Goal: Task Accomplishment & Management: Use online tool/utility

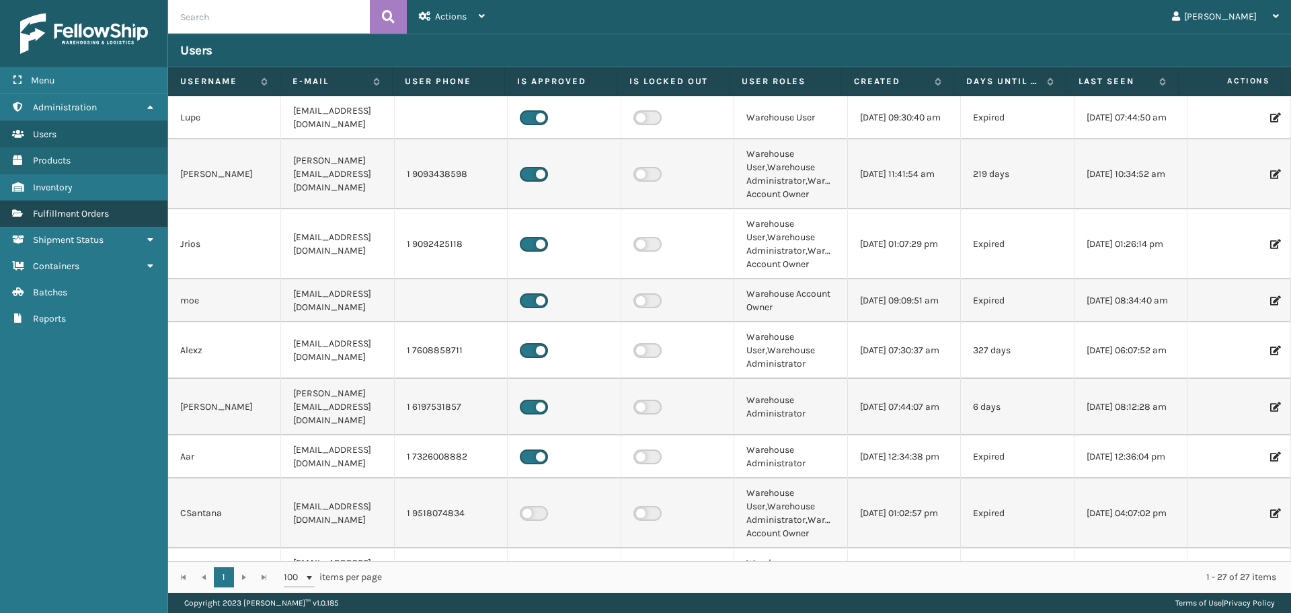
click at [135, 211] on link "Fulfillment Orders" at bounding box center [83, 213] width 167 height 26
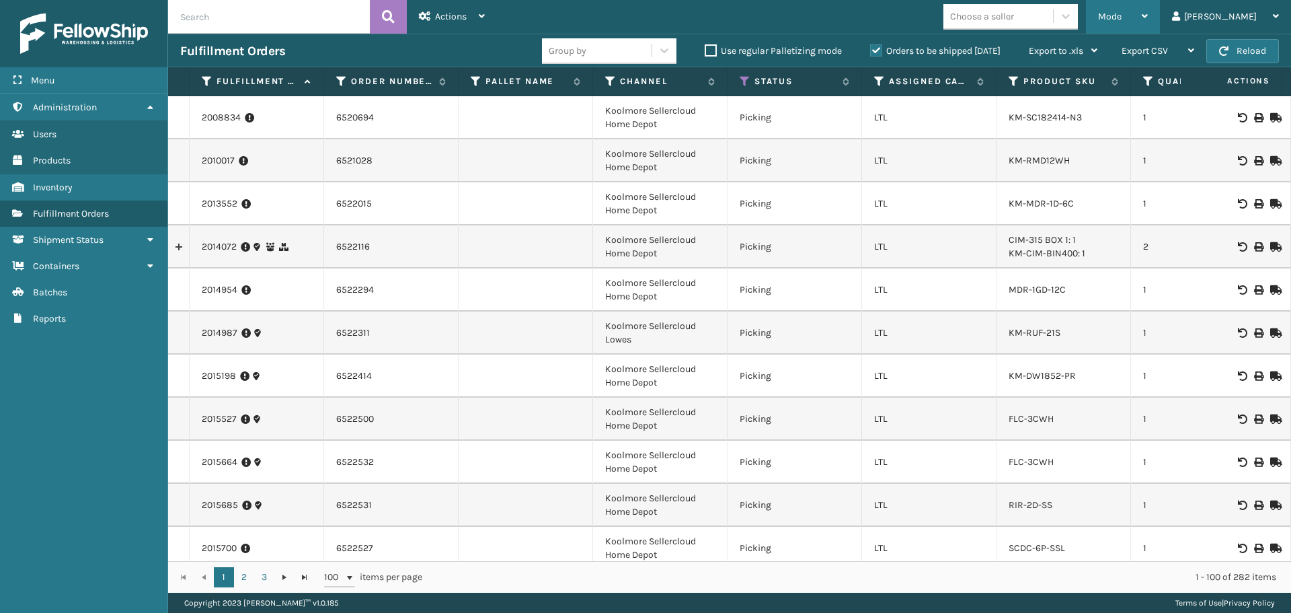
click at [1148, 8] on div "Mode" at bounding box center [1123, 17] width 50 height 34
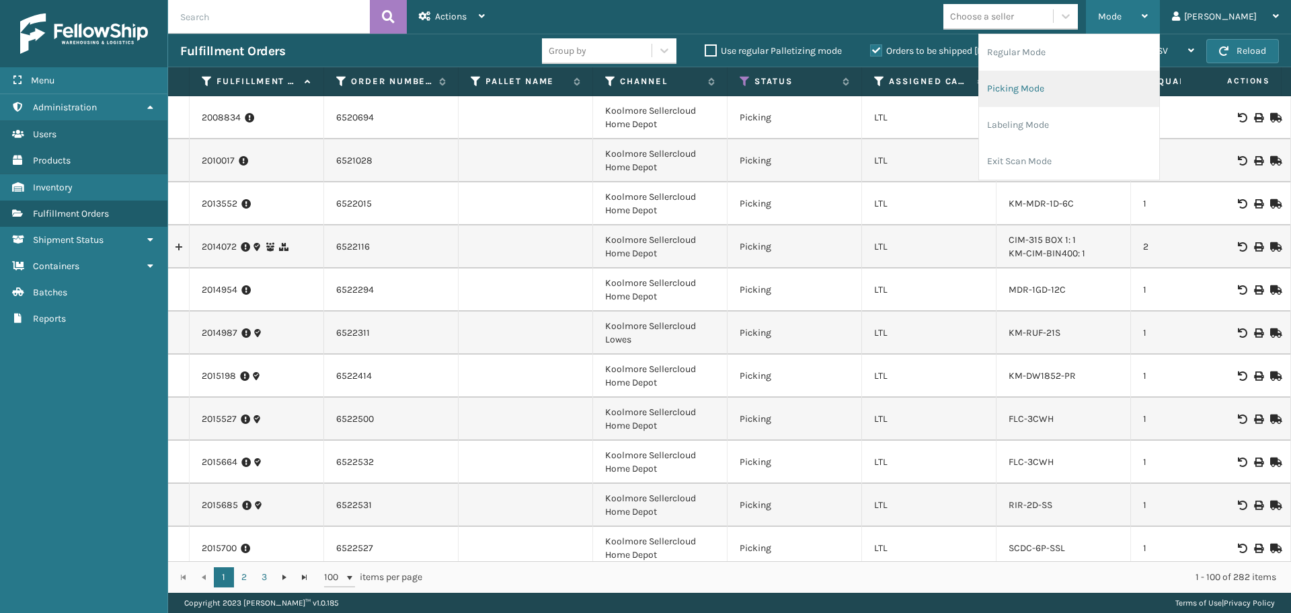
click at [1055, 79] on li "Picking Mode" at bounding box center [1069, 89] width 180 height 36
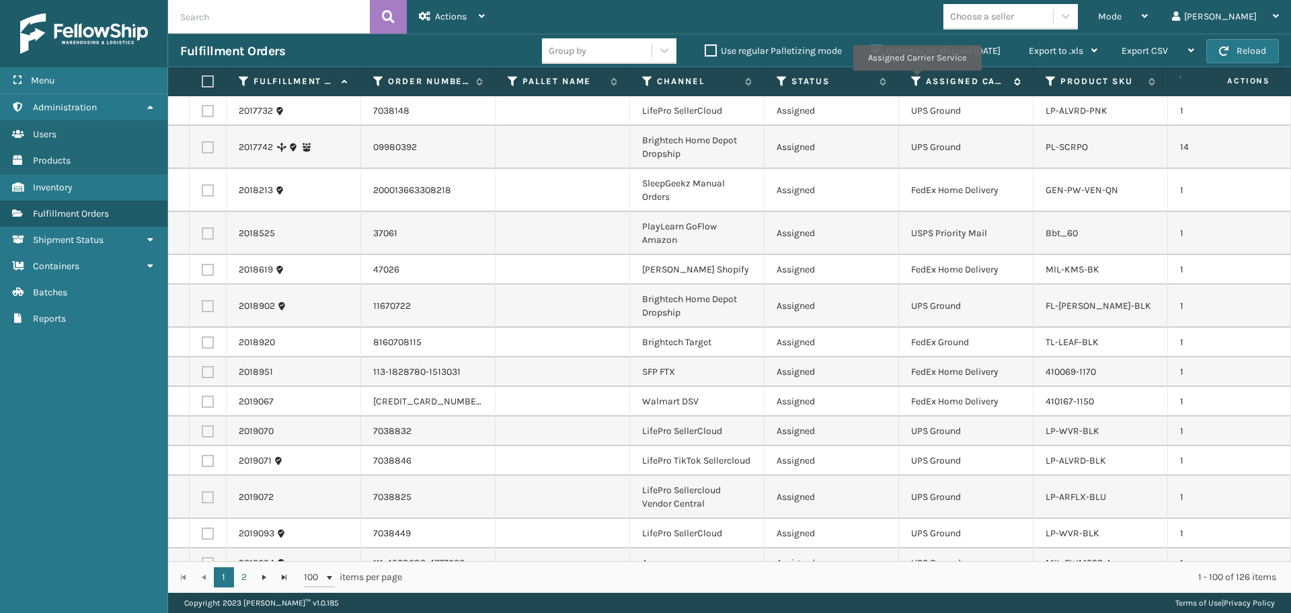
click at [917, 80] on icon at bounding box center [916, 81] width 11 height 12
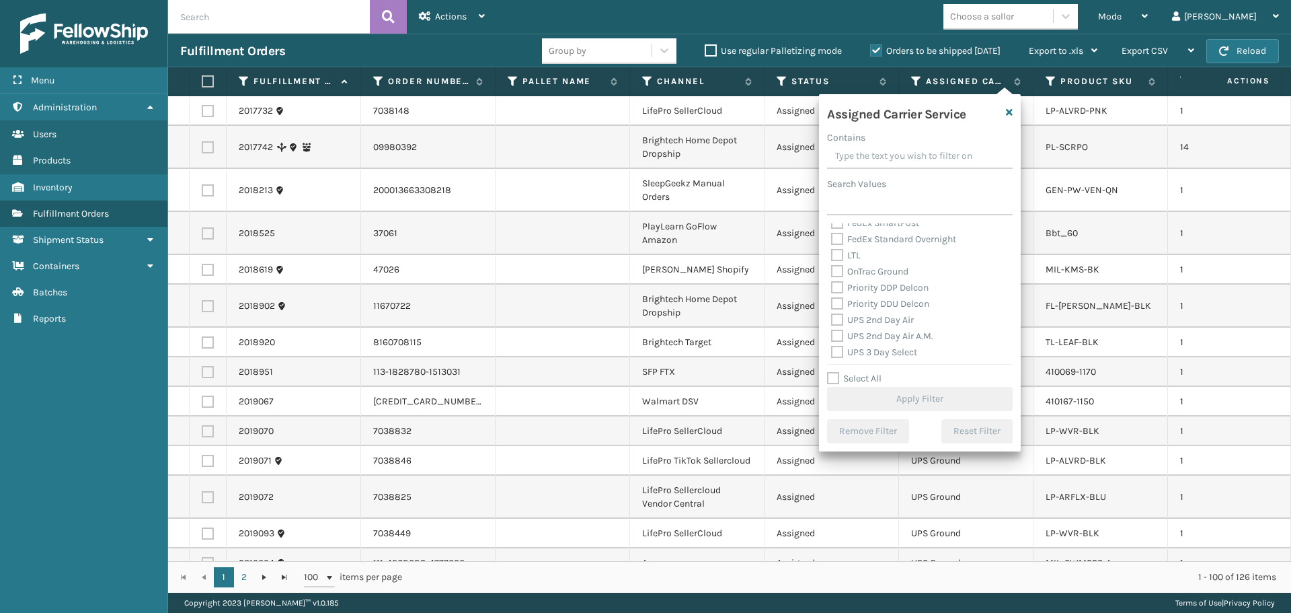
scroll to position [202, 0]
click at [864, 293] on label "UPS 2nd Day Air" at bounding box center [872, 287] width 83 height 11
click at [832, 289] on input "UPS 2nd Day Air" at bounding box center [831, 284] width 1 height 9
checkbox input "true"
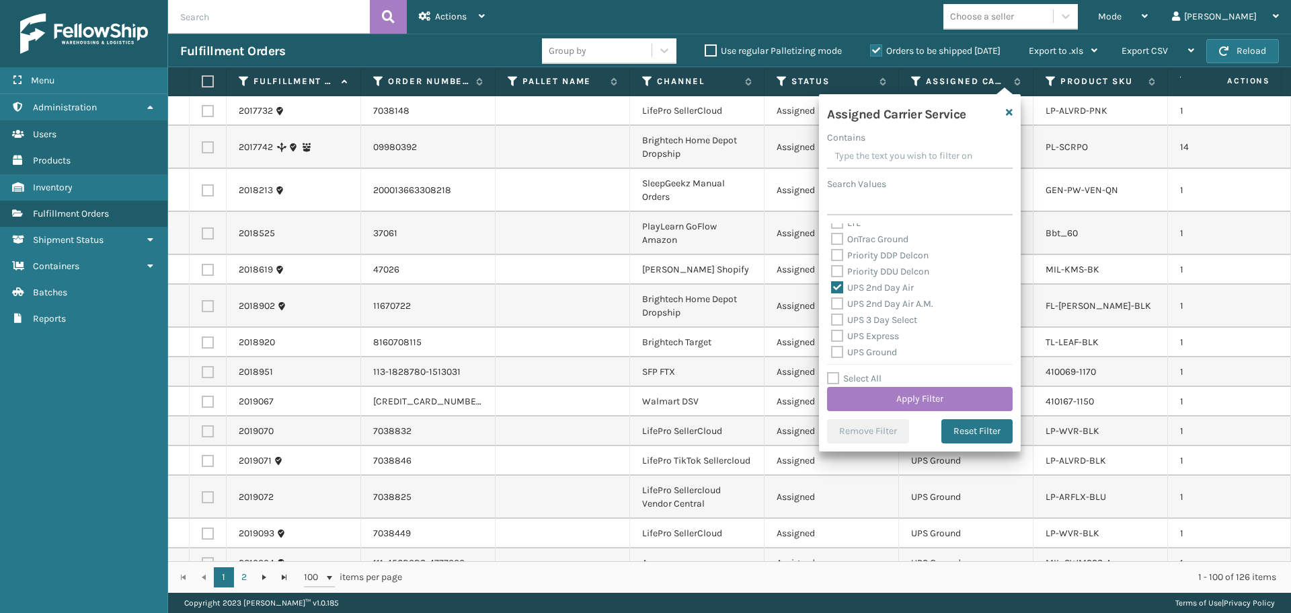
click at [867, 303] on label "UPS 2nd Day Air A.M." at bounding box center [882, 303] width 102 height 11
click at [832, 303] on input "UPS 2nd Day Air A.M." at bounding box center [831, 300] width 1 height 9
checkbox input "true"
click at [870, 315] on label "UPS 3 Day Select" at bounding box center [874, 319] width 86 height 11
click at [832, 315] on input "UPS 3 Day Select" at bounding box center [831, 316] width 1 height 9
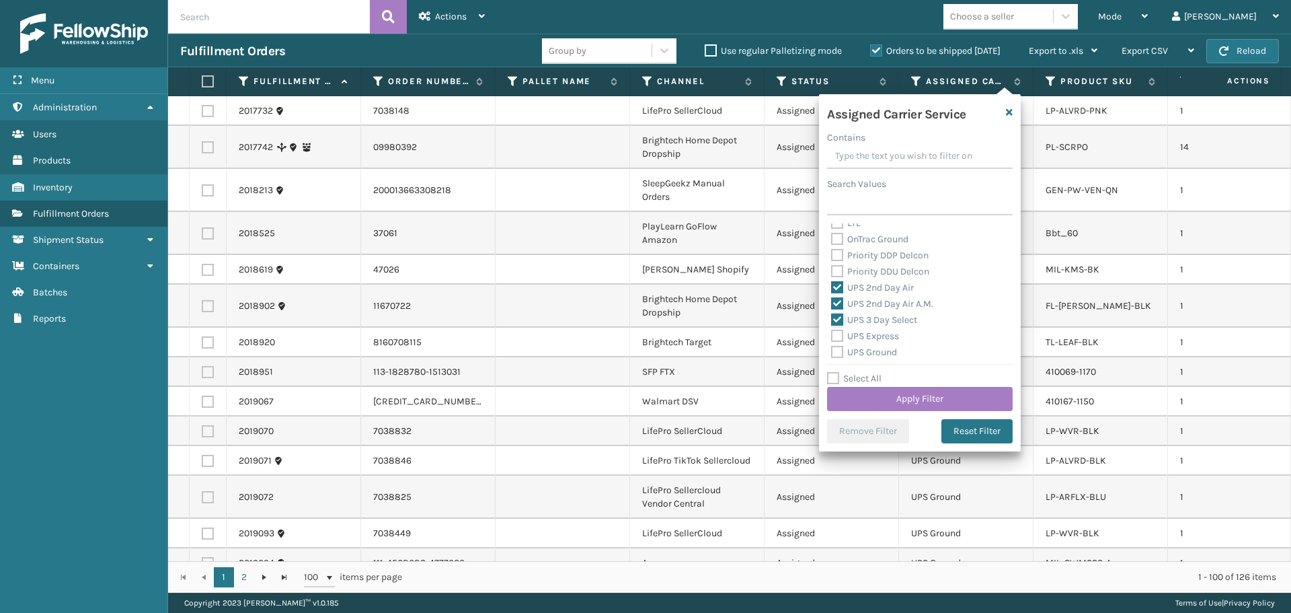
checkbox input "true"
click at [874, 331] on label "UPS Express" at bounding box center [865, 335] width 68 height 11
click at [832, 331] on input "UPS Express" at bounding box center [831, 332] width 1 height 9
checkbox input "true"
click at [875, 349] on label "UPS Ground" at bounding box center [864, 351] width 66 height 11
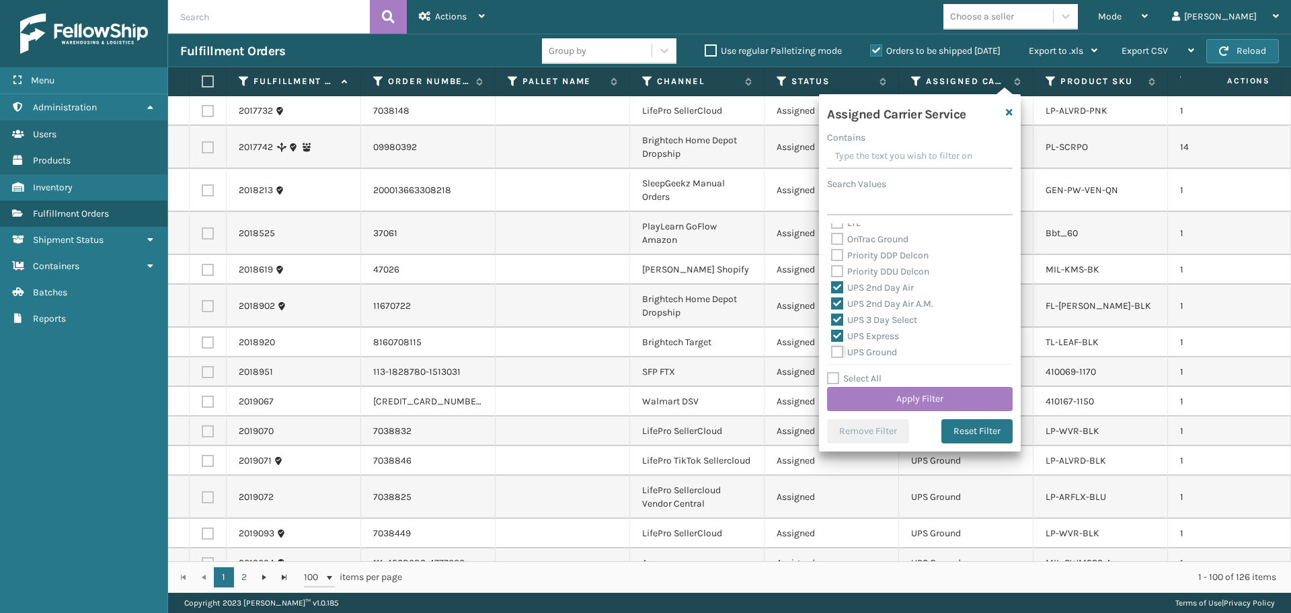
click at [832, 349] on input "UPS Ground" at bounding box center [831, 348] width 1 height 9
checkbox input "true"
click at [870, 299] on label "UPS Next Day Air" at bounding box center [874, 300] width 86 height 11
click at [832, 299] on input "UPS Next Day Air" at bounding box center [831, 297] width 1 height 9
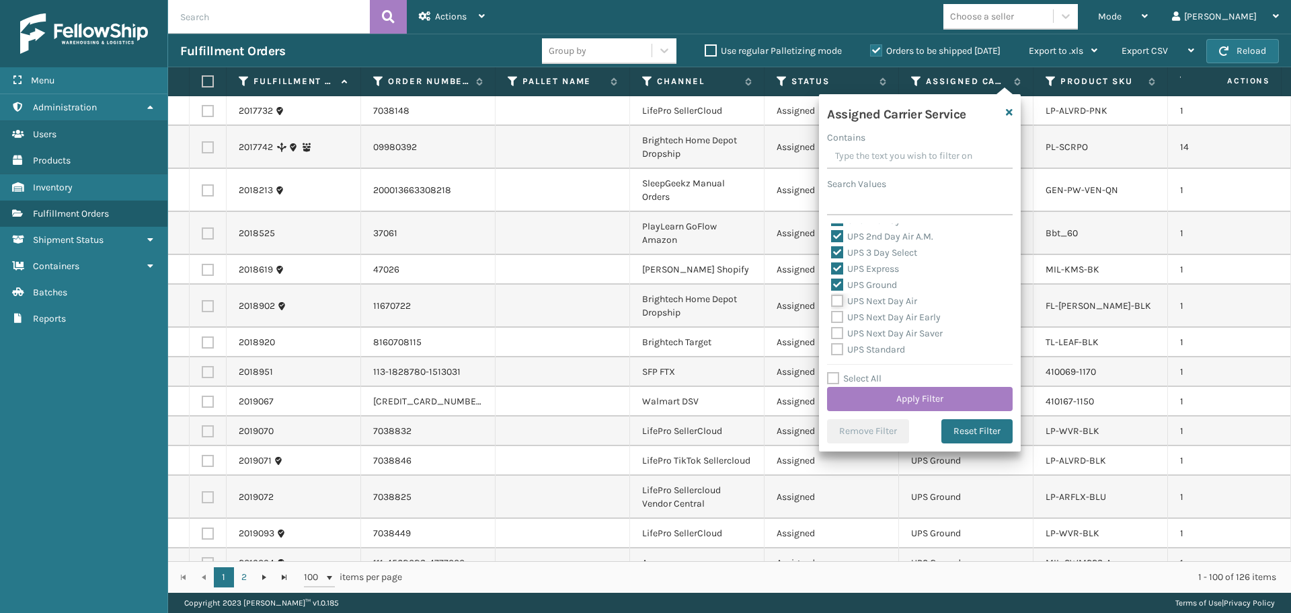
checkbox input "true"
click at [868, 320] on label "UPS Next Day Air Early" at bounding box center [886, 316] width 110 height 11
click at [832, 318] on input "UPS Next Day Air Early" at bounding box center [831, 313] width 1 height 9
checkbox input "true"
click at [871, 330] on label "UPS Next Day Air Saver" at bounding box center [887, 333] width 112 height 11
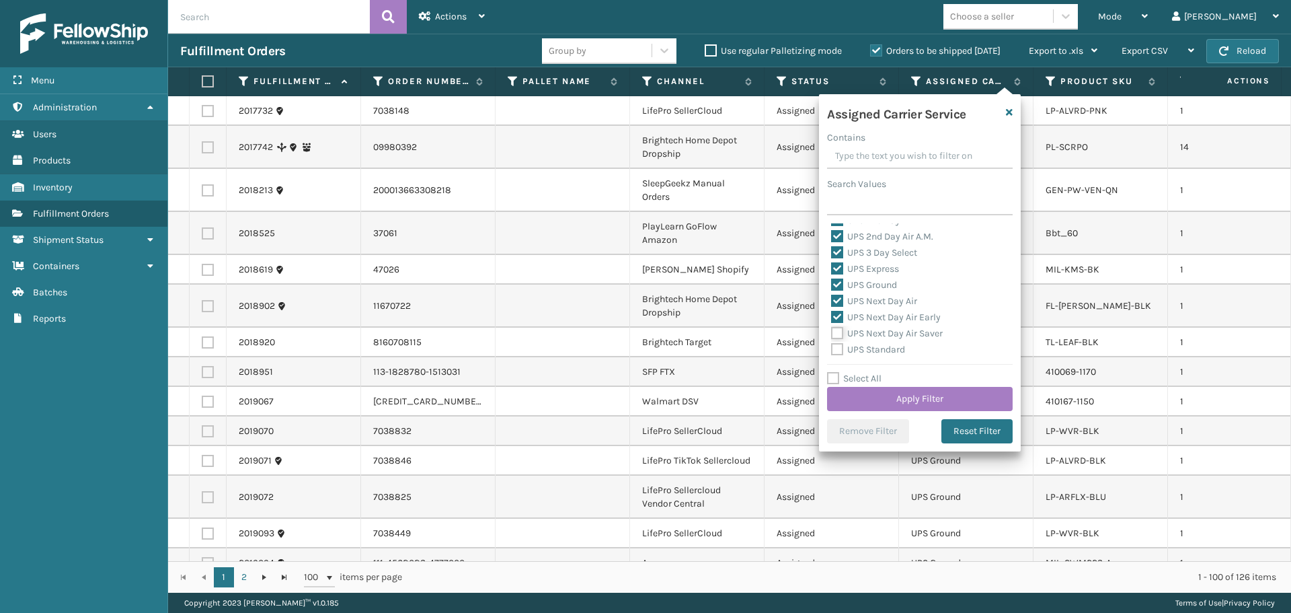
click at [832, 330] on input "UPS Next Day Air Saver" at bounding box center [831, 330] width 1 height 9
checkbox input "true"
click at [872, 339] on div "UPS Next Day Air Saver" at bounding box center [920, 334] width 178 height 16
click at [872, 282] on label "UPS Standard" at bounding box center [868, 281] width 74 height 11
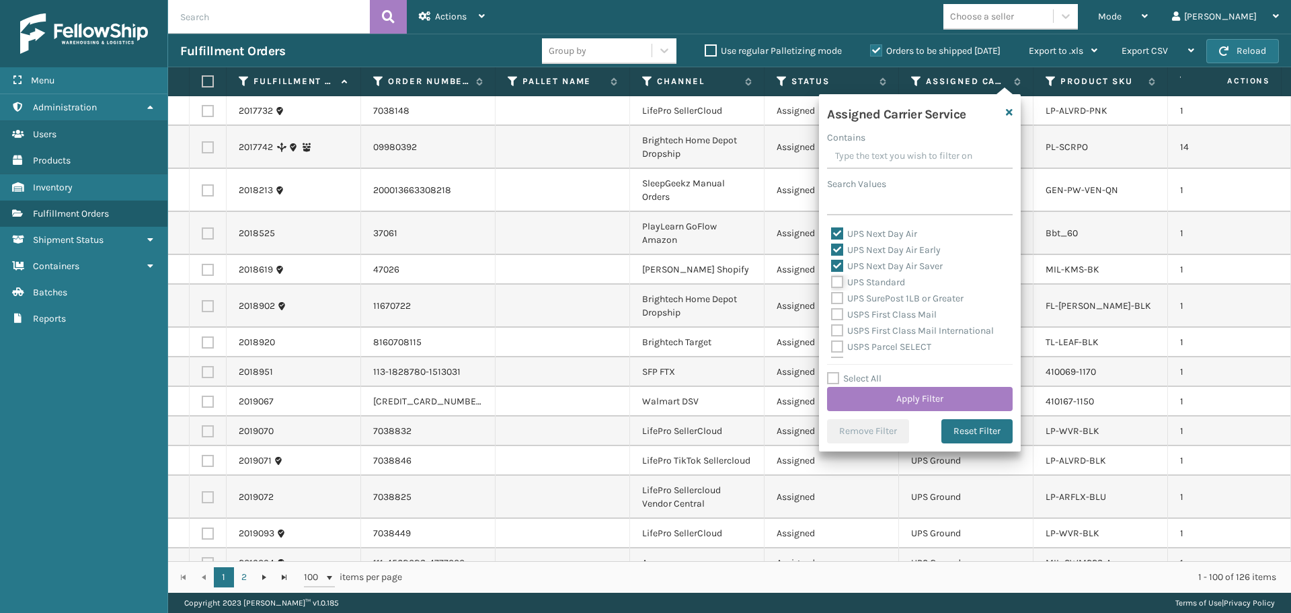
click at [832, 282] on input "UPS Standard" at bounding box center [831, 278] width 1 height 9
checkbox input "true"
click at [874, 301] on label "UPS SurePost 1LB or Greater" at bounding box center [897, 298] width 132 height 11
click at [832, 299] on input "UPS SurePost 1LB or Greater" at bounding box center [831, 295] width 1 height 9
checkbox input "true"
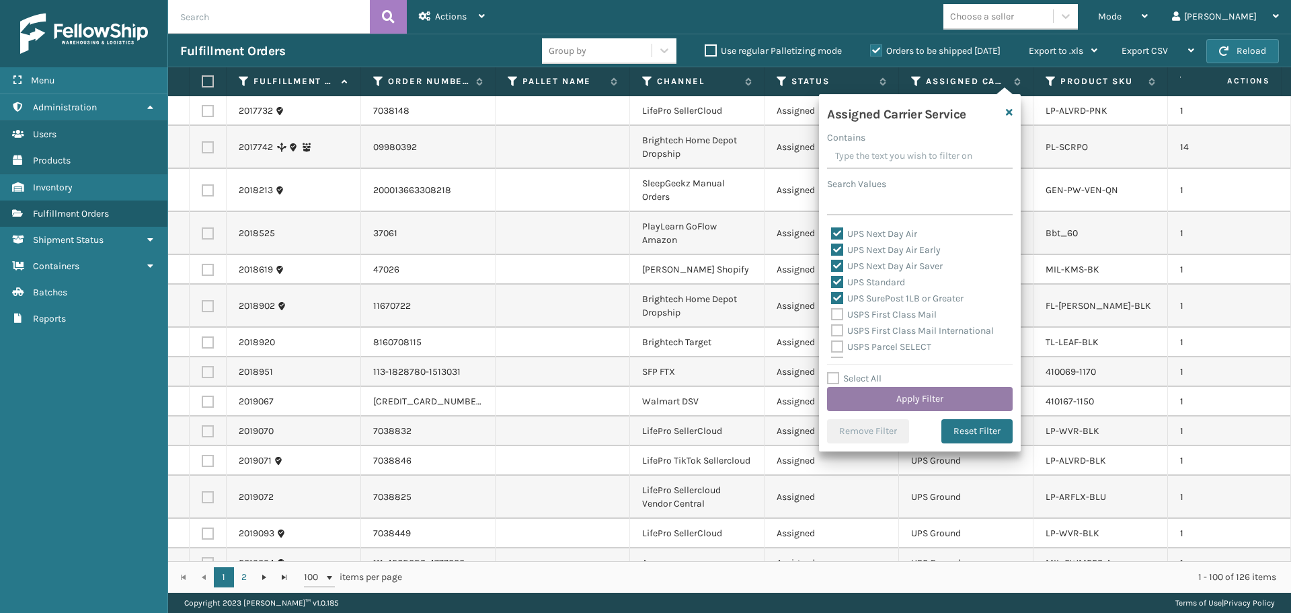
click at [888, 399] on button "Apply Filter" at bounding box center [920, 399] width 186 height 24
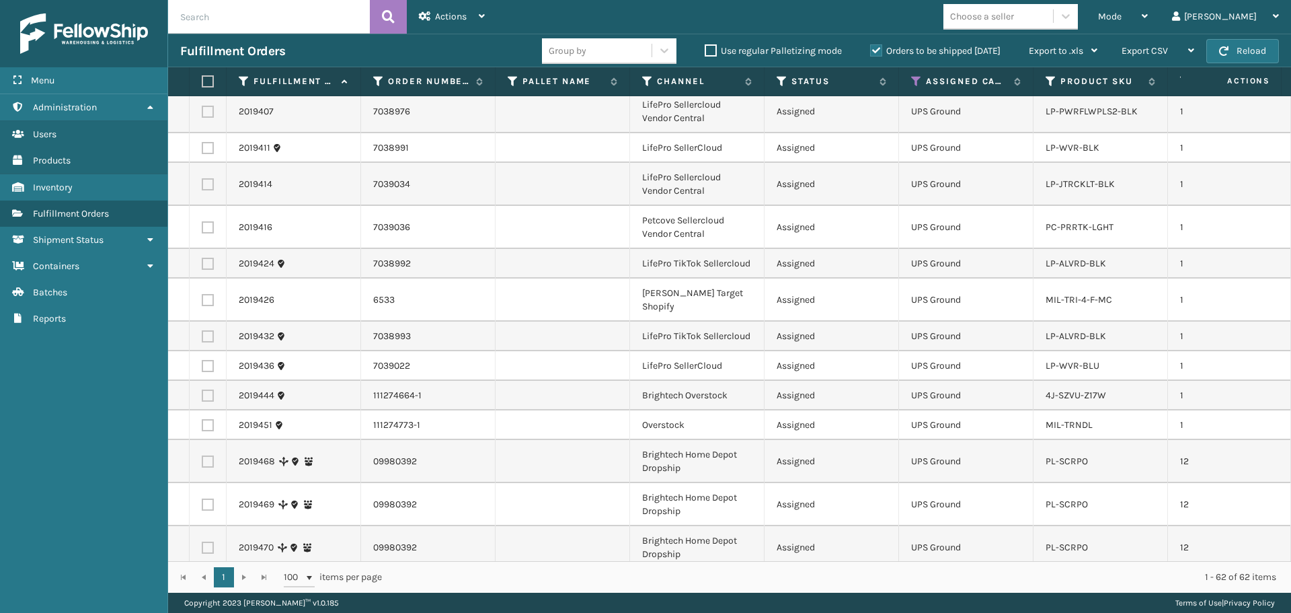
scroll to position [1757, 0]
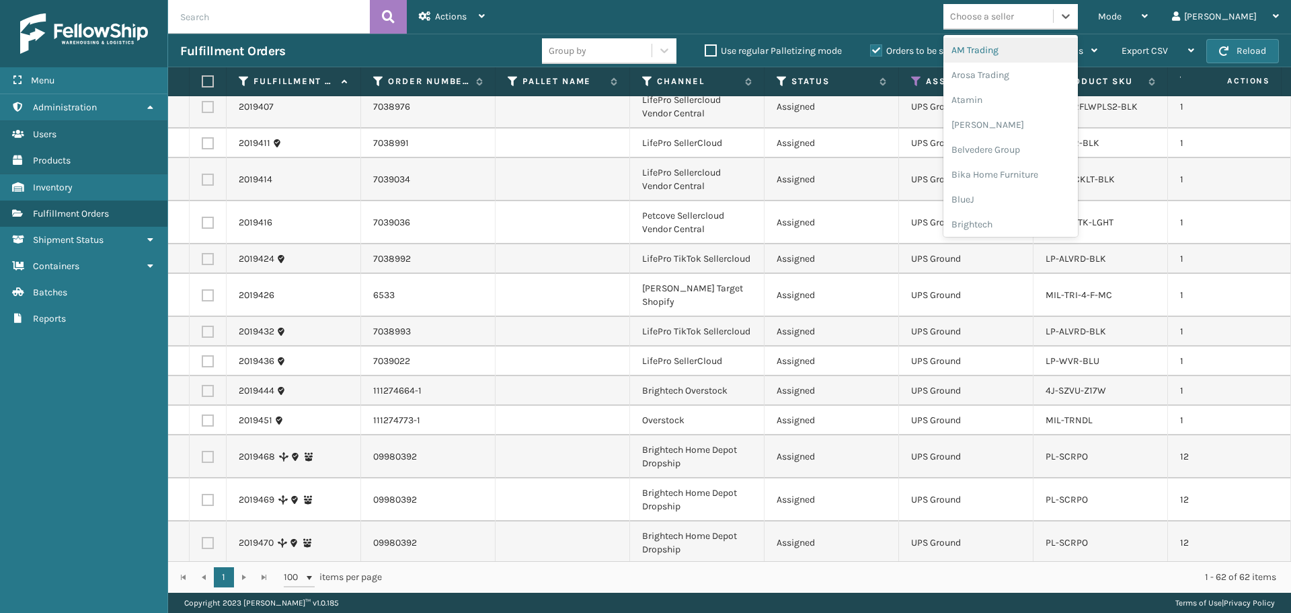
click at [1014, 17] on div "Choose a seller" at bounding box center [982, 16] width 64 height 14
click at [1030, 220] on div "Brightech" at bounding box center [1011, 224] width 135 height 25
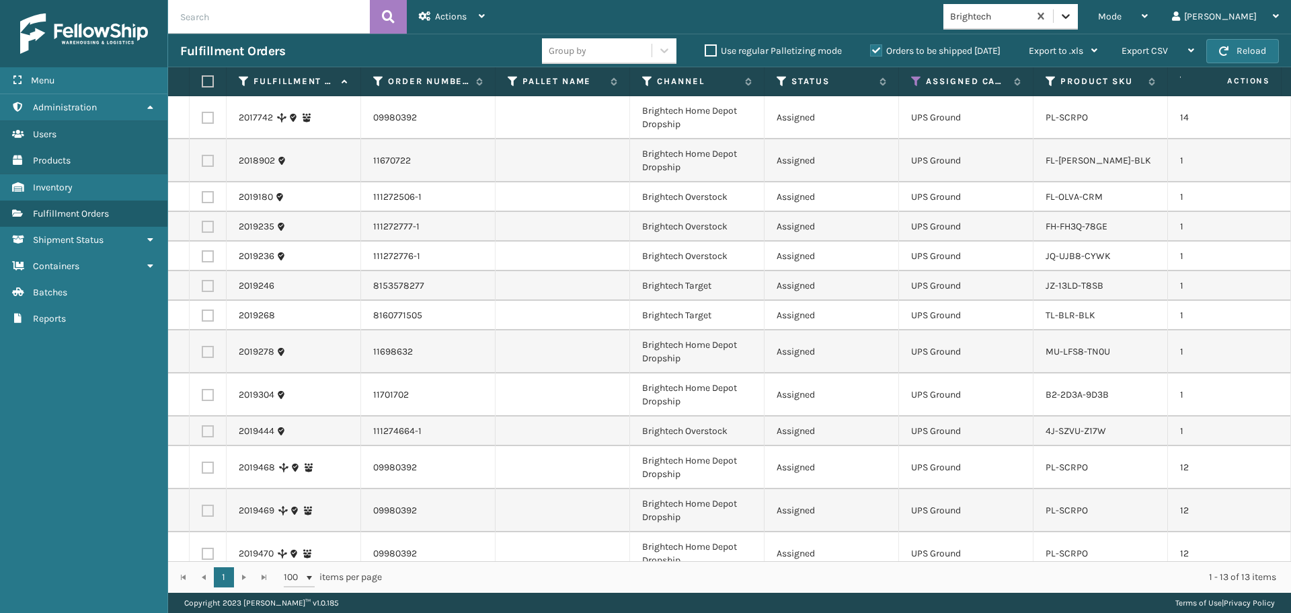
click at [1073, 22] on icon at bounding box center [1065, 15] width 13 height 13
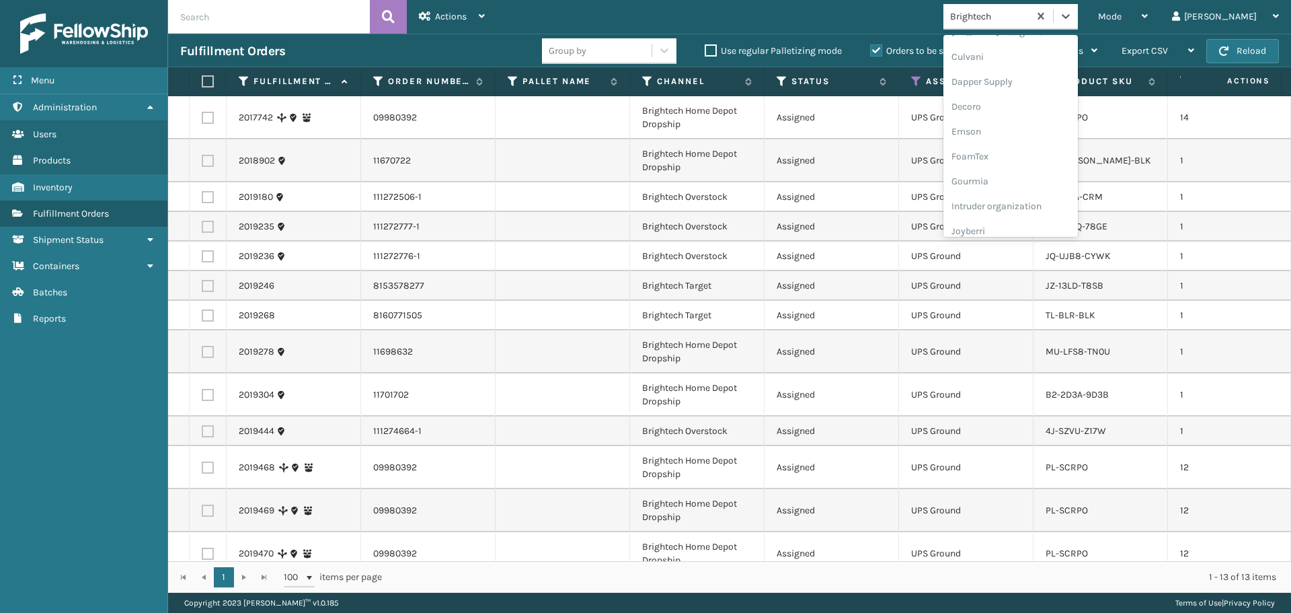
scroll to position [412, 0]
click at [1018, 141] on div "LifePro Fitness" at bounding box center [1011, 136] width 135 height 25
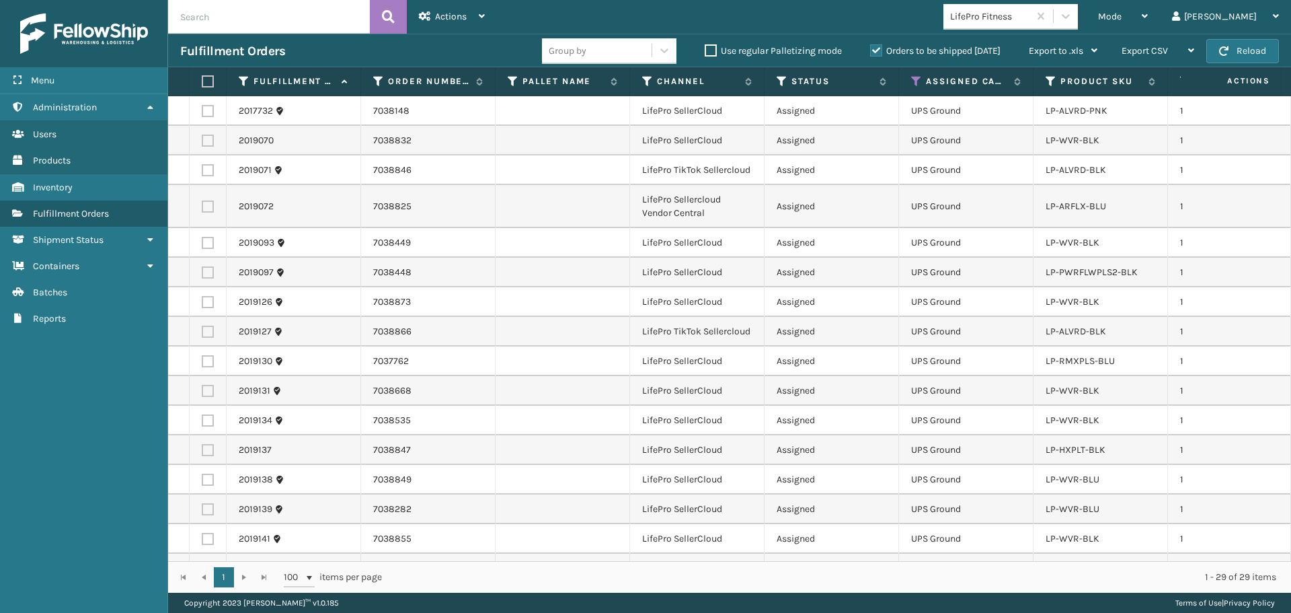
click at [1030, 15] on div "LifePro Fitness" at bounding box center [990, 16] width 80 height 14
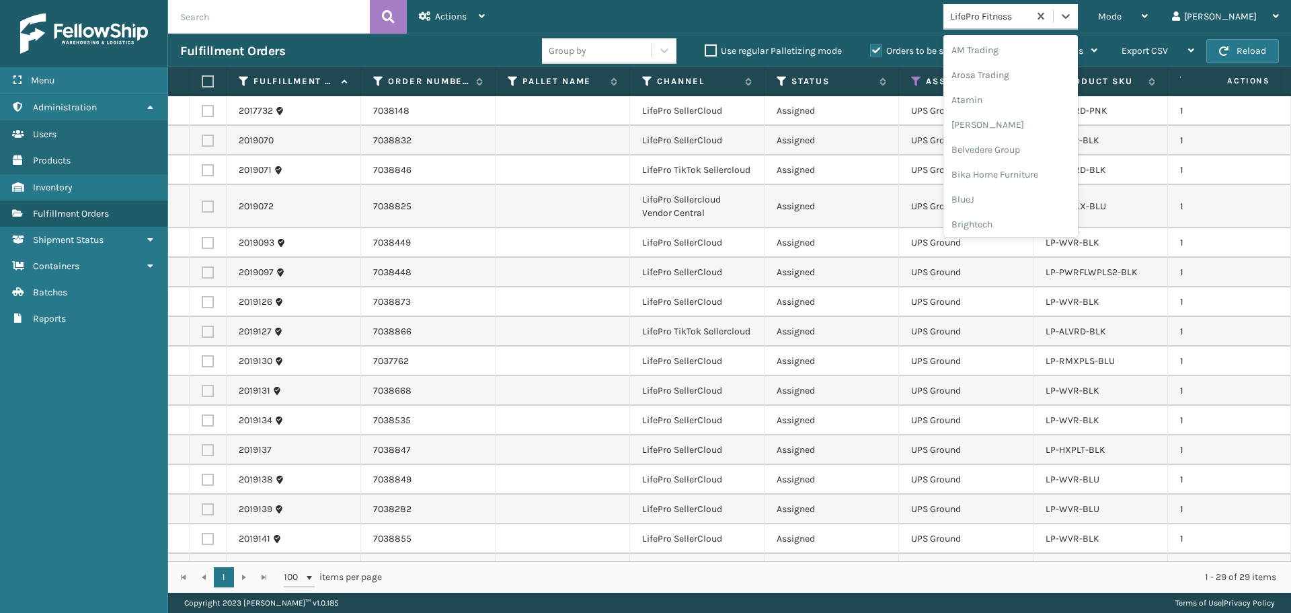
scroll to position [332, 0]
click at [1056, 211] on div "LifePro Fitness" at bounding box center [1011, 216] width 135 height 25
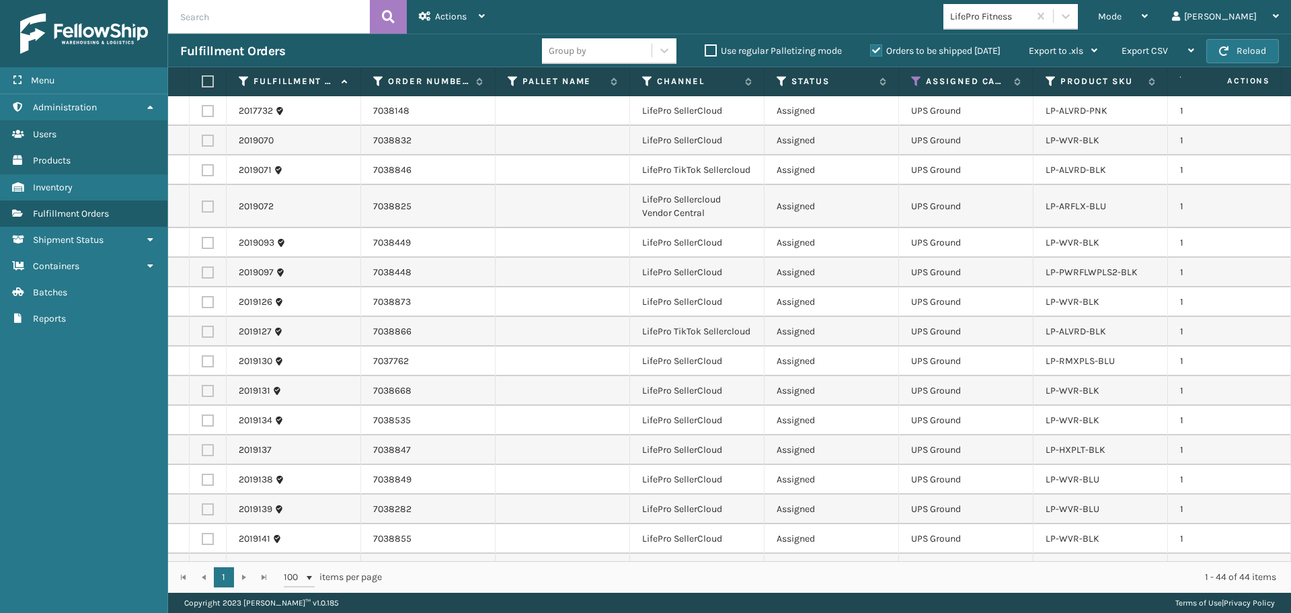
drag, startPoint x: 209, startPoint y: 80, endPoint x: 291, endPoint y: 65, distance: 82.8
click at [210, 80] on label at bounding box center [206, 81] width 8 height 12
click at [202, 80] on input "checkbox" at bounding box center [202, 81] width 1 height 9
checkbox input "true"
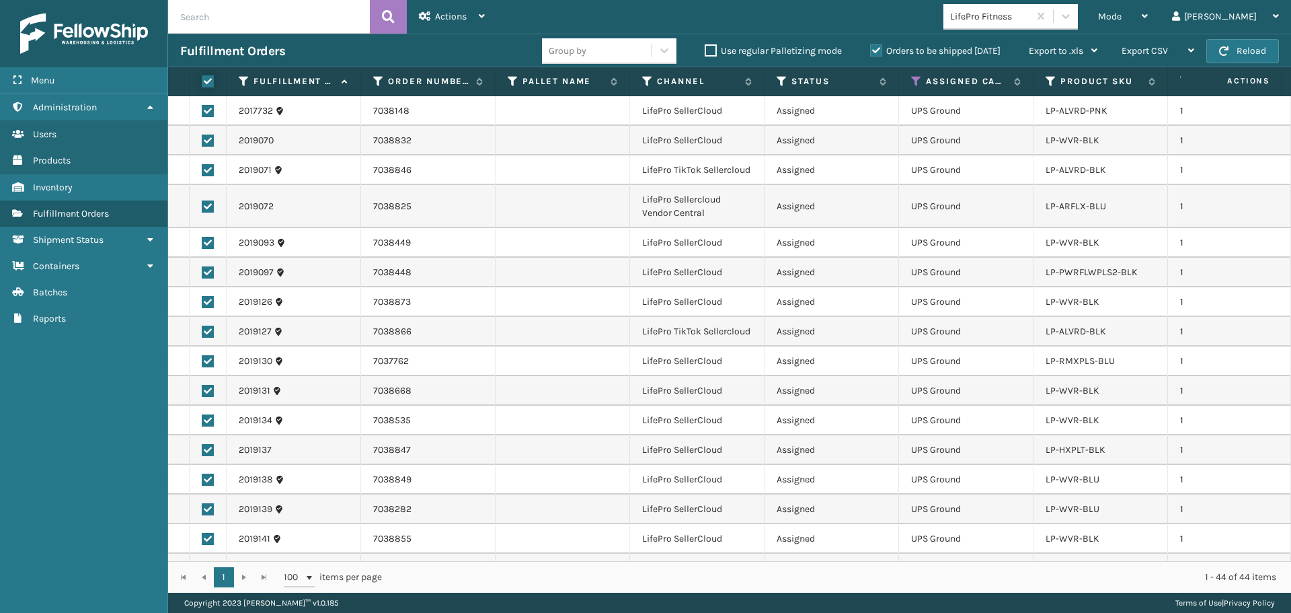
checkbox input "true"
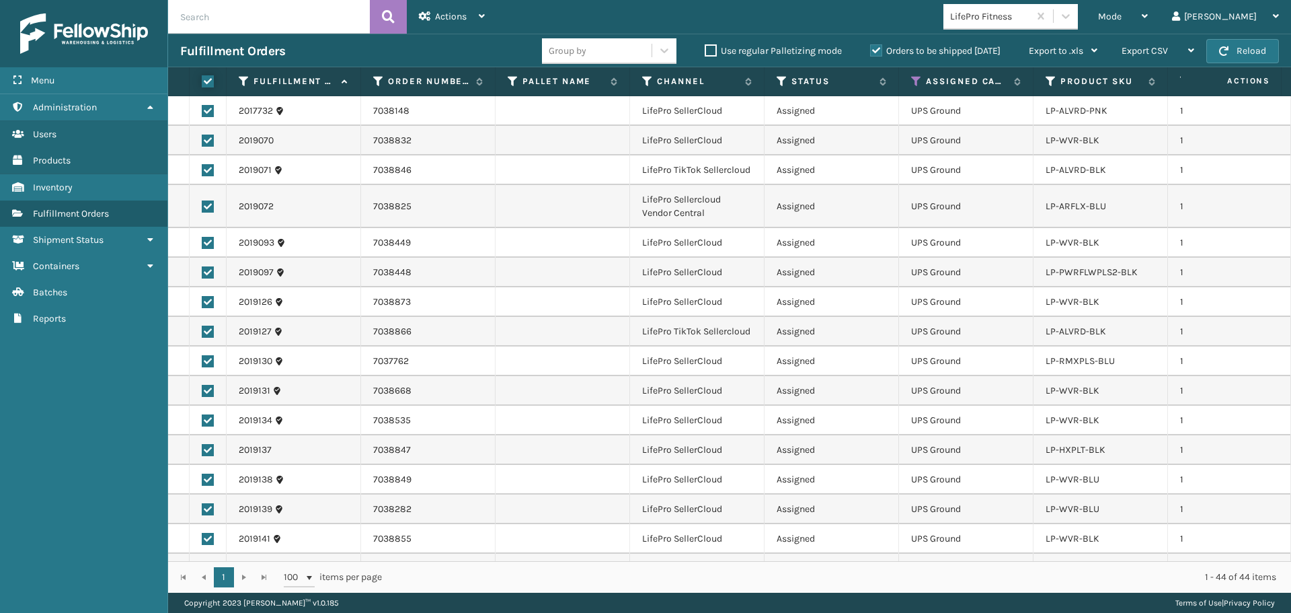
checkbox input "true"
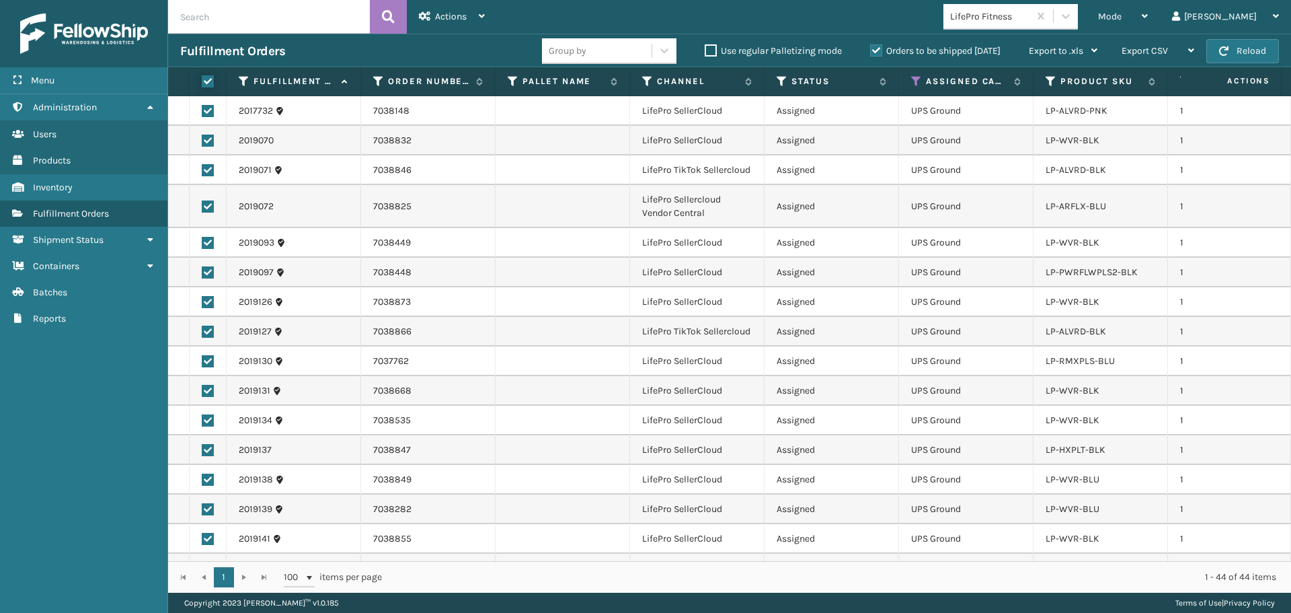
checkbox input "true"
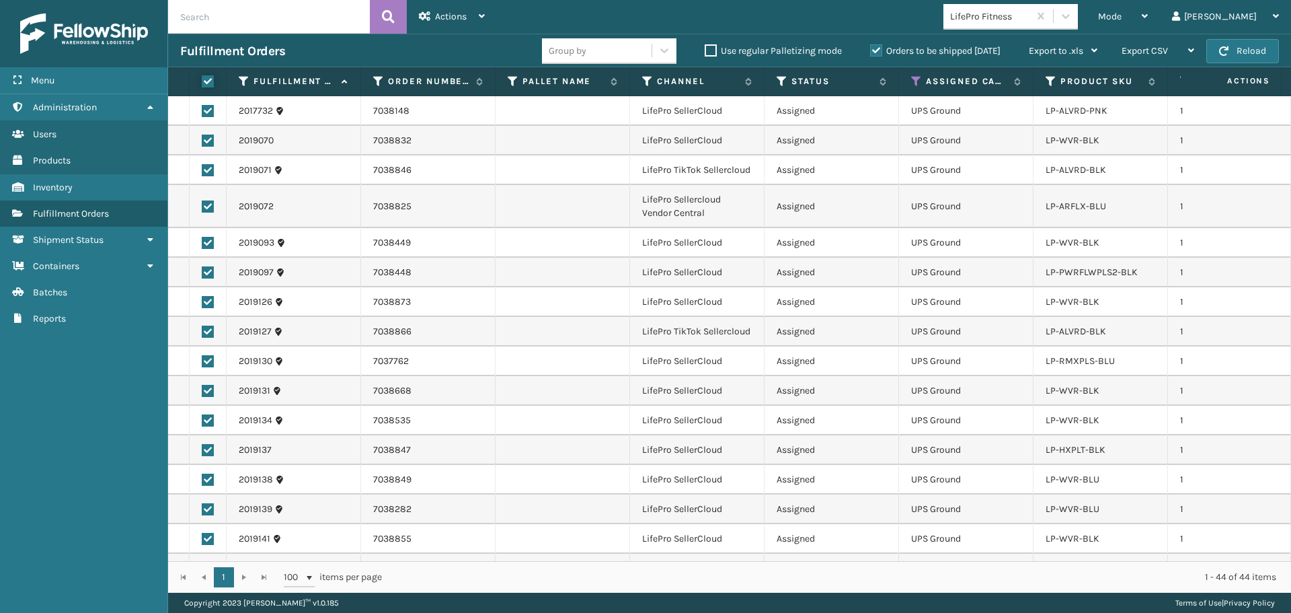
checkbox input "true"
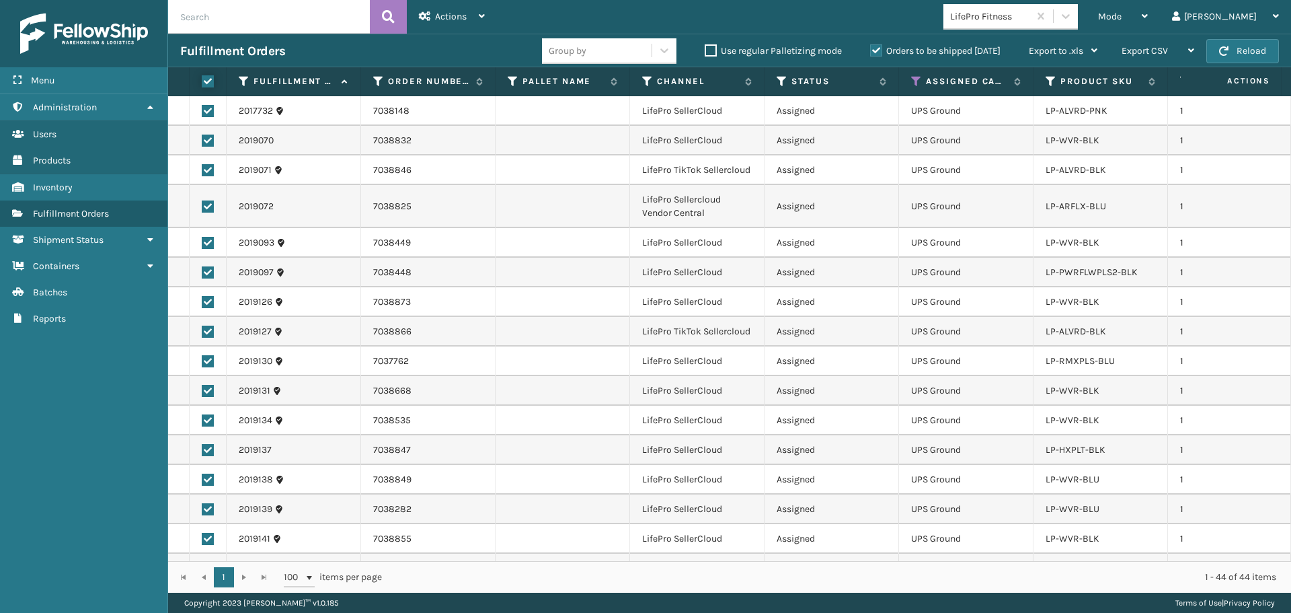
checkbox input "true"
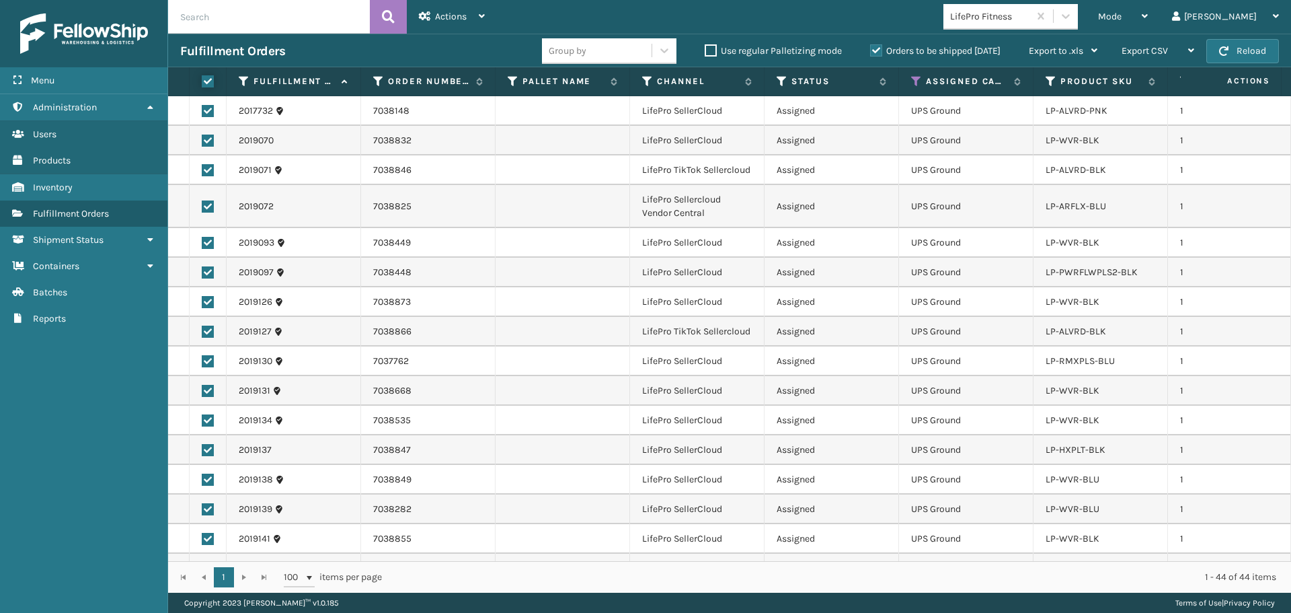
checkbox input "true"
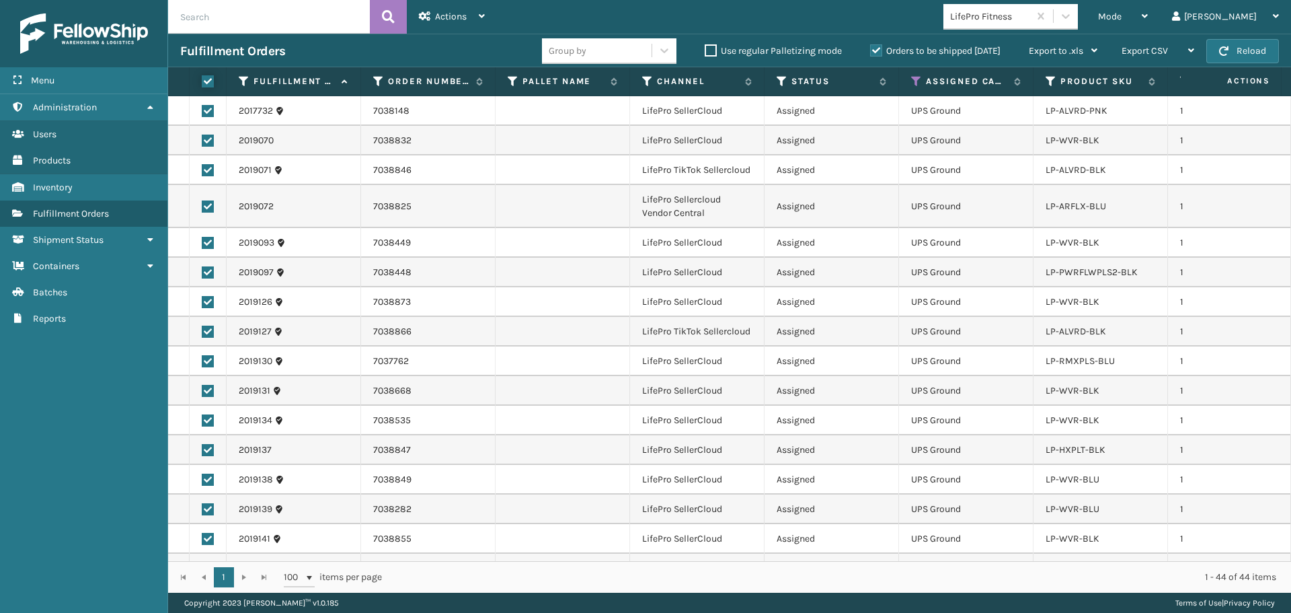
checkbox input "true"
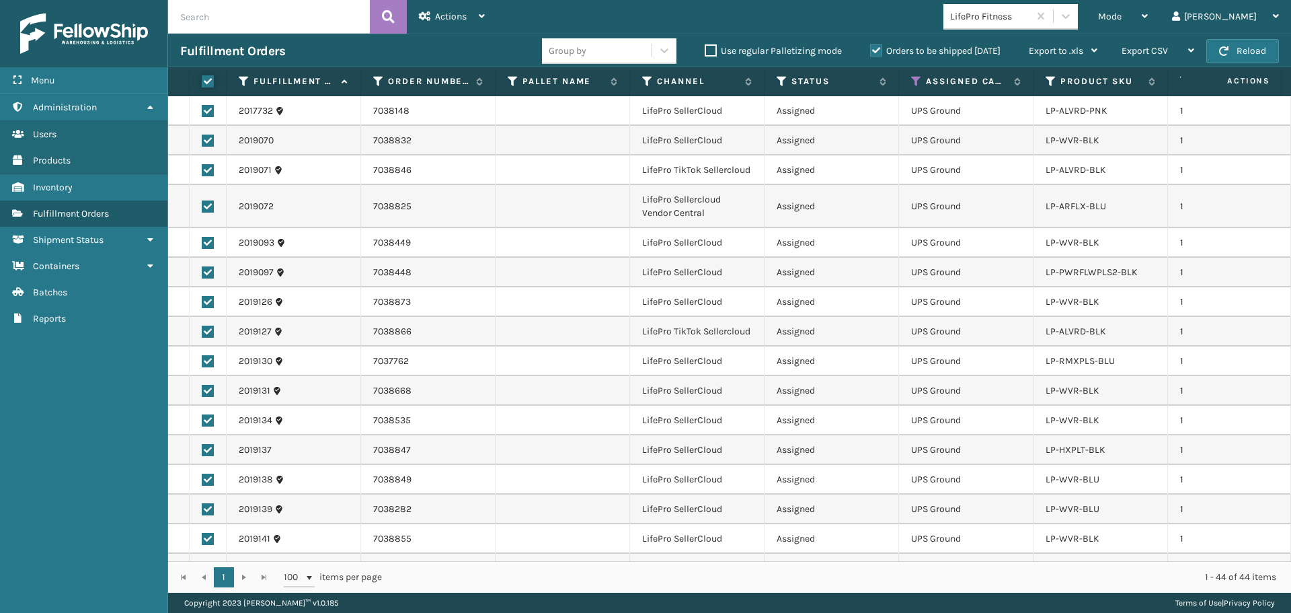
checkbox input "true"
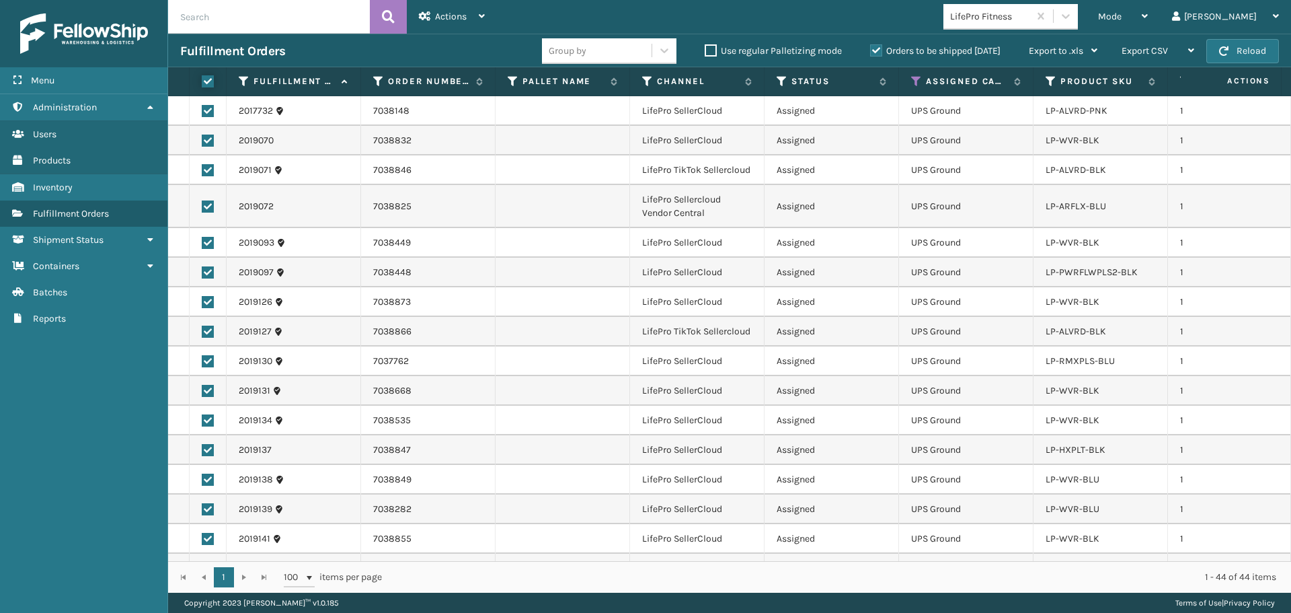
checkbox input "true"
click at [442, 20] on span "Actions" at bounding box center [451, 16] width 32 height 11
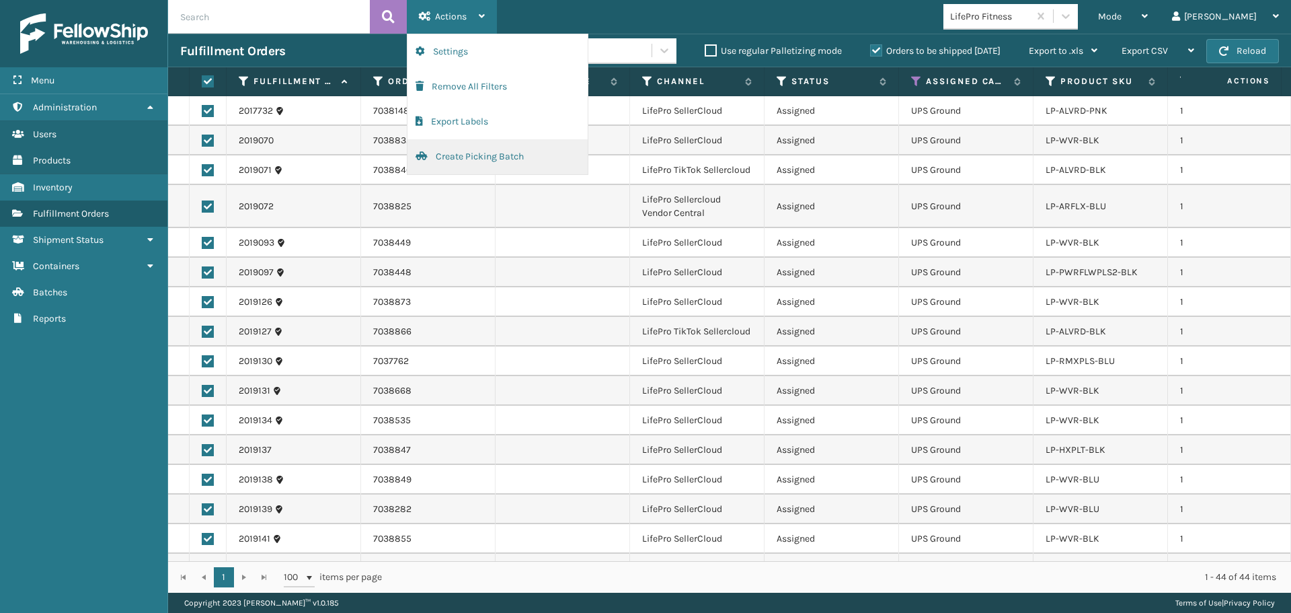
click at [470, 157] on button "Create Picking Batch" at bounding box center [498, 156] width 180 height 35
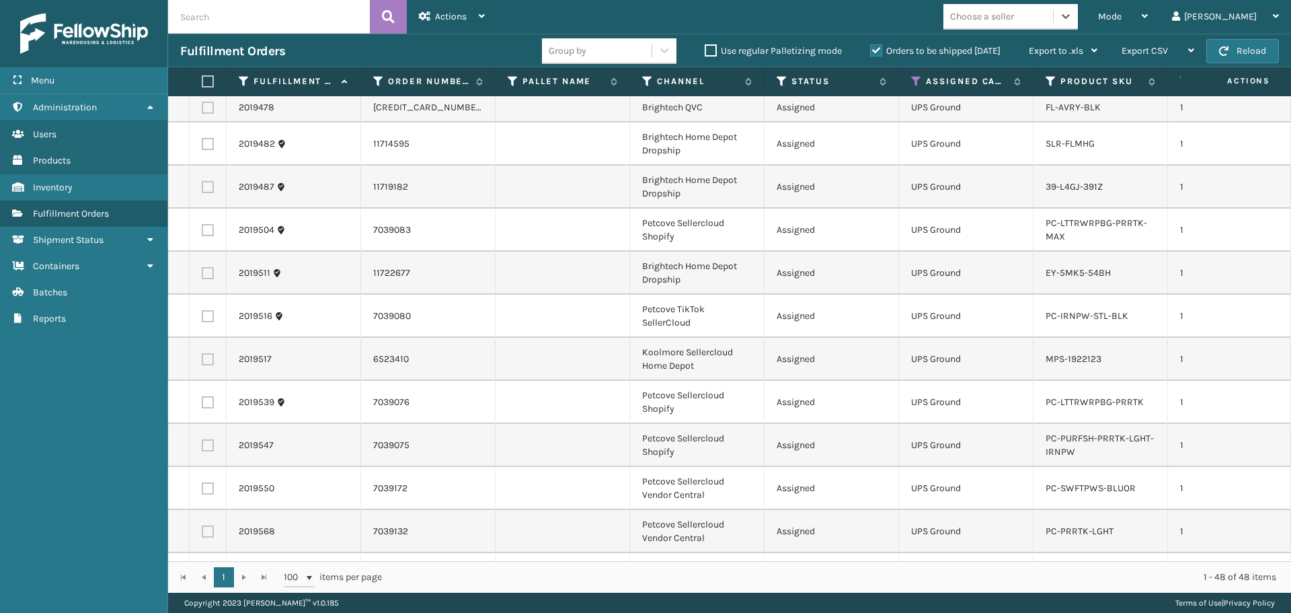
scroll to position [1383, 0]
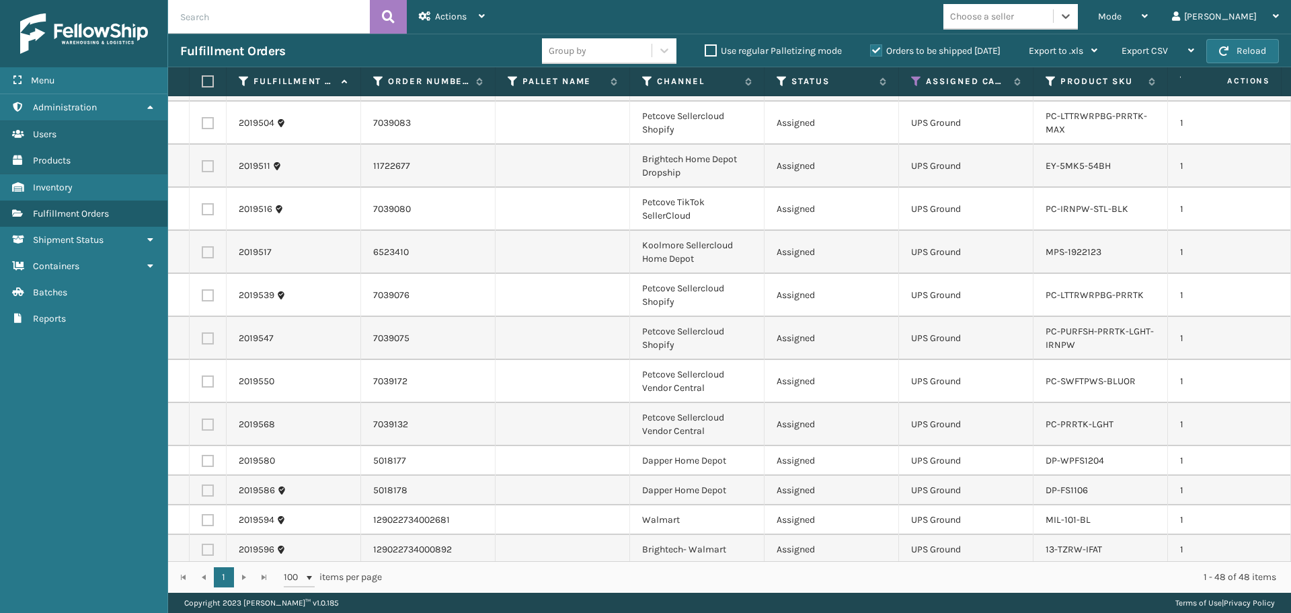
click at [1053, 21] on div "Choose a seller" at bounding box center [999, 16] width 110 height 22
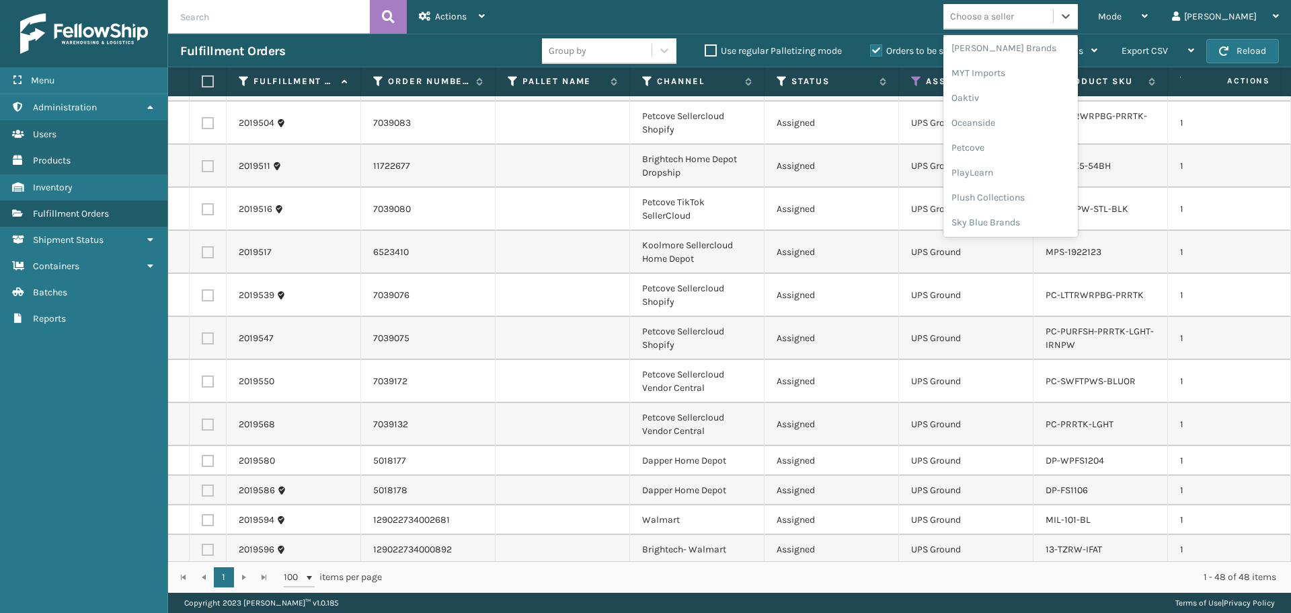
scroll to position [650, 0]
click at [1034, 102] on div "Petcove" at bounding box center [1011, 97] width 135 height 25
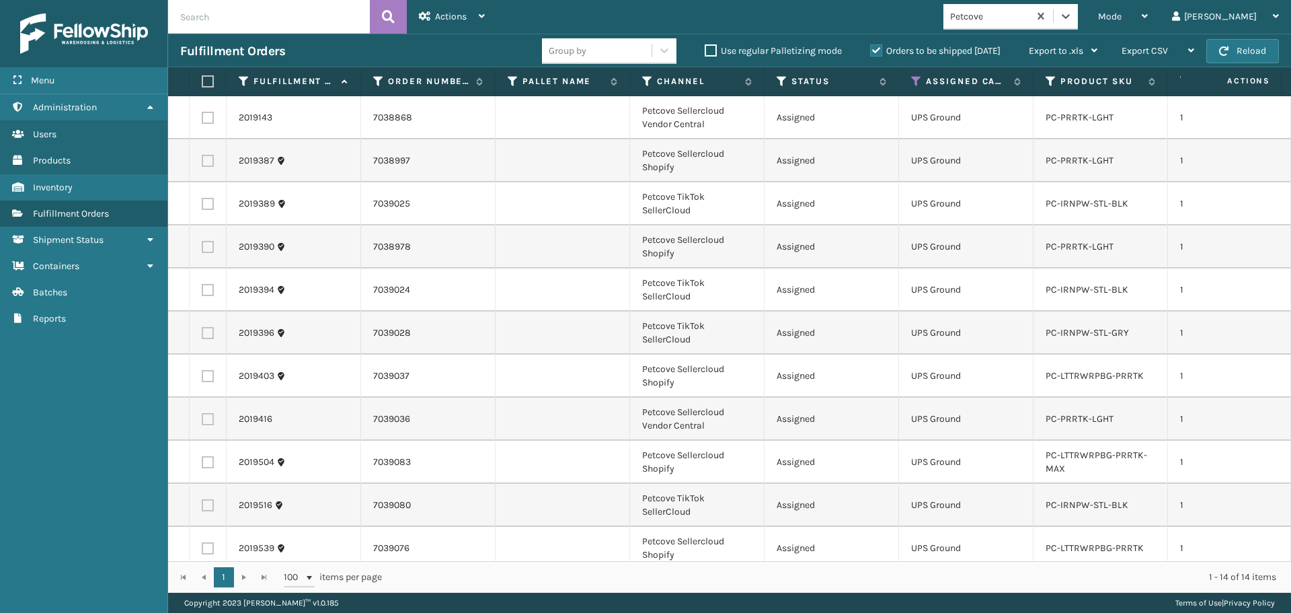
click at [210, 85] on label at bounding box center [206, 81] width 8 height 12
click at [202, 85] on input "checkbox" at bounding box center [202, 81] width 1 height 9
checkbox input "true"
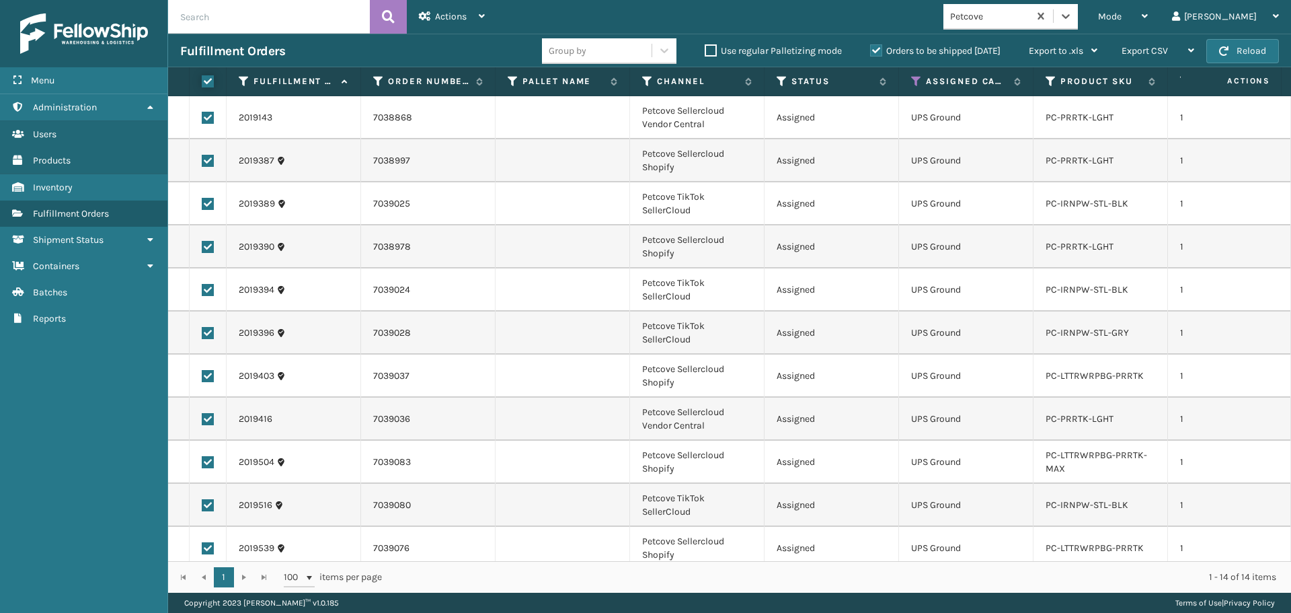
checkbox input "true"
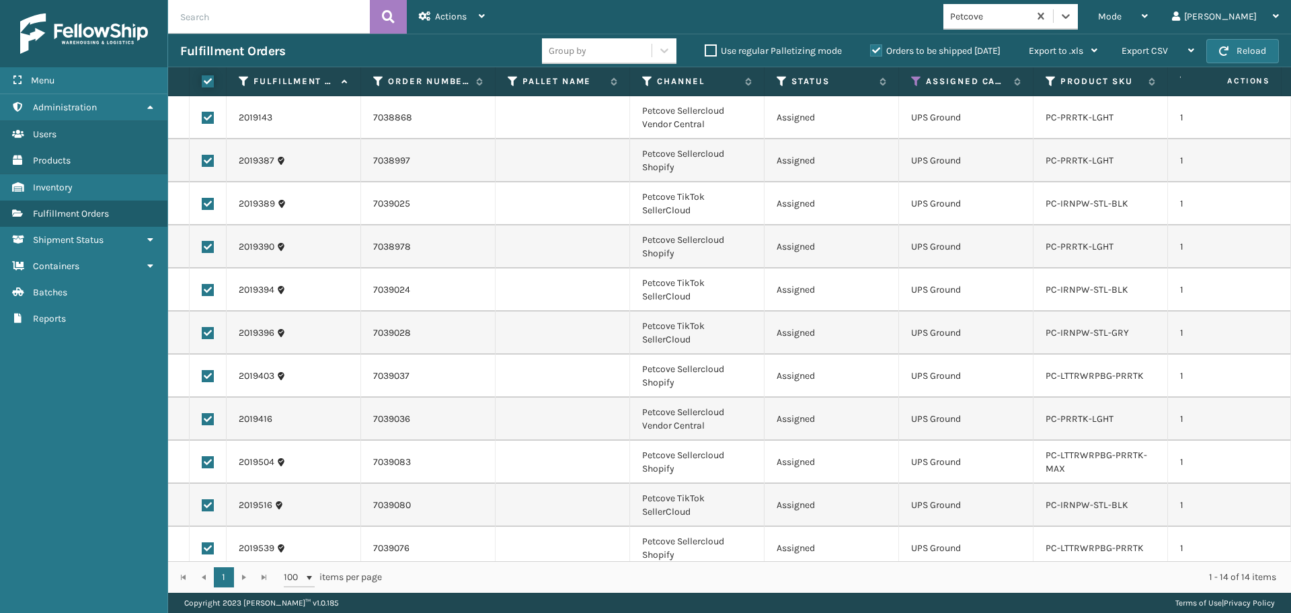
checkbox input "true"
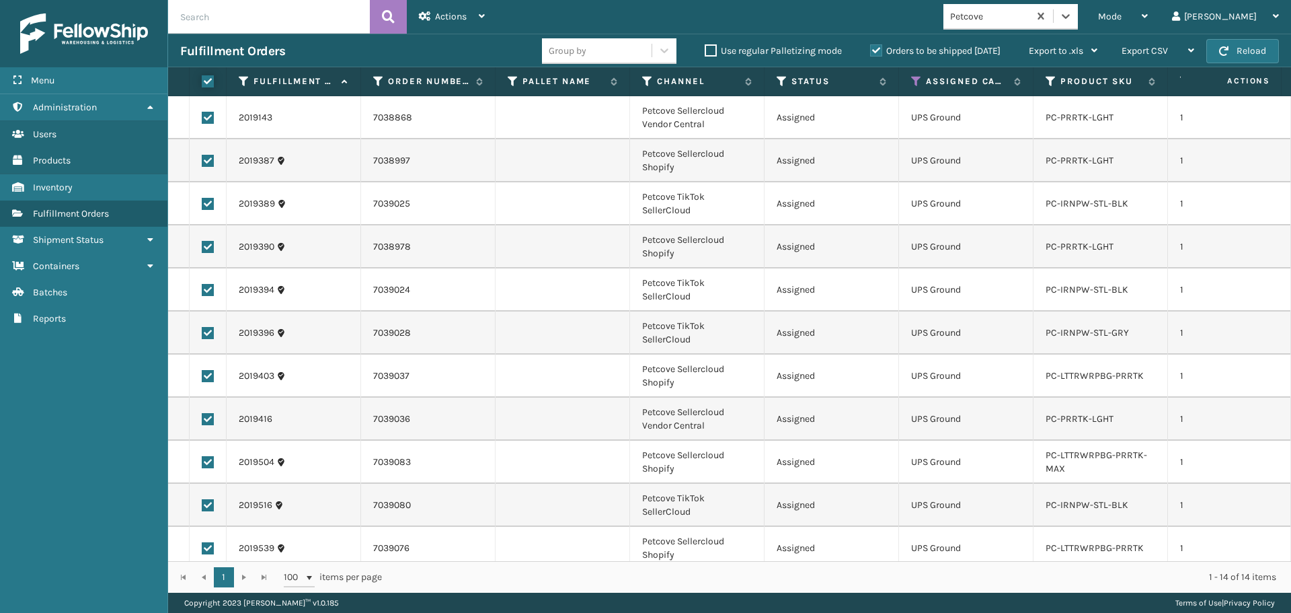
checkbox input "true"
drag, startPoint x: 456, startPoint y: 22, endPoint x: 453, endPoint y: 30, distance: 8.5
click at [455, 22] on div "Actions" at bounding box center [452, 17] width 66 height 34
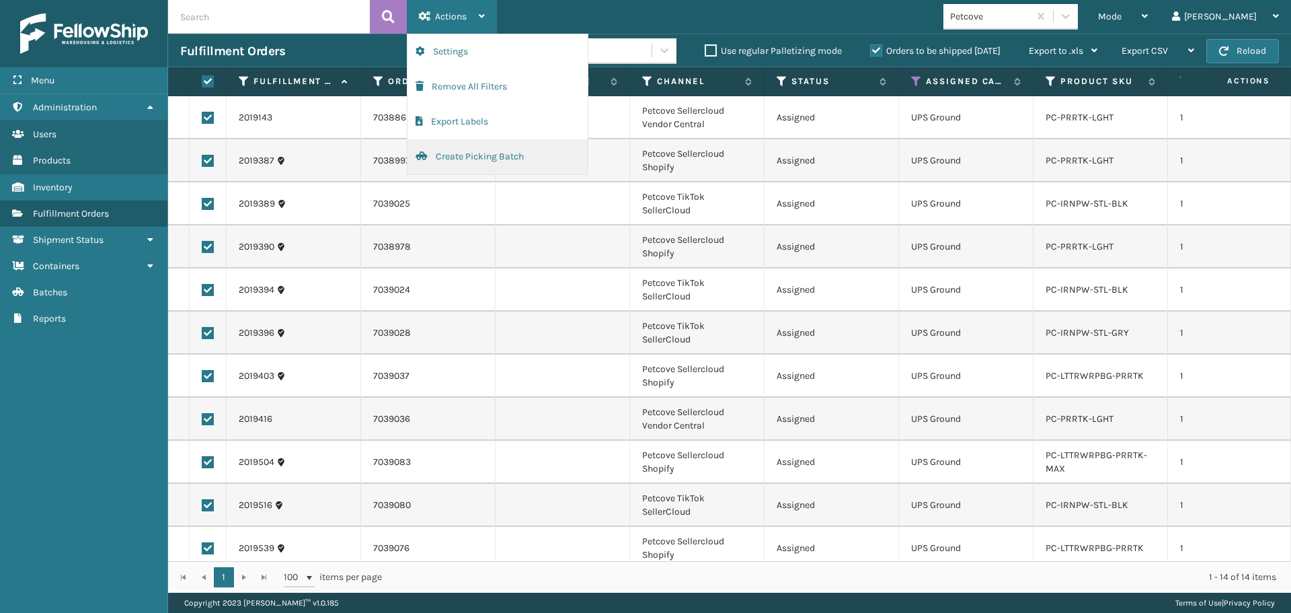
click at [493, 163] on button "Create Picking Batch" at bounding box center [498, 156] width 180 height 35
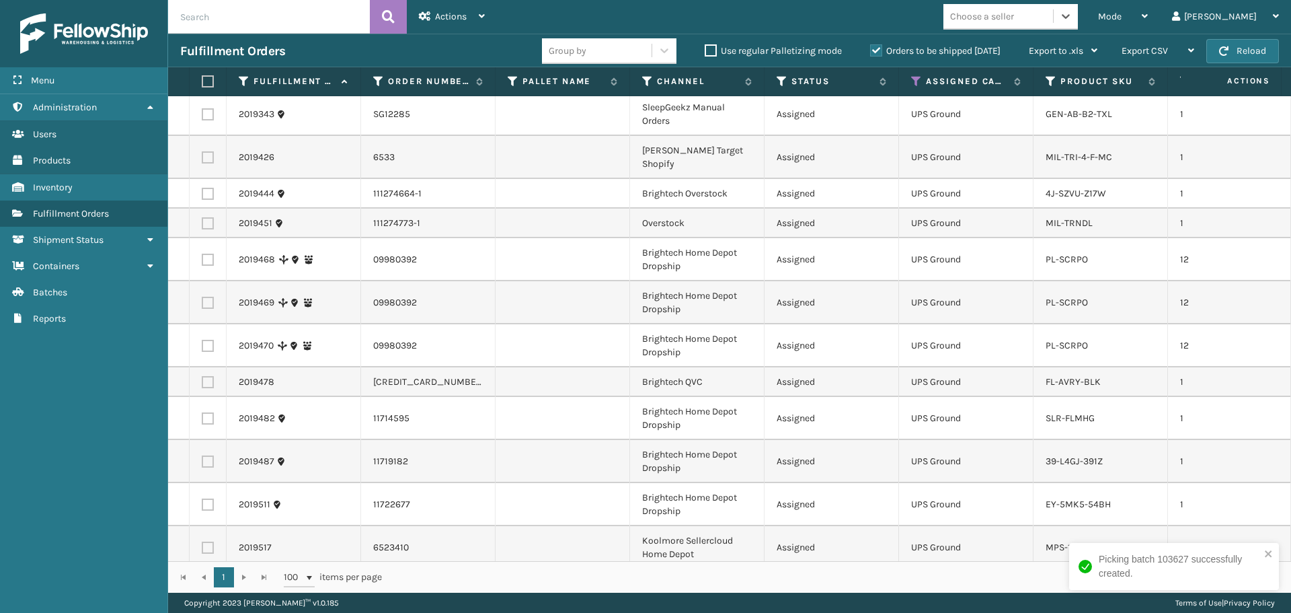
scroll to position [780, 0]
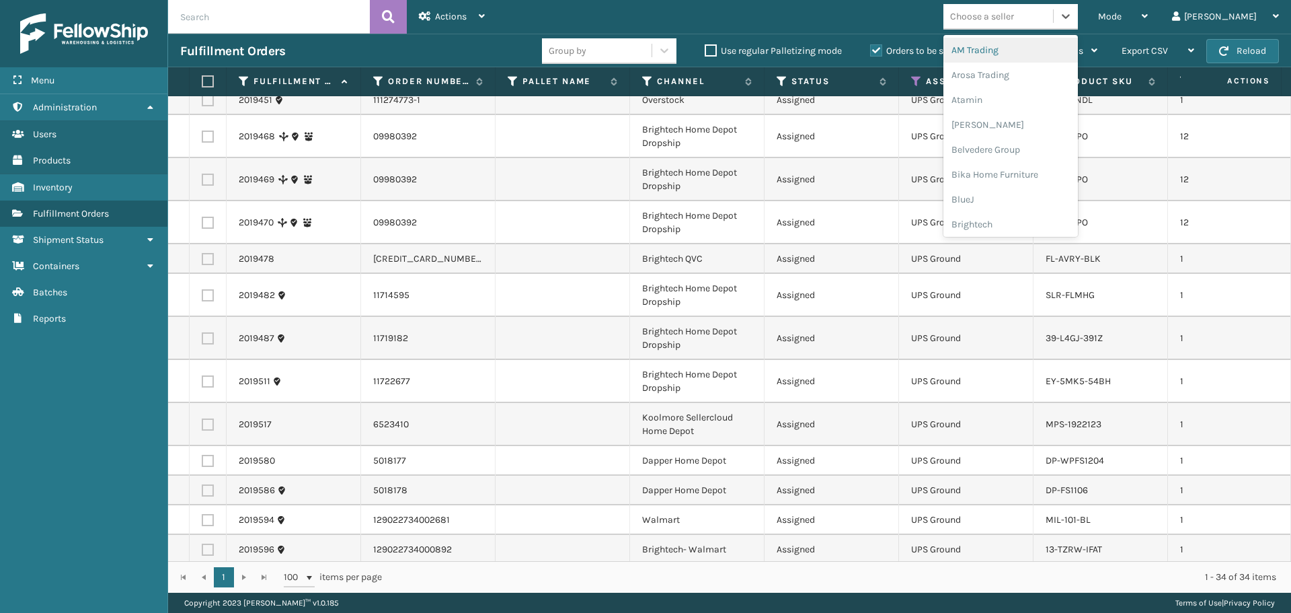
click at [1014, 19] on div "Choose a seller" at bounding box center [982, 16] width 64 height 14
click at [1050, 216] on div "Brightech" at bounding box center [1011, 224] width 135 height 25
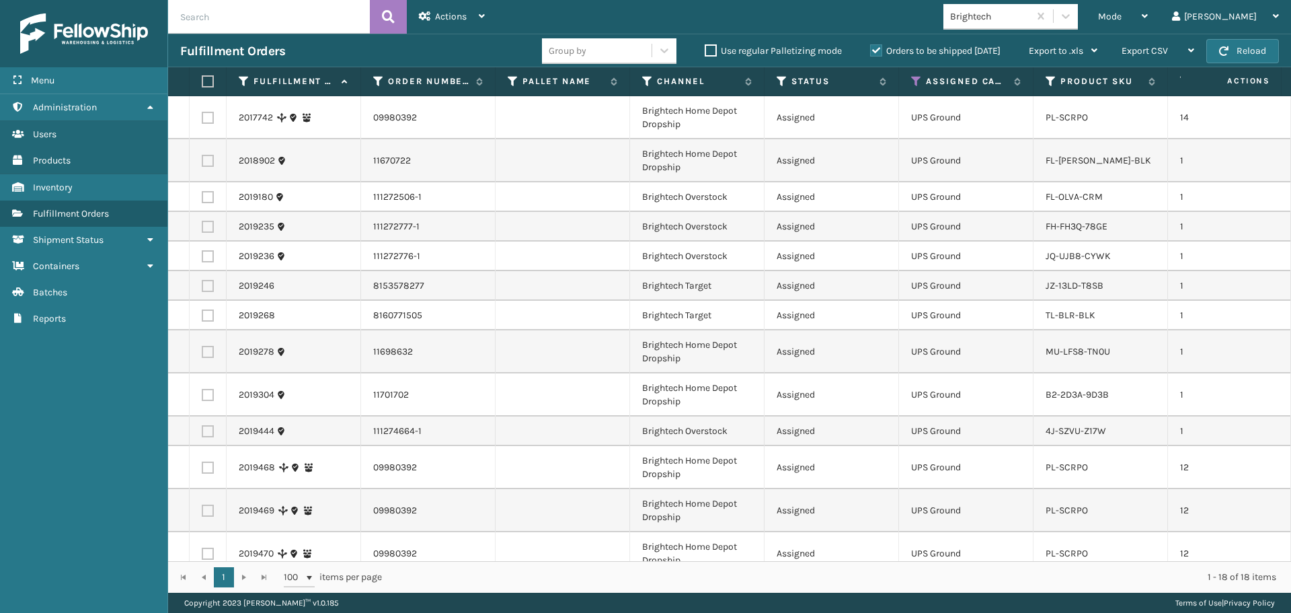
click at [210, 83] on label at bounding box center [206, 81] width 8 height 12
click at [202, 83] on input "checkbox" at bounding box center [202, 81] width 1 height 9
checkbox input "true"
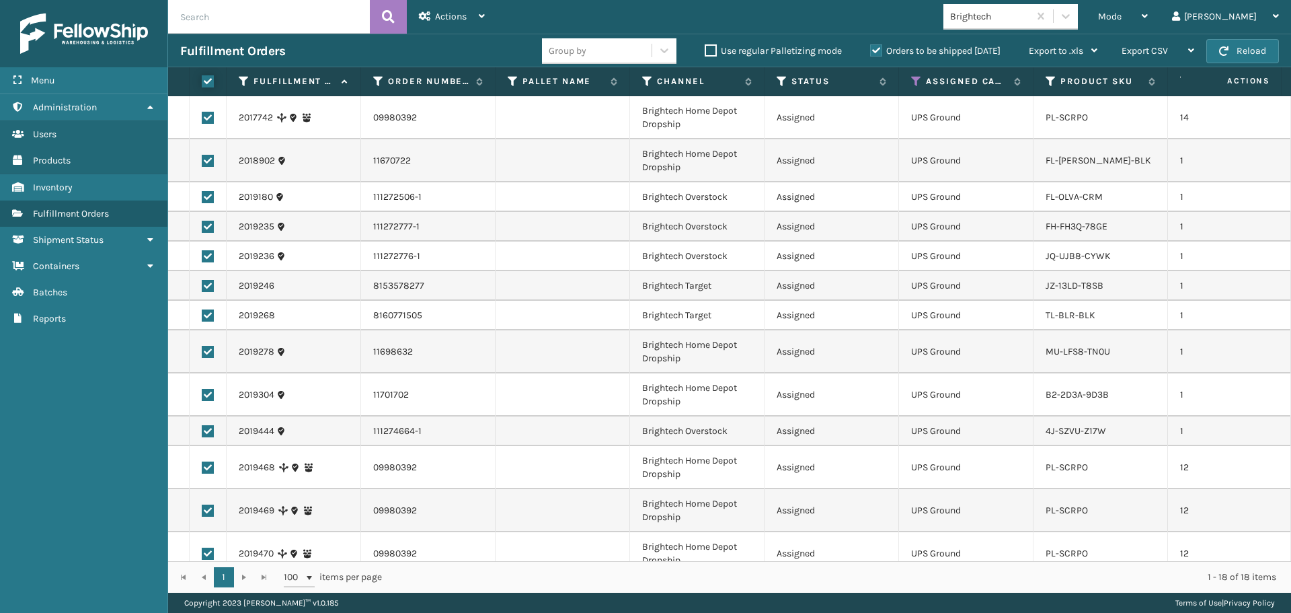
checkbox input "true"
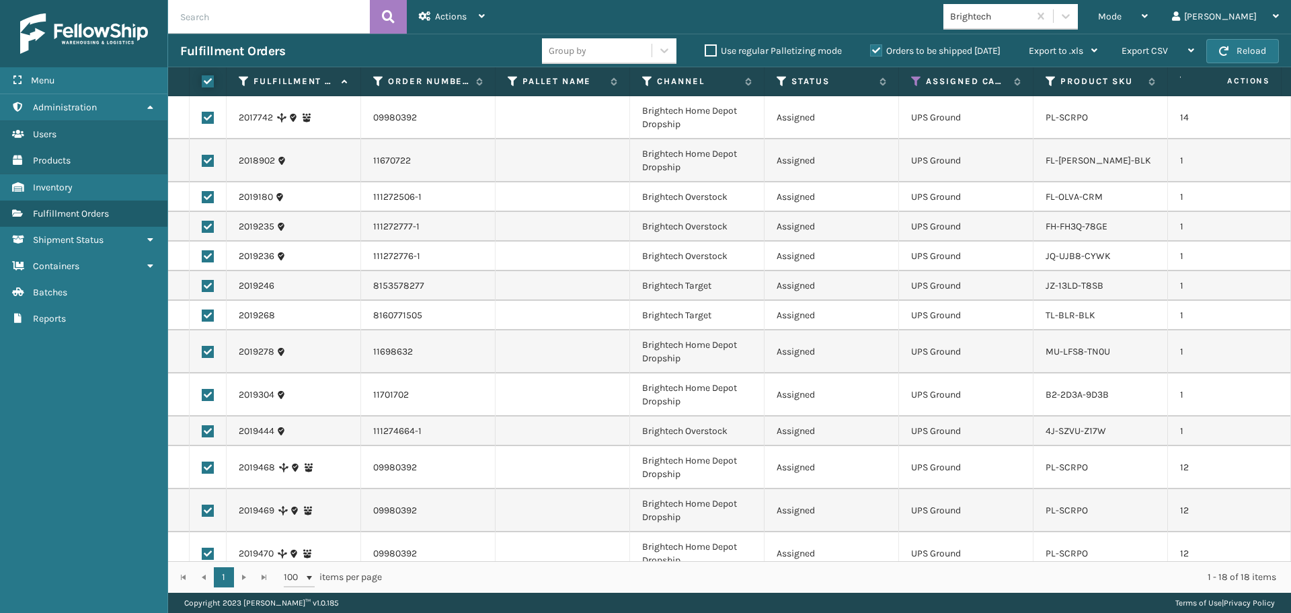
checkbox input "true"
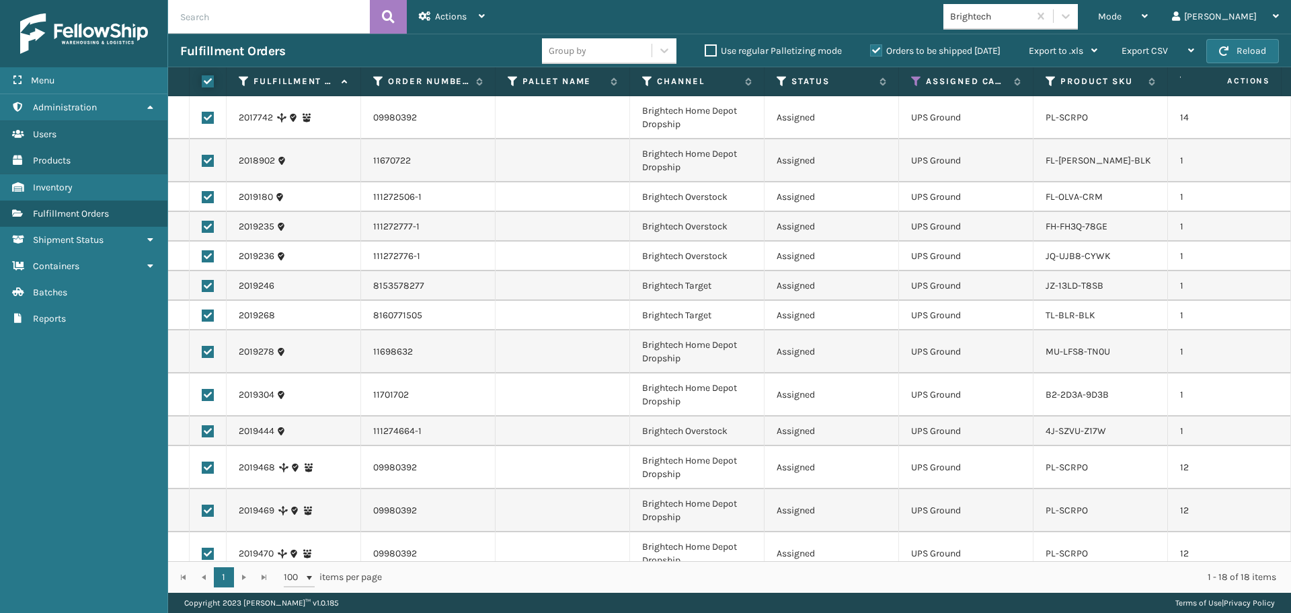
checkbox input "true"
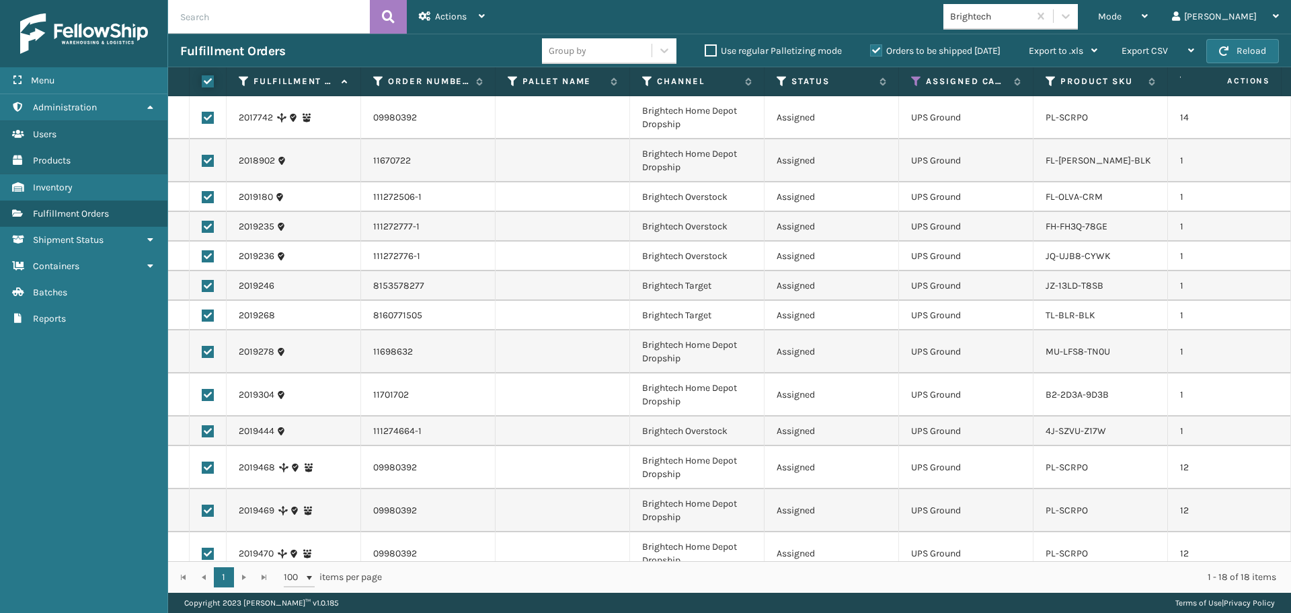
checkbox input "true"
drag, startPoint x: 446, startPoint y: 22, endPoint x: 463, endPoint y: 79, distance: 59.6
click at [446, 21] on span "Actions" at bounding box center [451, 16] width 32 height 11
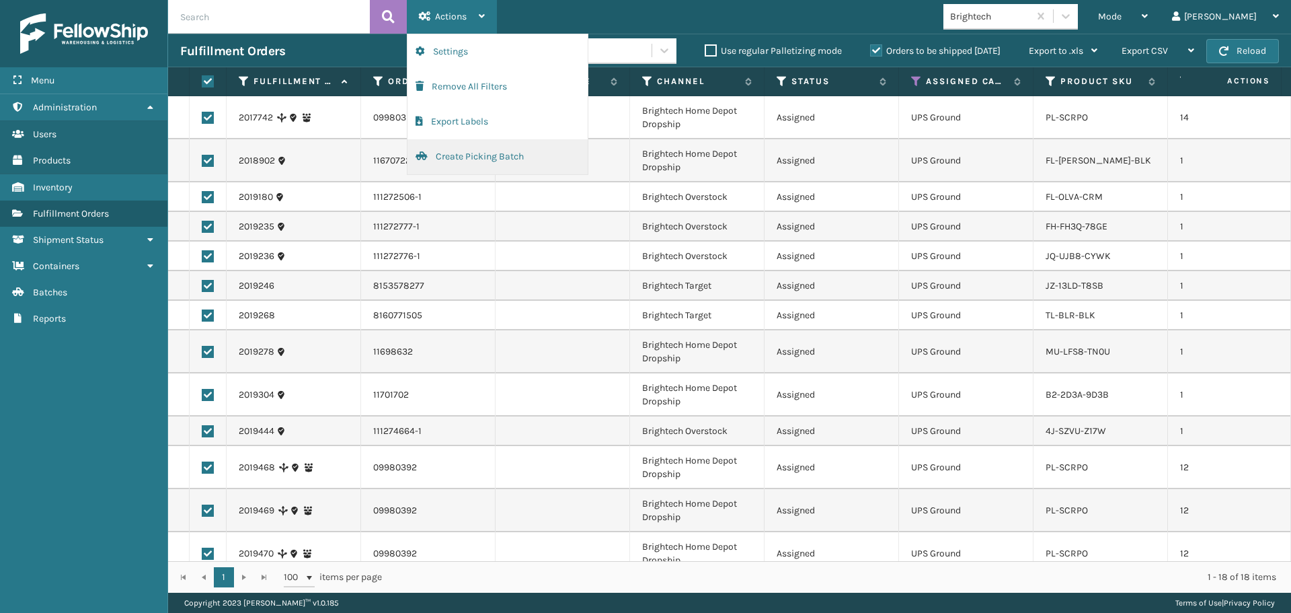
click at [465, 147] on button "Create Picking Batch" at bounding box center [498, 156] width 180 height 35
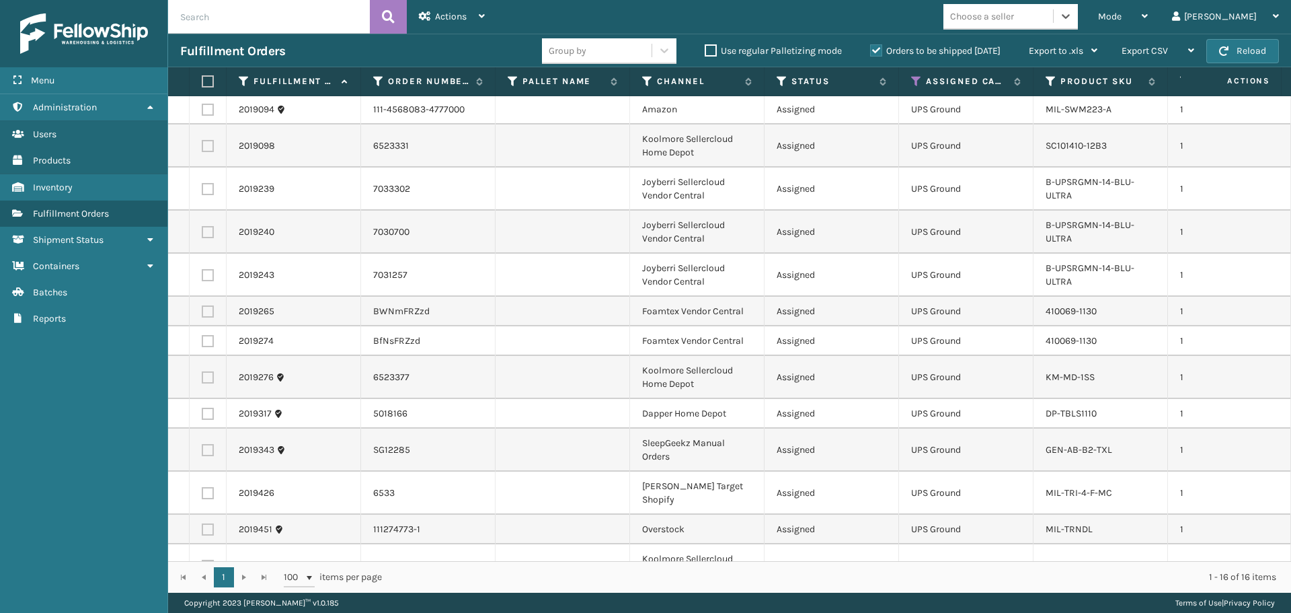
scroll to position [0, 0]
click at [1014, 15] on div "Choose a seller" at bounding box center [982, 16] width 64 height 14
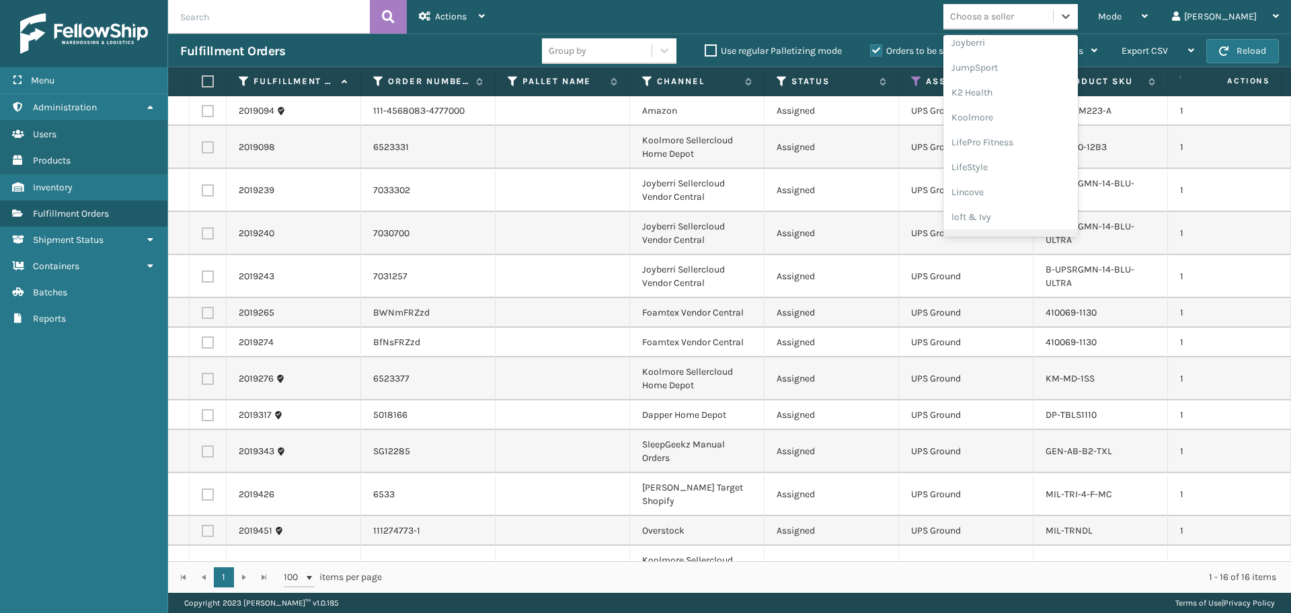
scroll to position [381, 0]
click at [1016, 71] on div "Joyberri" at bounding box center [1011, 67] width 135 height 25
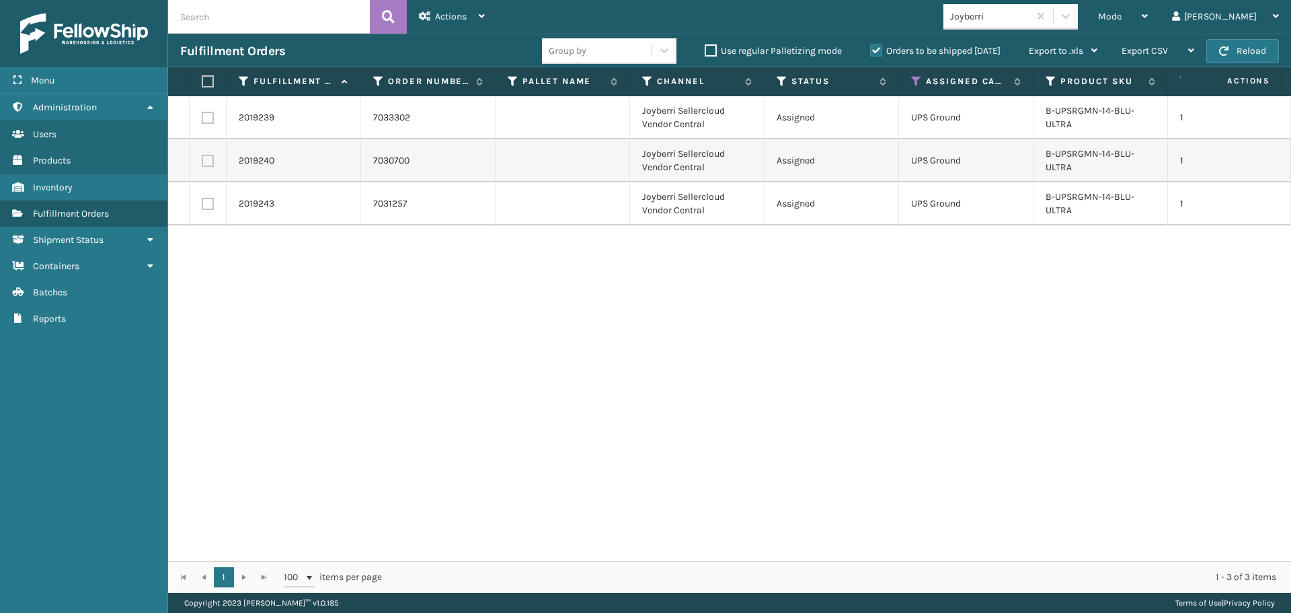
click at [206, 79] on label at bounding box center [206, 81] width 8 height 12
click at [202, 79] on input "checkbox" at bounding box center [202, 81] width 1 height 9
checkbox input "true"
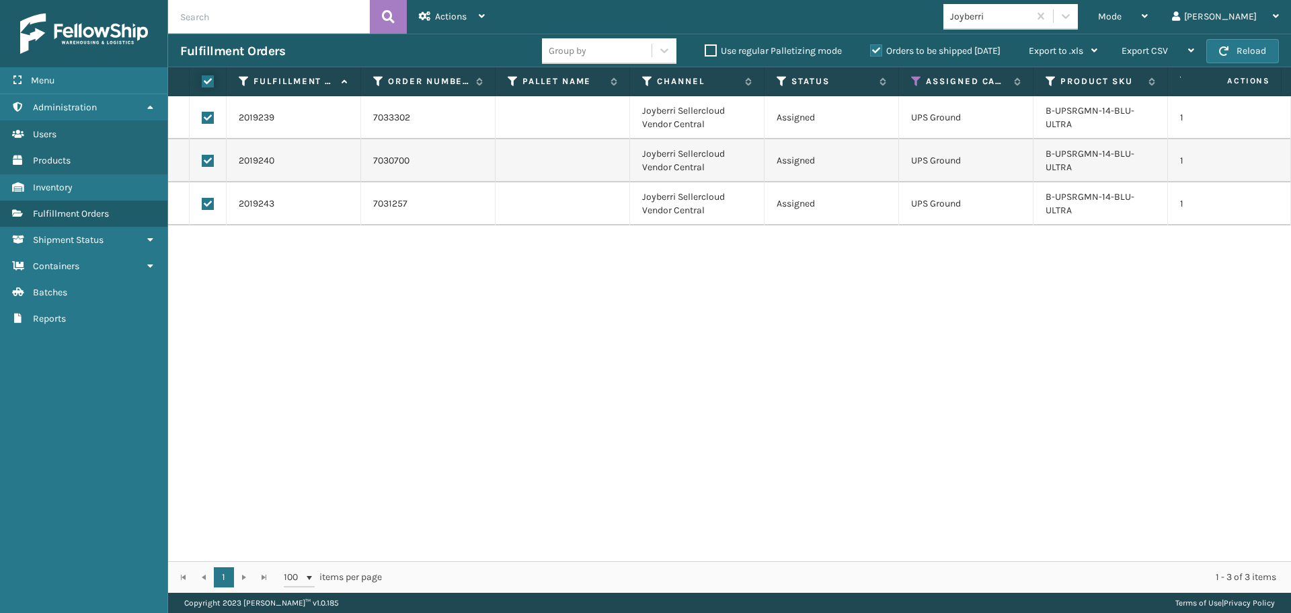
checkbox input "true"
click at [436, 26] on div "Actions" at bounding box center [452, 17] width 66 height 34
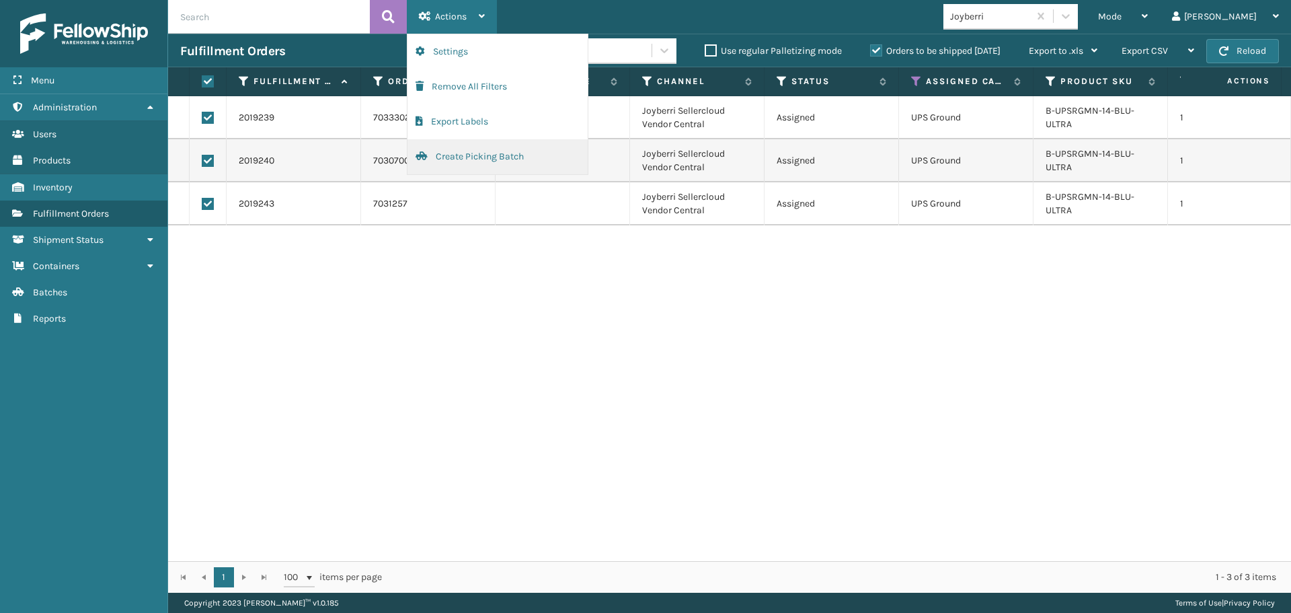
click at [486, 155] on button "Create Picking Batch" at bounding box center [498, 156] width 180 height 35
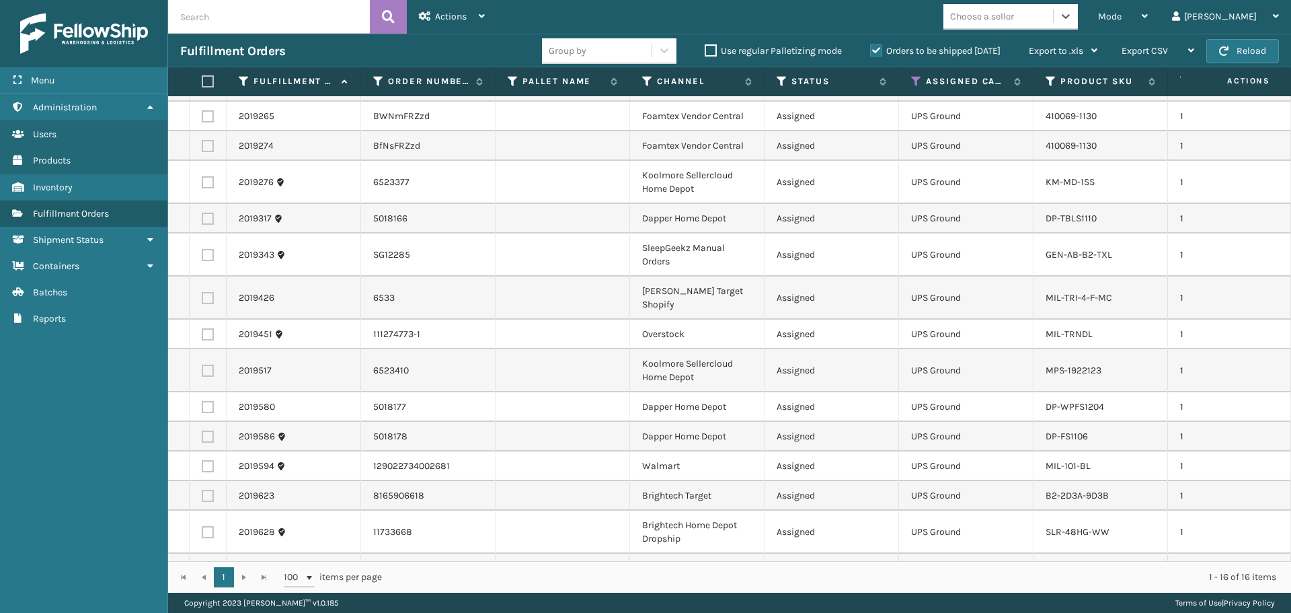
scroll to position [86, 0]
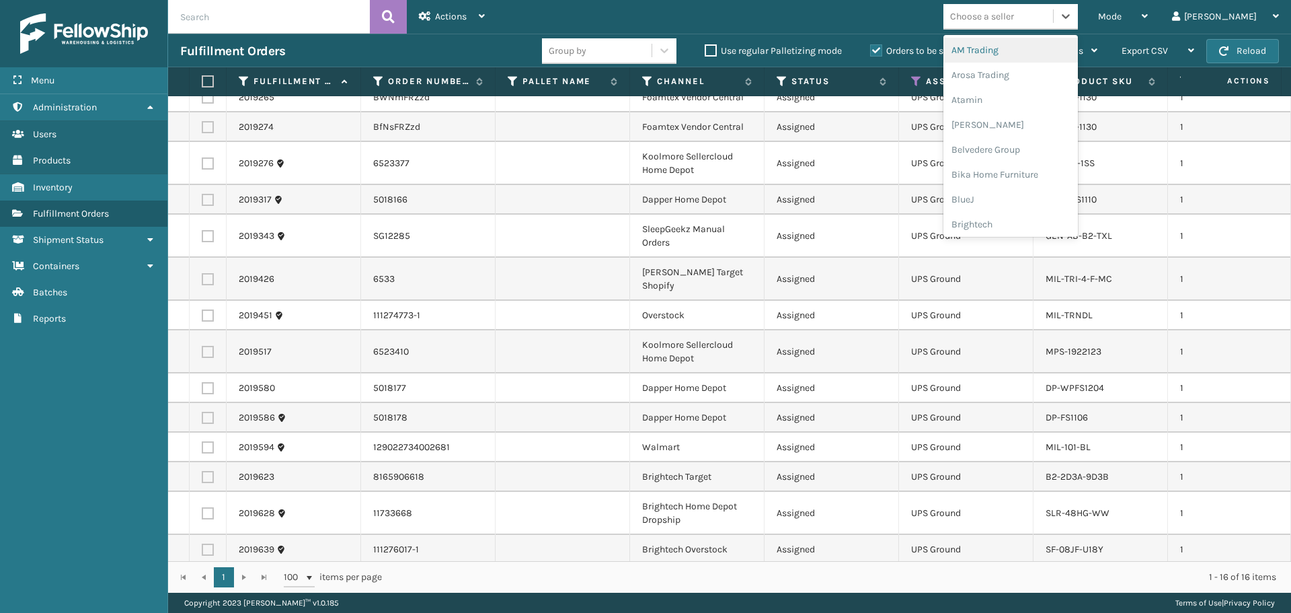
click at [1036, 7] on div "Choose a seller" at bounding box center [999, 16] width 110 height 22
click at [1029, 171] on div "FoamTex" at bounding box center [1011, 171] width 135 height 25
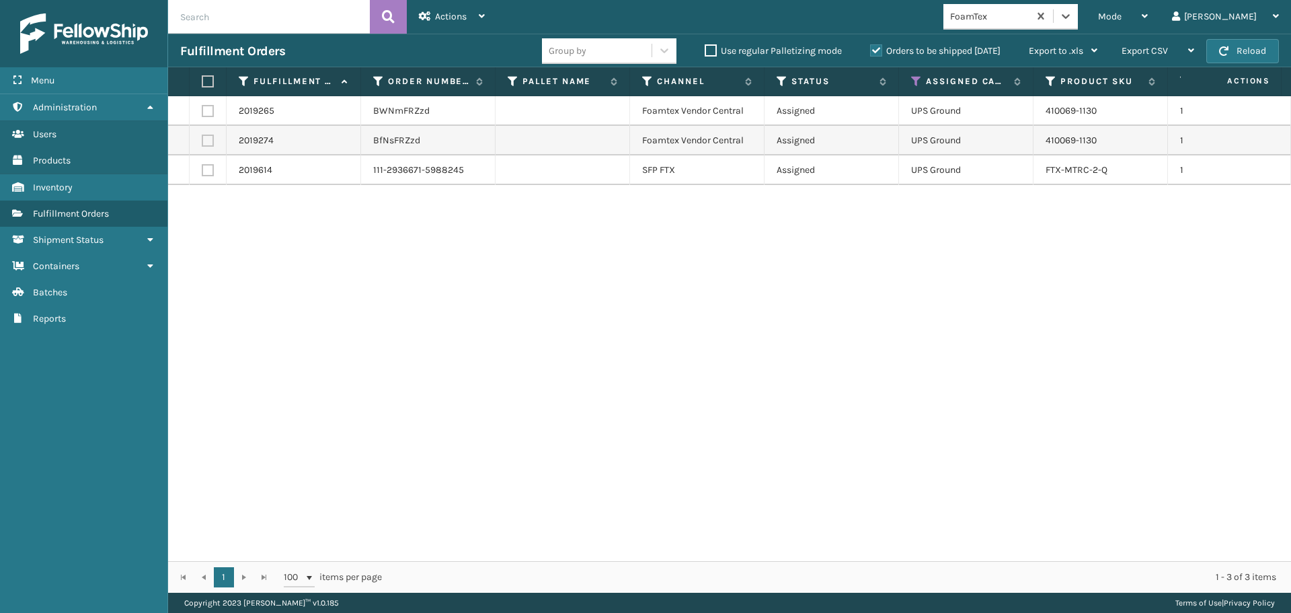
click at [210, 81] on label at bounding box center [206, 81] width 8 height 12
click at [202, 81] on input "checkbox" at bounding box center [202, 81] width 1 height 9
checkbox input "true"
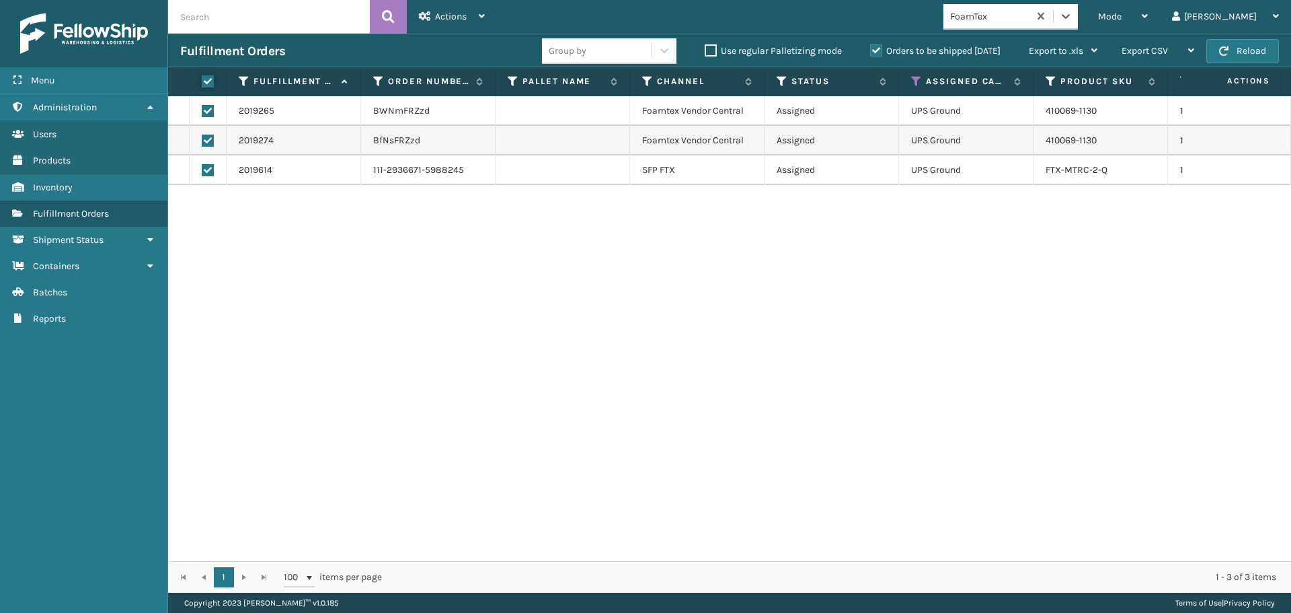
checkbox input "true"
click at [434, 19] on div "Actions" at bounding box center [452, 17] width 66 height 34
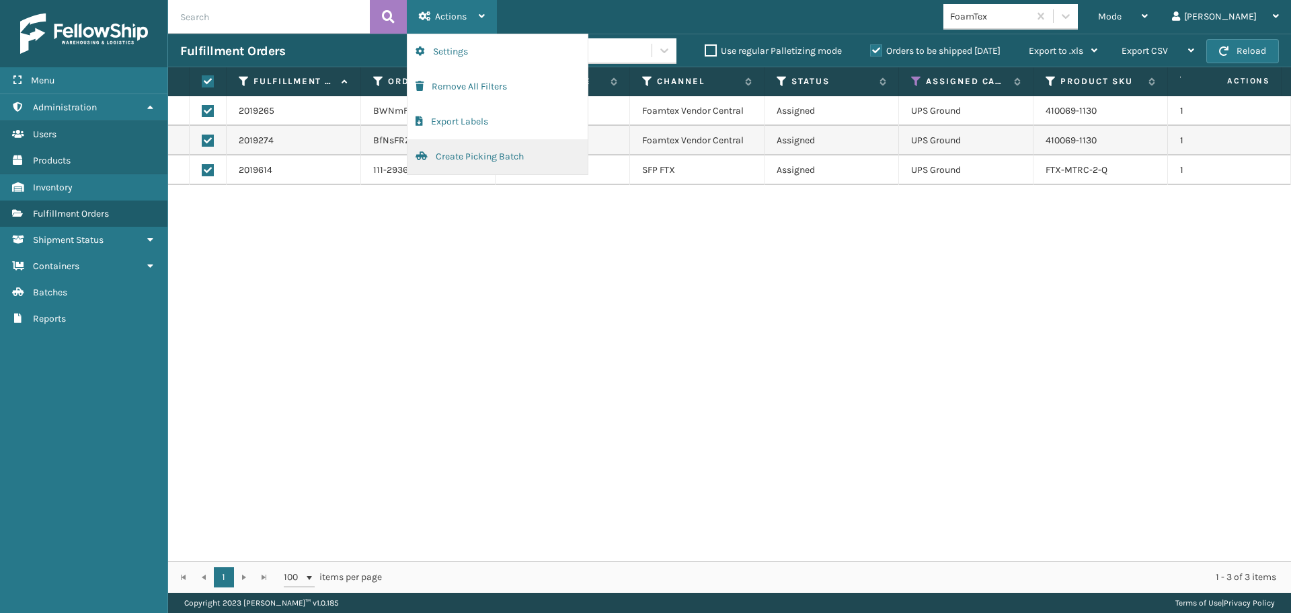
click at [467, 159] on button "Create Picking Batch" at bounding box center [498, 156] width 180 height 35
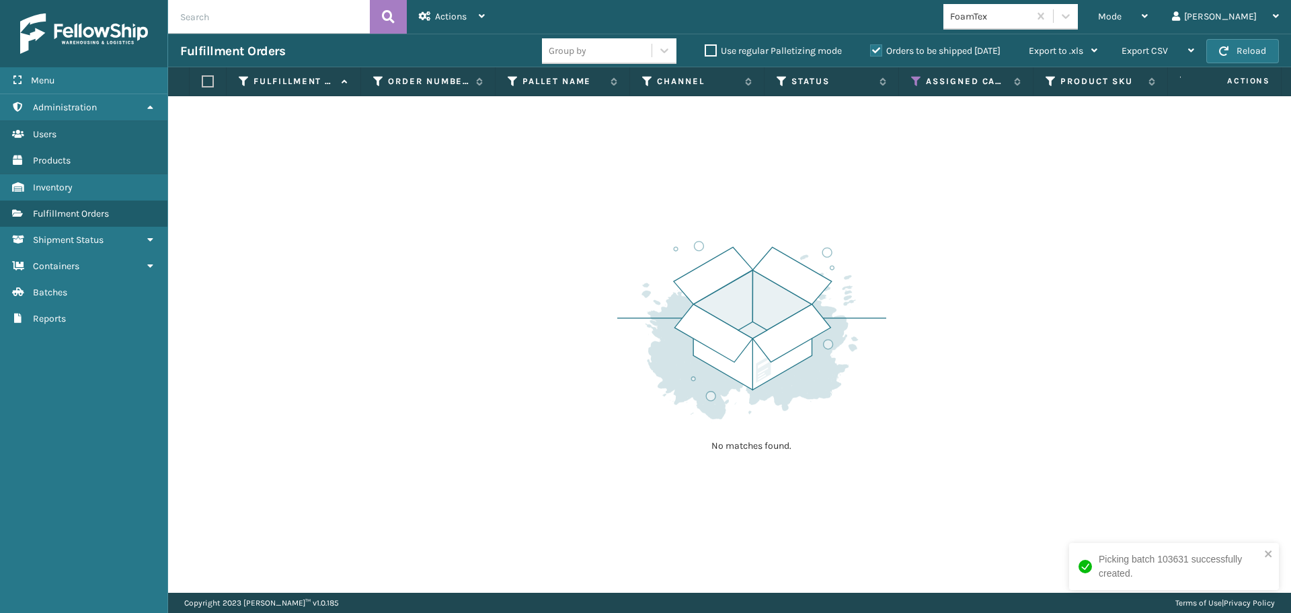
click at [1008, 28] on div "FoamTex" at bounding box center [1011, 17] width 135 height 26
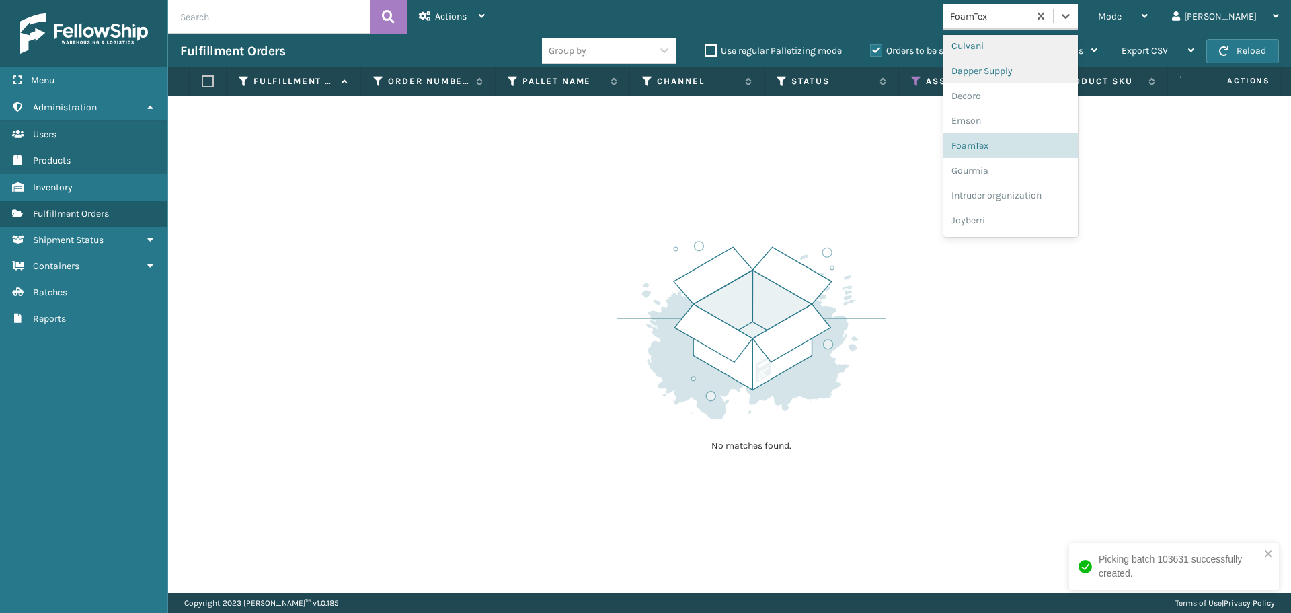
scroll to position [157, 0]
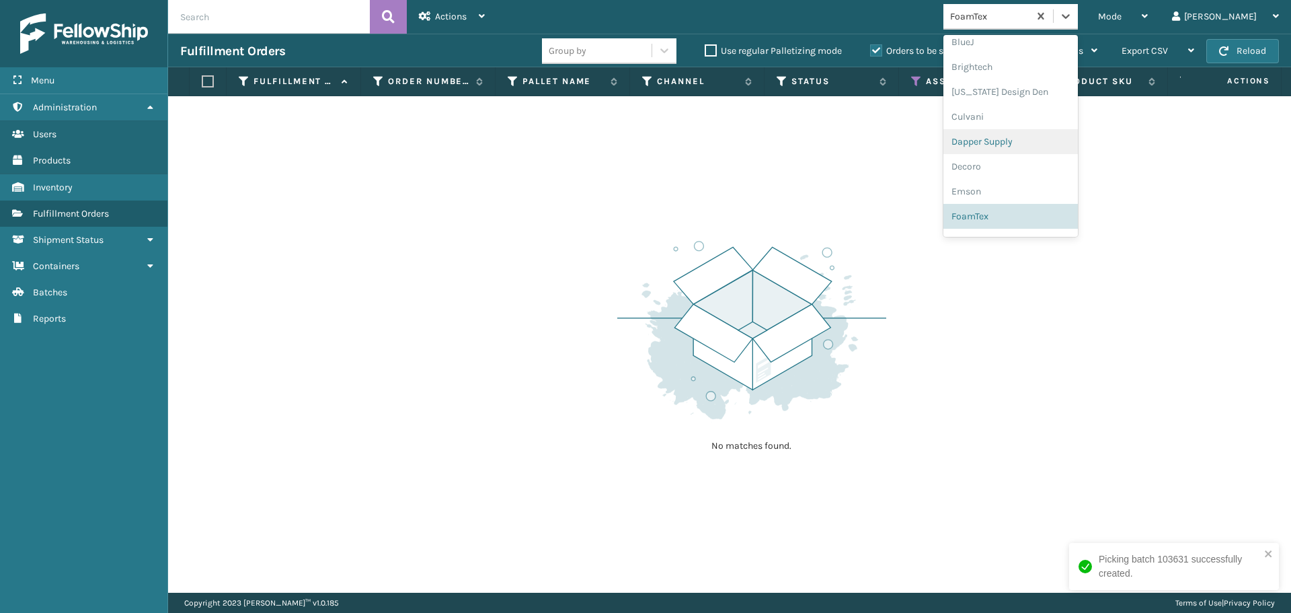
click at [1032, 147] on div "Dapper Supply" at bounding box center [1011, 141] width 135 height 25
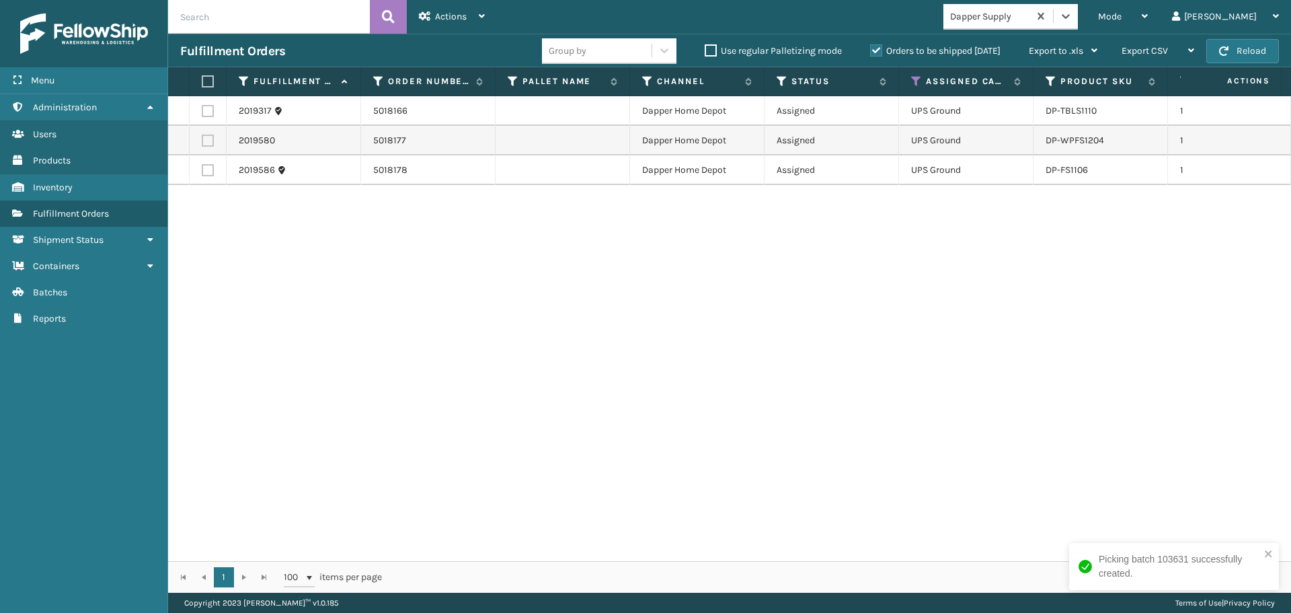
drag, startPoint x: 204, startPoint y: 81, endPoint x: 229, endPoint y: 71, distance: 27.1
click at [205, 81] on label at bounding box center [206, 81] width 8 height 12
click at [202, 81] on input "checkbox" at bounding box center [202, 81] width 1 height 9
checkbox input "true"
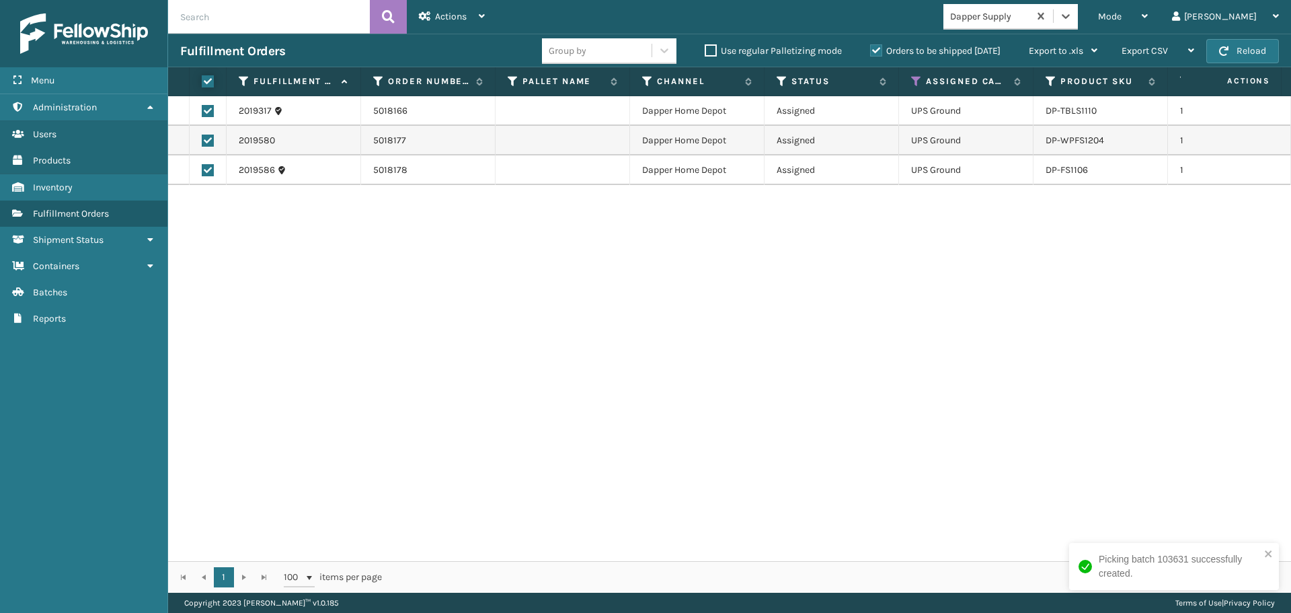
checkbox input "true"
click at [454, 20] on span "Actions" at bounding box center [451, 16] width 32 height 11
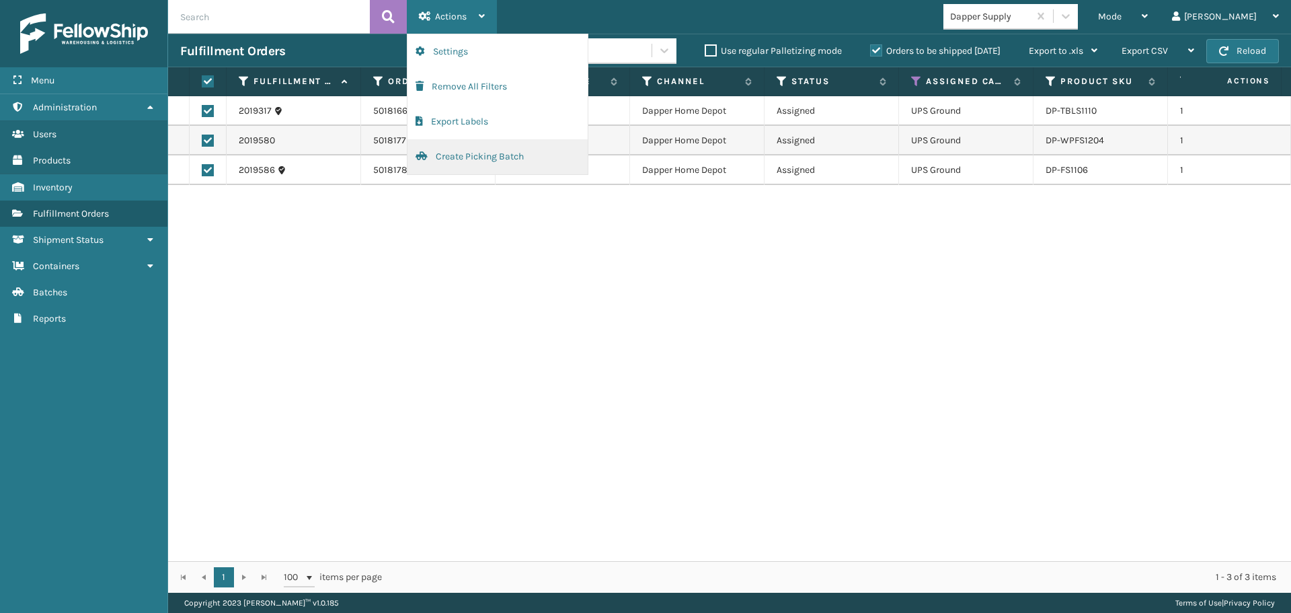
click at [482, 165] on button "Create Picking Batch" at bounding box center [498, 156] width 180 height 35
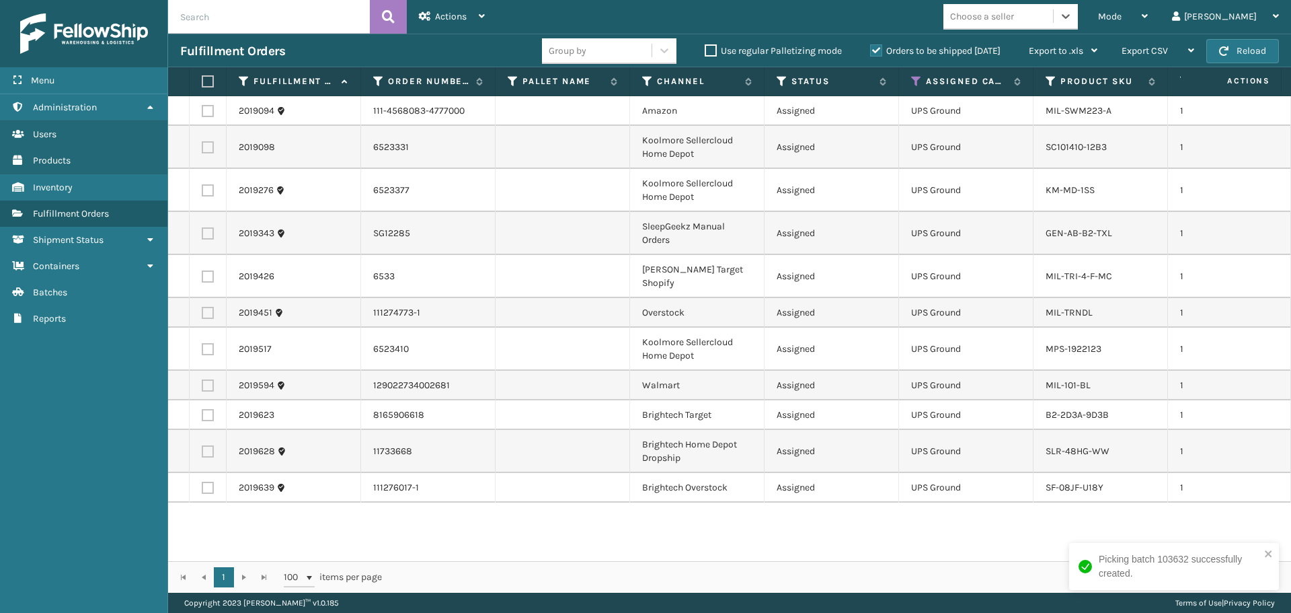
click at [1014, 22] on div "Choose a seller" at bounding box center [982, 16] width 64 height 14
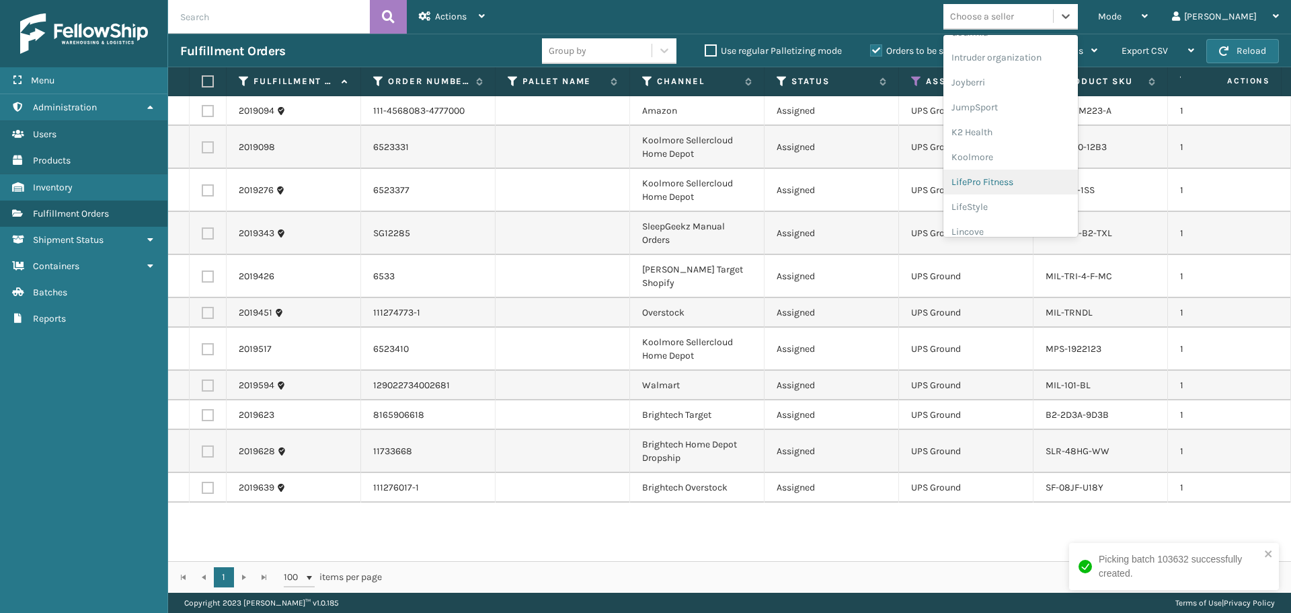
scroll to position [426, 0]
click at [1050, 218] on div "[PERSON_NAME] Brands" at bounding box center [1011, 221] width 135 height 25
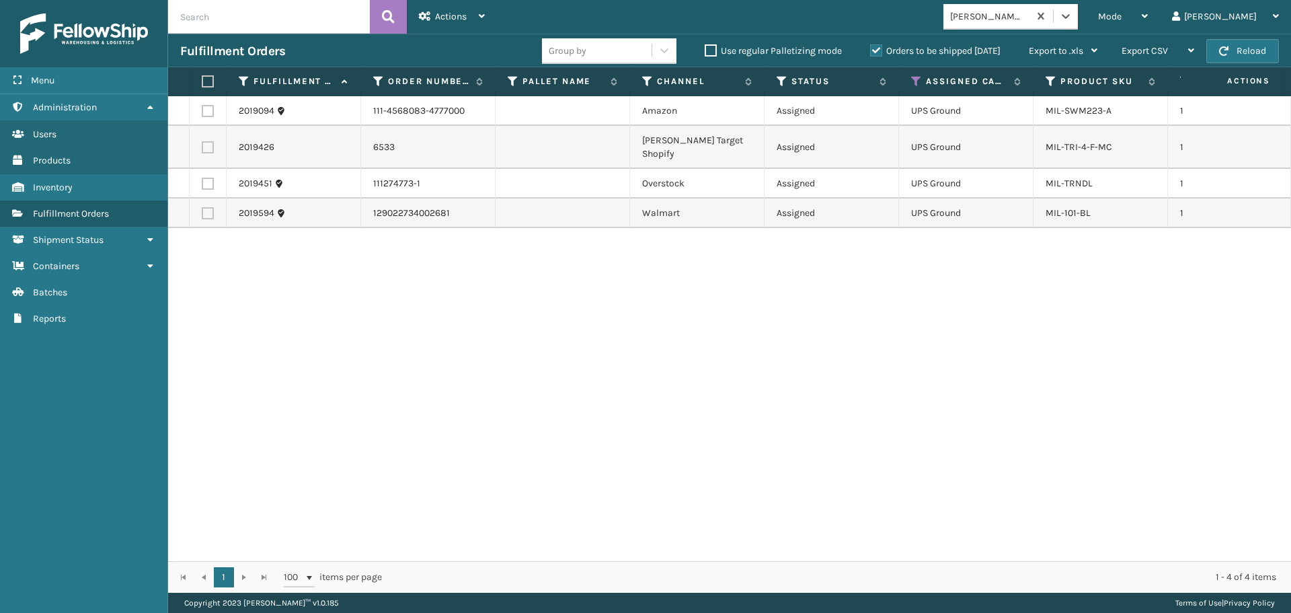
click at [204, 78] on label at bounding box center [206, 81] width 8 height 12
click at [202, 78] on input "checkbox" at bounding box center [202, 81] width 1 height 9
checkbox input "true"
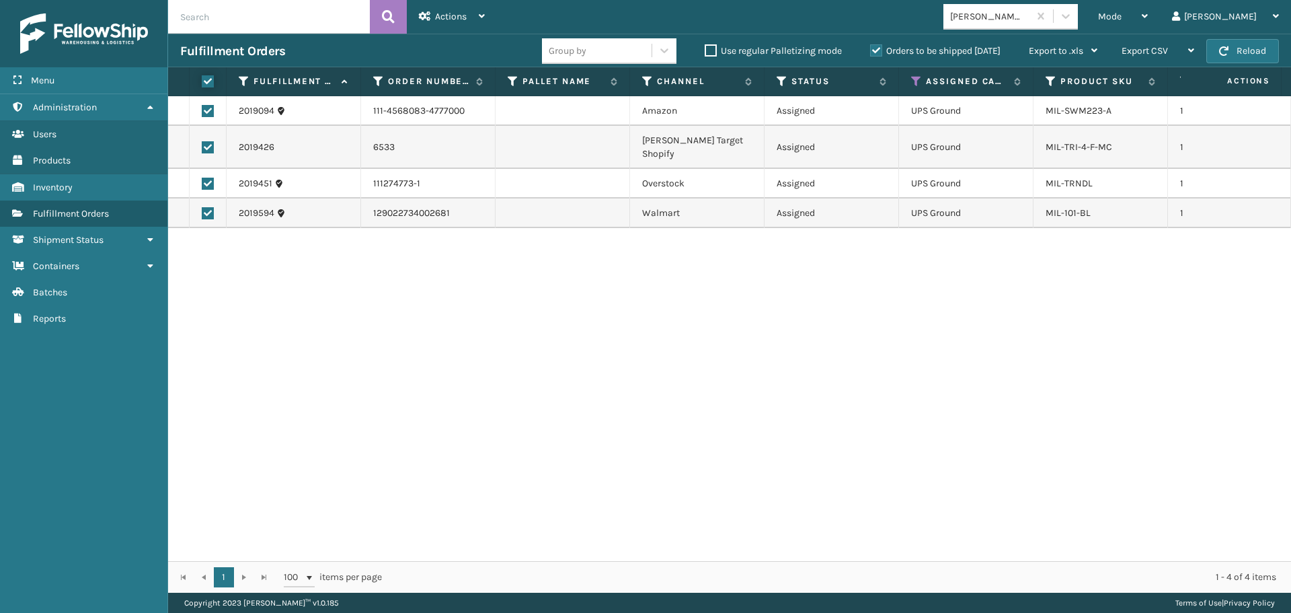
checkbox input "true"
click at [420, 22] on div "Actions" at bounding box center [452, 17] width 66 height 34
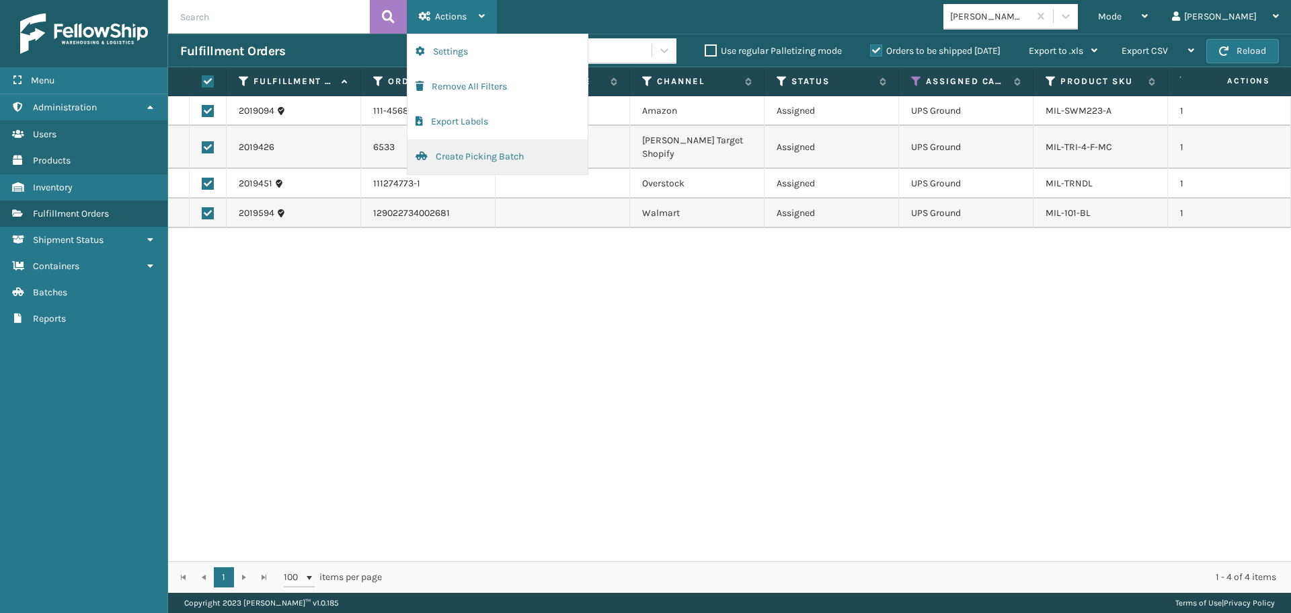
click at [441, 157] on button "Create Picking Batch" at bounding box center [498, 156] width 180 height 35
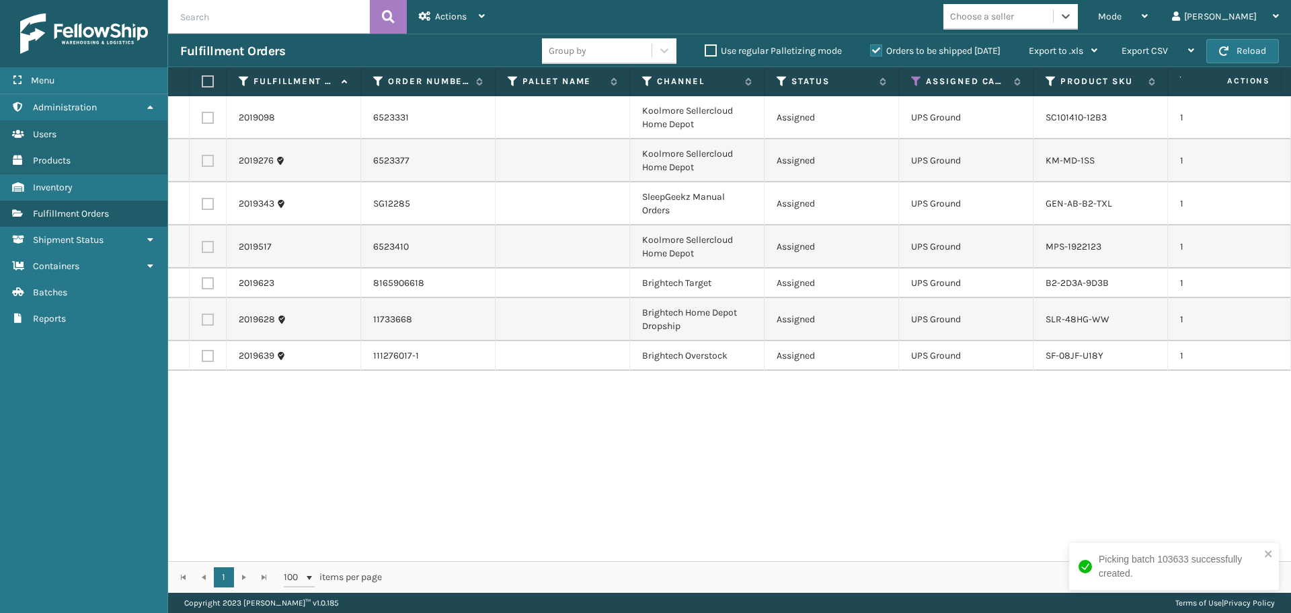
click at [1014, 15] on div "Choose a seller" at bounding box center [982, 16] width 64 height 14
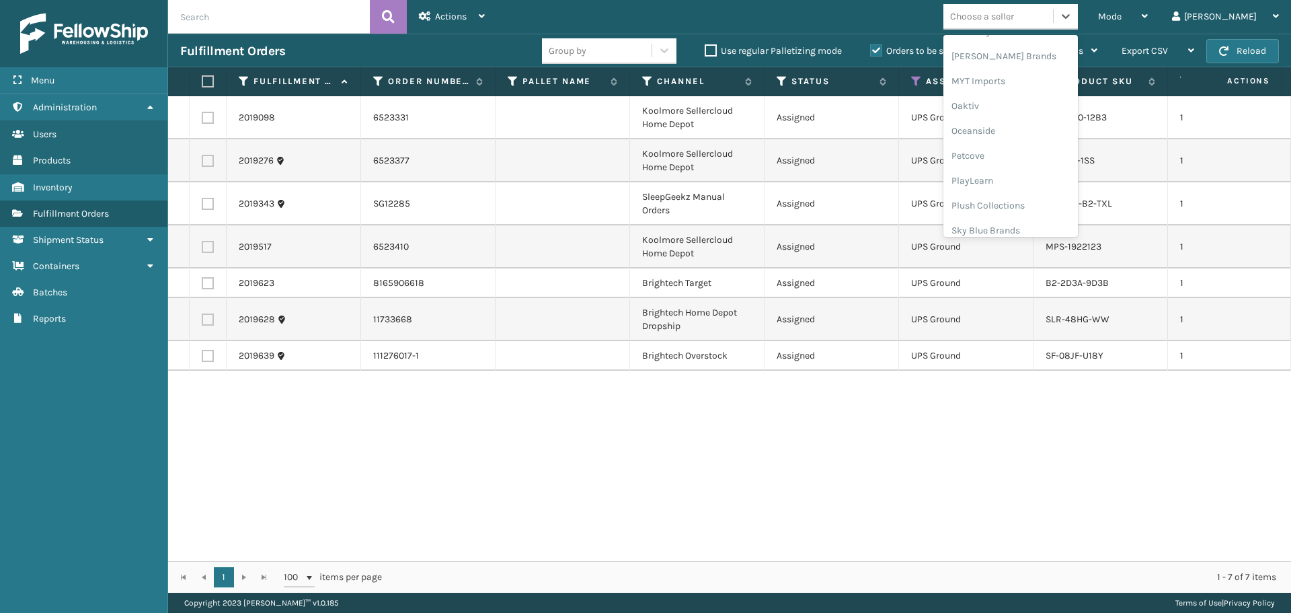
scroll to position [650, 0]
click at [1018, 204] on div "SleepGeekz" at bounding box center [1011, 196] width 135 height 25
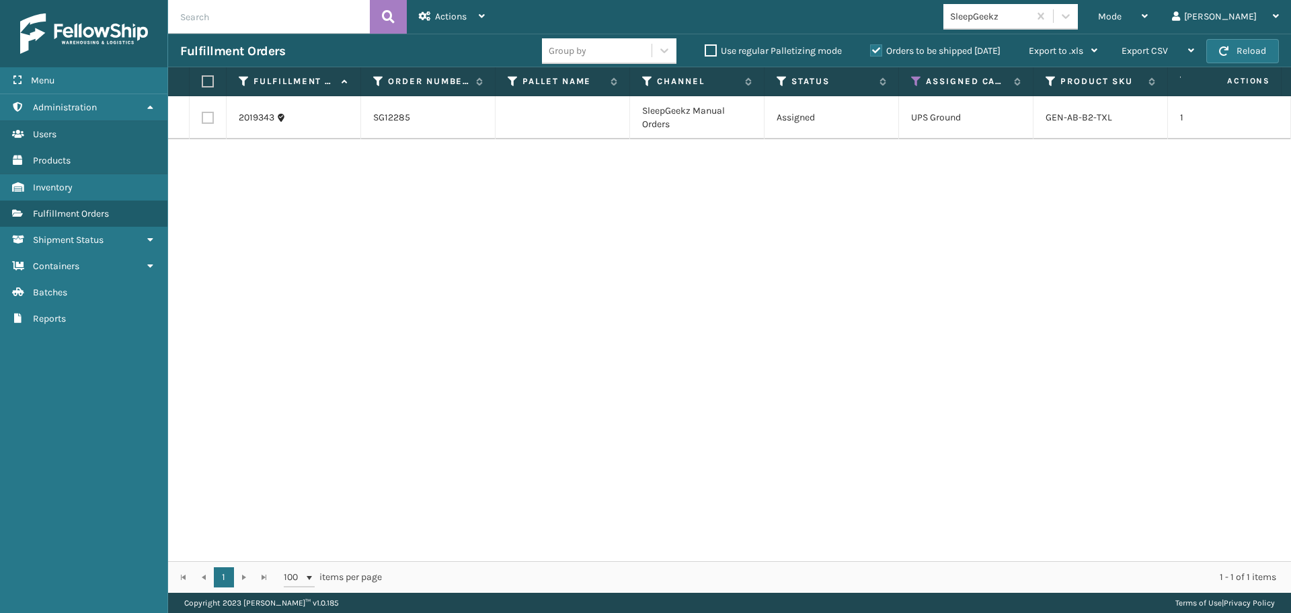
click at [208, 82] on label at bounding box center [206, 81] width 8 height 12
click at [202, 82] on input "checkbox" at bounding box center [202, 81] width 1 height 9
checkbox input "true"
click at [423, 14] on icon at bounding box center [425, 15] width 12 height 9
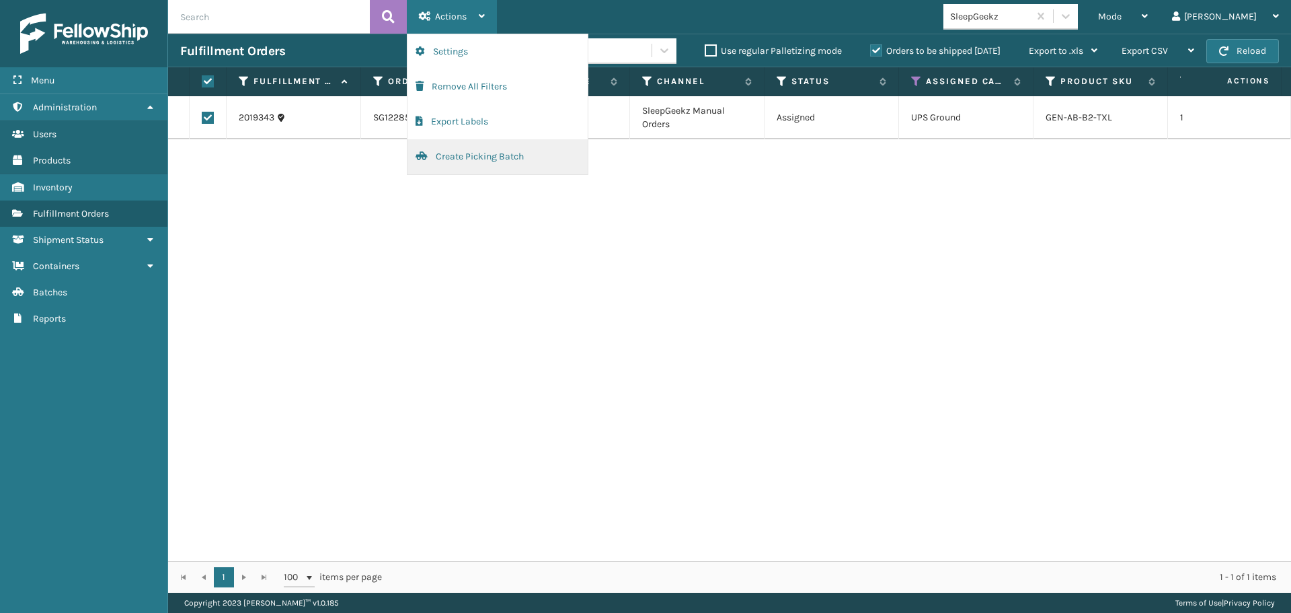
click at [482, 161] on button "Create Picking Batch" at bounding box center [498, 156] width 180 height 35
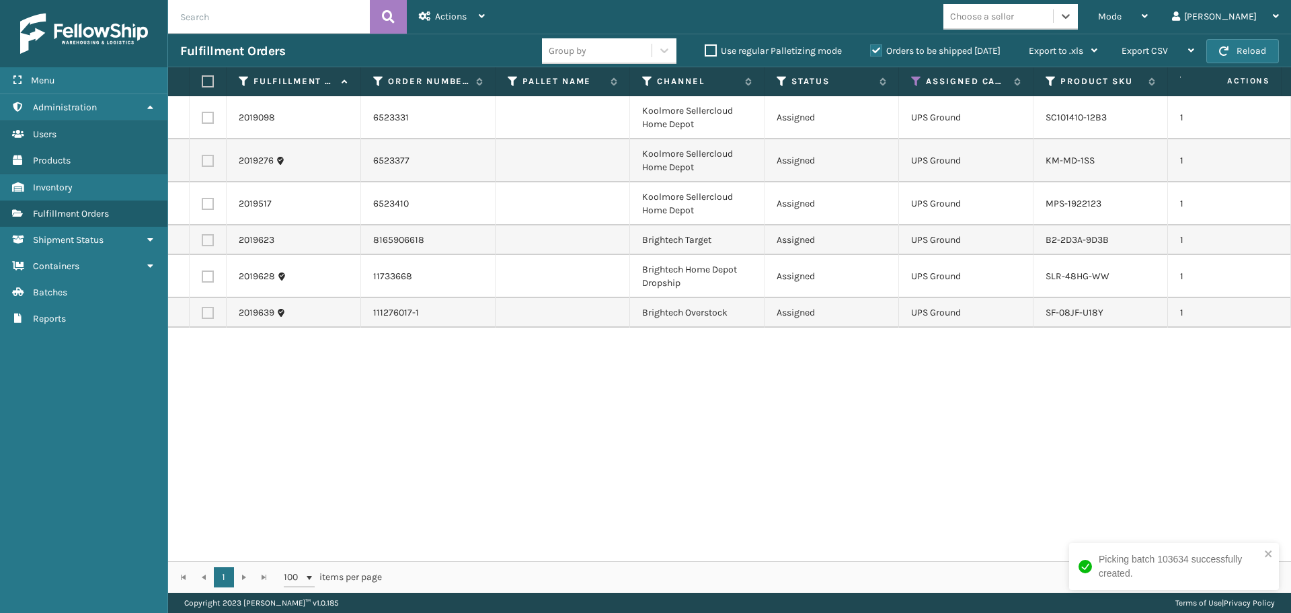
click at [1040, 26] on div "Choose a seller" at bounding box center [999, 16] width 110 height 22
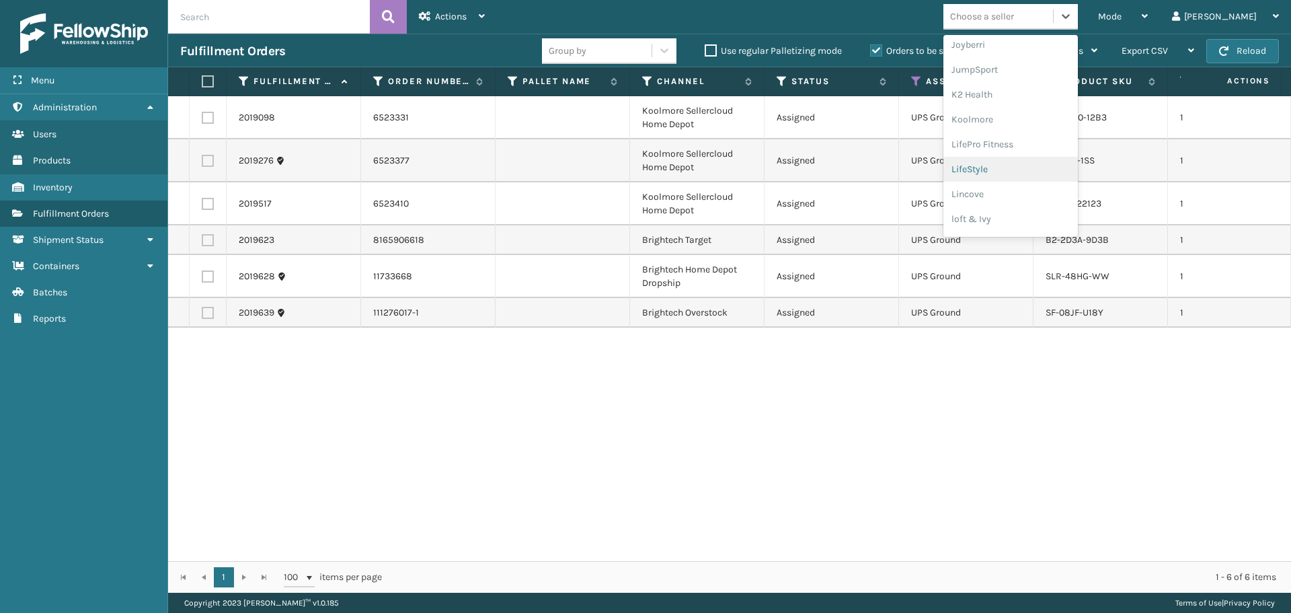
scroll to position [426, 0]
click at [1036, 102] on div "Koolmore" at bounding box center [1011, 97] width 135 height 25
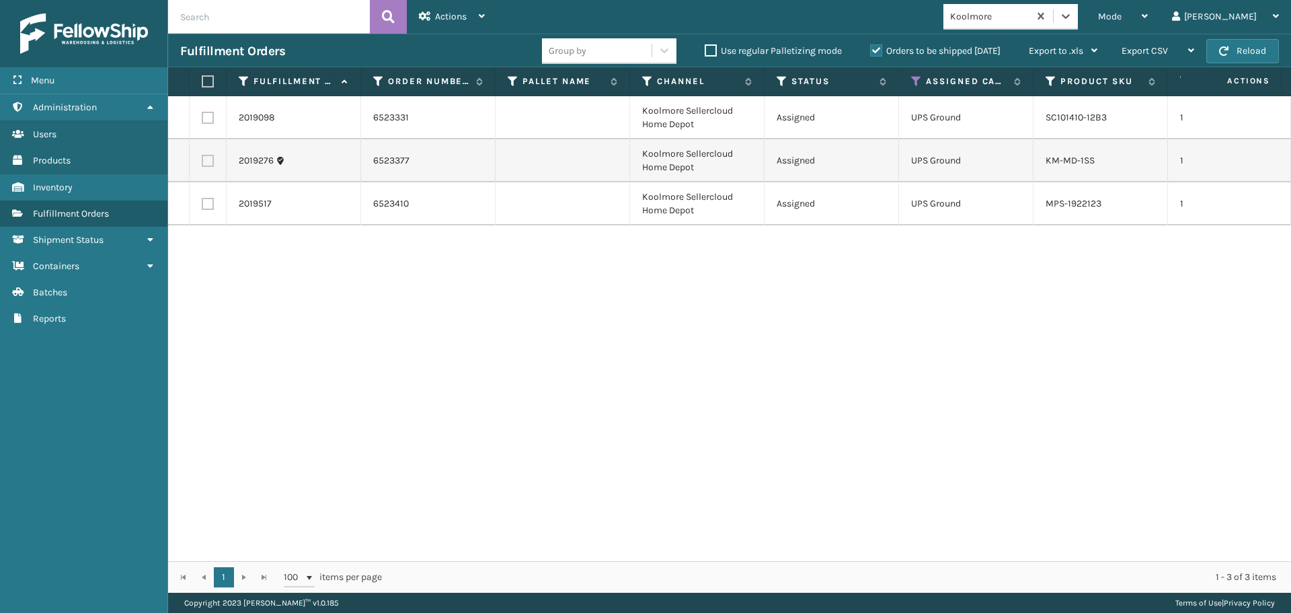
click at [202, 81] on label at bounding box center [206, 81] width 8 height 12
click at [202, 81] on input "checkbox" at bounding box center [202, 81] width 1 height 9
checkbox input "true"
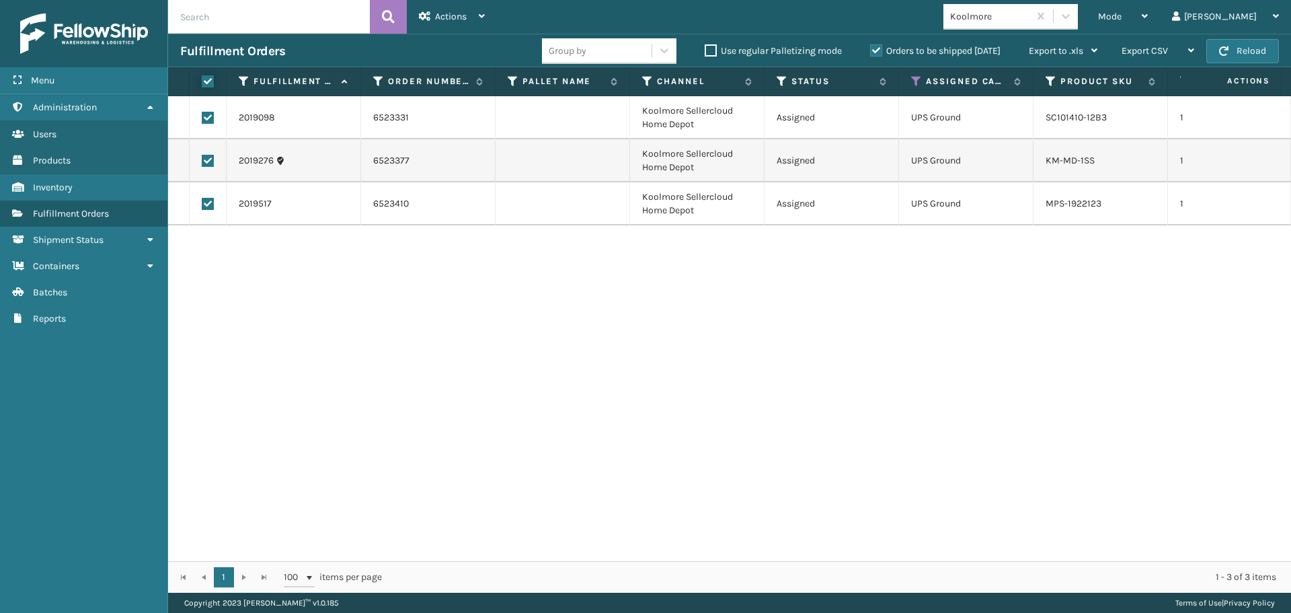
checkbox input "true"
click at [463, 15] on span "Actions" at bounding box center [451, 16] width 32 height 11
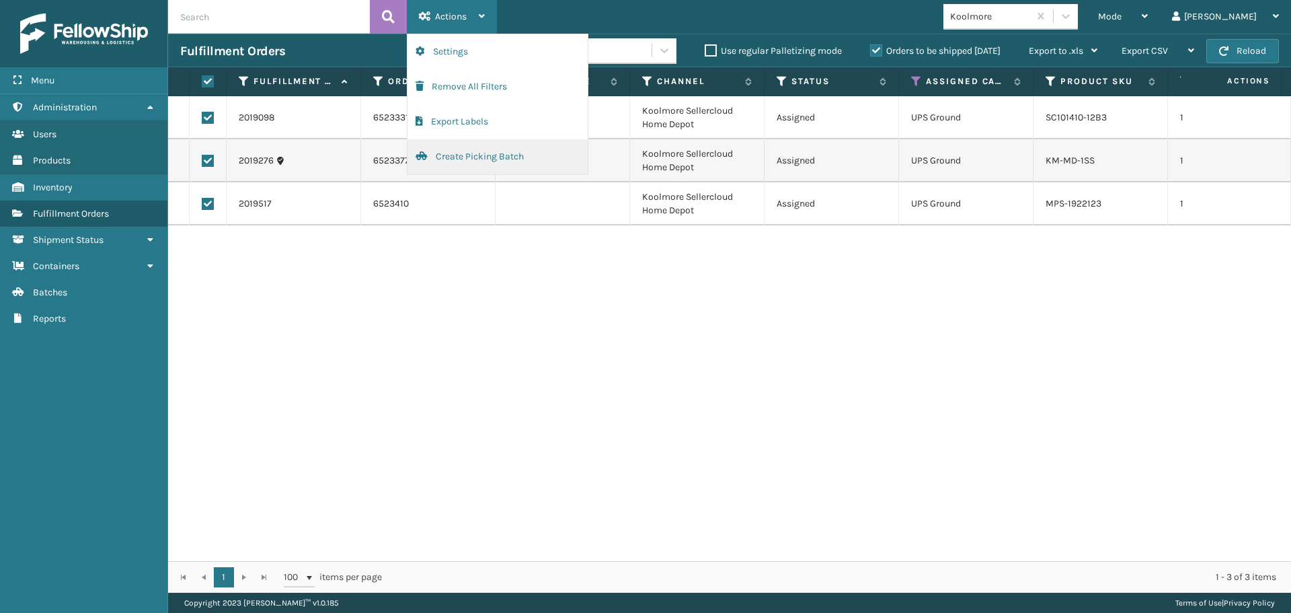
drag, startPoint x: 519, startPoint y: 157, endPoint x: 506, endPoint y: 153, distance: 13.2
click at [506, 153] on button "Create Picking Batch" at bounding box center [498, 156] width 180 height 35
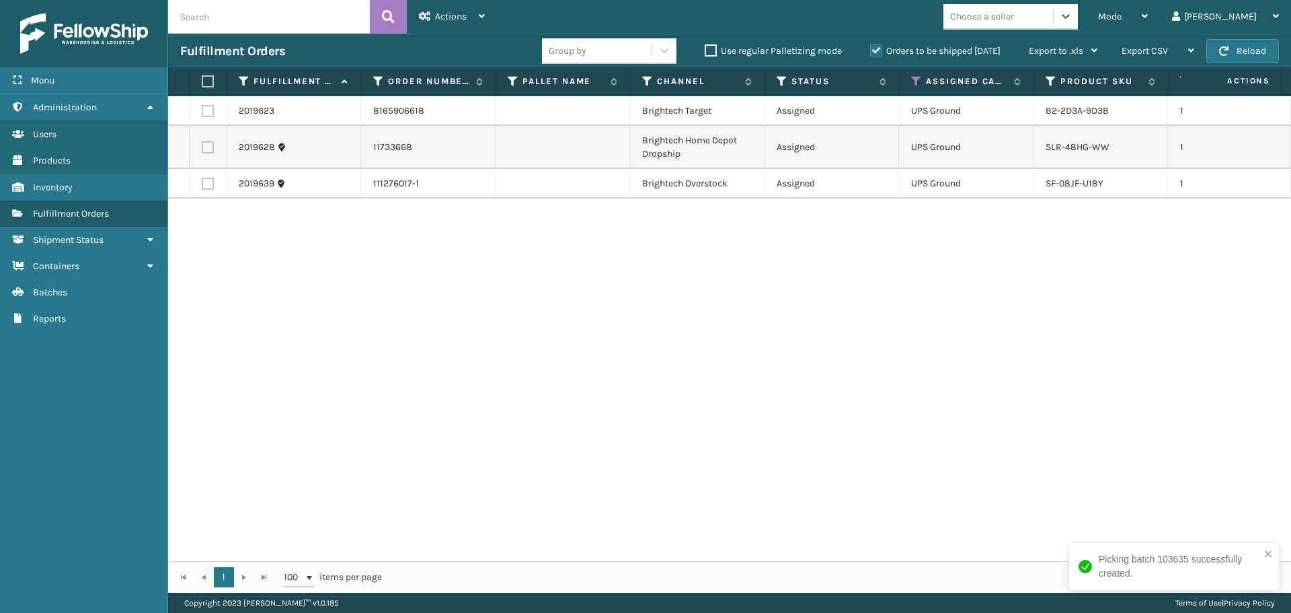
click at [200, 82] on th at bounding box center [208, 81] width 37 height 29
click at [204, 81] on label at bounding box center [206, 81] width 8 height 12
click at [202, 81] on input "checkbox" at bounding box center [202, 81] width 1 height 9
checkbox input "true"
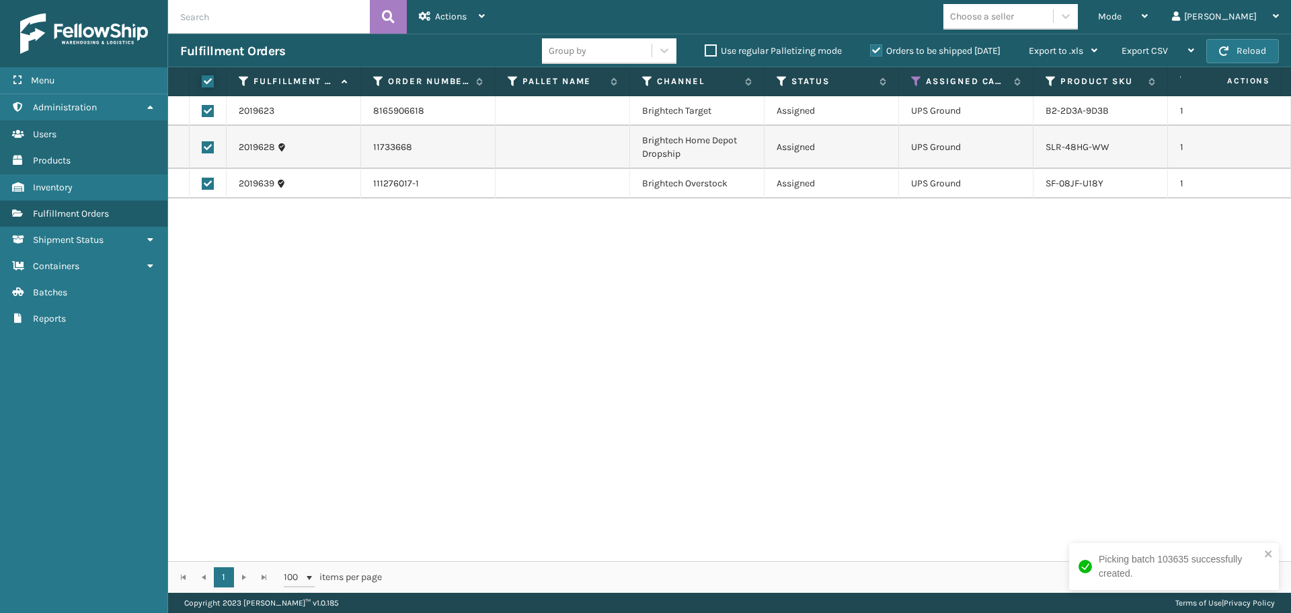
checkbox input "true"
click at [482, 19] on icon at bounding box center [482, 15] width 6 height 9
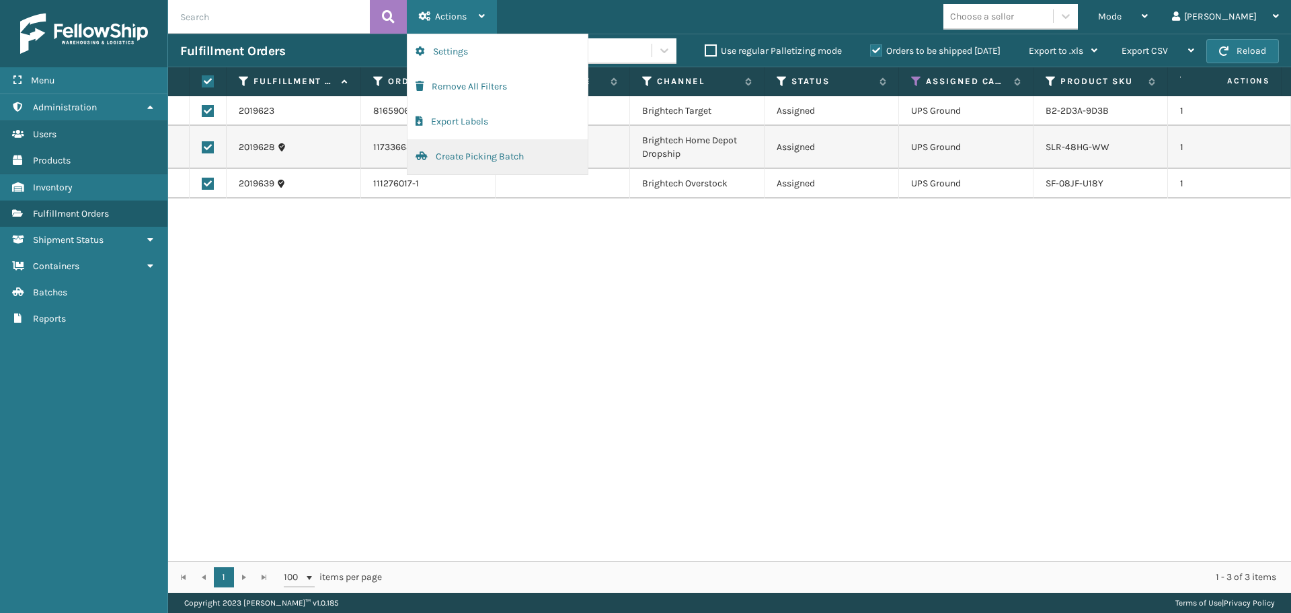
click at [476, 162] on button "Create Picking Batch" at bounding box center [498, 156] width 180 height 35
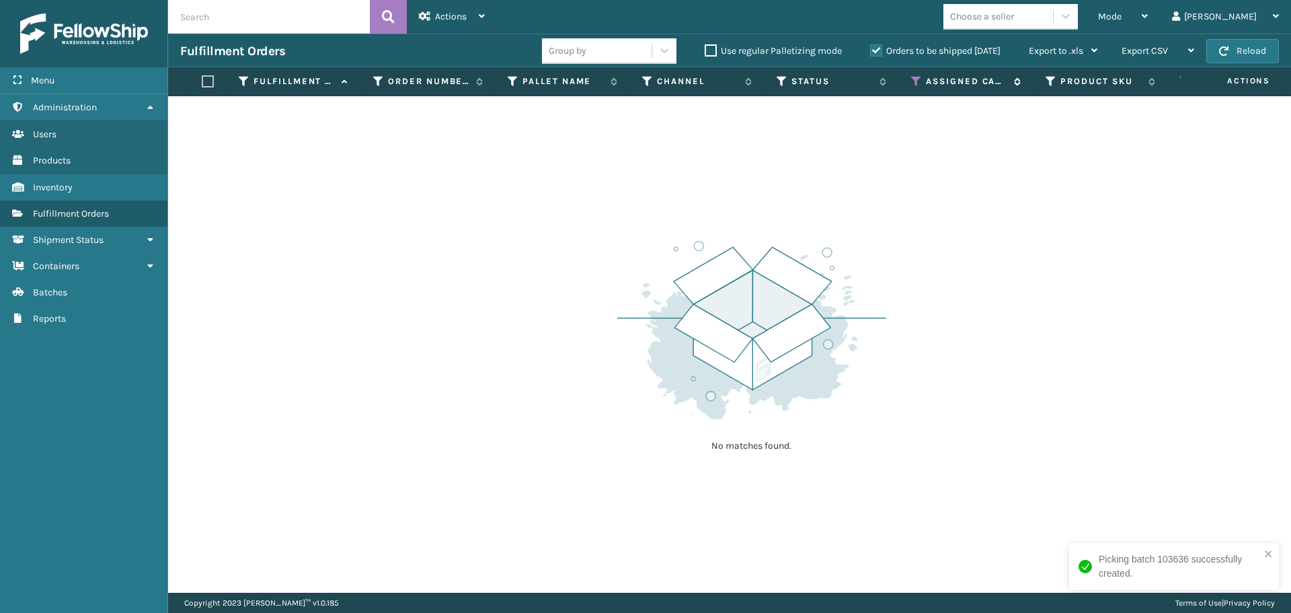
click at [919, 81] on icon at bounding box center [916, 81] width 11 height 12
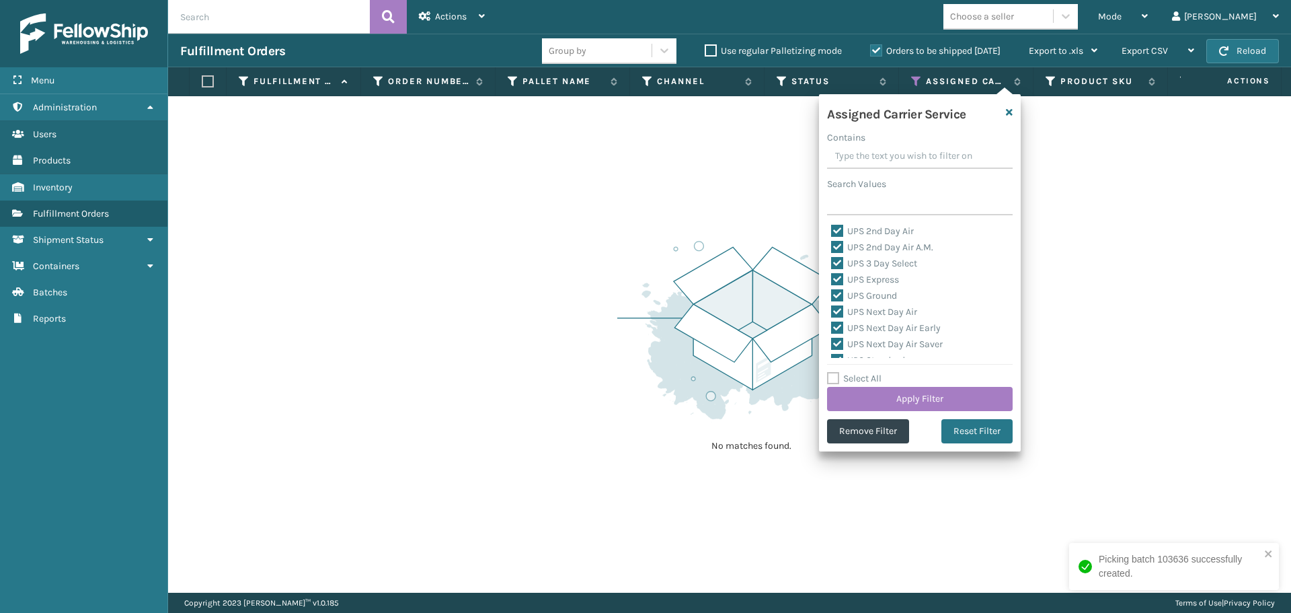
click at [847, 379] on label "Select All" at bounding box center [854, 378] width 54 height 11
click at [847, 372] on input "Select All" at bounding box center [928, 371] width 202 height 1
checkbox input "true"
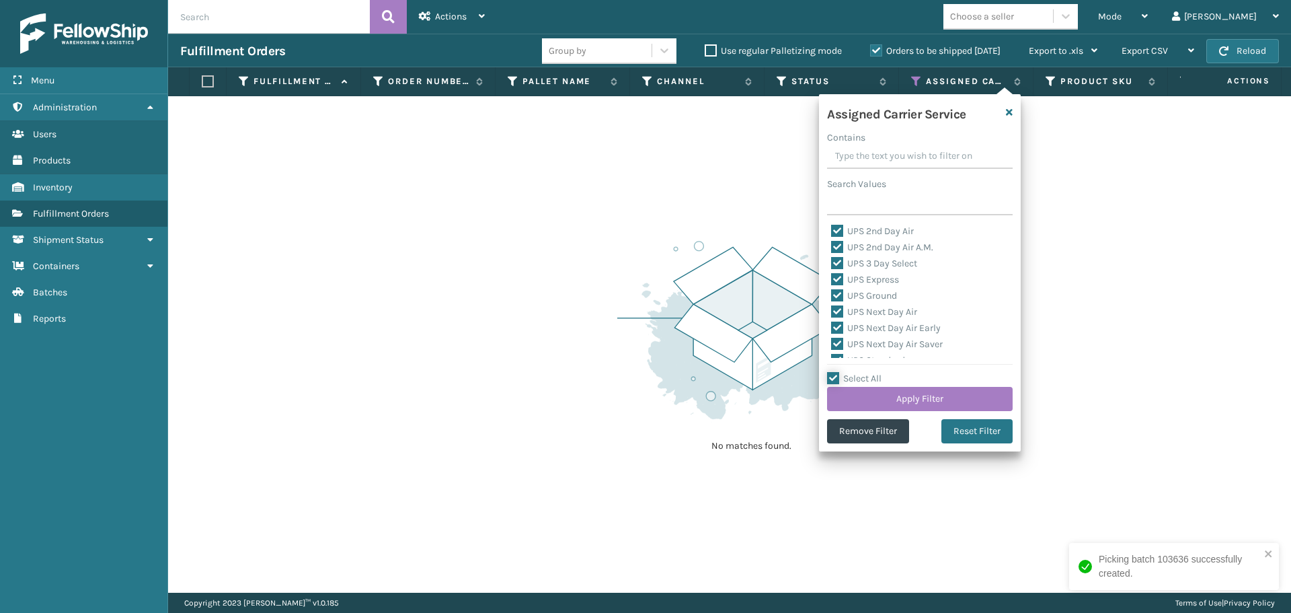
checkbox input "true"
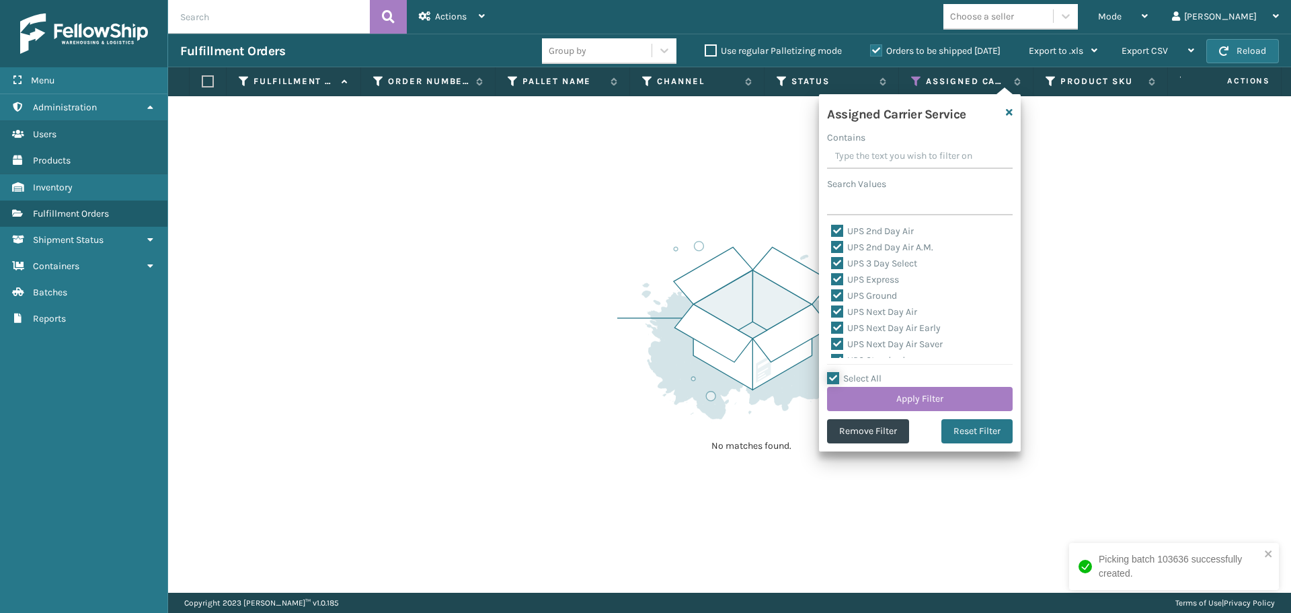
checkbox input "true"
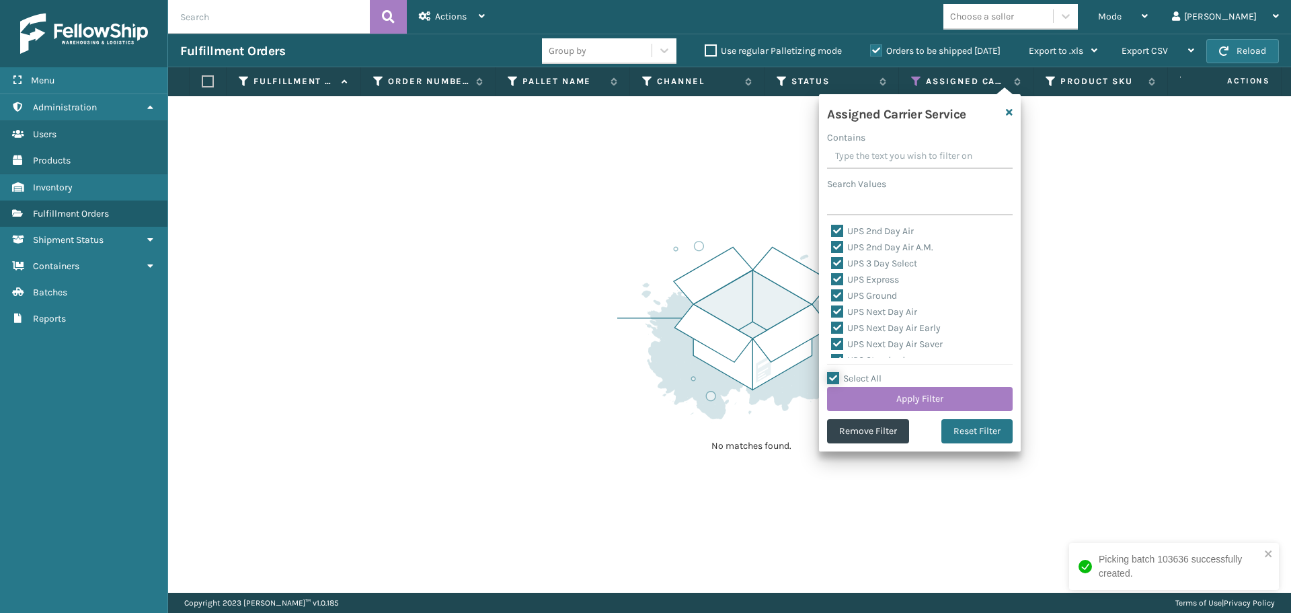
checkbox input "true"
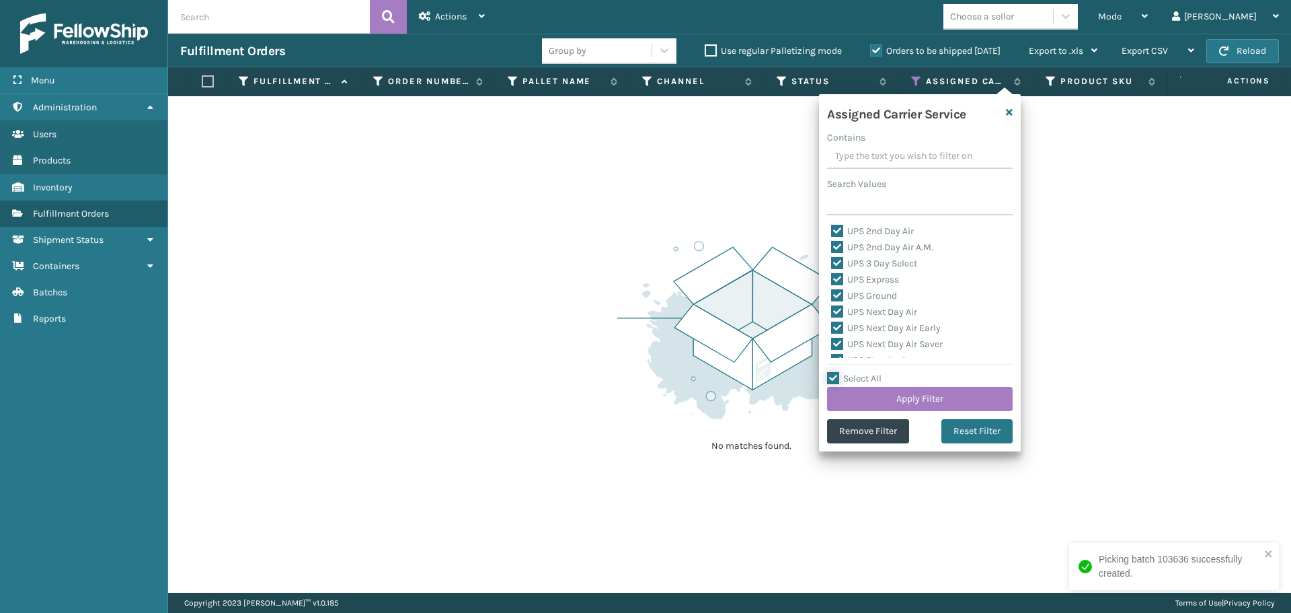
checkbox input "true"
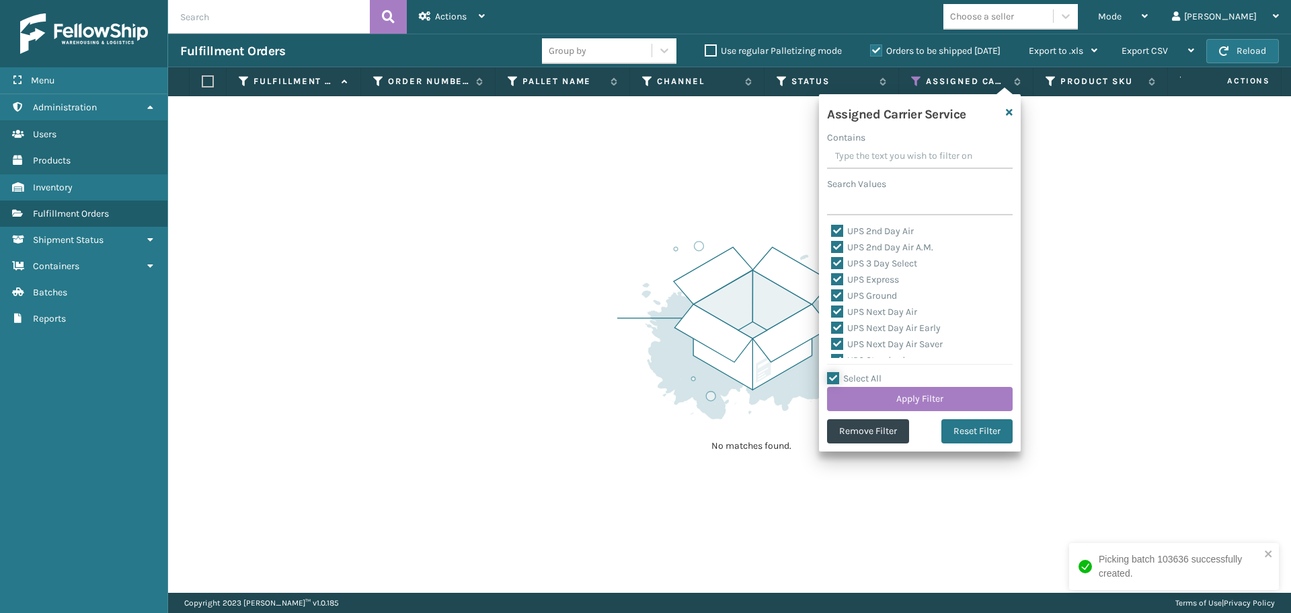
checkbox input "true"
click at [847, 379] on label "Select All" at bounding box center [854, 378] width 54 height 11
click at [847, 372] on input "Select All" at bounding box center [928, 371] width 202 height 1
checkbox input "false"
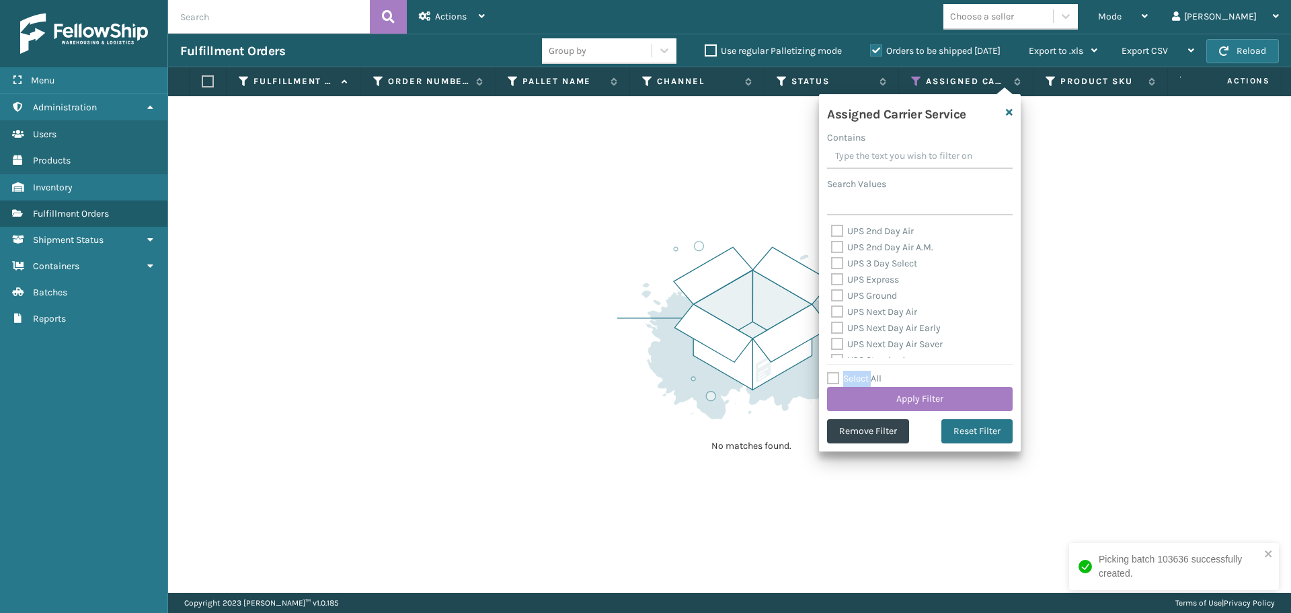
checkbox input "false"
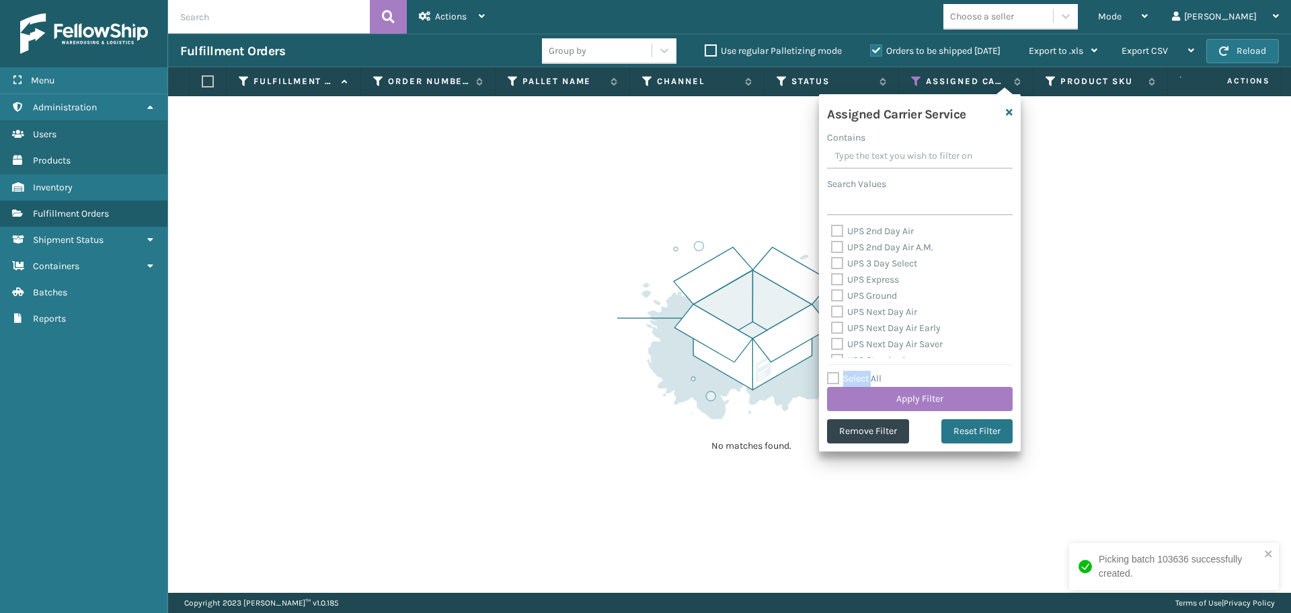
checkbox input "false"
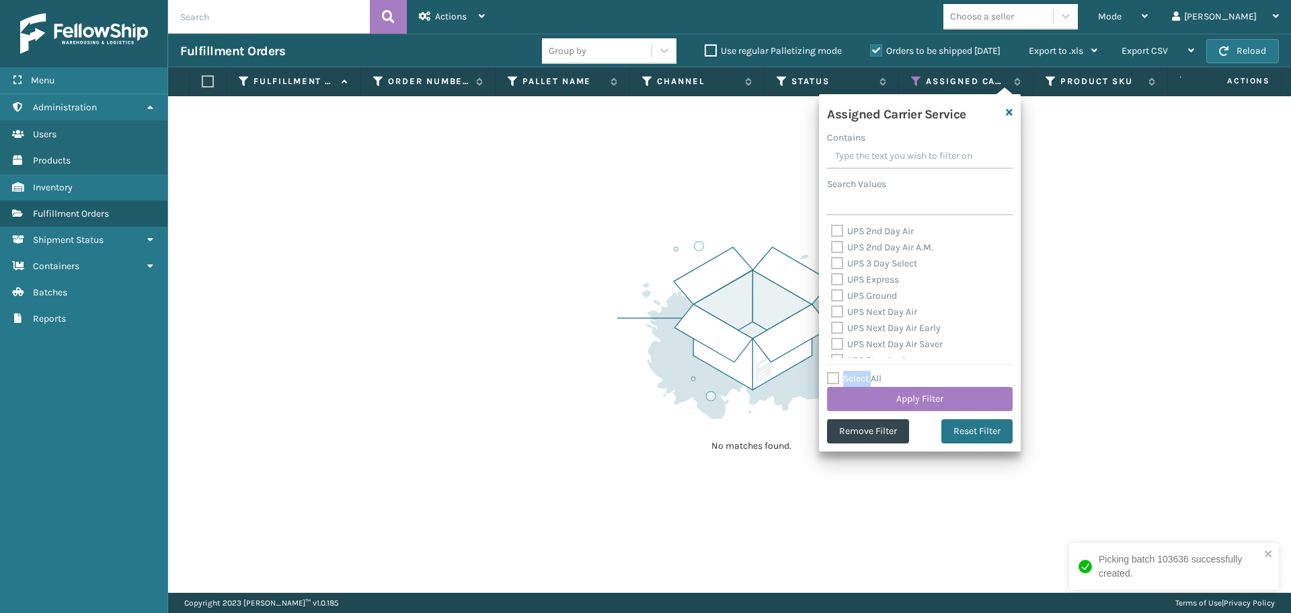
checkbox input "false"
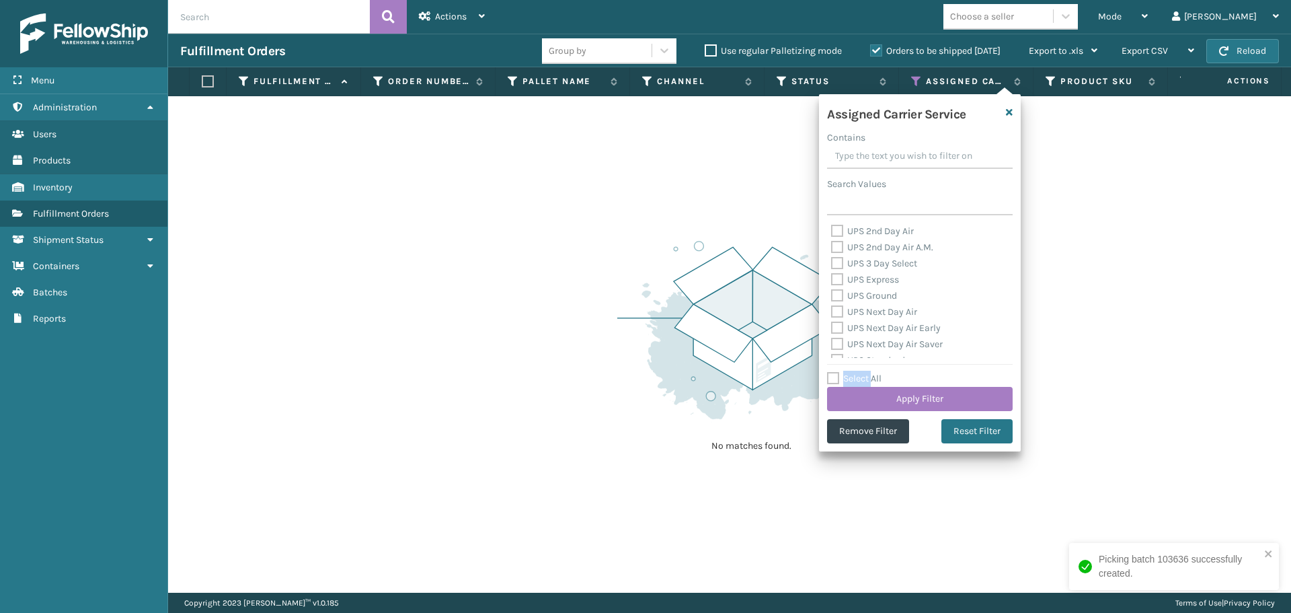
checkbox input "false"
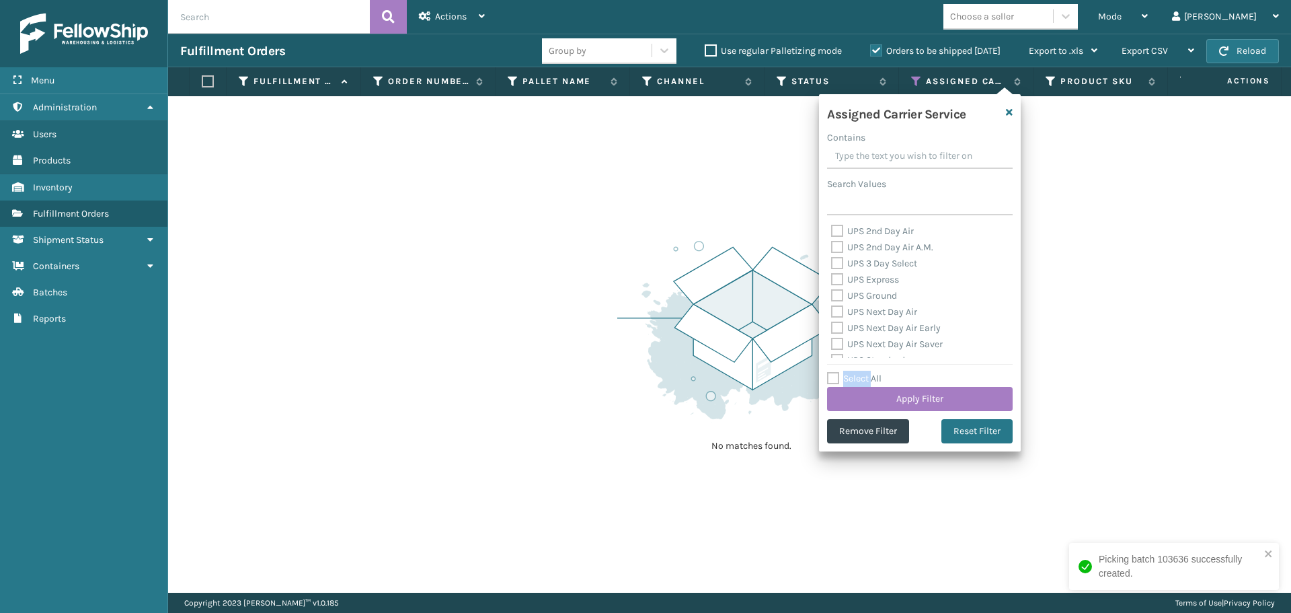
checkbox input "false"
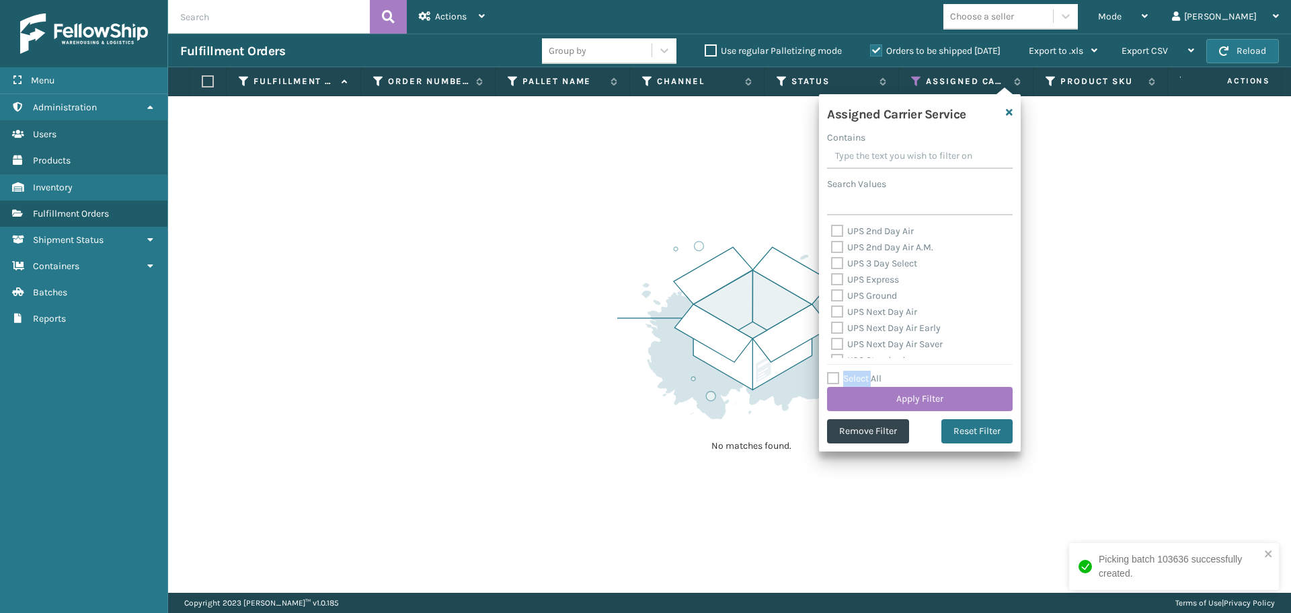
checkbox input "false"
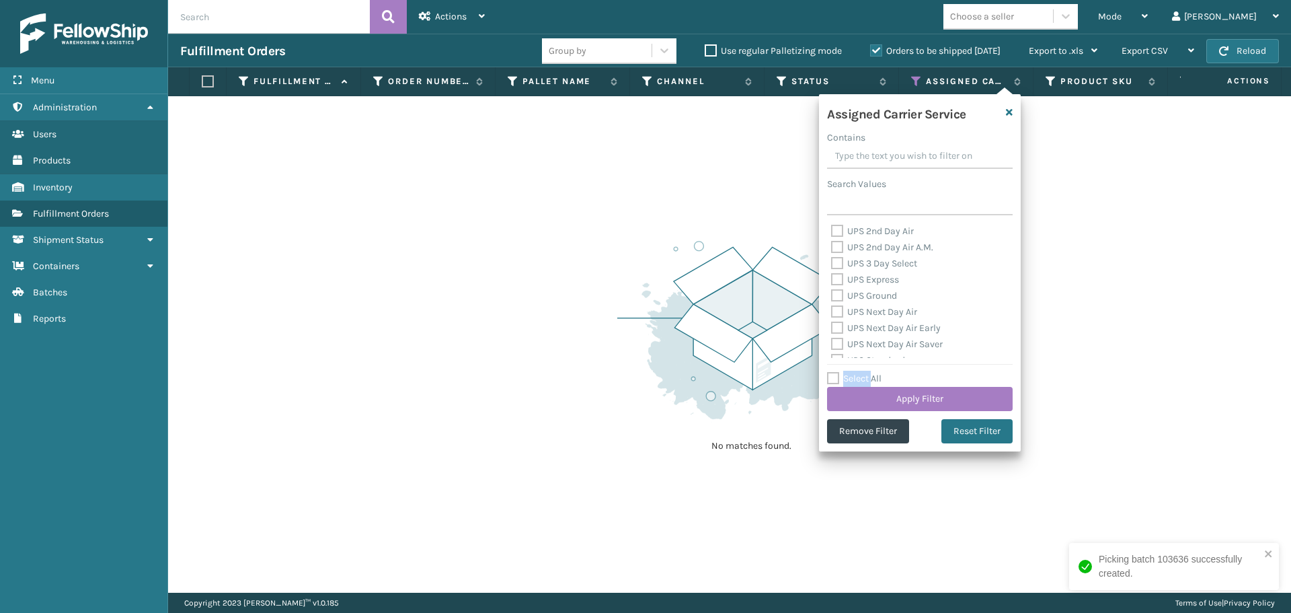
checkbox input "false"
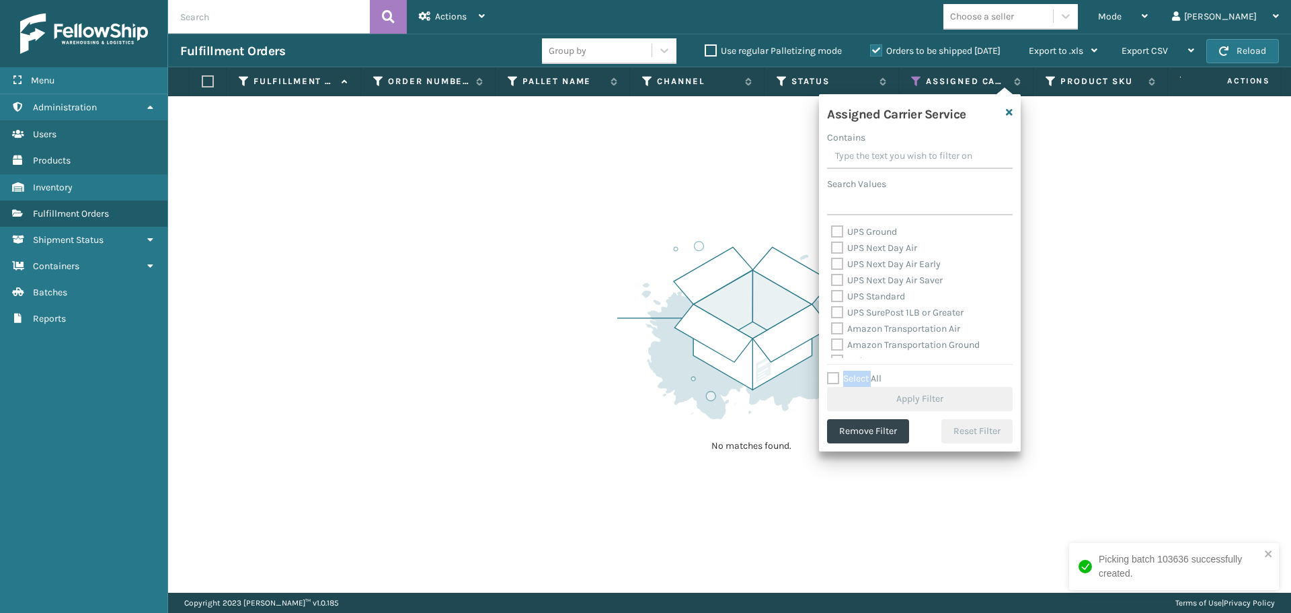
scroll to position [135, 0]
click at [870, 292] on label "FedEx 2Day" at bounding box center [863, 289] width 65 height 11
click at [832, 291] on input "FedEx 2Day" at bounding box center [831, 286] width 1 height 9
checkbox input "true"
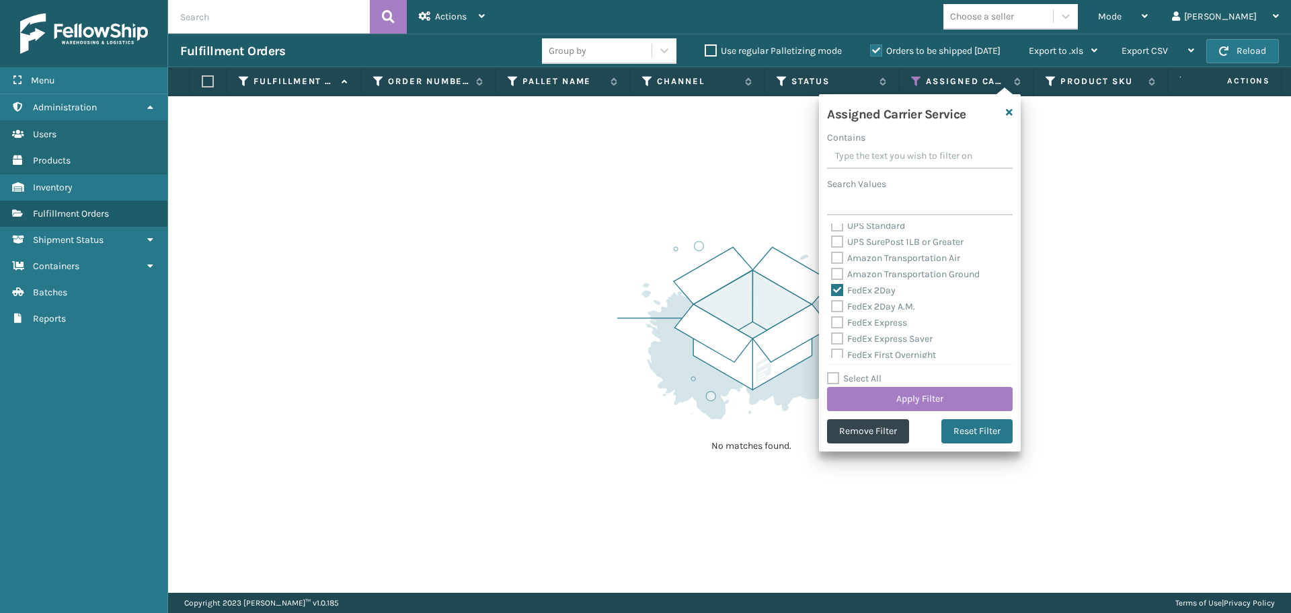
click at [873, 309] on label "FedEx 2Day A.M." at bounding box center [873, 306] width 84 height 11
click at [832, 307] on input "FedEx 2Day A.M." at bounding box center [831, 303] width 1 height 9
checkbox input "true"
click at [878, 324] on label "FedEx Express" at bounding box center [869, 322] width 76 height 11
click at [832, 324] on input "FedEx Express" at bounding box center [831, 319] width 1 height 9
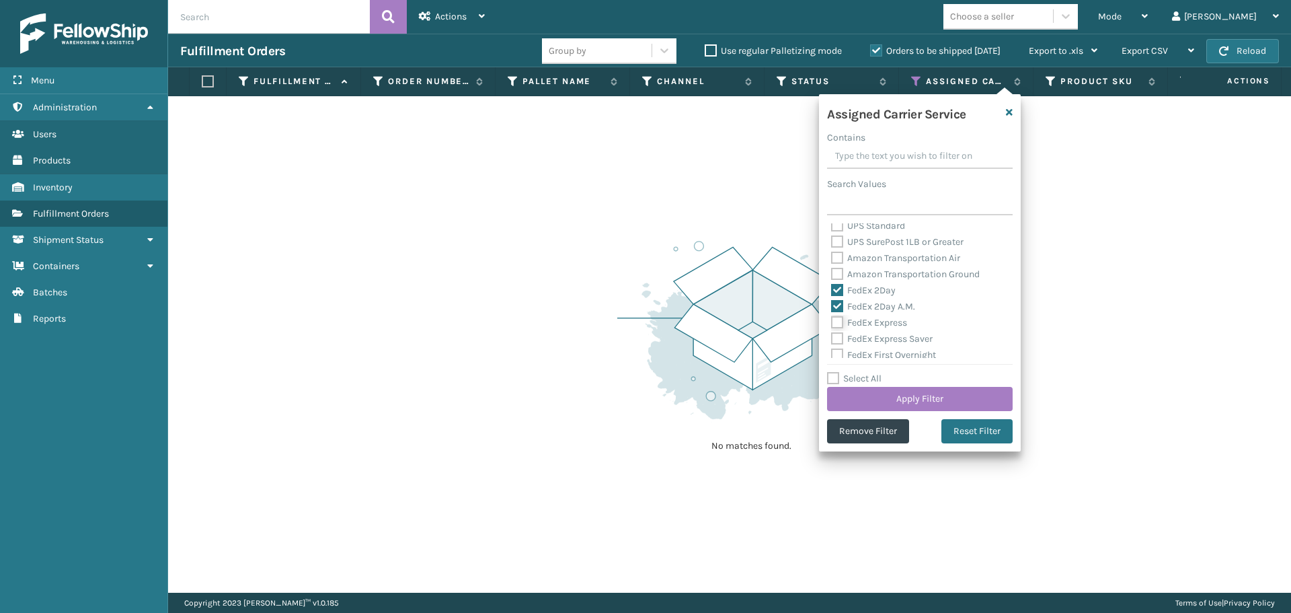
checkbox input "true"
click at [882, 340] on label "FedEx Express Saver" at bounding box center [882, 338] width 102 height 11
click at [832, 340] on input "FedEx Express Saver" at bounding box center [831, 335] width 1 height 9
checkbox input "true"
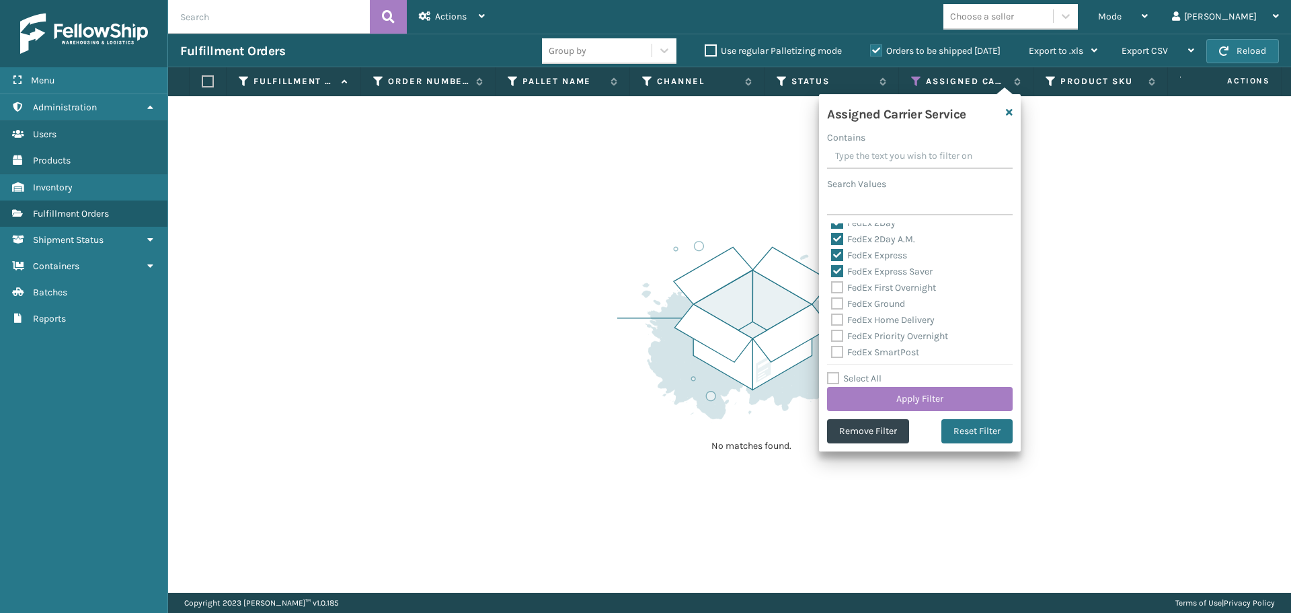
click at [879, 303] on label "FedEx Ground" at bounding box center [868, 303] width 74 height 11
click at [832, 303] on input "FedEx Ground" at bounding box center [831, 300] width 1 height 9
checkbox input "true"
click at [871, 289] on label "FedEx First Overnight" at bounding box center [883, 287] width 105 height 11
click at [832, 289] on input "FedEx First Overnight" at bounding box center [831, 284] width 1 height 9
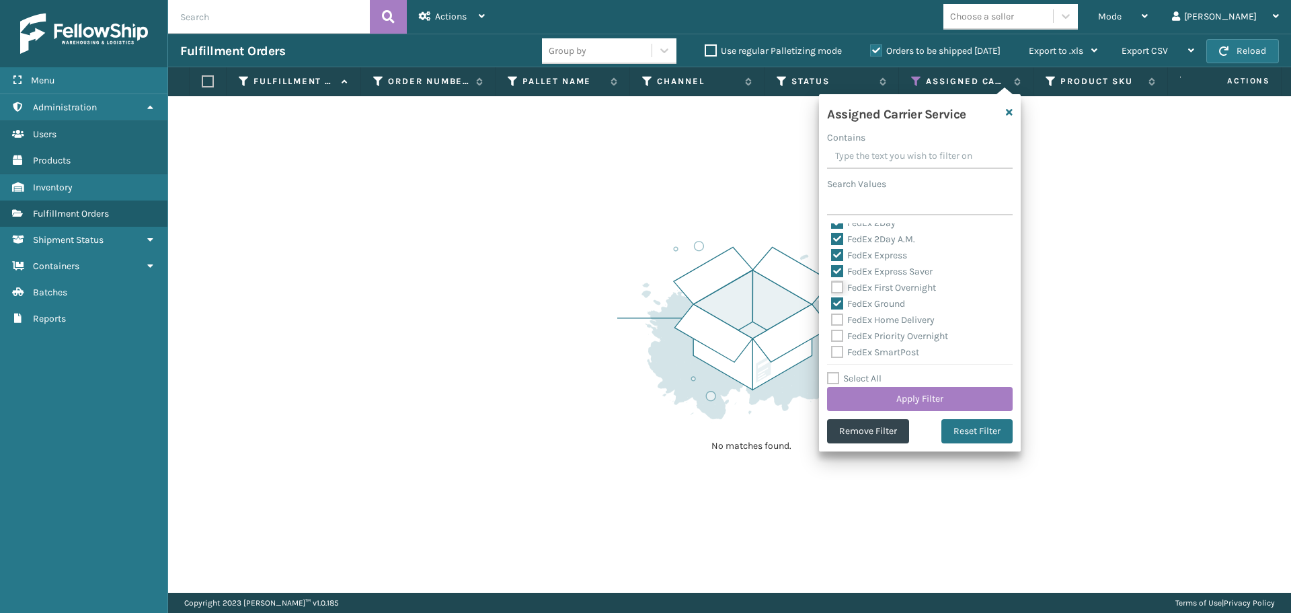
checkbox input "true"
click at [873, 317] on label "FedEx Home Delivery" at bounding box center [883, 319] width 104 height 11
click at [832, 317] on input "FedEx Home Delivery" at bounding box center [831, 316] width 1 height 9
checkbox input "true"
click at [880, 336] on label "FedEx Priority Overnight" at bounding box center [889, 335] width 117 height 11
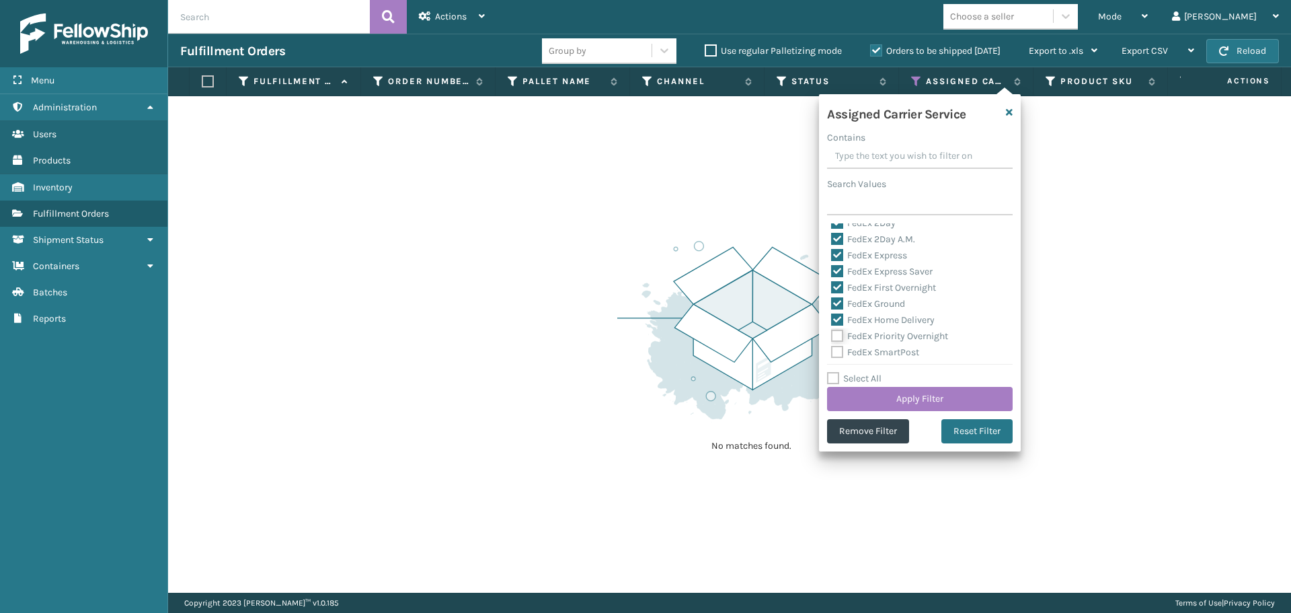
click at [832, 336] on input "FedEx Priority Overnight" at bounding box center [831, 332] width 1 height 9
checkbox input "true"
click at [885, 350] on div "UPS 2nd Day Air UPS 2nd Day Air A.M. UPS 3 Day Select UPS Express UPS Ground UP…" at bounding box center [920, 290] width 186 height 135
click at [855, 263] on label "FedEx SmartPost" at bounding box center [875, 260] width 88 height 11
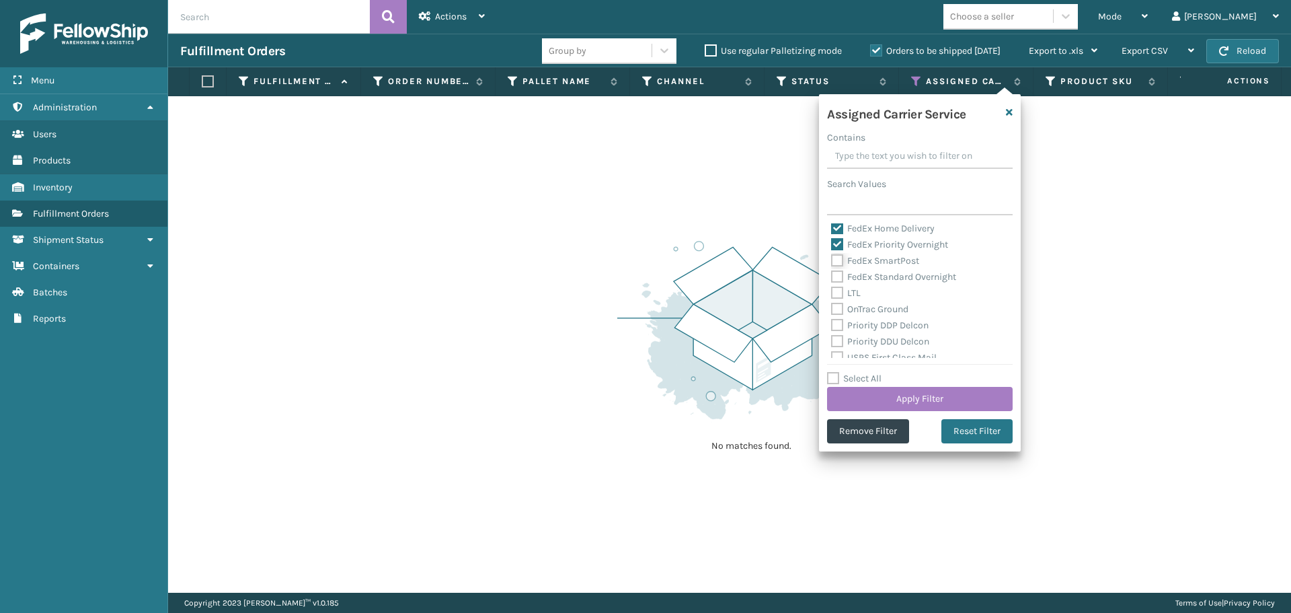
click at [832, 262] on input "FedEx SmartPost" at bounding box center [831, 257] width 1 height 9
checkbox input "true"
click at [865, 278] on label "FedEx Standard Overnight" at bounding box center [893, 276] width 125 height 11
click at [832, 278] on input "FedEx Standard Overnight" at bounding box center [831, 273] width 1 height 9
checkbox input "true"
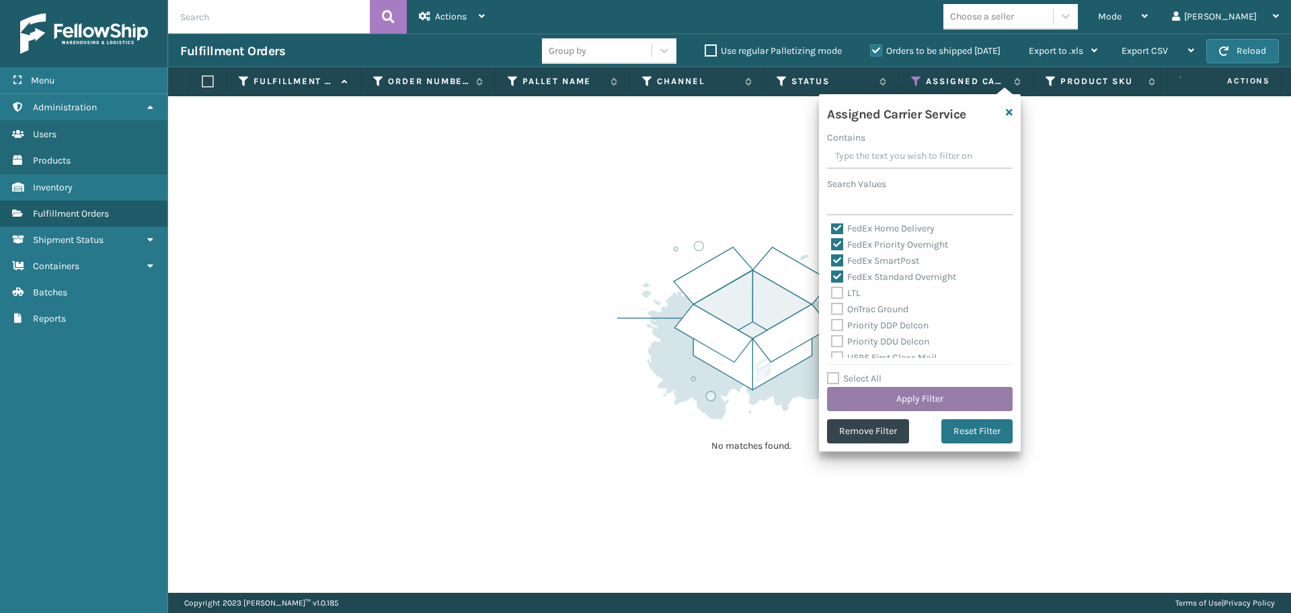
click at [939, 403] on button "Apply Filter" at bounding box center [920, 399] width 186 height 24
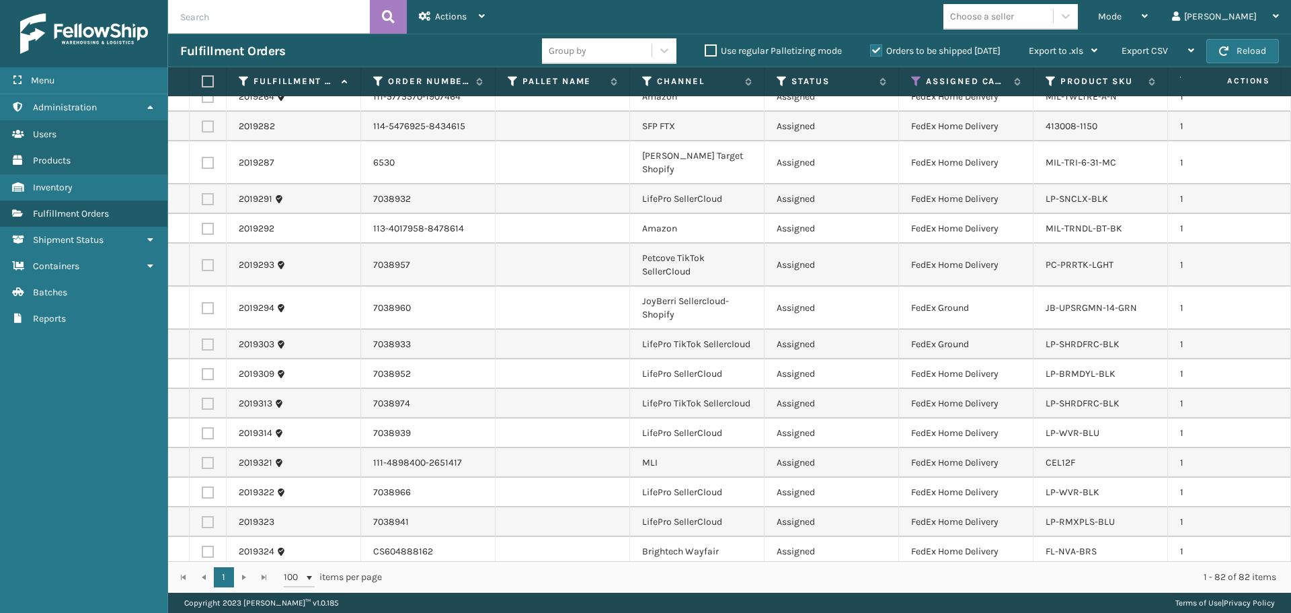
scroll to position [775, 0]
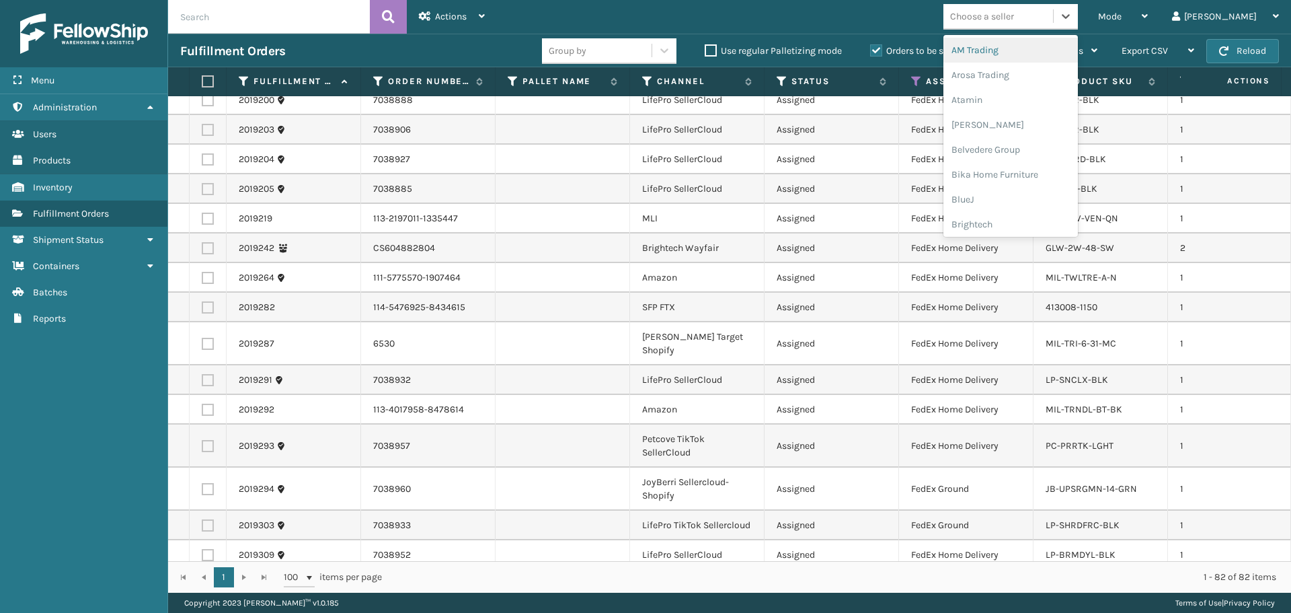
click at [1014, 19] on div "Choose a seller" at bounding box center [982, 16] width 64 height 14
click at [1051, 215] on div "Brightech" at bounding box center [1011, 224] width 135 height 25
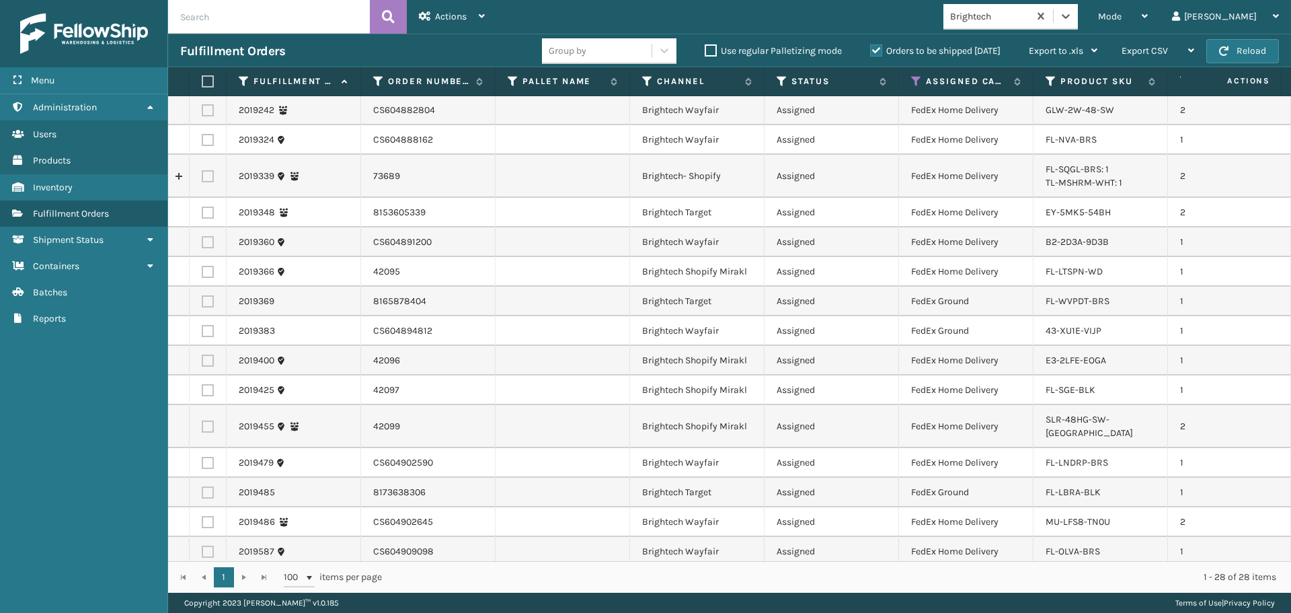
scroll to position [387, 0]
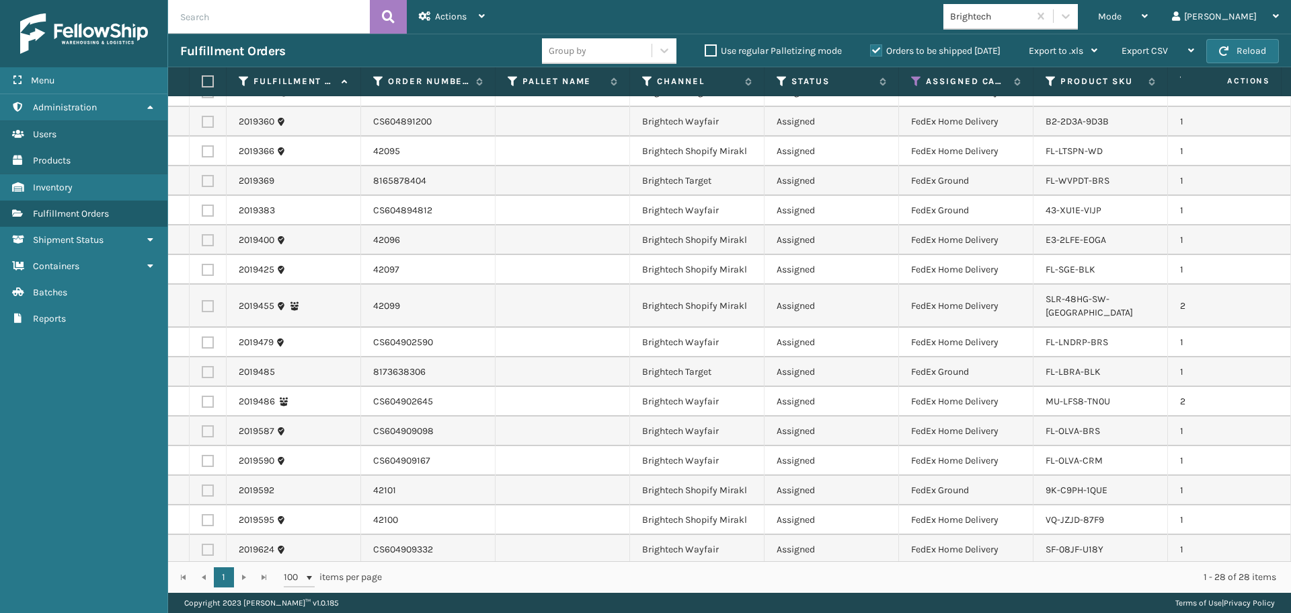
click at [203, 83] on label at bounding box center [206, 81] width 8 height 12
click at [202, 83] on input "checkbox" at bounding box center [202, 81] width 1 height 9
checkbox input "true"
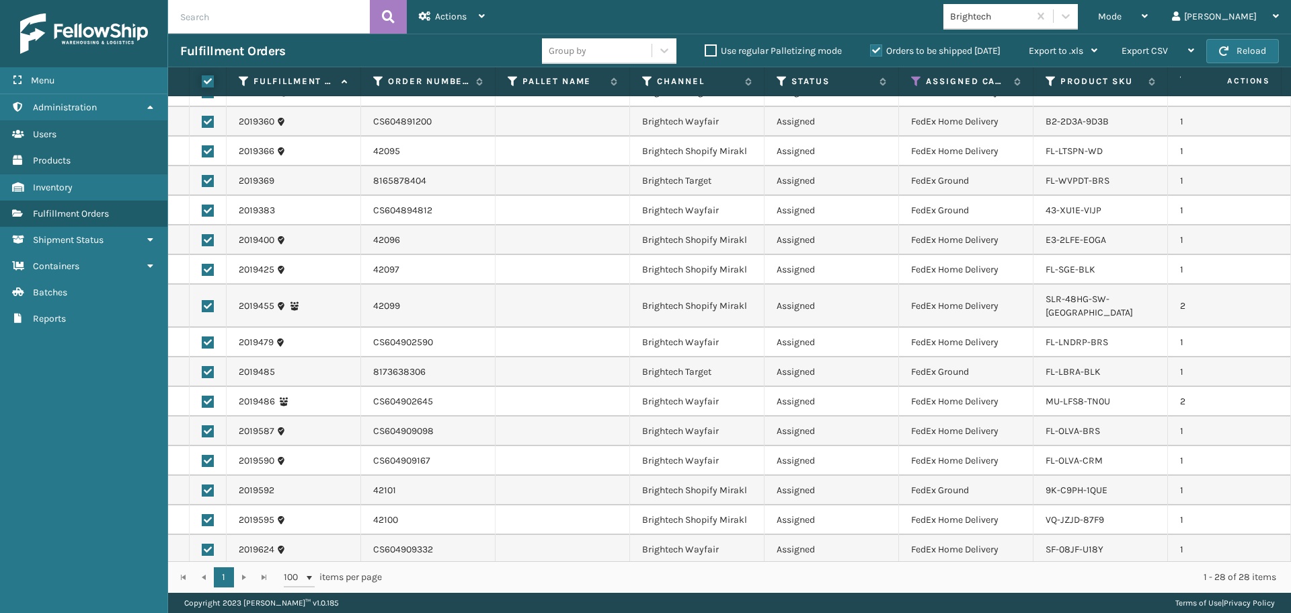
checkbox input "true"
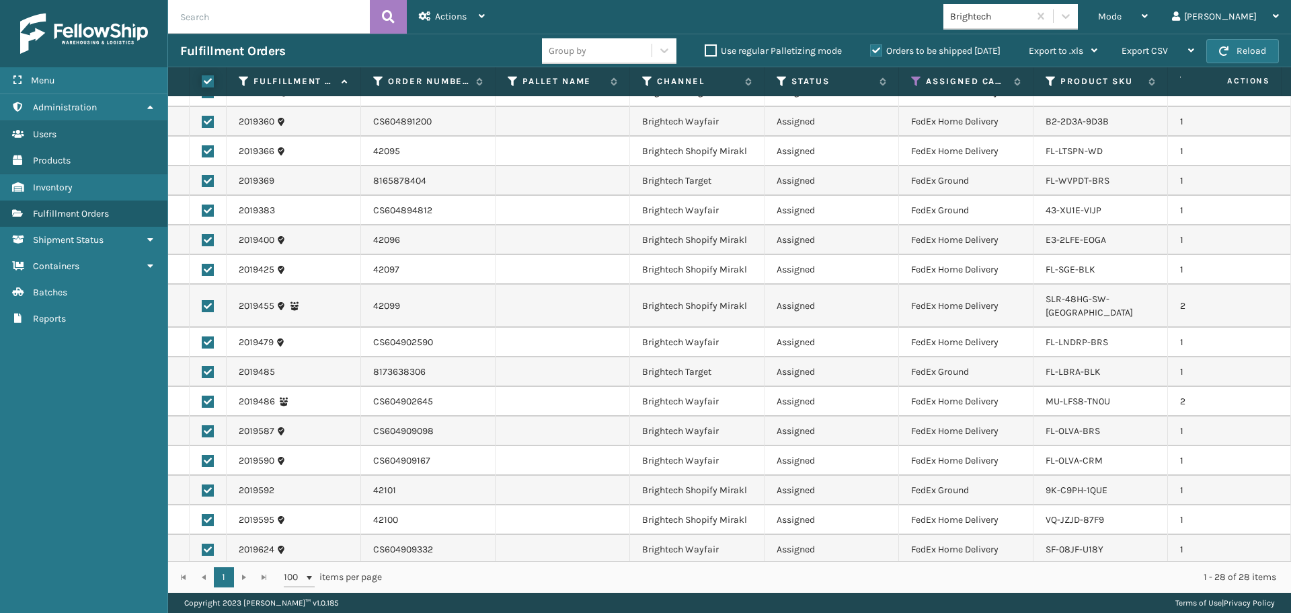
checkbox input "true"
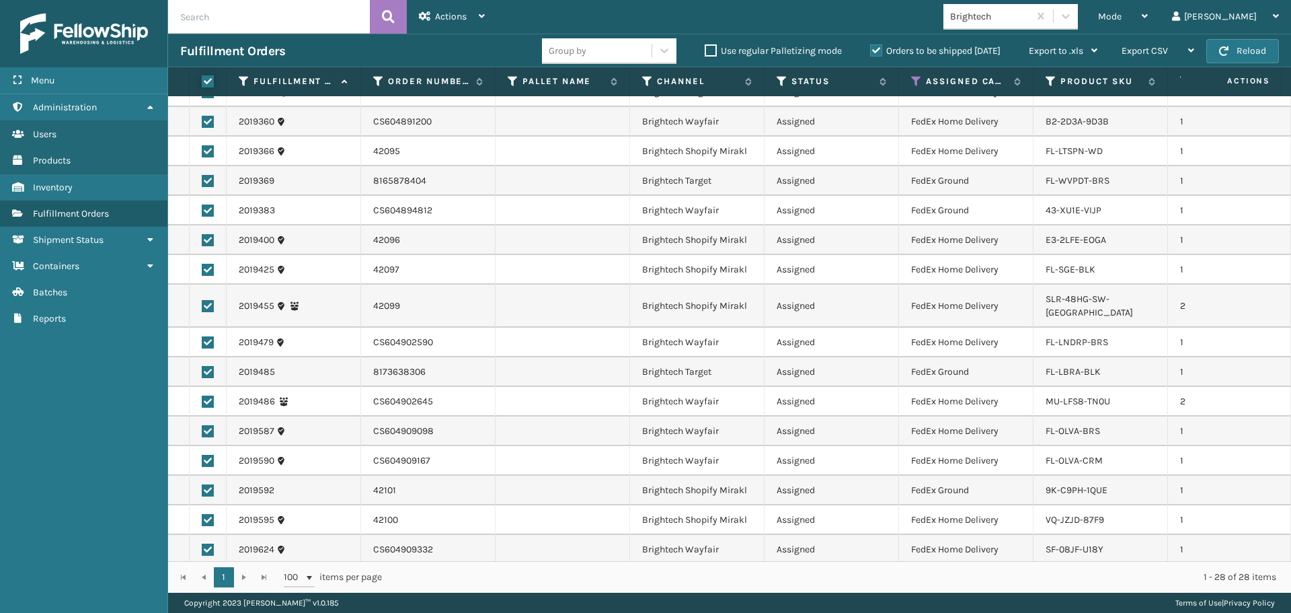
checkbox input "true"
click at [443, 22] on div "Actions" at bounding box center [452, 17] width 66 height 34
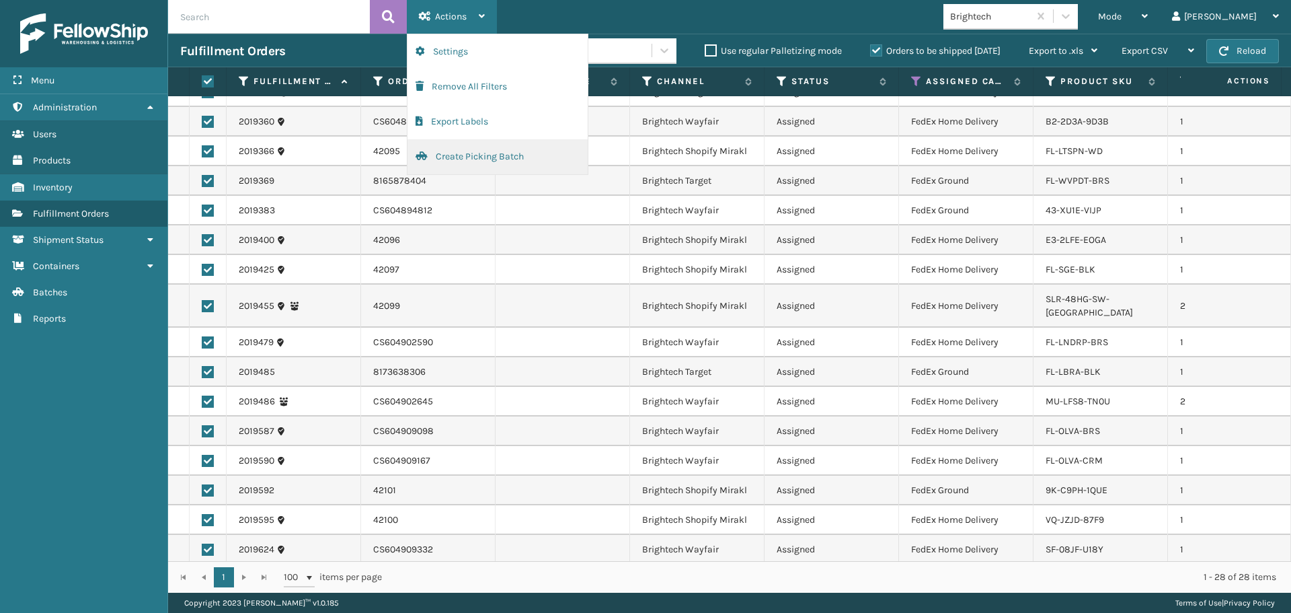
click at [459, 154] on button "Create Picking Batch" at bounding box center [498, 156] width 180 height 35
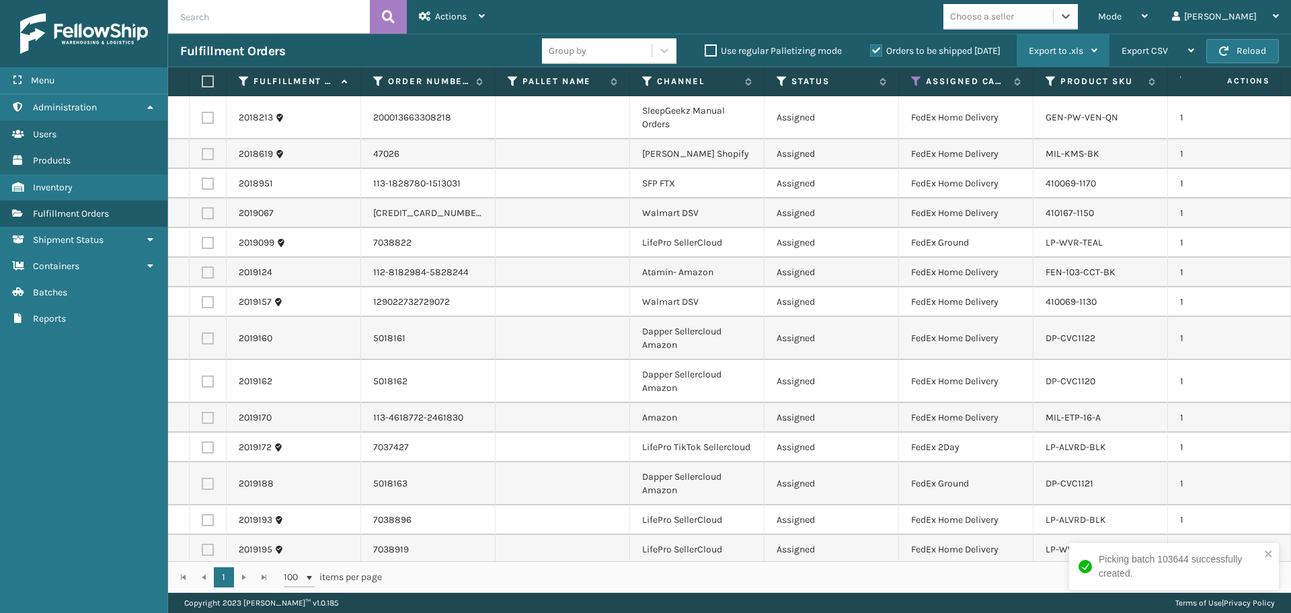
click at [1072, 42] on div "Export to .xls" at bounding box center [1063, 51] width 69 height 34
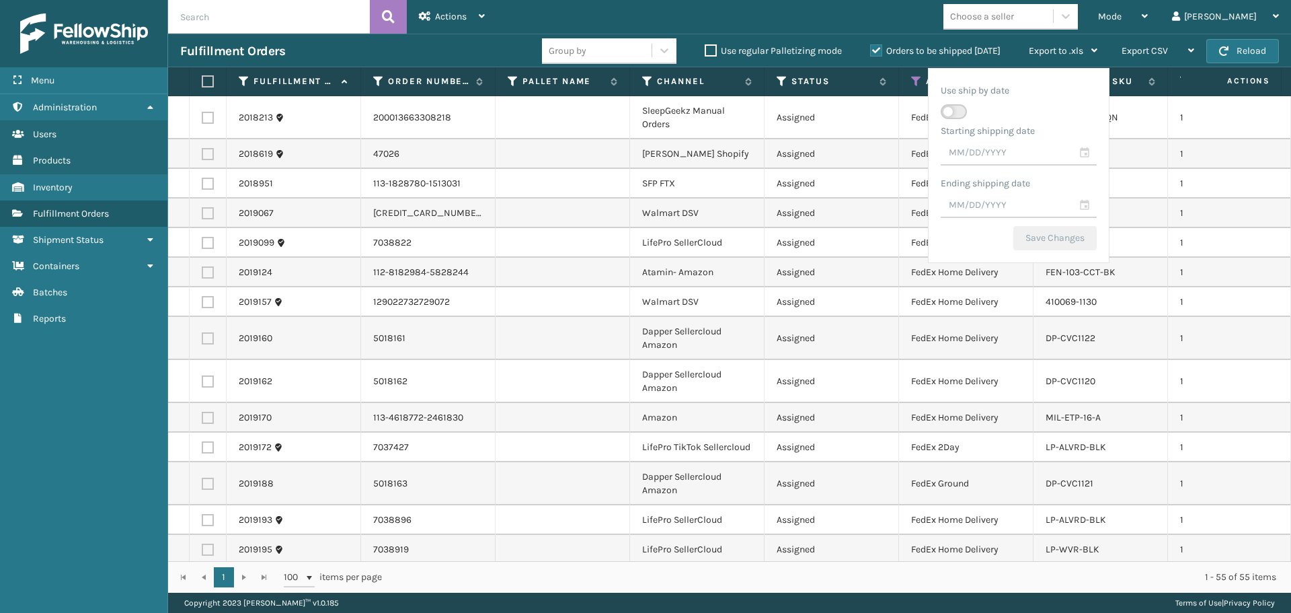
click at [1014, 20] on div "Choose a seller" at bounding box center [982, 16] width 64 height 14
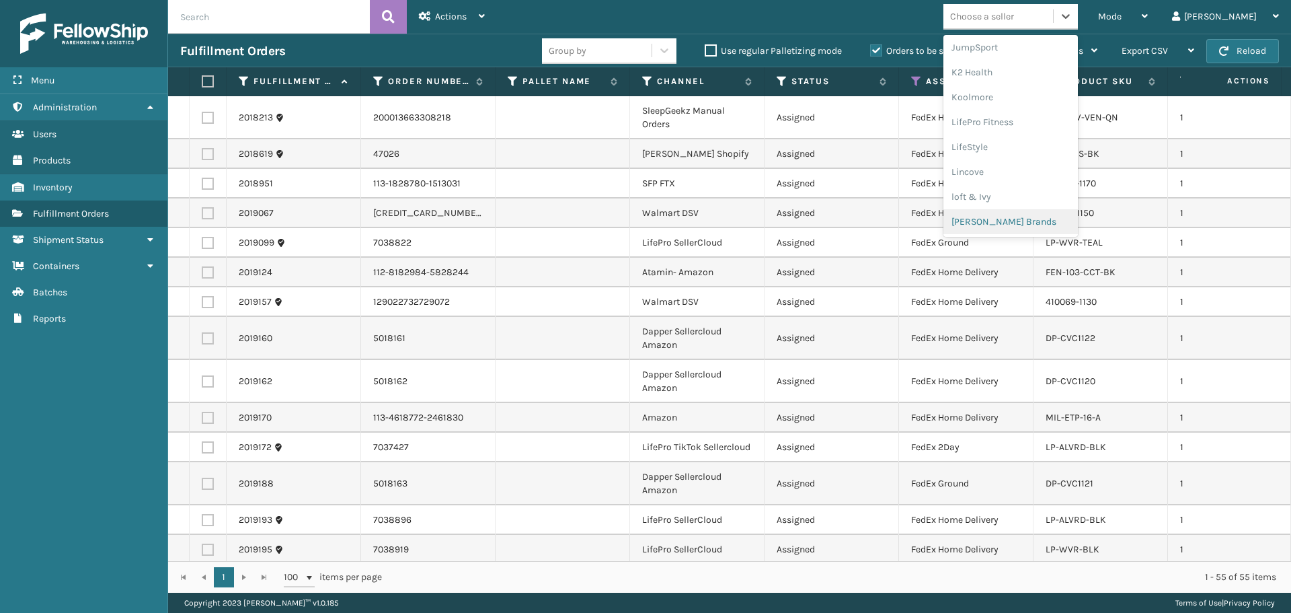
scroll to position [650, 0]
click at [1036, 202] on div "SleepGeekz" at bounding box center [1011, 196] width 135 height 25
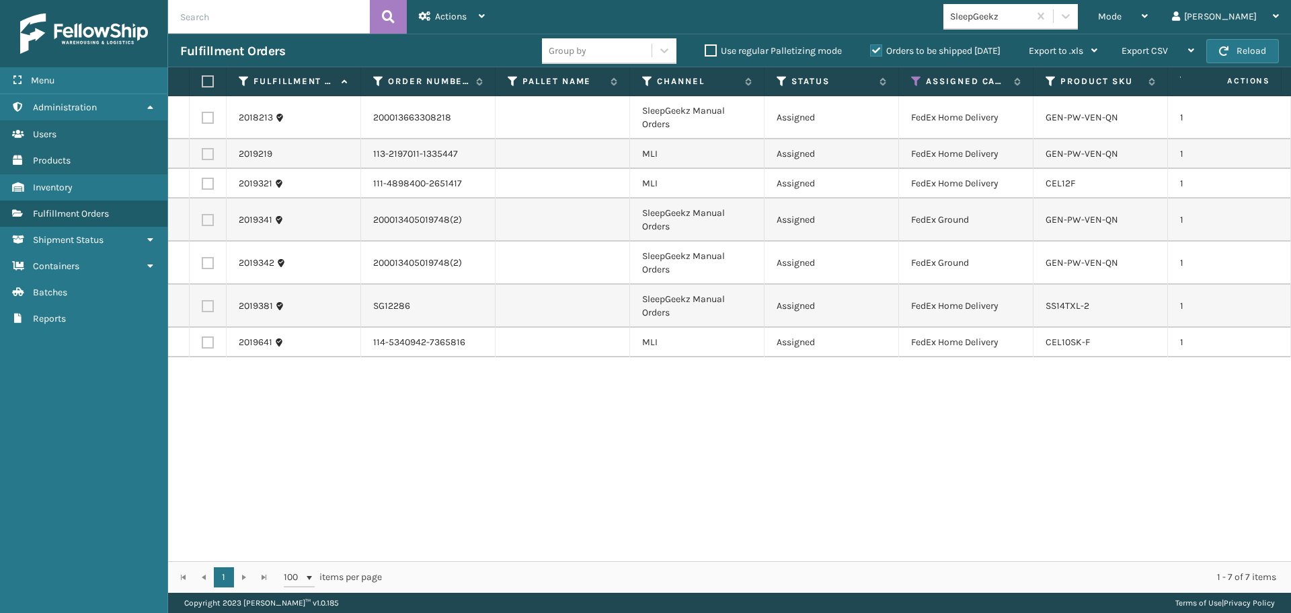
click at [206, 81] on label at bounding box center [206, 81] width 8 height 12
click at [202, 81] on input "checkbox" at bounding box center [202, 81] width 1 height 9
click at [420, 14] on icon at bounding box center [425, 15] width 12 height 9
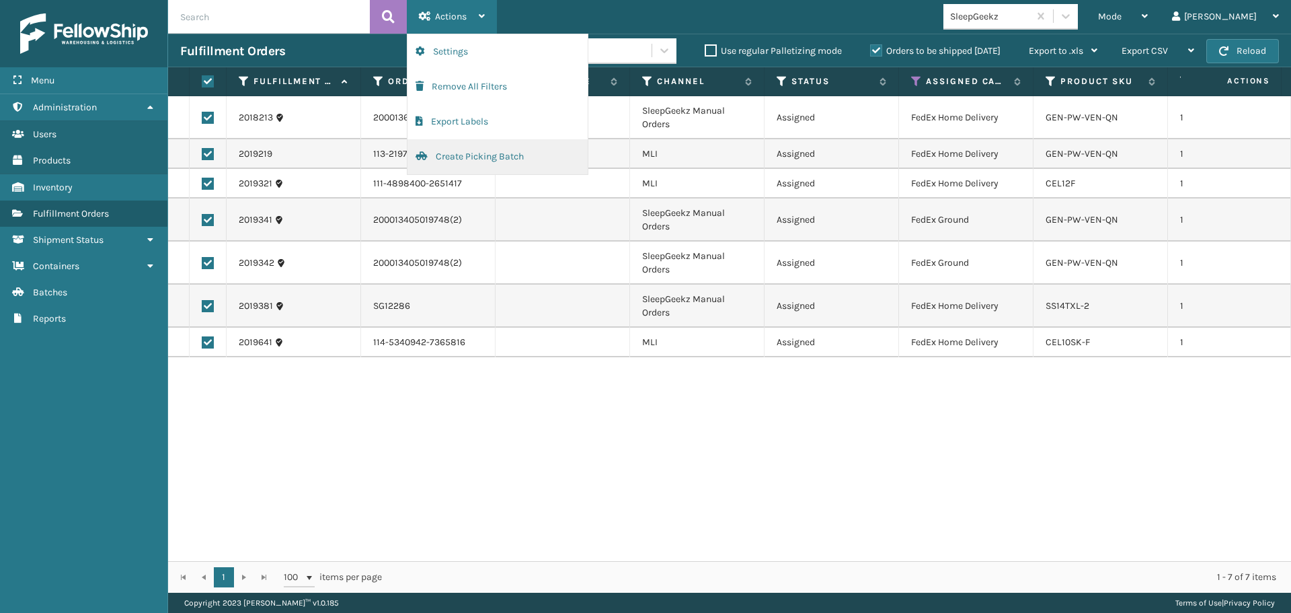
click at [470, 151] on button "Create Picking Batch" at bounding box center [498, 156] width 180 height 35
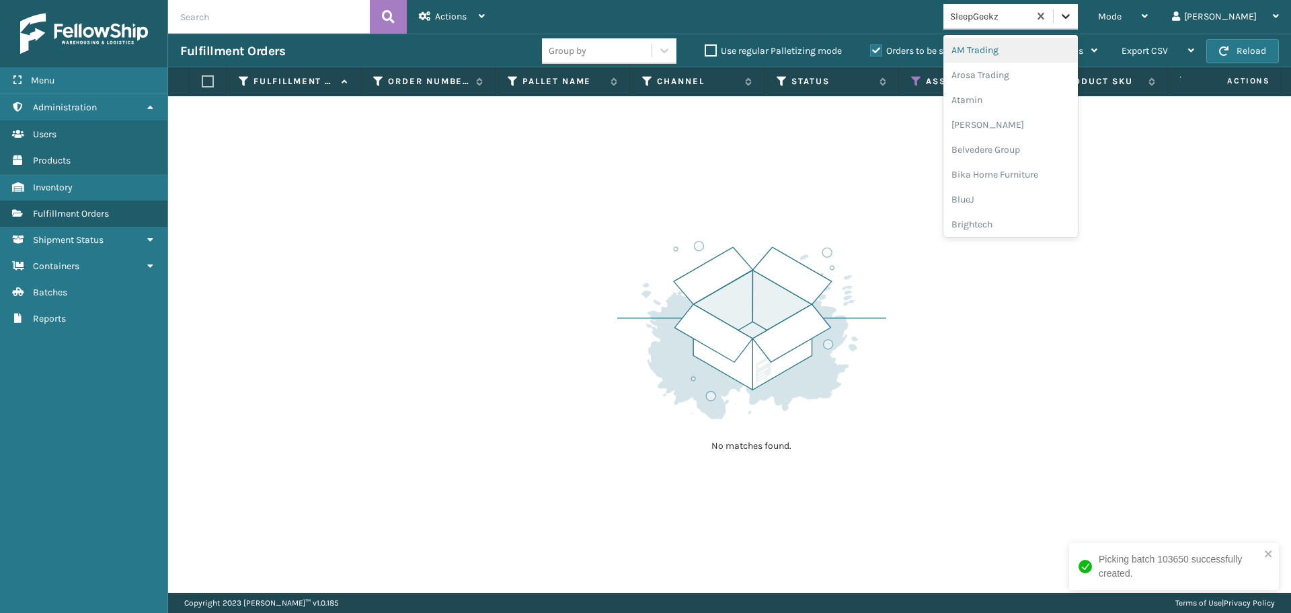
click at [1073, 17] on icon at bounding box center [1065, 15] width 13 height 13
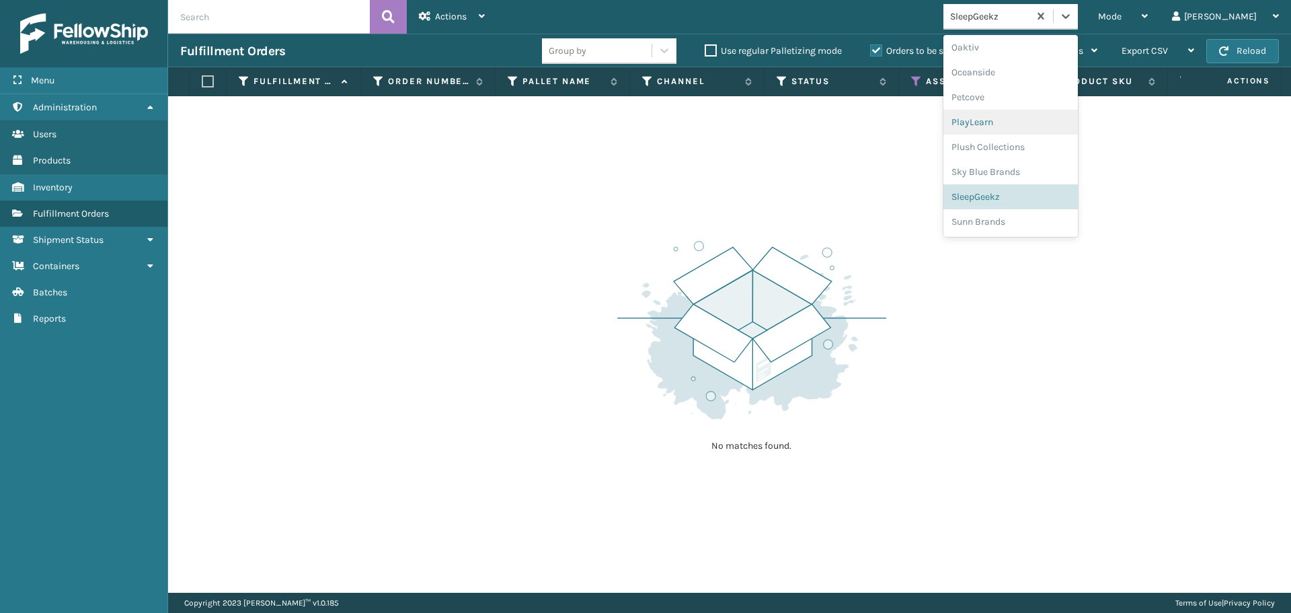
click at [1048, 121] on div "PlayLearn" at bounding box center [1011, 122] width 135 height 25
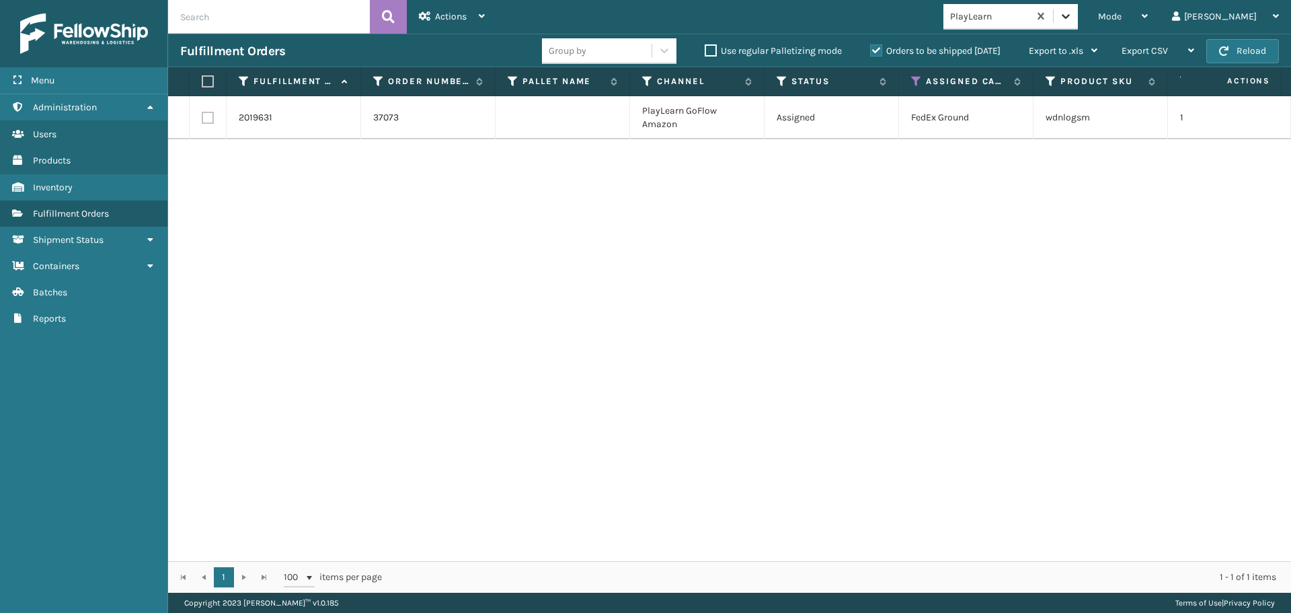
click at [1073, 18] on icon at bounding box center [1065, 15] width 13 height 13
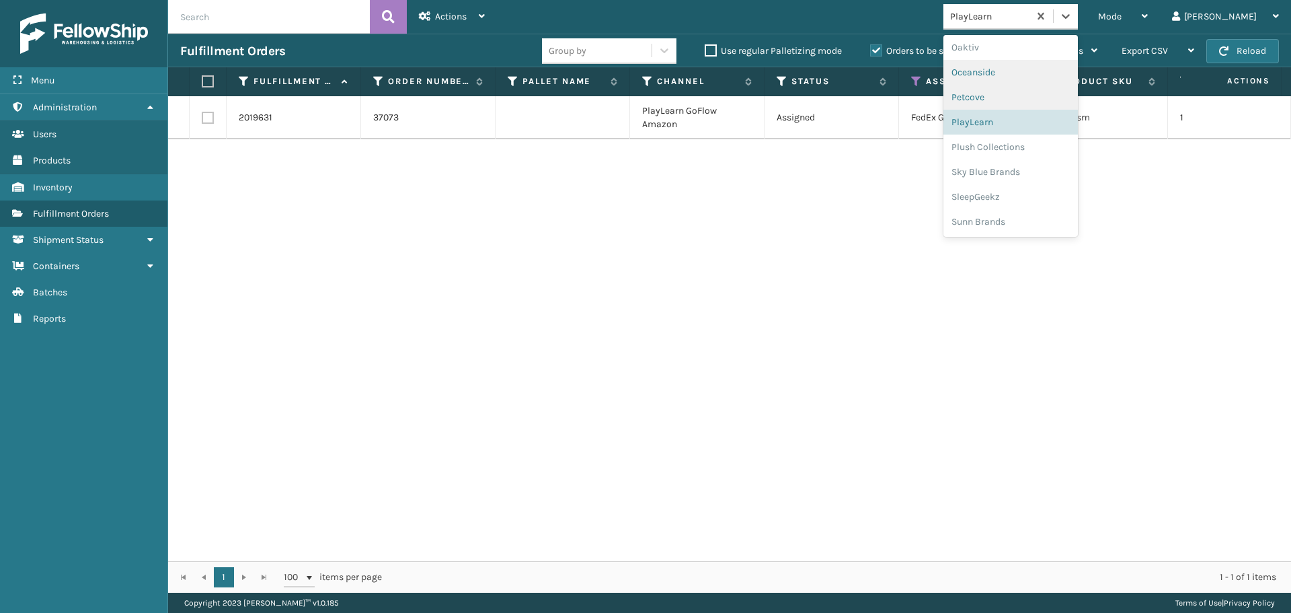
click at [1037, 92] on div "Petcove" at bounding box center [1011, 97] width 135 height 25
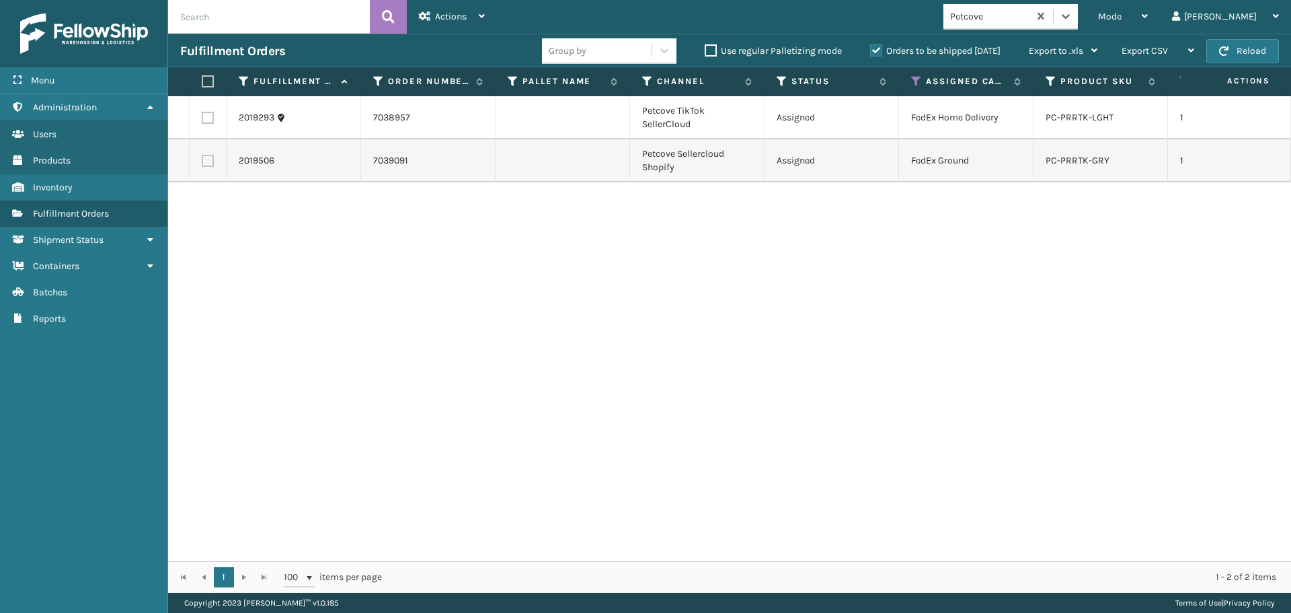
click at [210, 81] on label at bounding box center [206, 81] width 8 height 12
click at [202, 81] on input "checkbox" at bounding box center [202, 81] width 1 height 9
click at [455, 17] on span "Actions" at bounding box center [451, 16] width 32 height 11
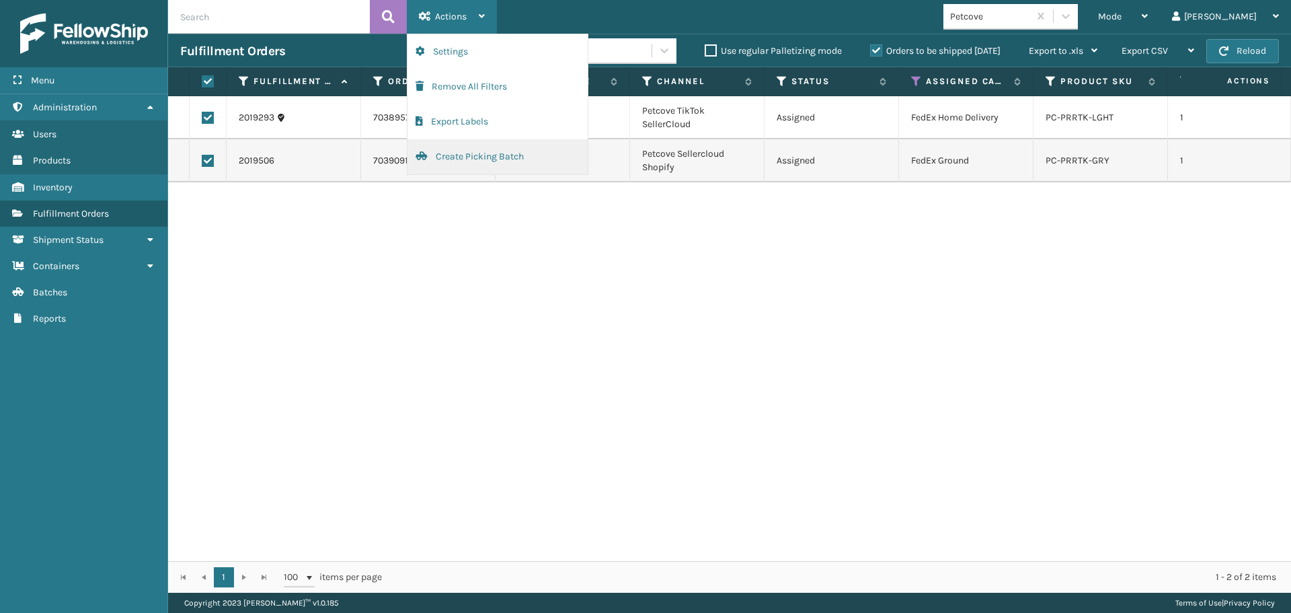
click at [488, 159] on button "Create Picking Batch" at bounding box center [498, 156] width 180 height 35
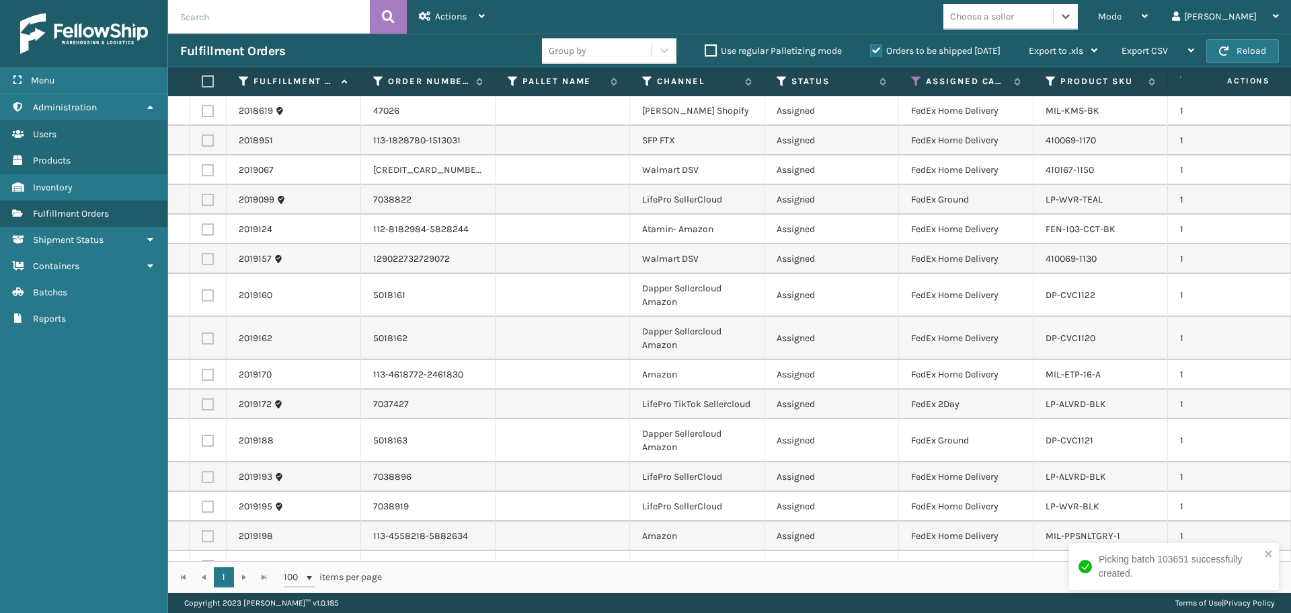
click at [1014, 20] on div "Choose a seller" at bounding box center [982, 16] width 64 height 14
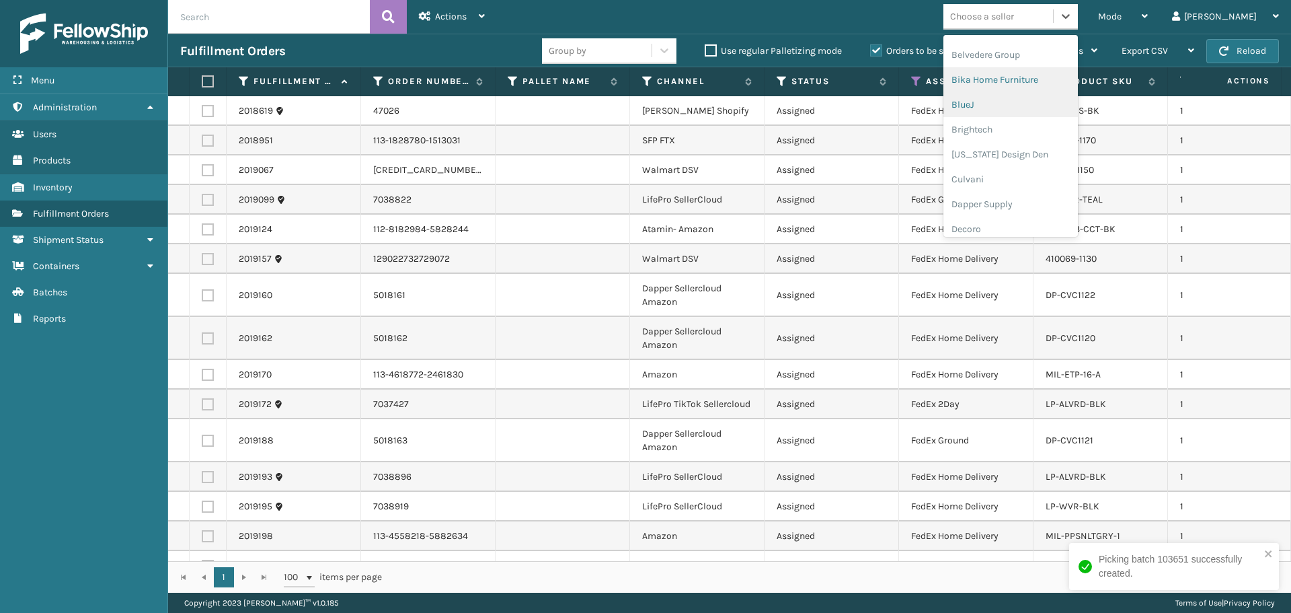
scroll to position [202, 0]
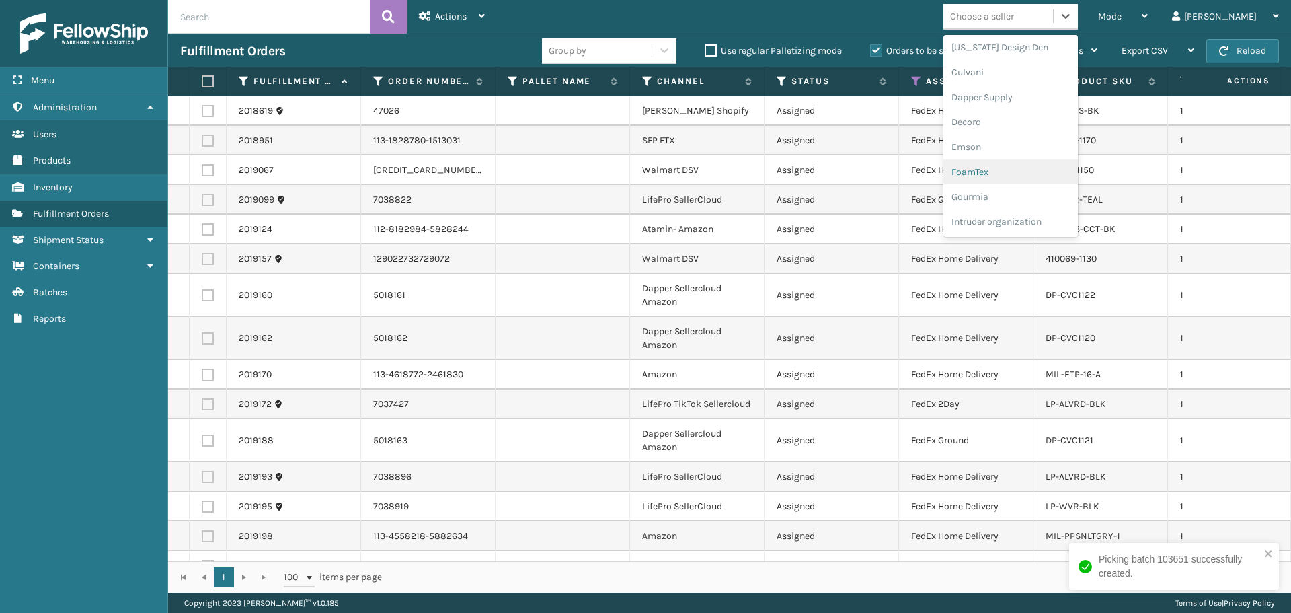
click at [1027, 171] on div "FoamTex" at bounding box center [1011, 171] width 135 height 25
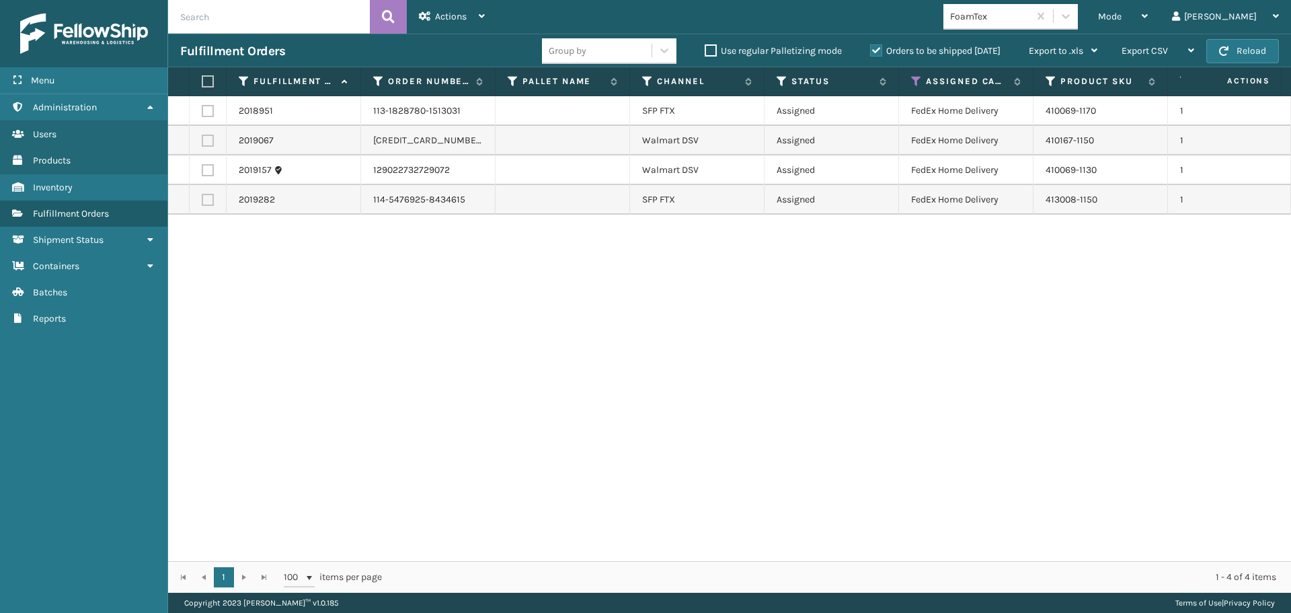
click at [206, 84] on label at bounding box center [206, 81] width 8 height 12
click at [202, 84] on input "checkbox" at bounding box center [202, 81] width 1 height 9
click at [436, 23] on div "Actions" at bounding box center [452, 17] width 66 height 34
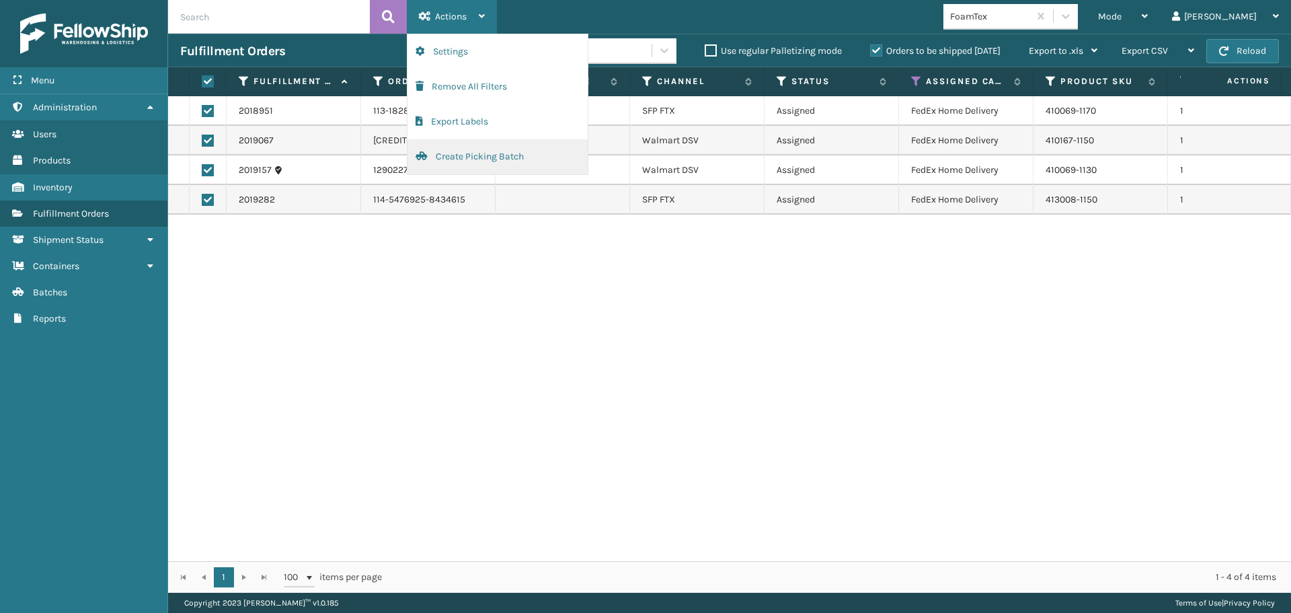
click at [470, 168] on button "Create Picking Batch" at bounding box center [498, 156] width 180 height 35
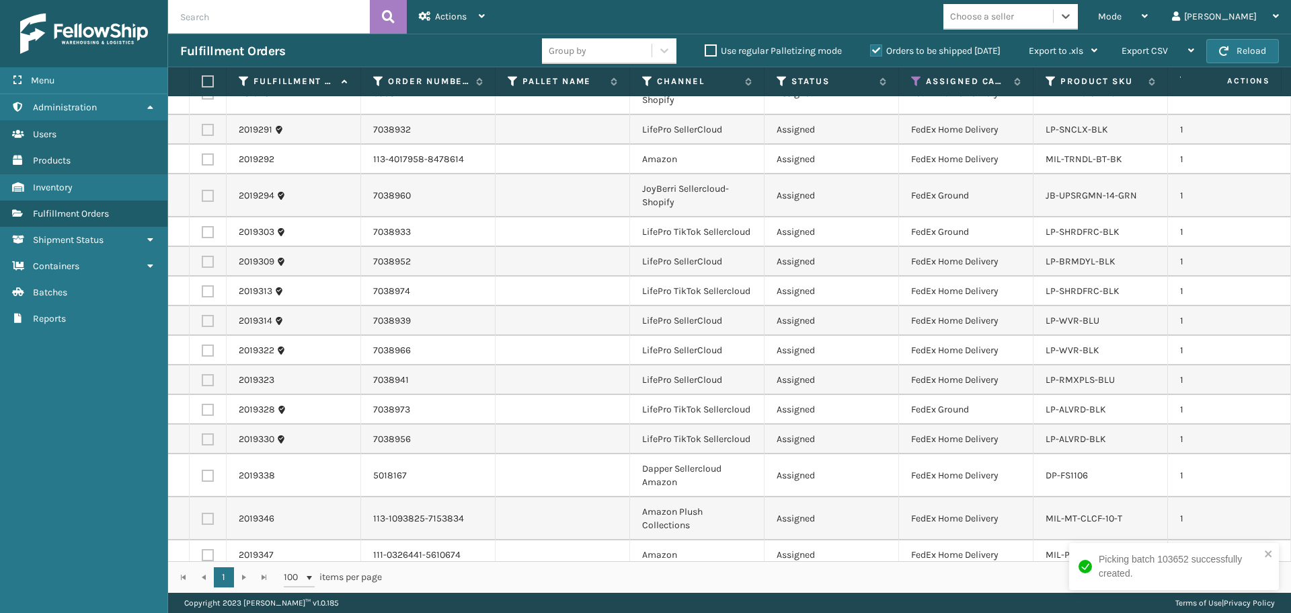
scroll to position [909, 0]
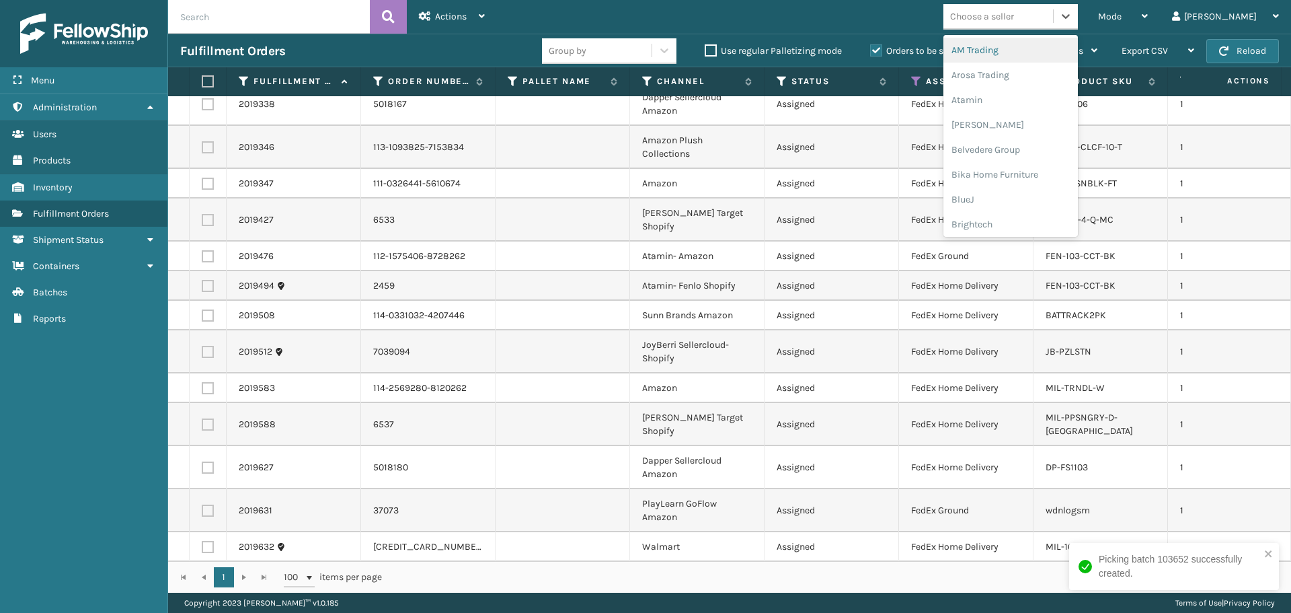
click at [1051, 28] on div "Choose a seller" at bounding box center [1011, 17] width 135 height 26
click at [1046, 166] on div "[PERSON_NAME] Brands" at bounding box center [1011, 154] width 135 height 25
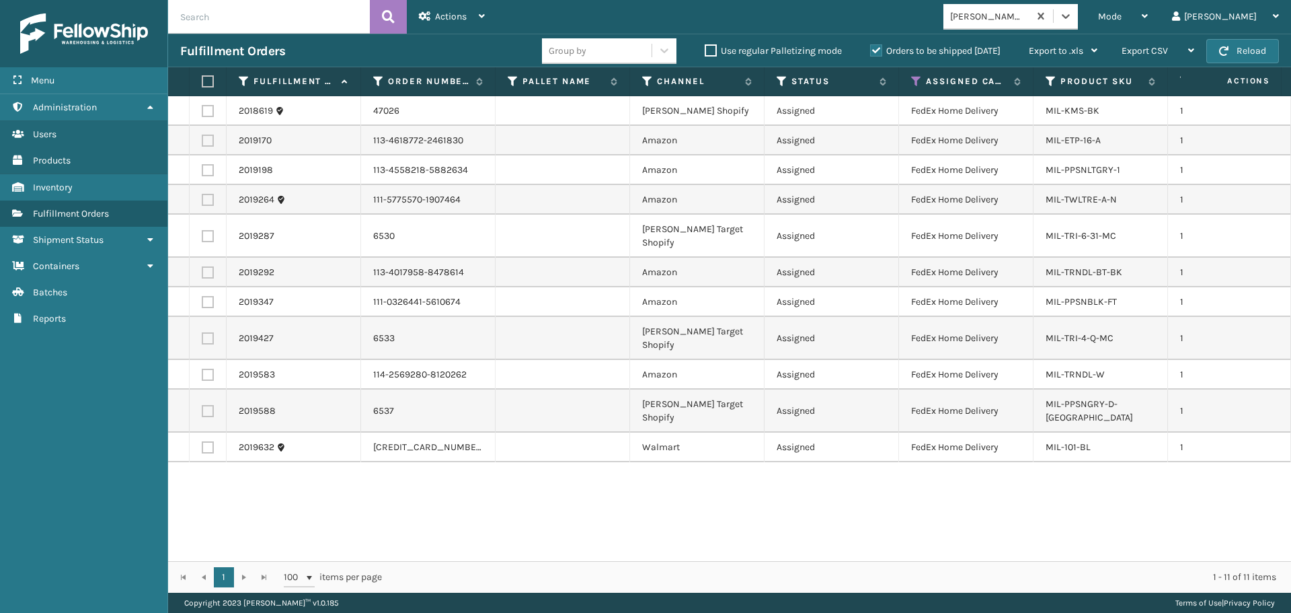
click at [206, 80] on label at bounding box center [206, 81] width 8 height 12
click at [202, 80] on input "checkbox" at bounding box center [202, 81] width 1 height 9
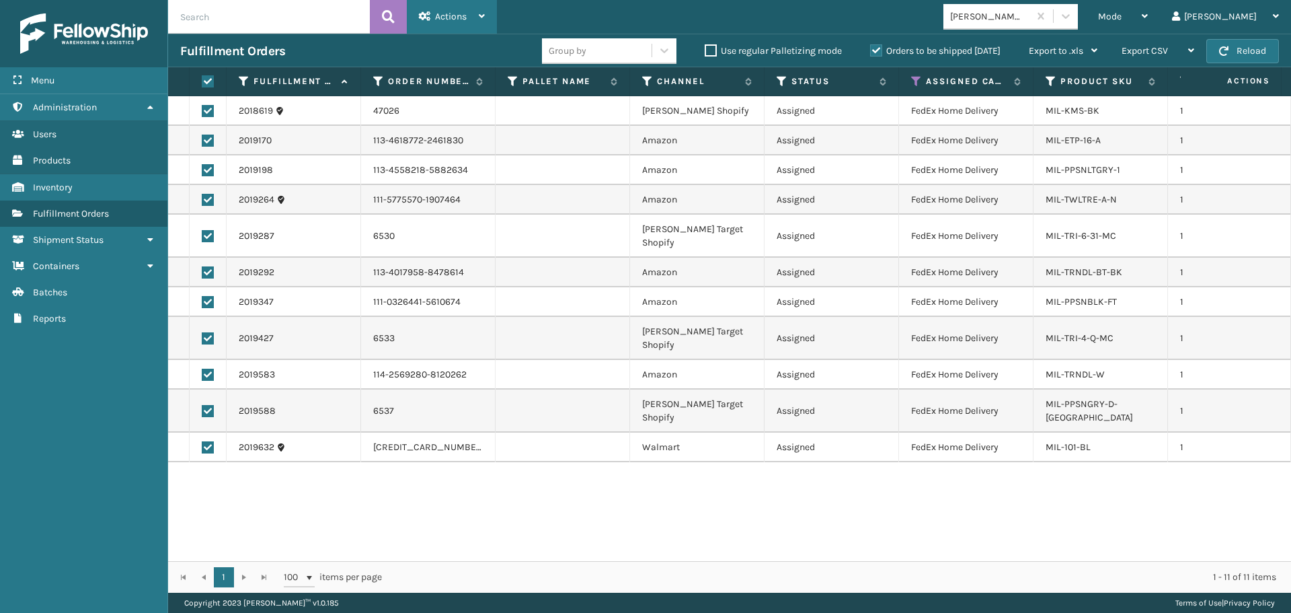
click at [441, 15] on span "Actions" at bounding box center [451, 16] width 32 height 11
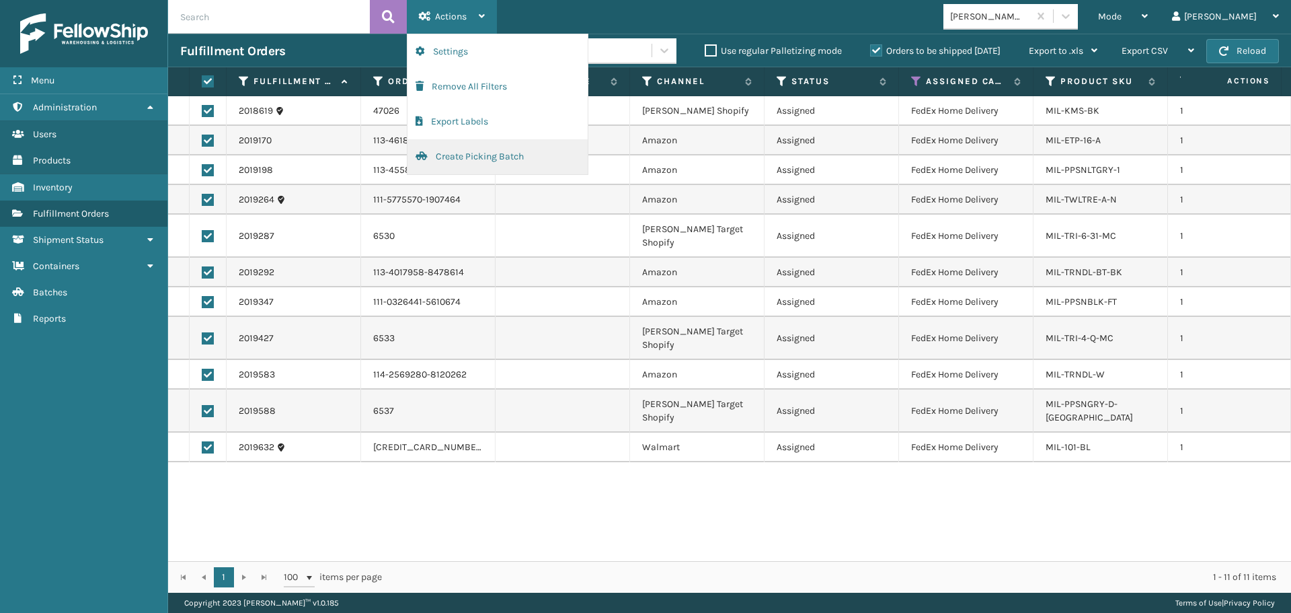
click at [483, 159] on button "Create Picking Batch" at bounding box center [498, 156] width 180 height 35
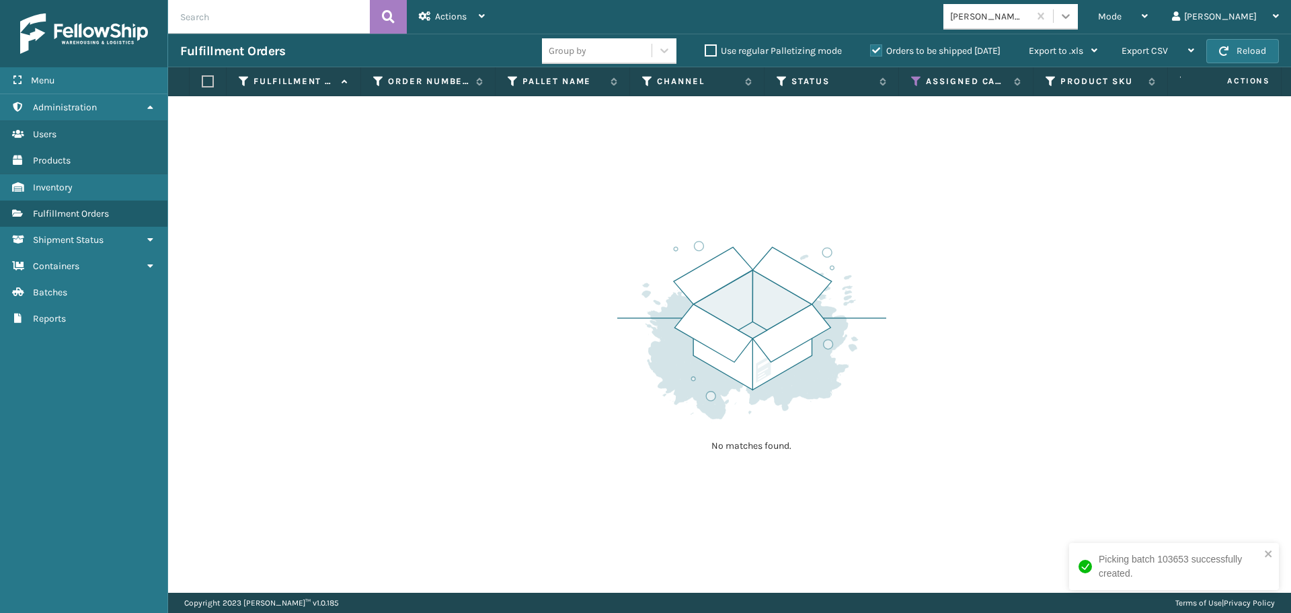
click at [1086, 11] on div "[PERSON_NAME] Brands" at bounding box center [1015, 17] width 143 height 26
click at [1078, 21] on div at bounding box center [1066, 16] width 24 height 24
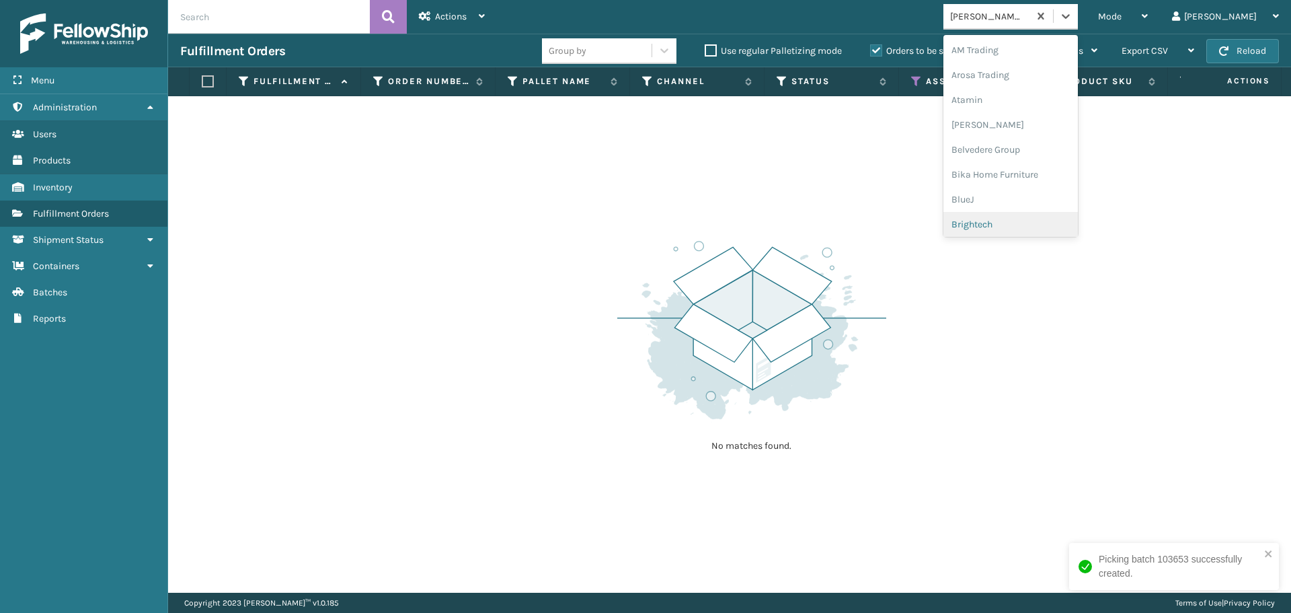
click at [1026, 221] on div "Brightech" at bounding box center [1011, 224] width 135 height 25
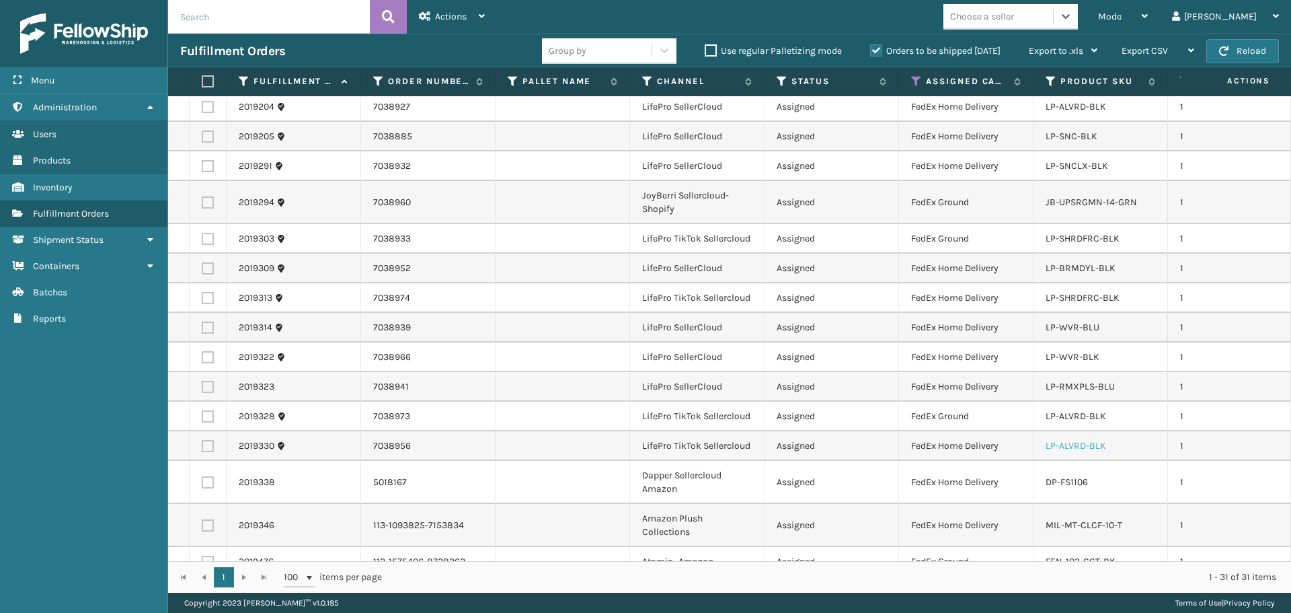
scroll to position [584, 0]
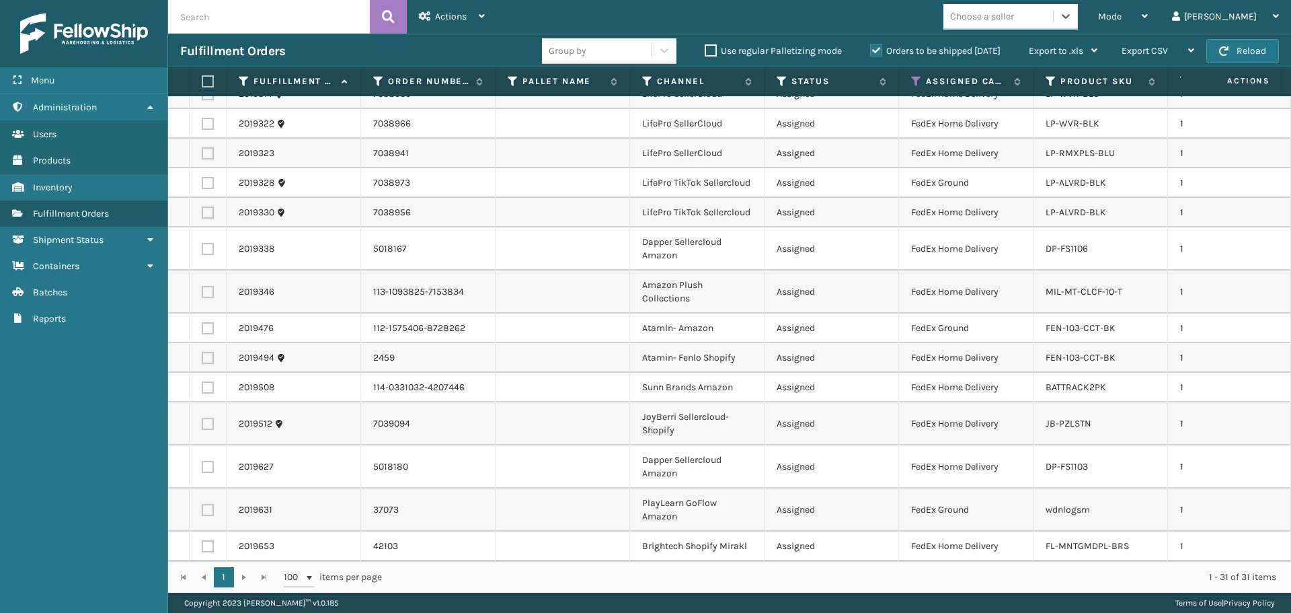
drag, startPoint x: 1041, startPoint y: 17, endPoint x: 1041, endPoint y: 26, distance: 8.7
click at [1041, 24] on div "Choose a seller" at bounding box center [999, 16] width 110 height 22
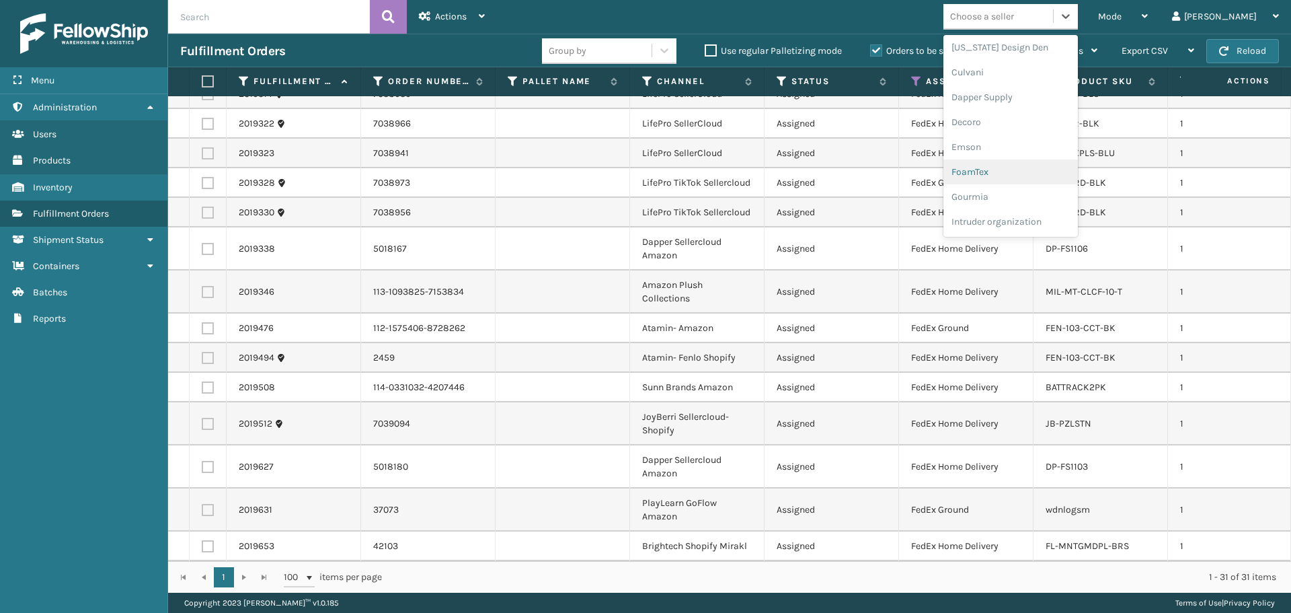
scroll to position [336, 0]
click at [1045, 208] on div "LifePro Fitness" at bounding box center [1011, 211] width 135 height 25
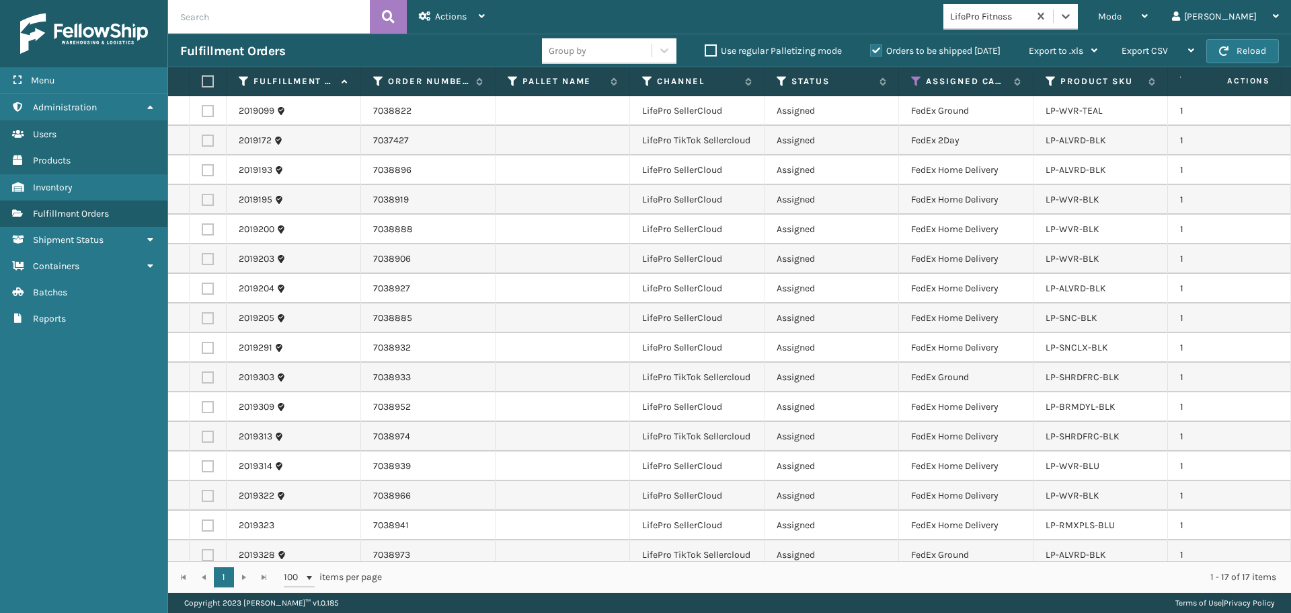
click at [206, 81] on label at bounding box center [206, 81] width 8 height 12
click at [202, 81] on input "checkbox" at bounding box center [202, 81] width 1 height 9
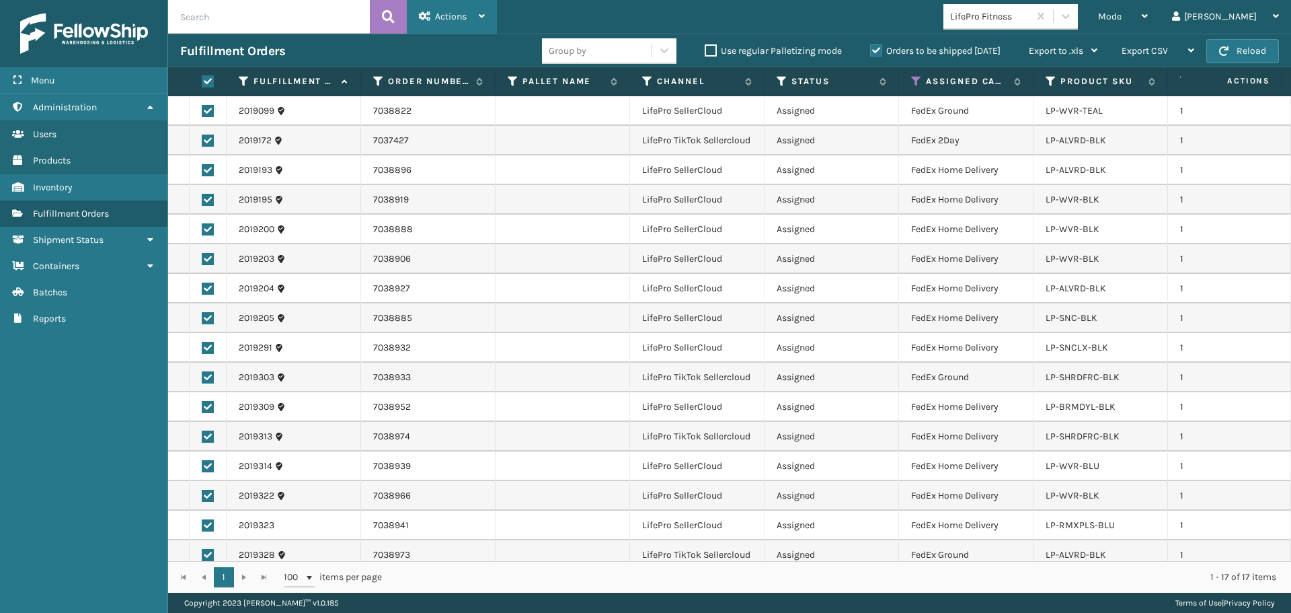
click at [453, 3] on div "Actions" at bounding box center [452, 17] width 66 height 34
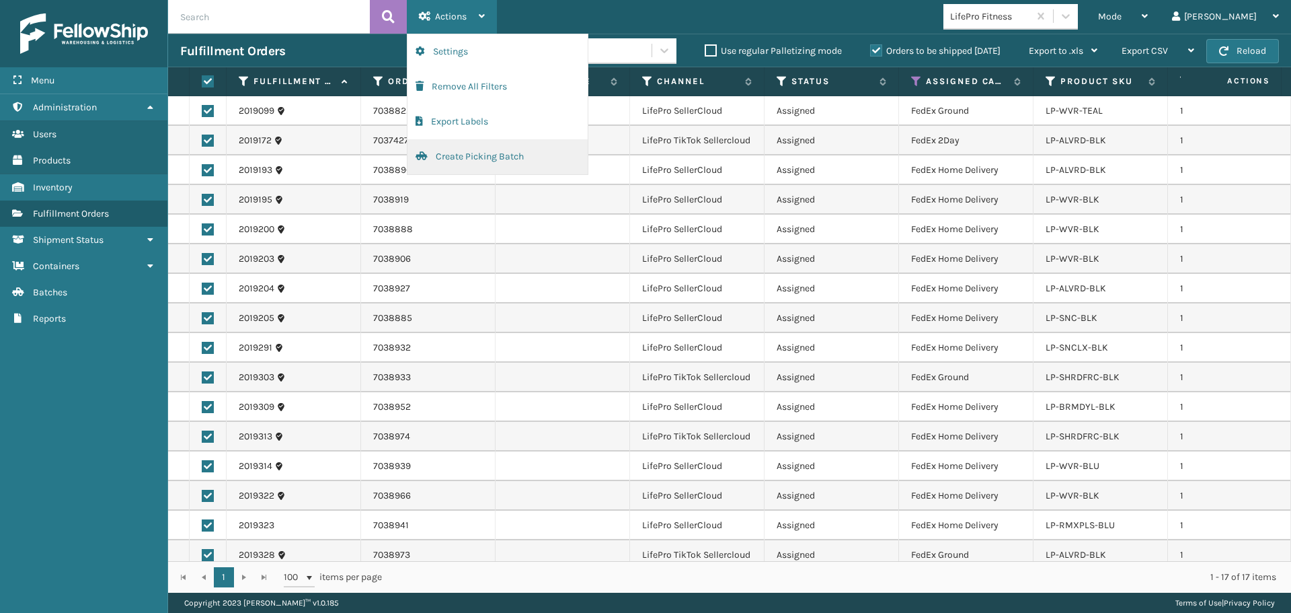
click at [488, 174] on button "Create Picking Batch" at bounding box center [498, 156] width 180 height 35
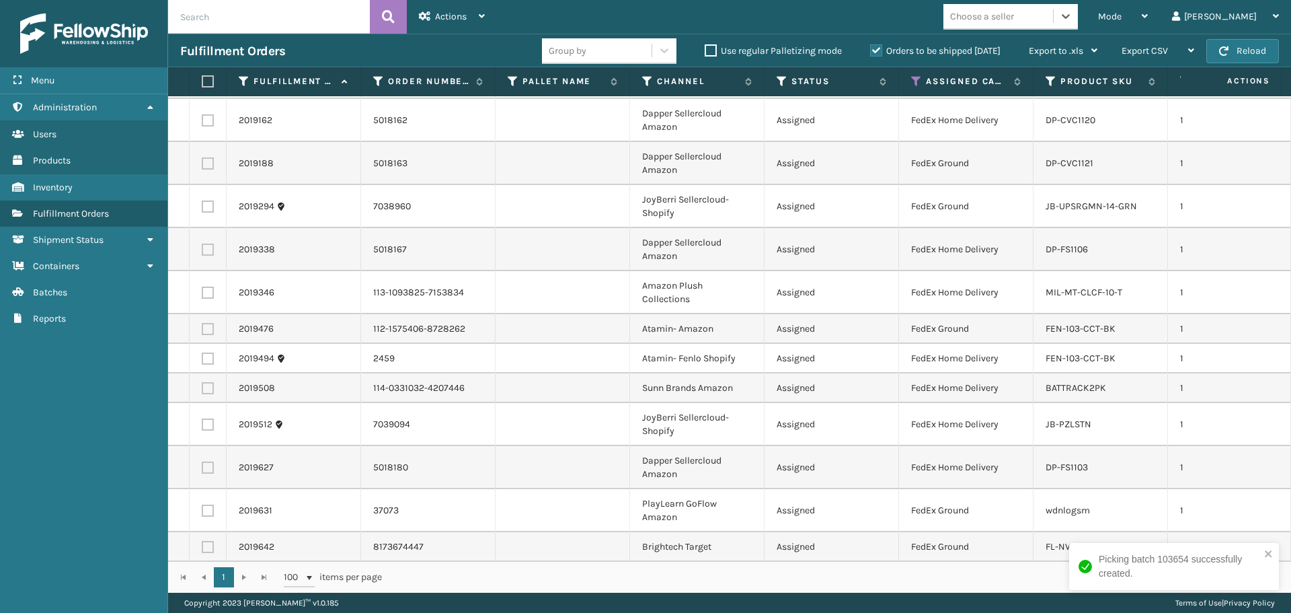
scroll to position [110, 0]
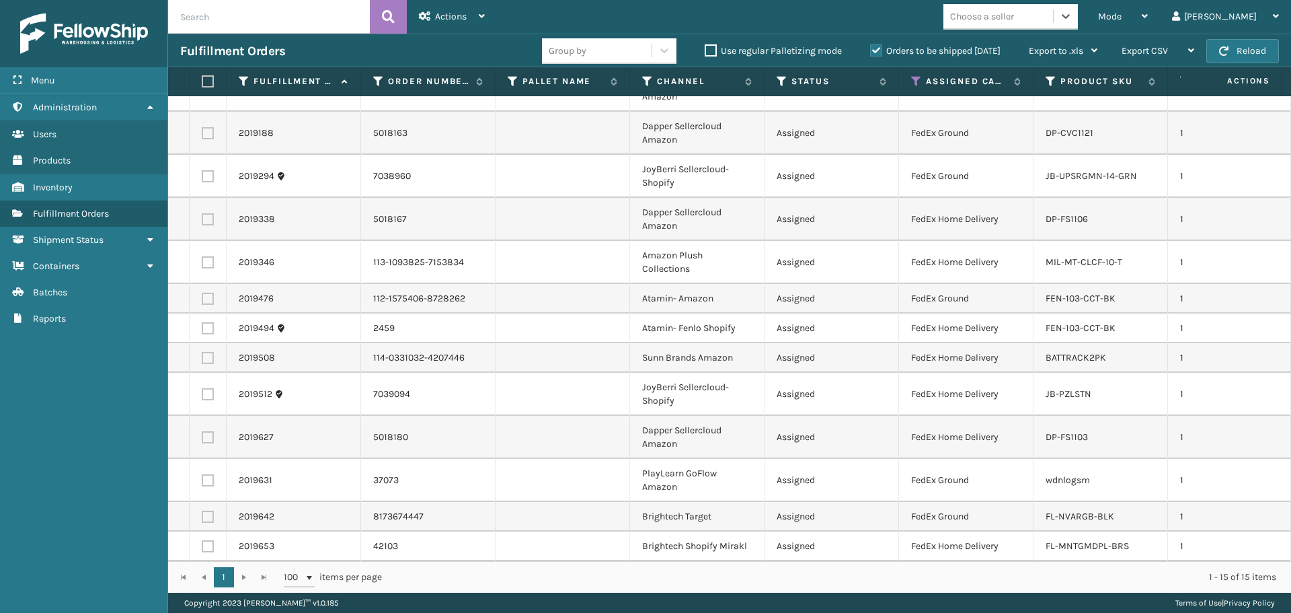
click at [1034, 31] on div "Mode Regular Mode Picking Mode Labeling Mode Exit Scan Mode option LifePro Fitn…" at bounding box center [894, 17] width 794 height 34
click at [1014, 23] on div "Choose a seller" at bounding box center [982, 16] width 64 height 14
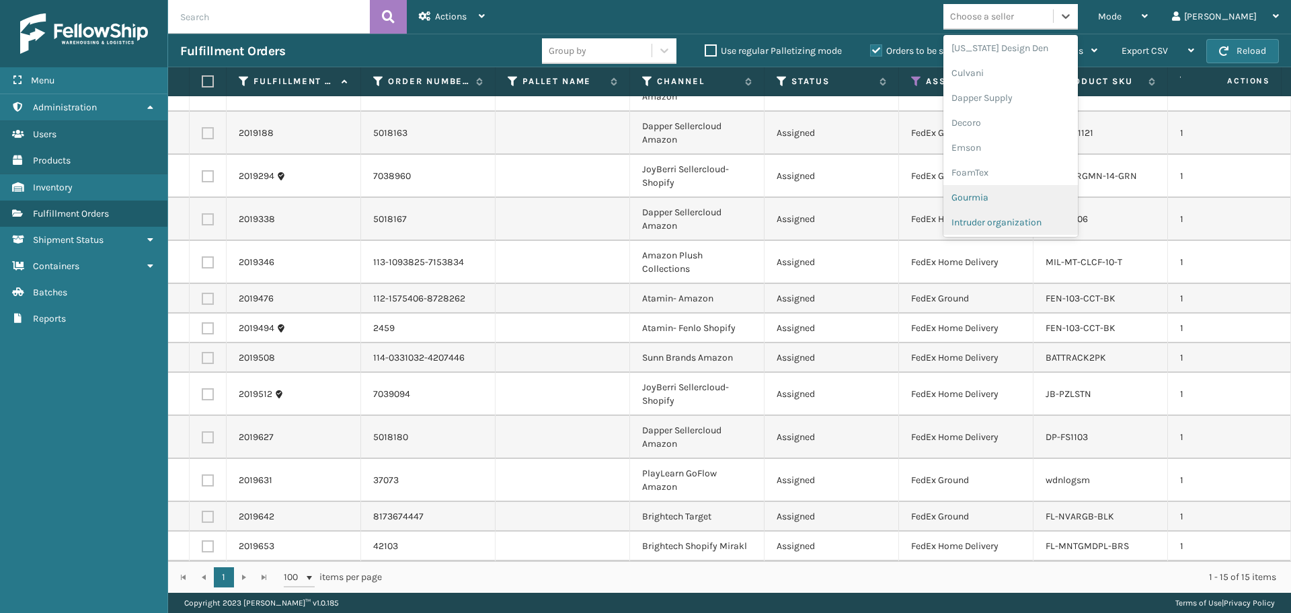
scroll to position [202, 0]
click at [1028, 96] on div "Dapper Supply" at bounding box center [1011, 97] width 135 height 25
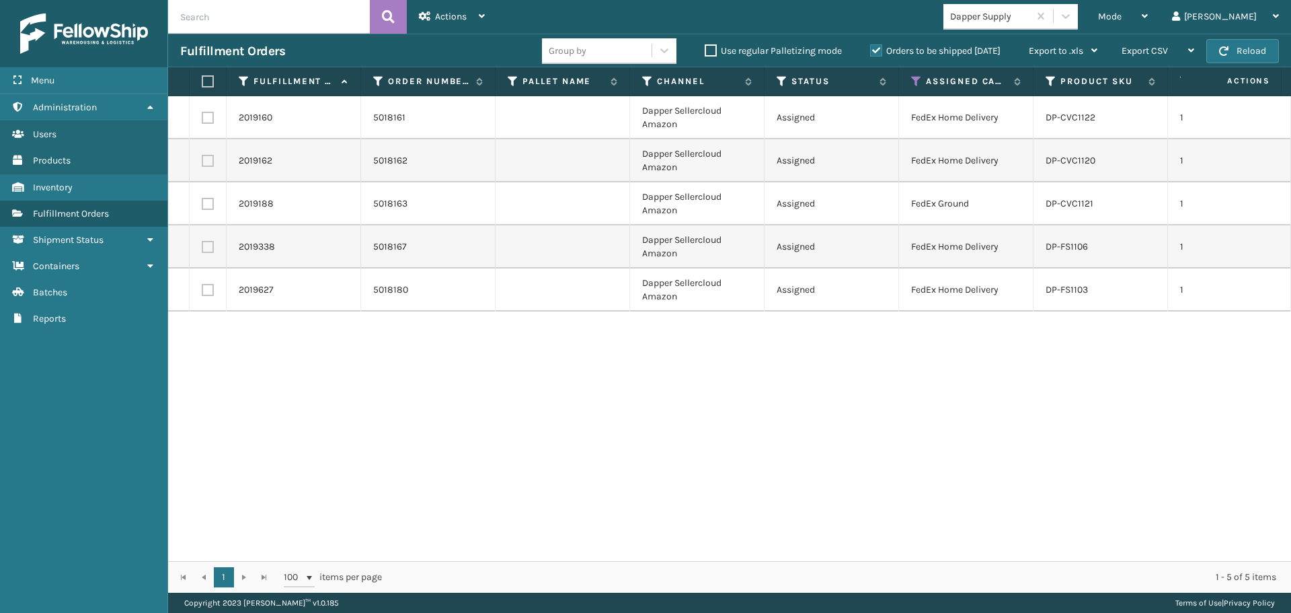
click at [206, 75] on th at bounding box center [208, 81] width 37 height 29
click at [206, 81] on label at bounding box center [206, 81] width 8 height 12
click at [202, 81] on input "checkbox" at bounding box center [202, 81] width 1 height 9
click at [444, 26] on div "Actions" at bounding box center [452, 17] width 66 height 34
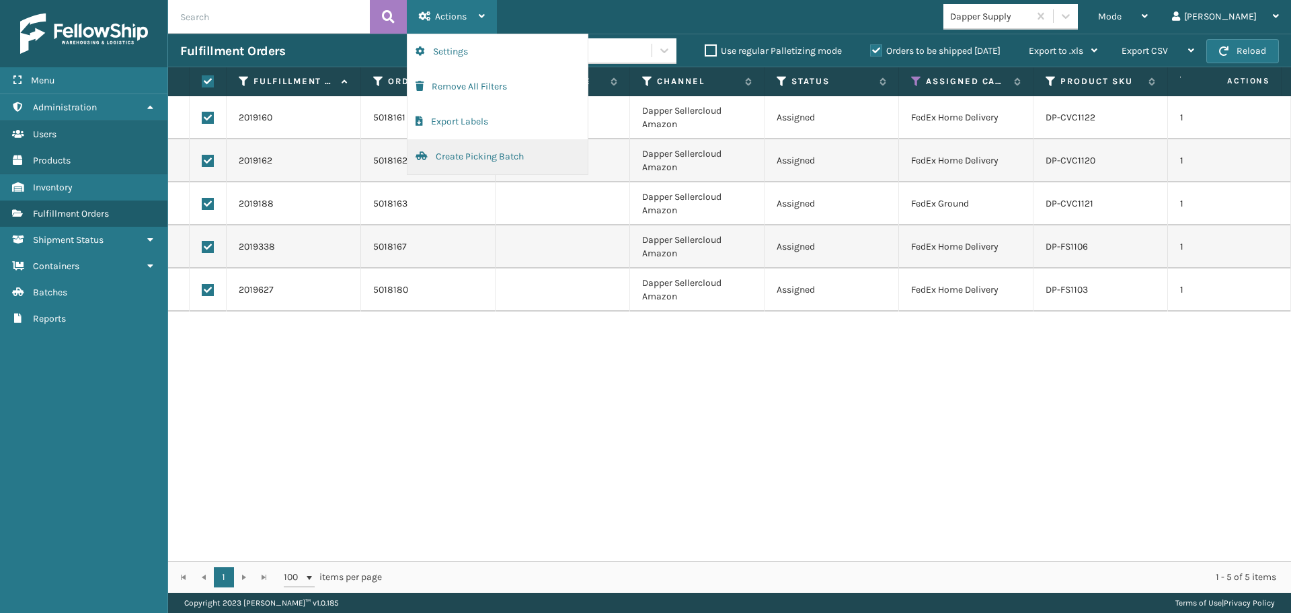
click at [488, 159] on button "Create Picking Batch" at bounding box center [498, 156] width 180 height 35
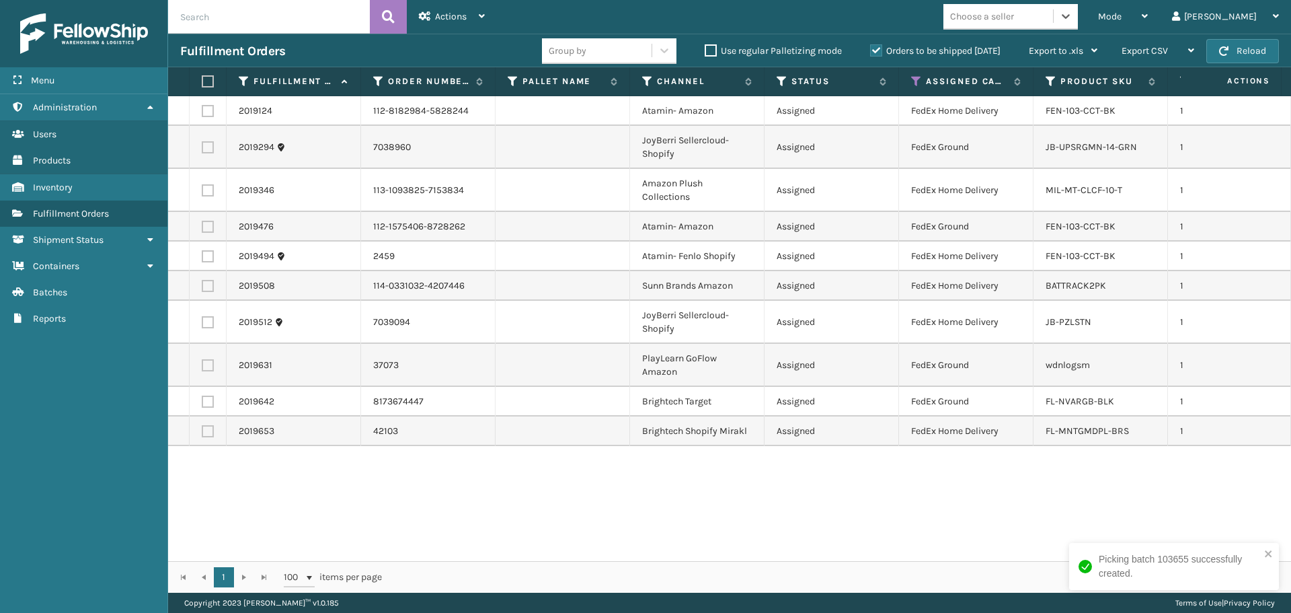
click at [1053, 17] on div "Choose a seller" at bounding box center [999, 16] width 110 height 22
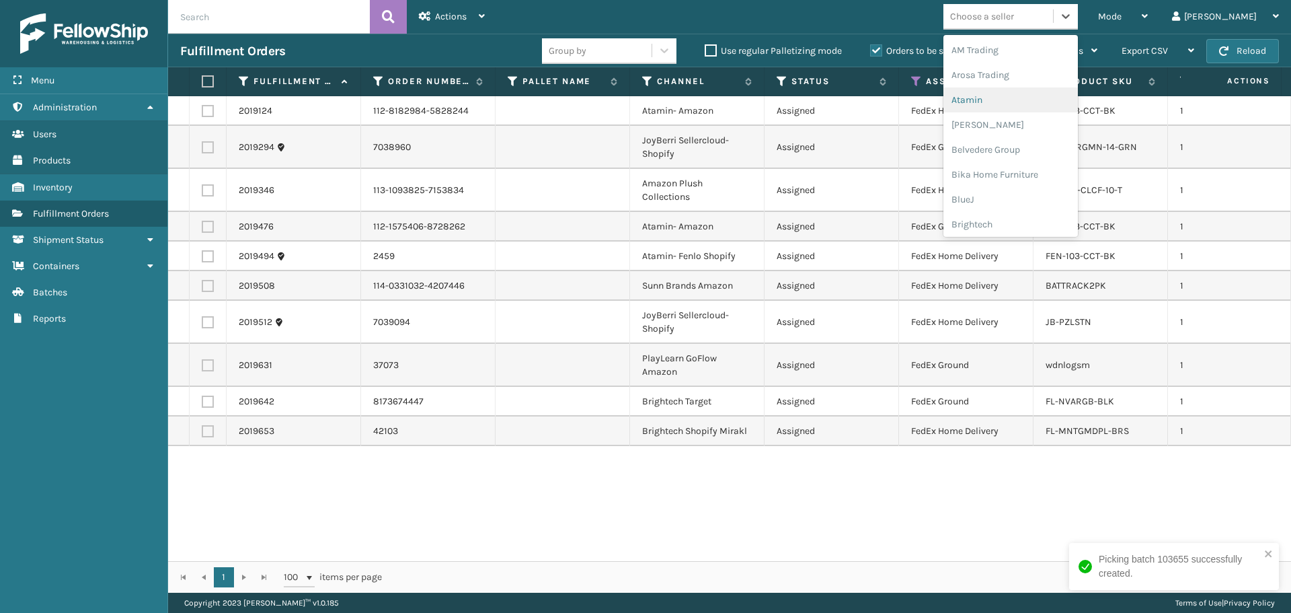
click at [1008, 99] on div "Atamin" at bounding box center [1011, 99] width 135 height 25
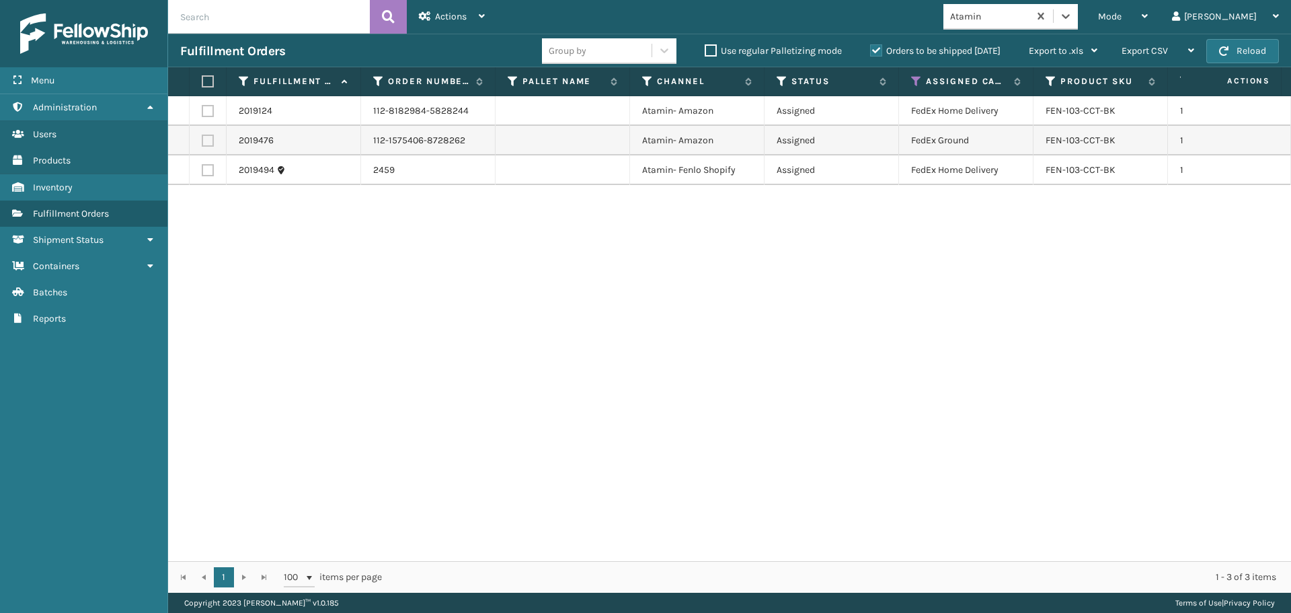
click at [206, 81] on label at bounding box center [206, 81] width 8 height 12
click at [202, 81] on input "checkbox" at bounding box center [202, 81] width 1 height 9
click at [436, 13] on span "Actions" at bounding box center [451, 16] width 32 height 11
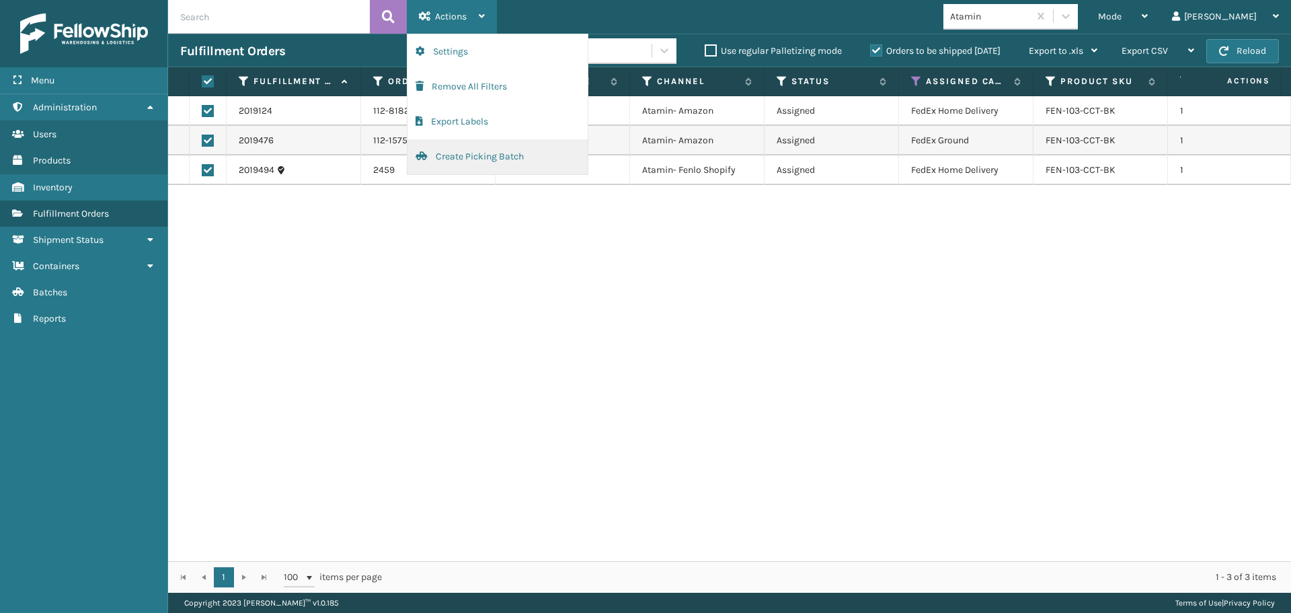
click at [495, 157] on button "Create Picking Batch" at bounding box center [498, 156] width 180 height 35
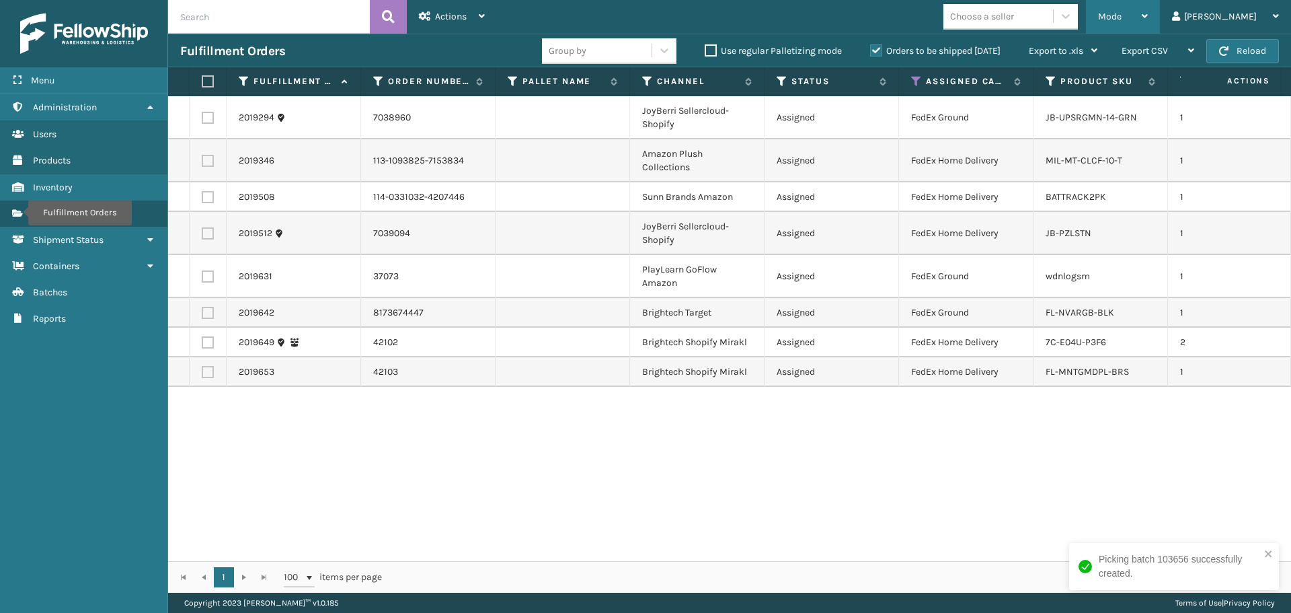
click at [1148, 7] on div "Mode" at bounding box center [1123, 17] width 50 height 34
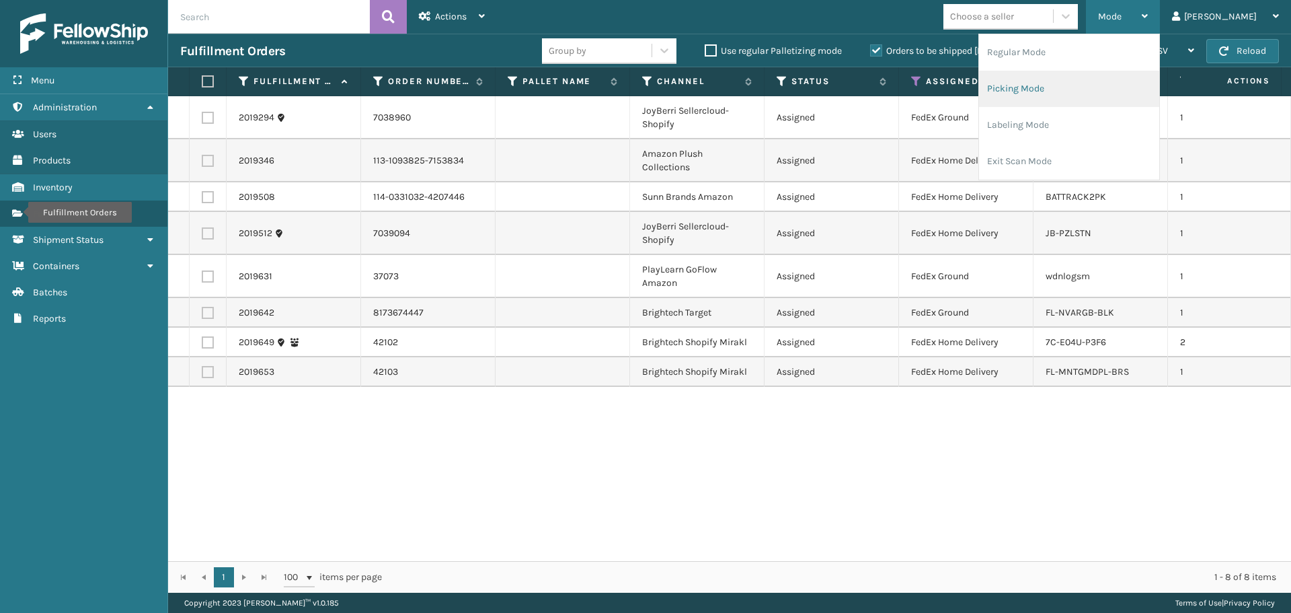
click at [1095, 80] on li "Picking Mode" at bounding box center [1069, 89] width 180 height 36
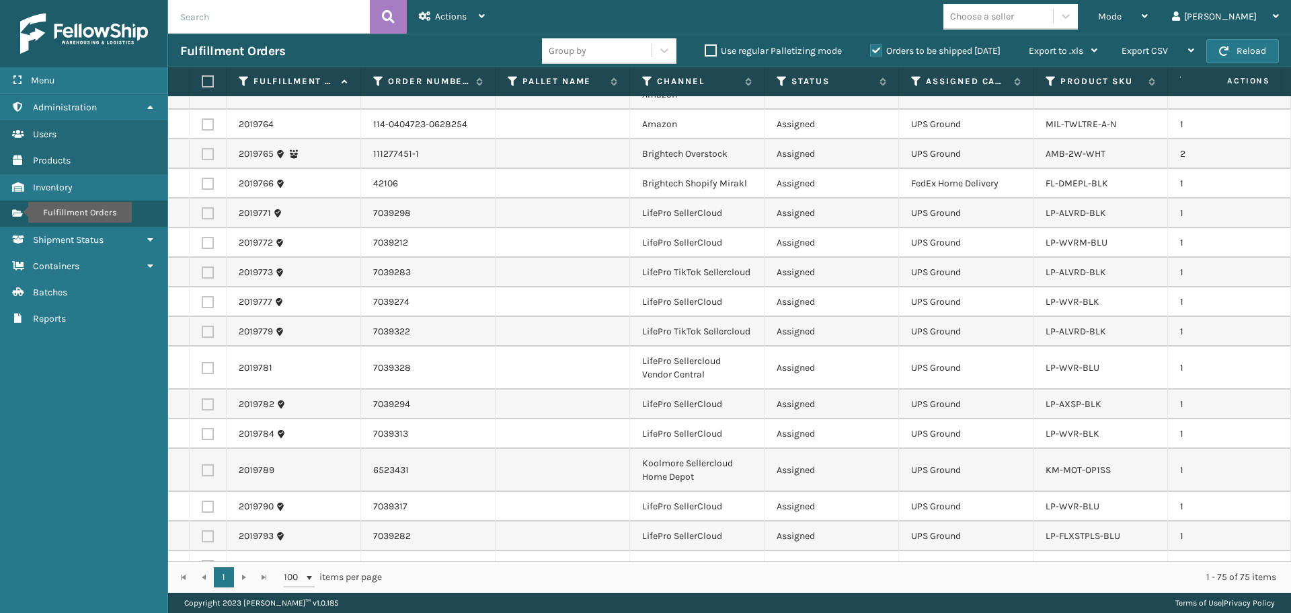
scroll to position [2034, 0]
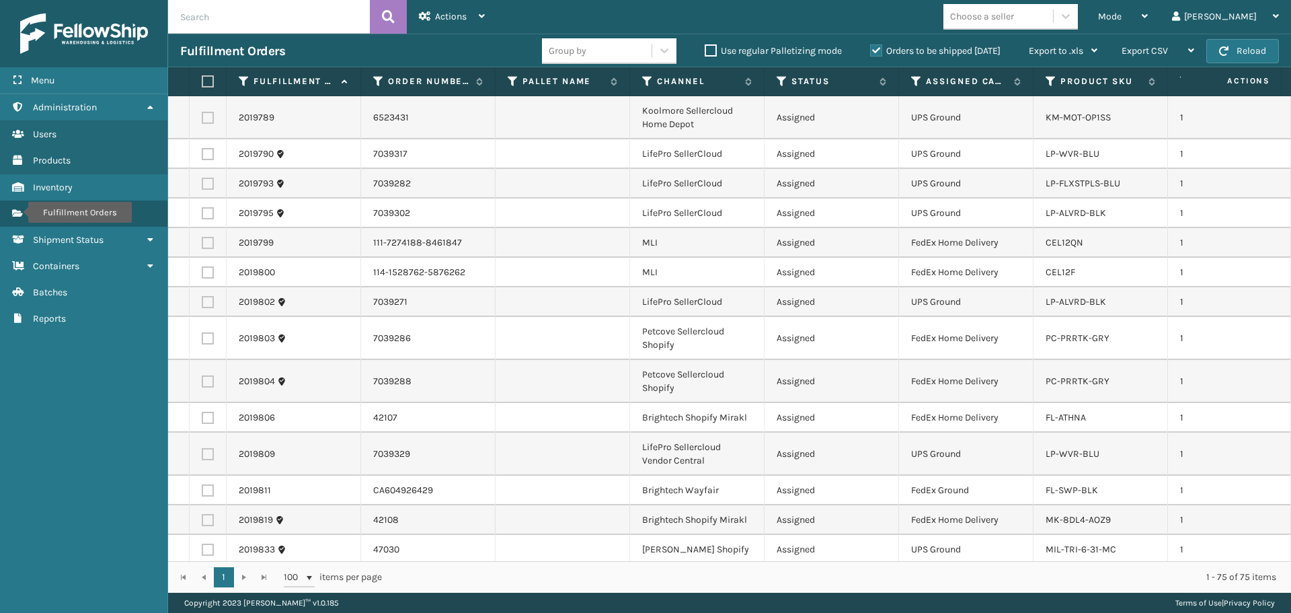
click at [1014, 10] on div "Choose a seller" at bounding box center [982, 16] width 64 height 14
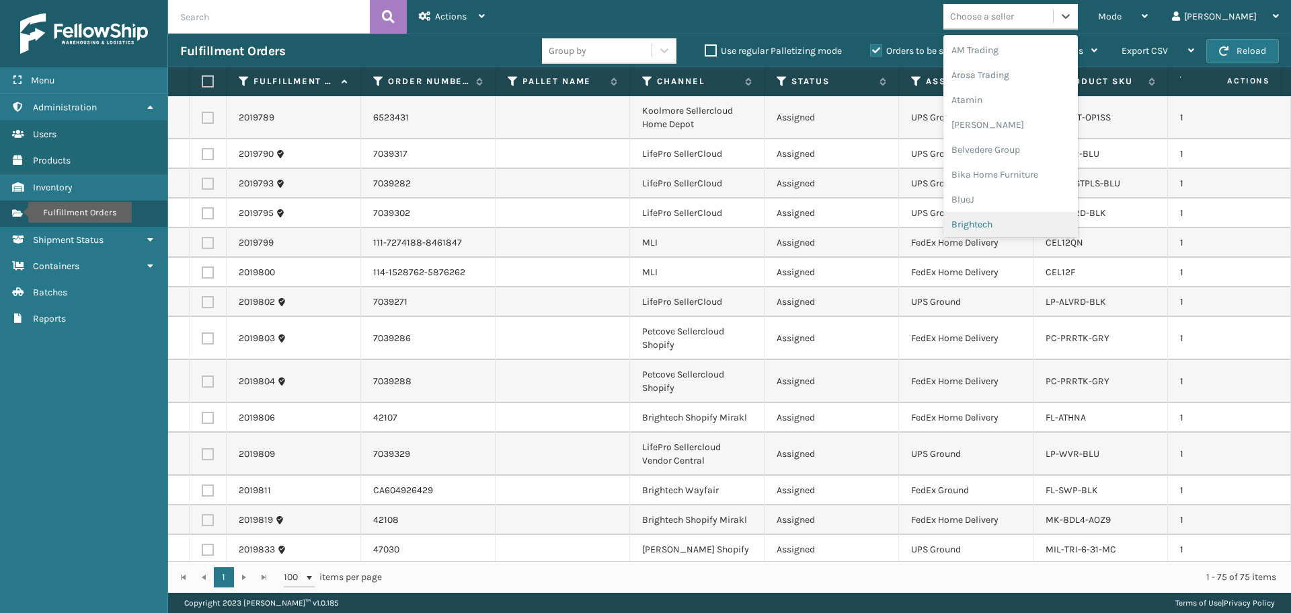
click at [1030, 223] on div "Brightech" at bounding box center [1011, 224] width 135 height 25
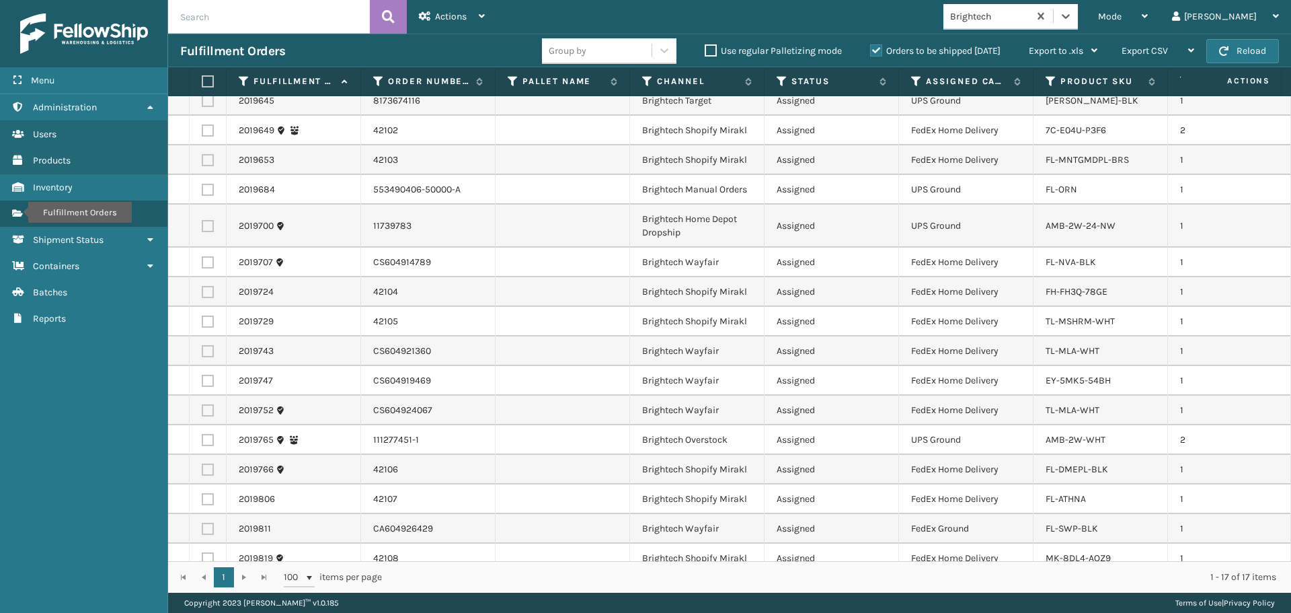
scroll to position [62, 0]
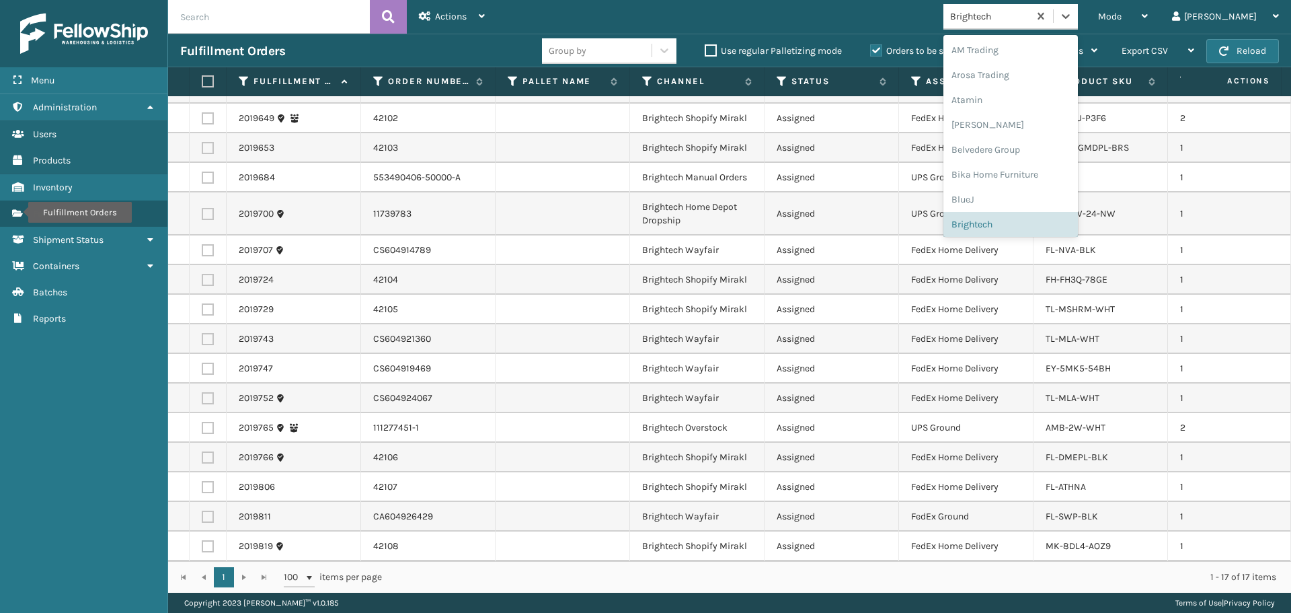
click at [1030, 21] on div "Brightech" at bounding box center [990, 16] width 80 height 14
click at [1042, 124] on div "LifePro Fitness" at bounding box center [1011, 122] width 135 height 25
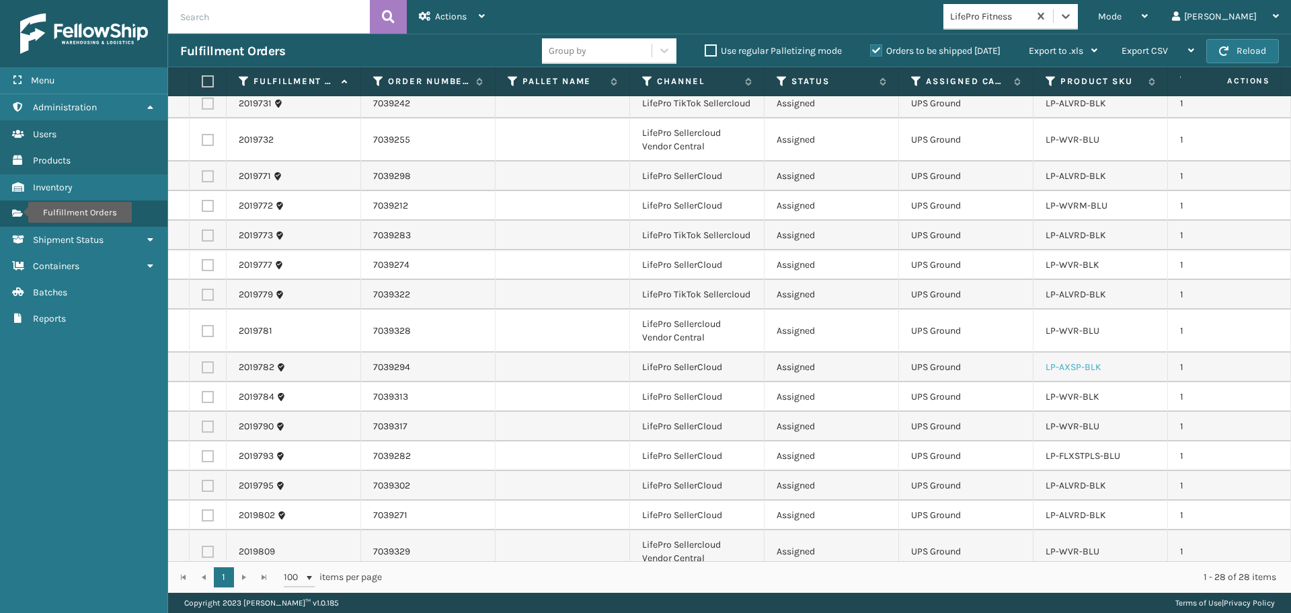
scroll to position [441, 0]
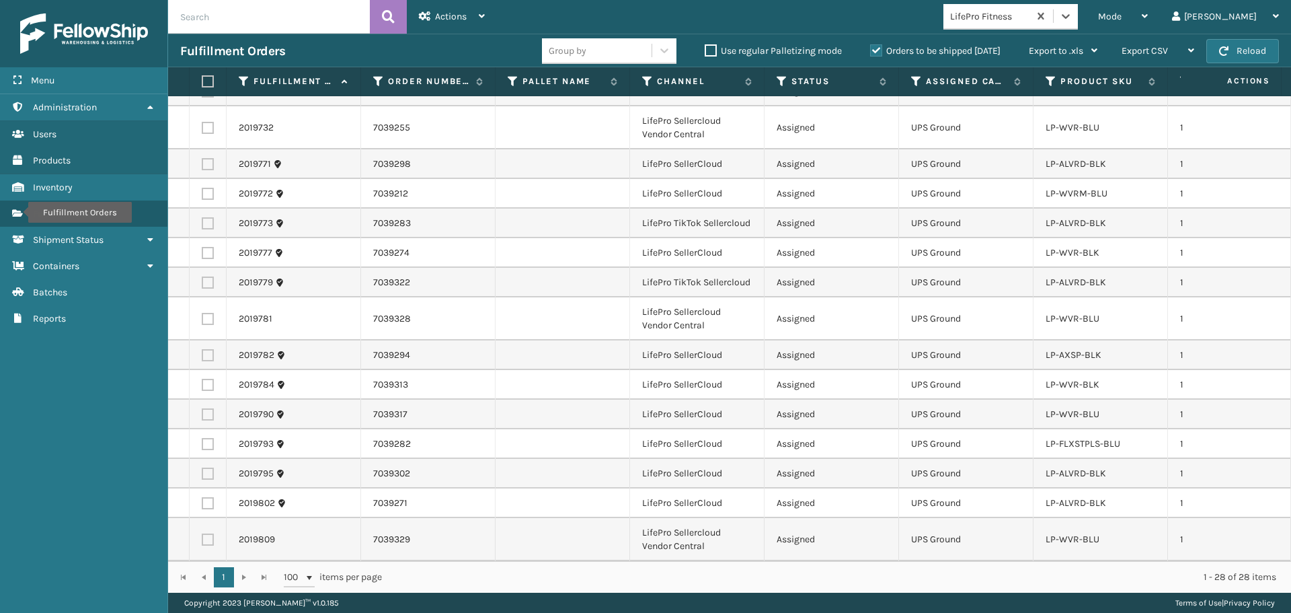
click at [221, 80] on th at bounding box center [208, 81] width 37 height 29
click at [210, 84] on label at bounding box center [206, 81] width 8 height 12
click at [202, 84] on input "checkbox" at bounding box center [202, 81] width 1 height 9
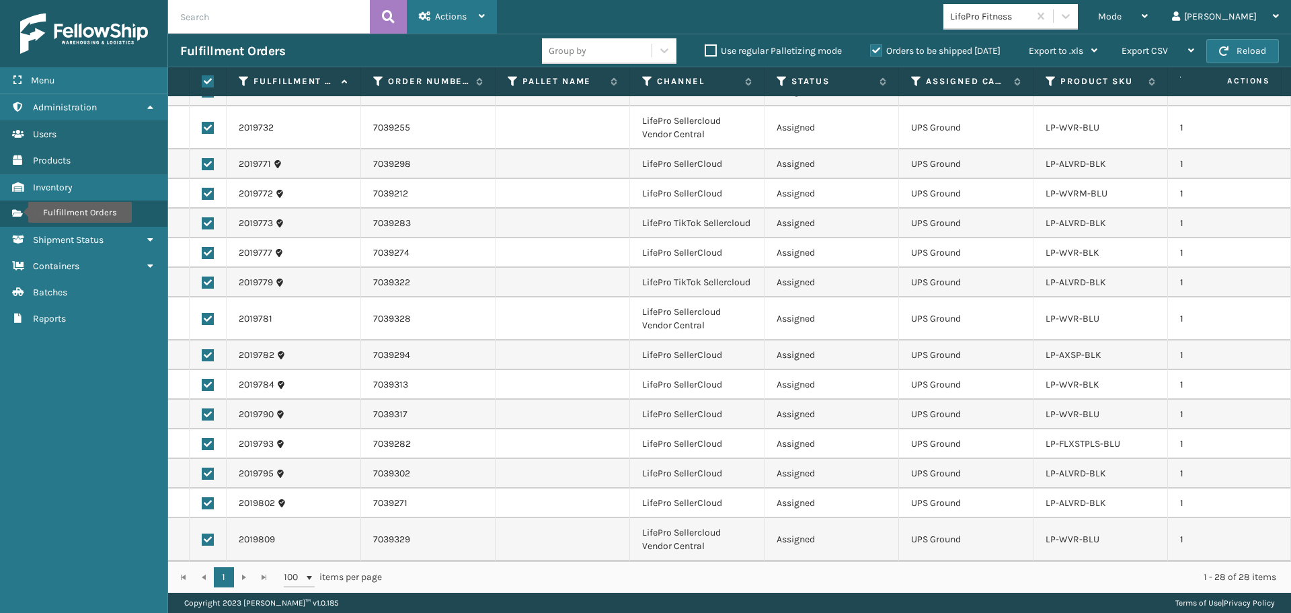
click at [462, 9] on div "Actions" at bounding box center [452, 17] width 66 height 34
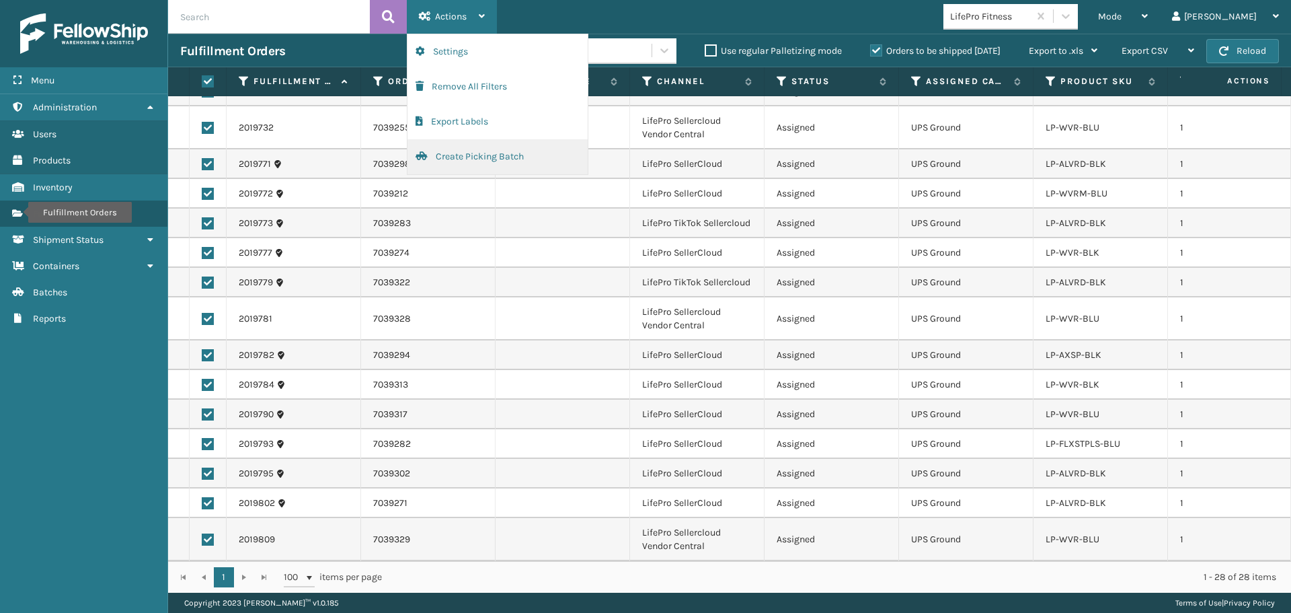
click at [446, 165] on button "Create Picking Batch" at bounding box center [498, 156] width 180 height 35
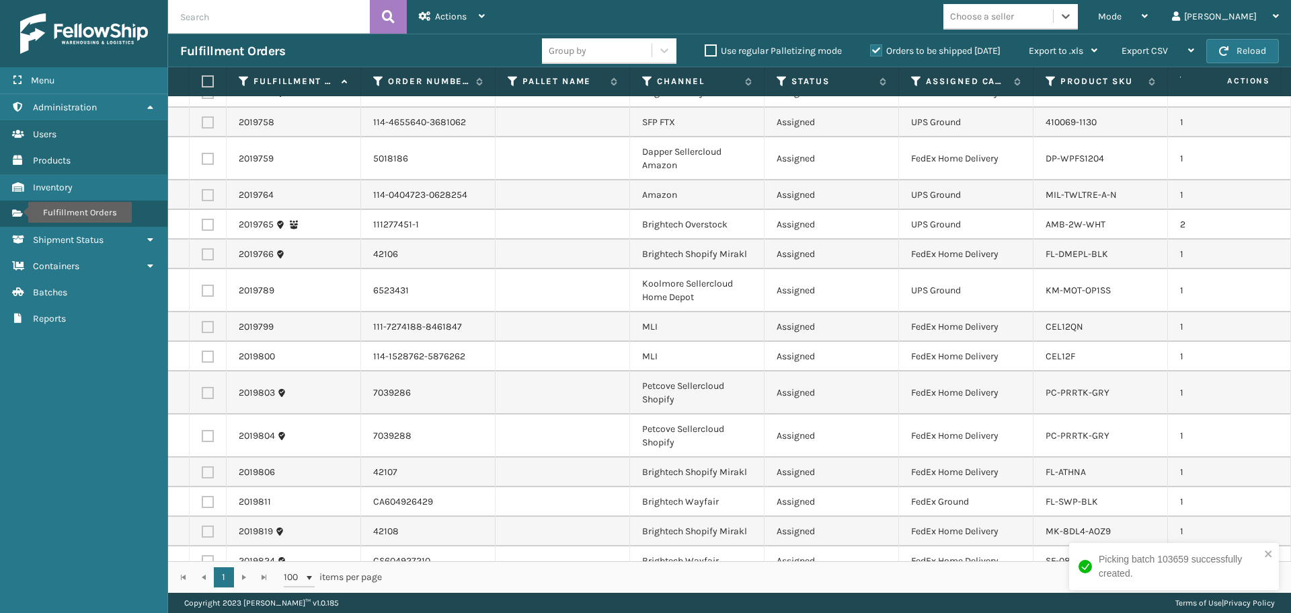
scroll to position [1111, 0]
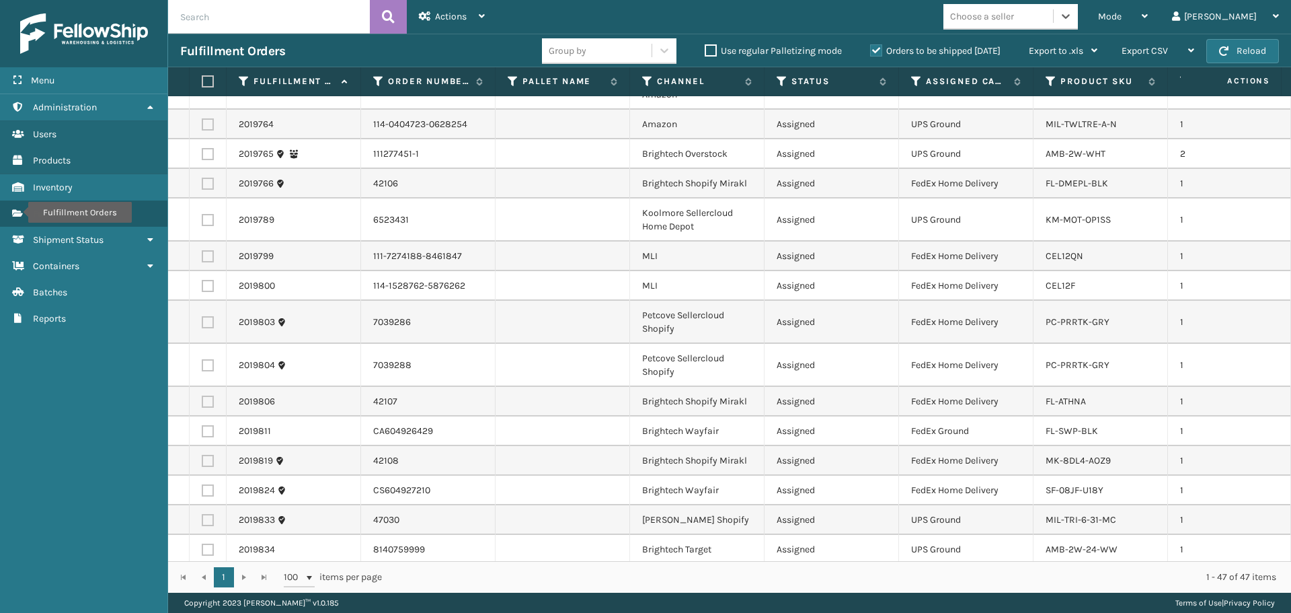
click at [1014, 21] on div "Choose a seller" at bounding box center [982, 16] width 64 height 14
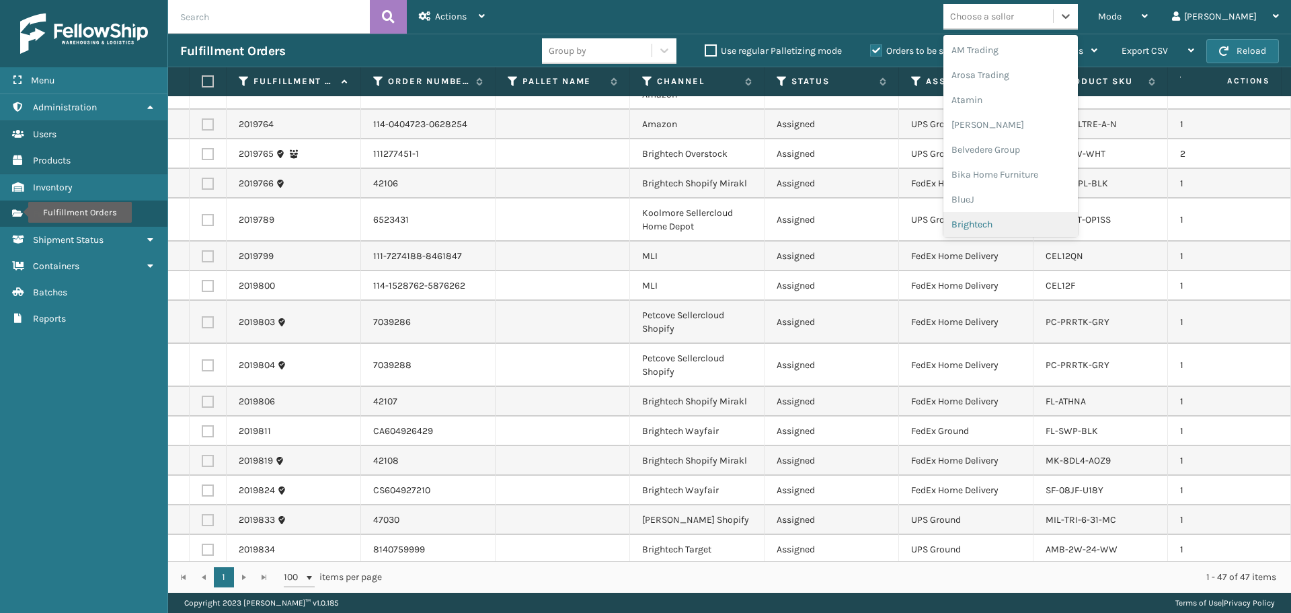
click at [1047, 219] on div "Brightech" at bounding box center [1011, 224] width 135 height 25
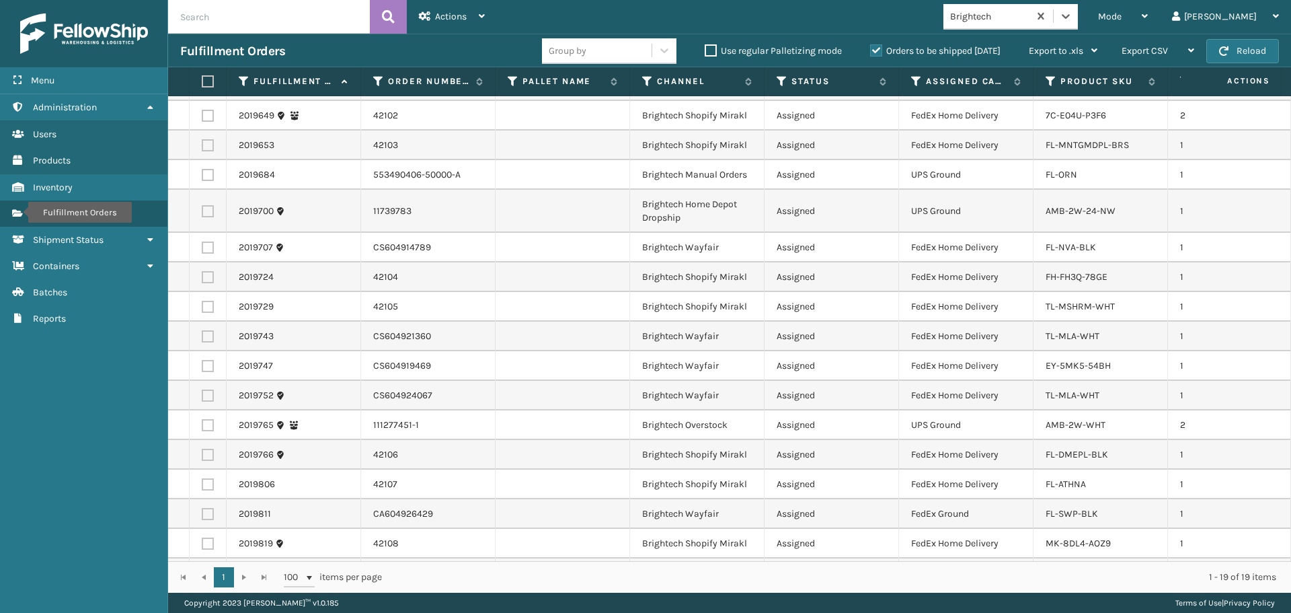
scroll to position [0, 0]
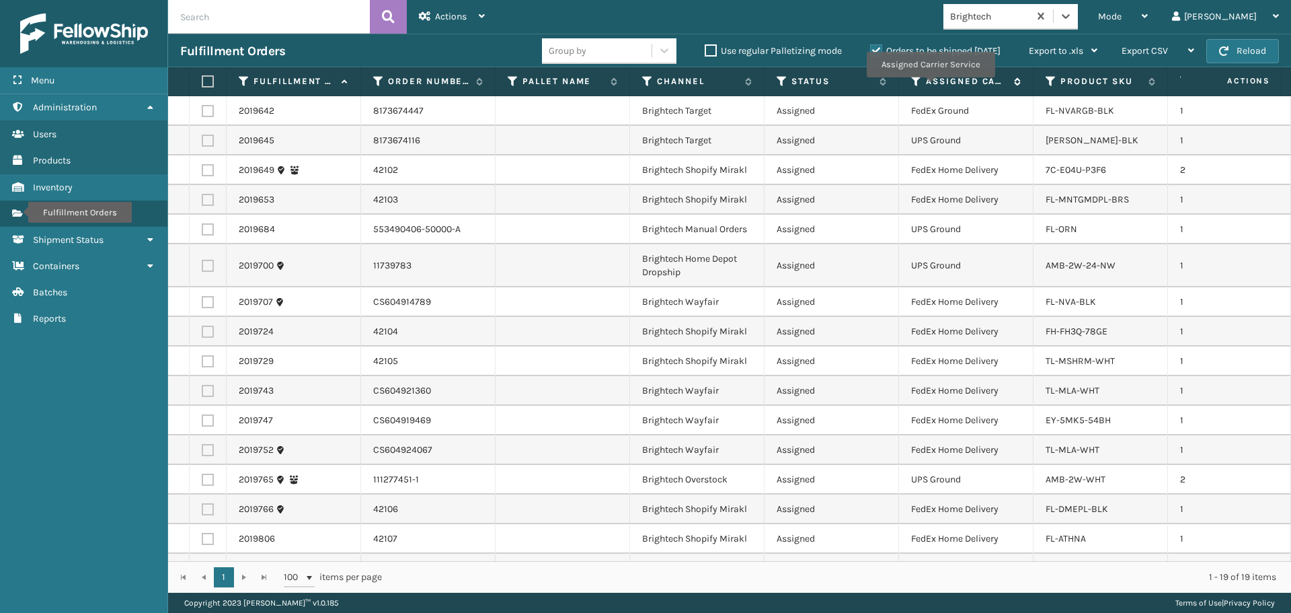
click at [932, 85] on label "Assigned Carrier Service" at bounding box center [966, 81] width 81 height 12
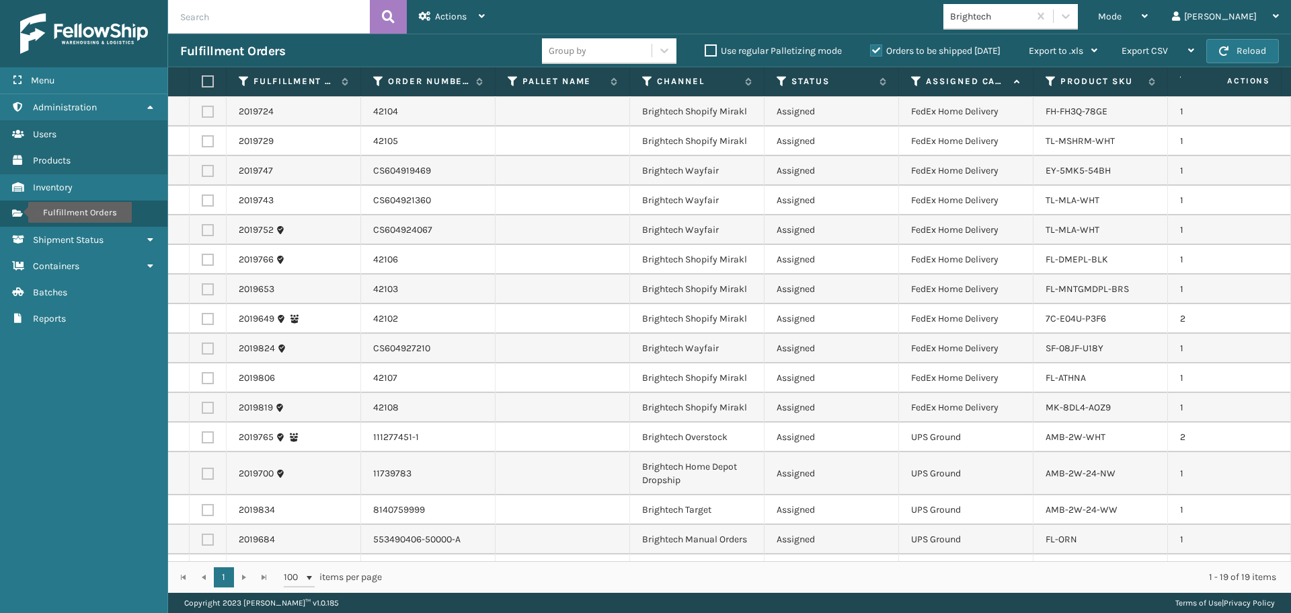
scroll to position [121, 0]
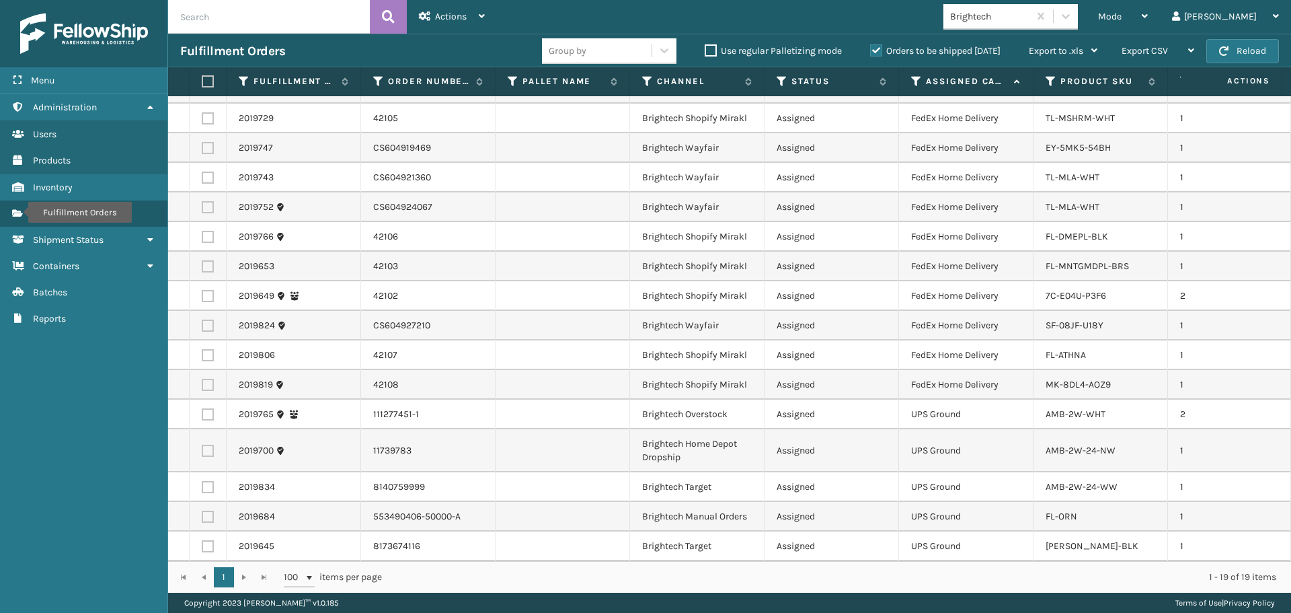
click at [210, 81] on label at bounding box center [206, 81] width 8 height 12
click at [202, 81] on input "checkbox" at bounding box center [202, 81] width 1 height 9
click at [203, 408] on label at bounding box center [208, 414] width 12 height 12
click at [202, 408] on input "checkbox" at bounding box center [202, 412] width 1 height 9
click at [208, 445] on label at bounding box center [208, 451] width 12 height 12
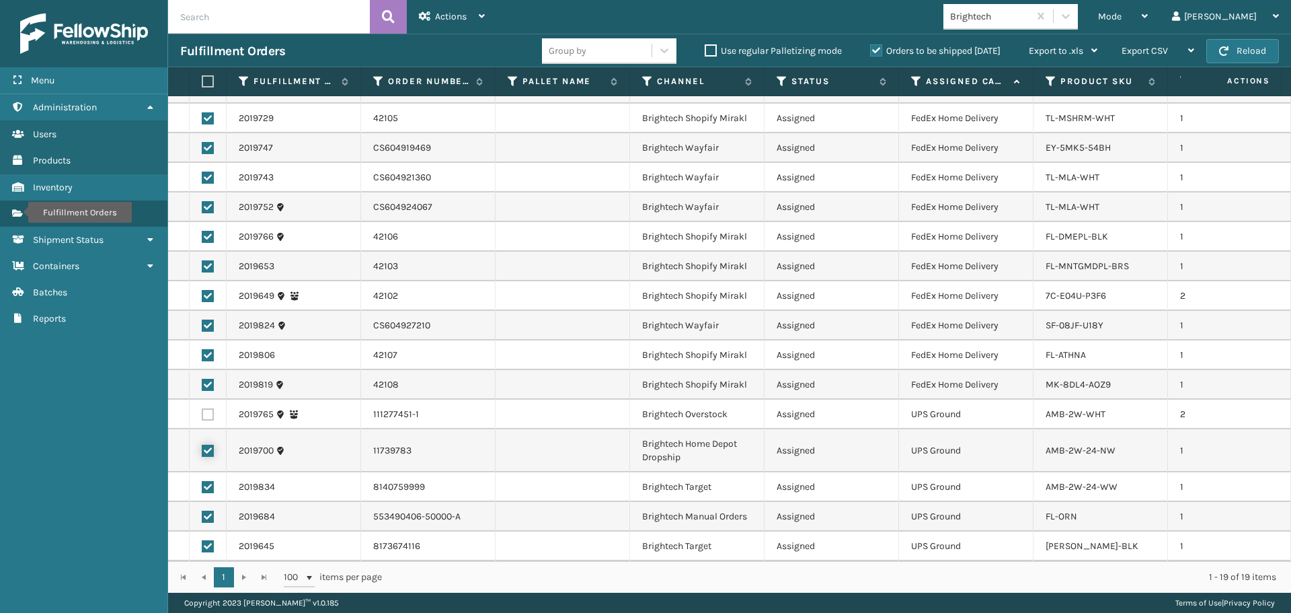
click at [202, 445] on input "checkbox" at bounding box center [202, 449] width 1 height 9
drag, startPoint x: 208, startPoint y: 474, endPoint x: 206, endPoint y: 492, distance: 17.6
click at [208, 481] on label at bounding box center [208, 487] width 12 height 12
click at [202, 481] on input "checkbox" at bounding box center [202, 485] width 1 height 9
click at [206, 510] on label at bounding box center [208, 516] width 12 height 12
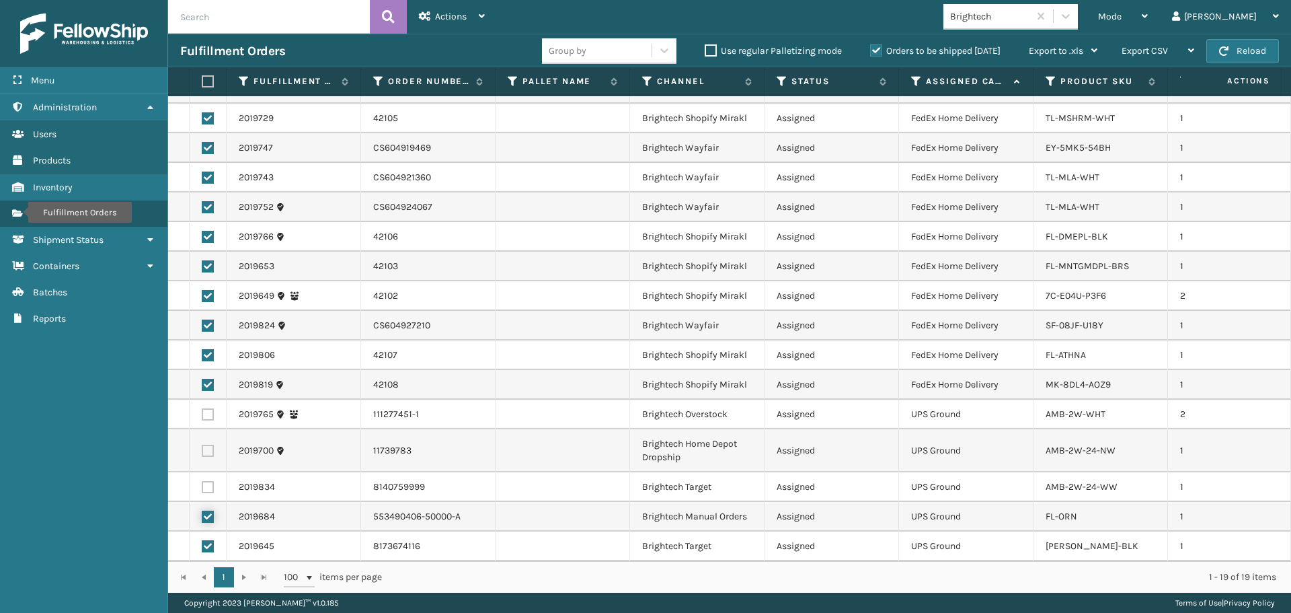
click at [202, 510] on input "checkbox" at bounding box center [202, 514] width 1 height 9
click at [208, 542] on td at bounding box center [208, 546] width 37 height 30
click at [208, 540] on label at bounding box center [208, 546] width 12 height 12
click at [202, 540] on input "checkbox" at bounding box center [202, 544] width 1 height 9
click at [434, 5] on div "Actions" at bounding box center [452, 17] width 66 height 34
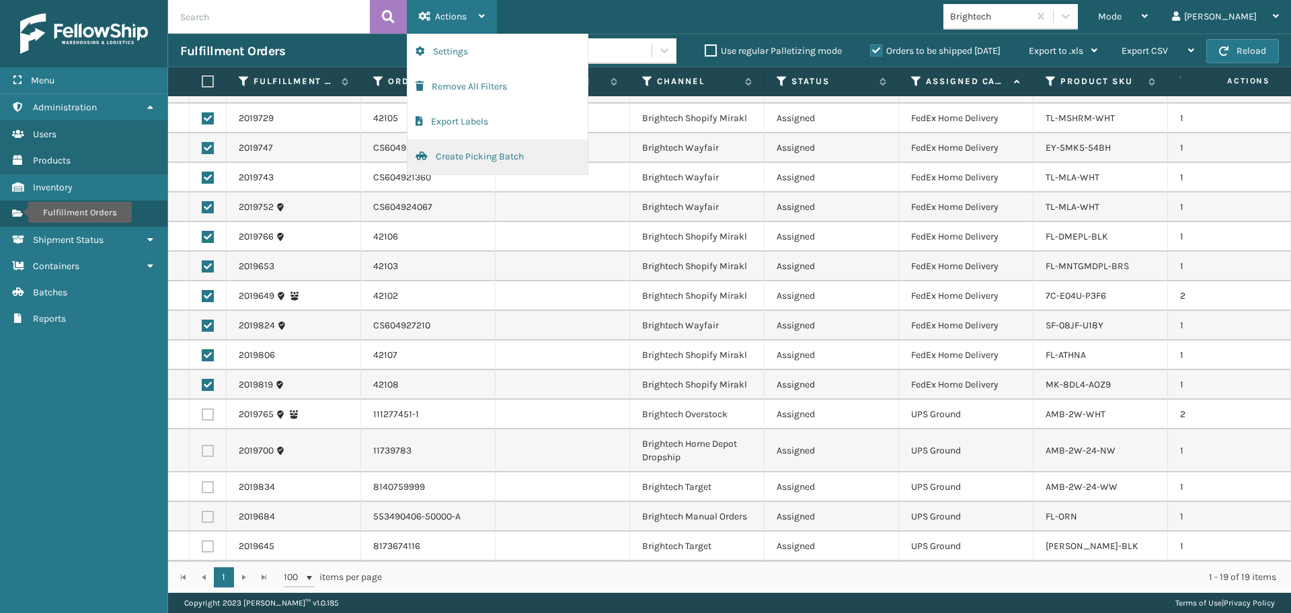
click at [458, 167] on button "Create Picking Batch" at bounding box center [498, 156] width 180 height 35
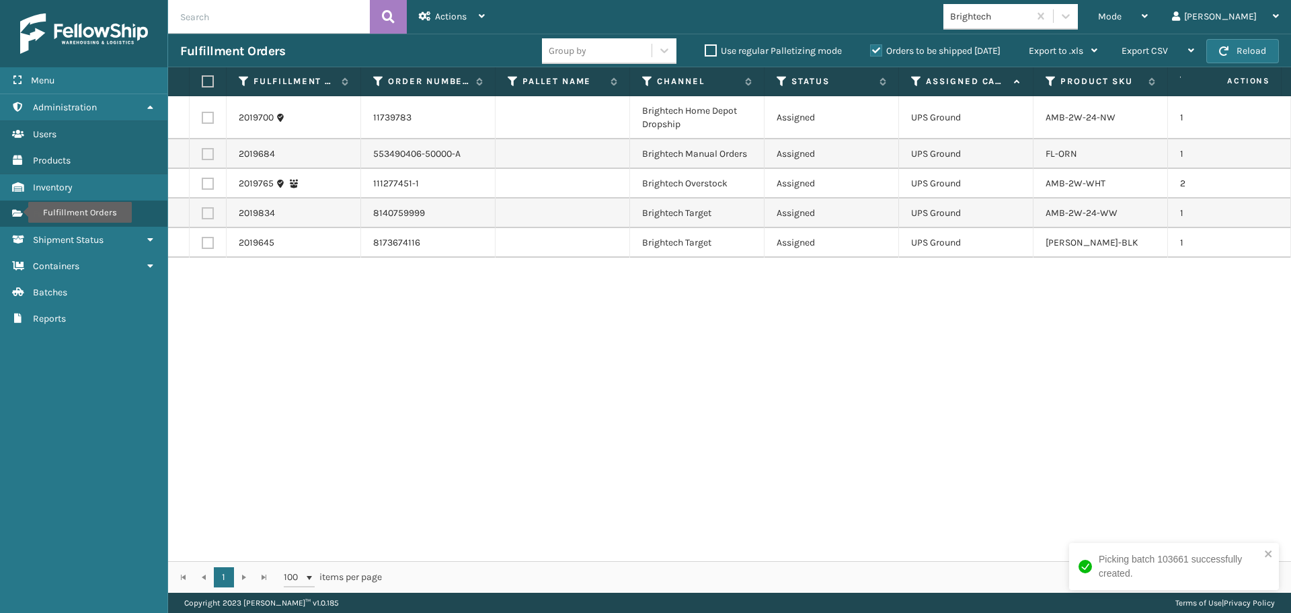
click at [202, 81] on label at bounding box center [206, 81] width 8 height 12
click at [202, 81] on input "checkbox" at bounding box center [202, 81] width 1 height 9
click at [445, 26] on div "Actions" at bounding box center [452, 17] width 66 height 34
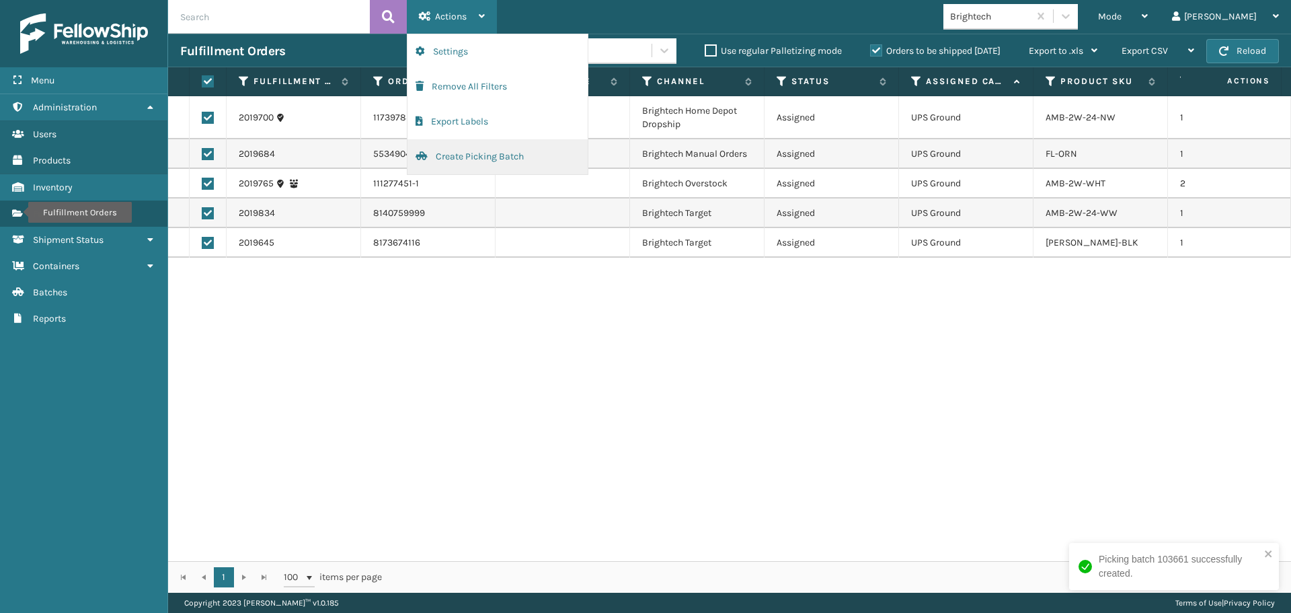
click at [464, 151] on button "Create Picking Batch" at bounding box center [498, 156] width 180 height 35
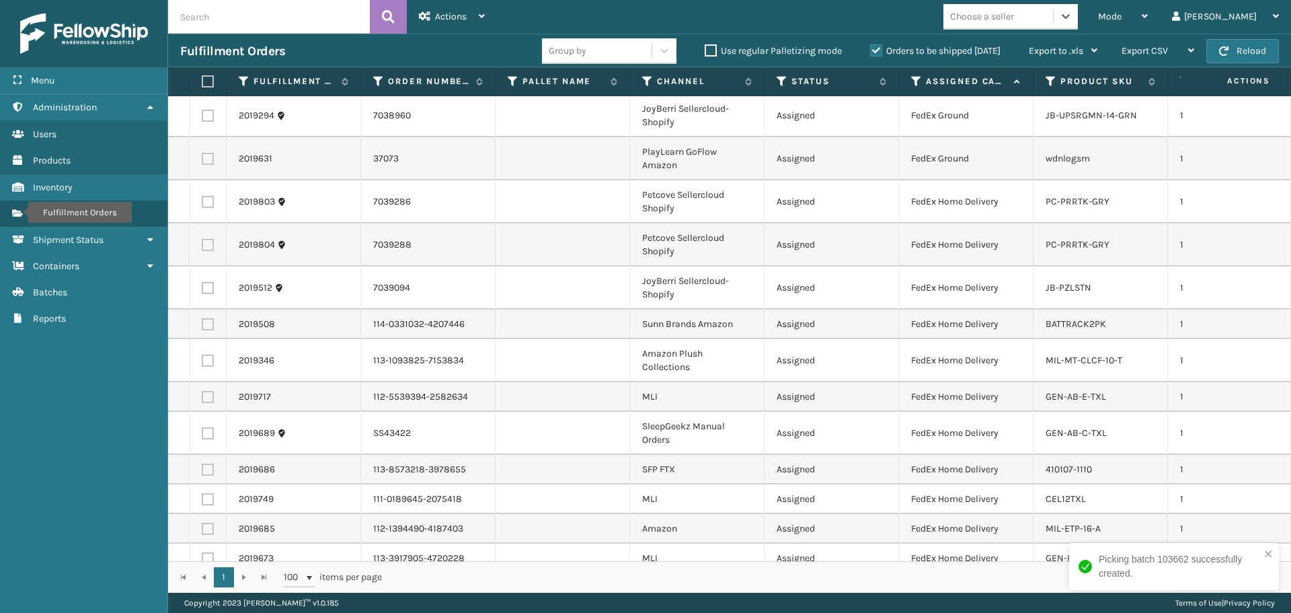
scroll to position [0, 0]
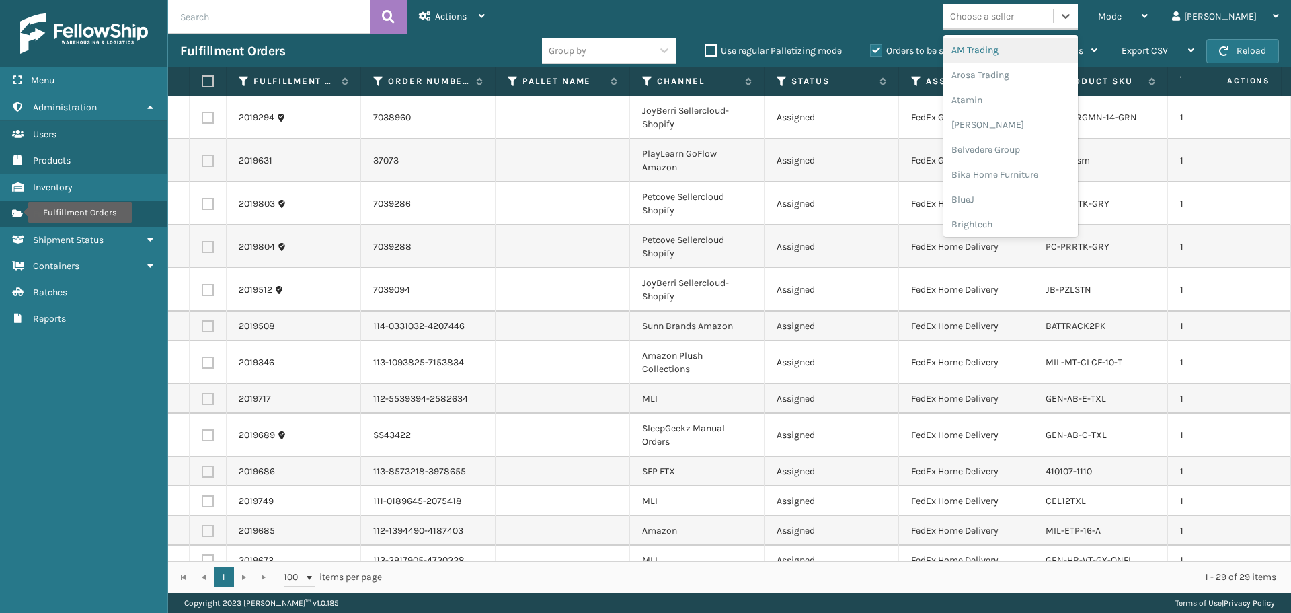
click at [1014, 22] on div "Choose a seller" at bounding box center [982, 16] width 64 height 14
click at [1047, 200] on div "SleepGeekz" at bounding box center [1011, 196] width 135 height 25
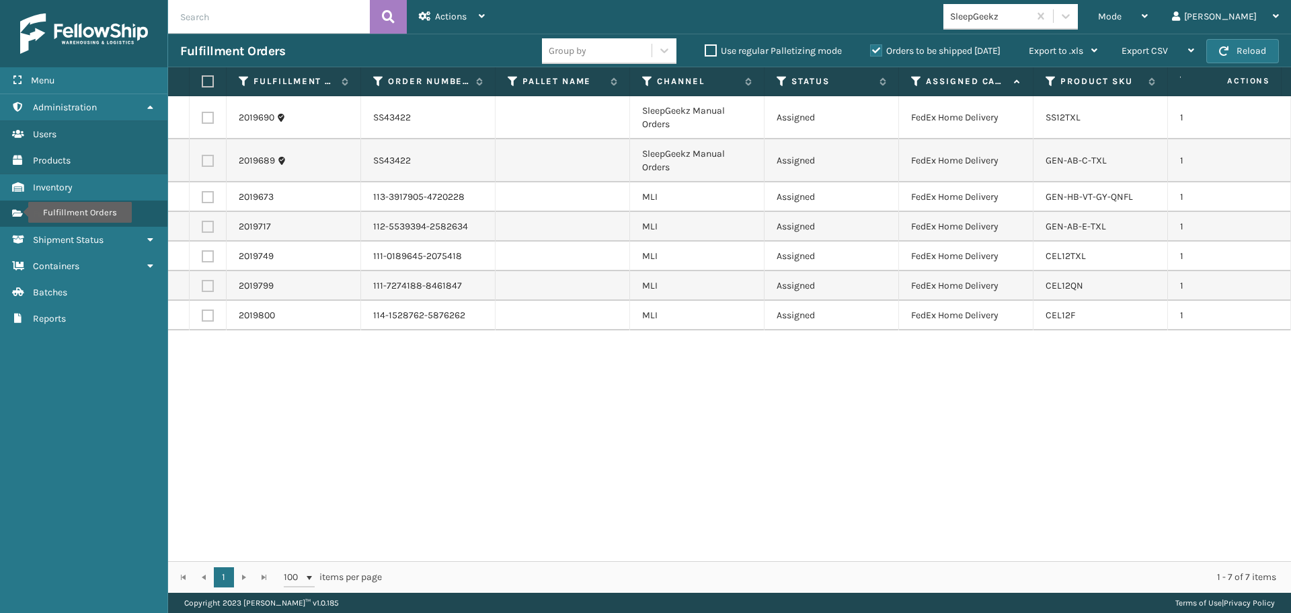
drag, startPoint x: 209, startPoint y: 85, endPoint x: 345, endPoint y: 47, distance: 141.0
click at [209, 81] on label at bounding box center [206, 81] width 8 height 12
click at [202, 81] on input "checkbox" at bounding box center [202, 81] width 1 height 9
click at [466, 9] on div "Actions" at bounding box center [452, 17] width 66 height 34
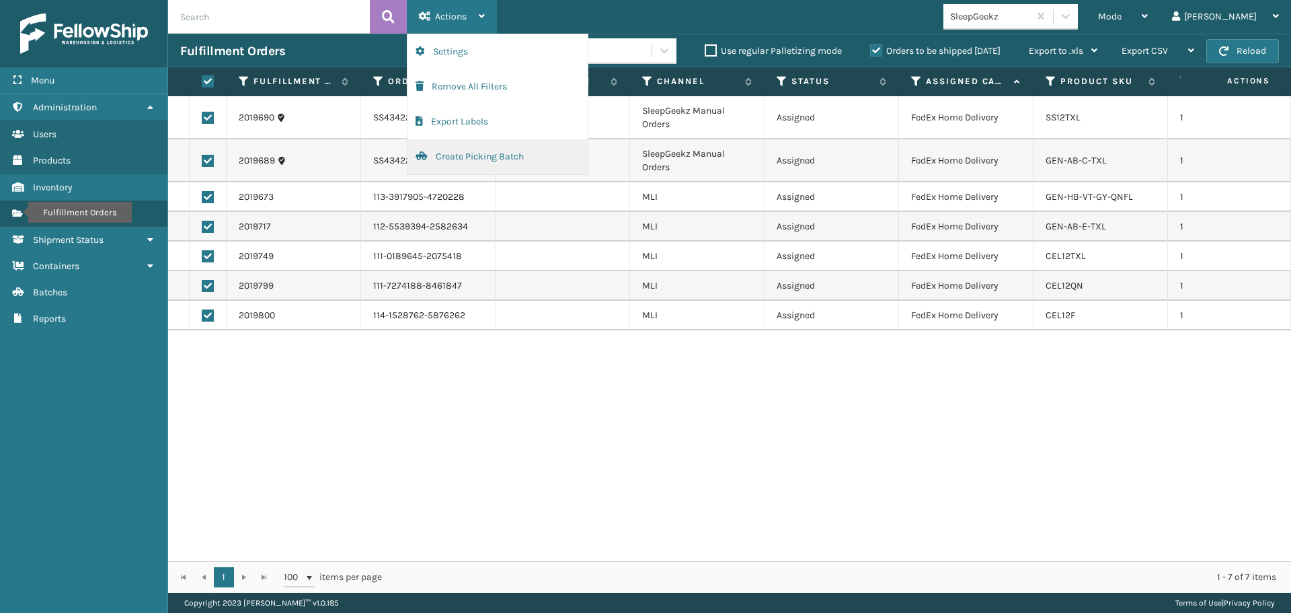
click at [480, 164] on button "Create Picking Batch" at bounding box center [498, 156] width 180 height 35
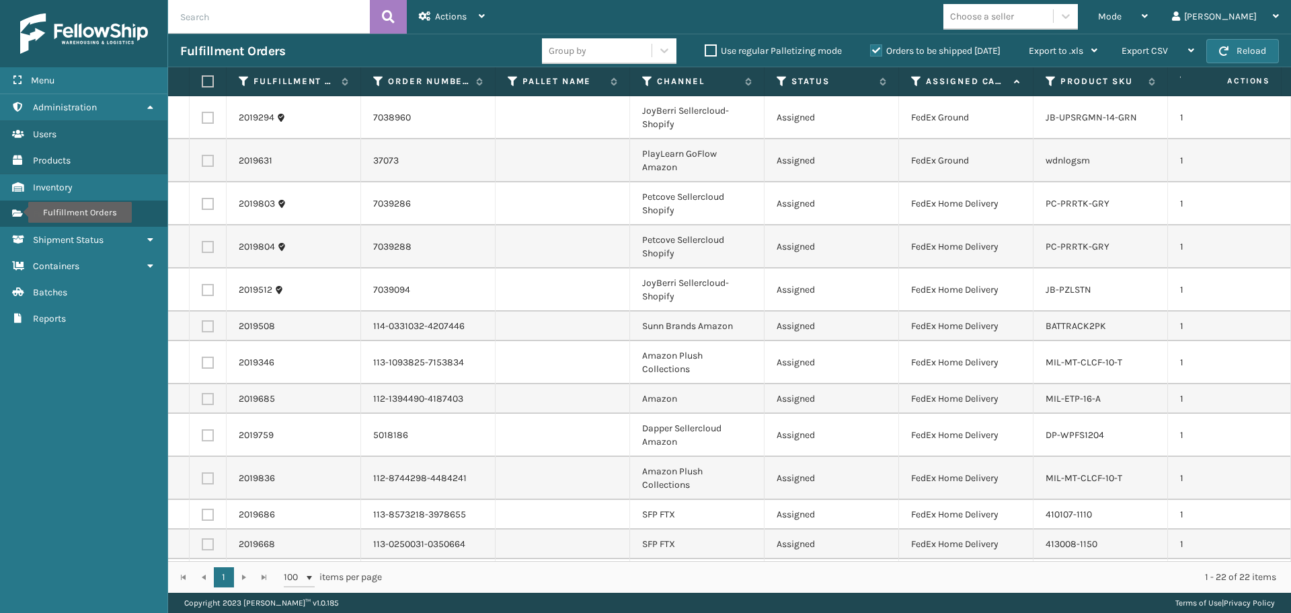
scroll to position [344, 0]
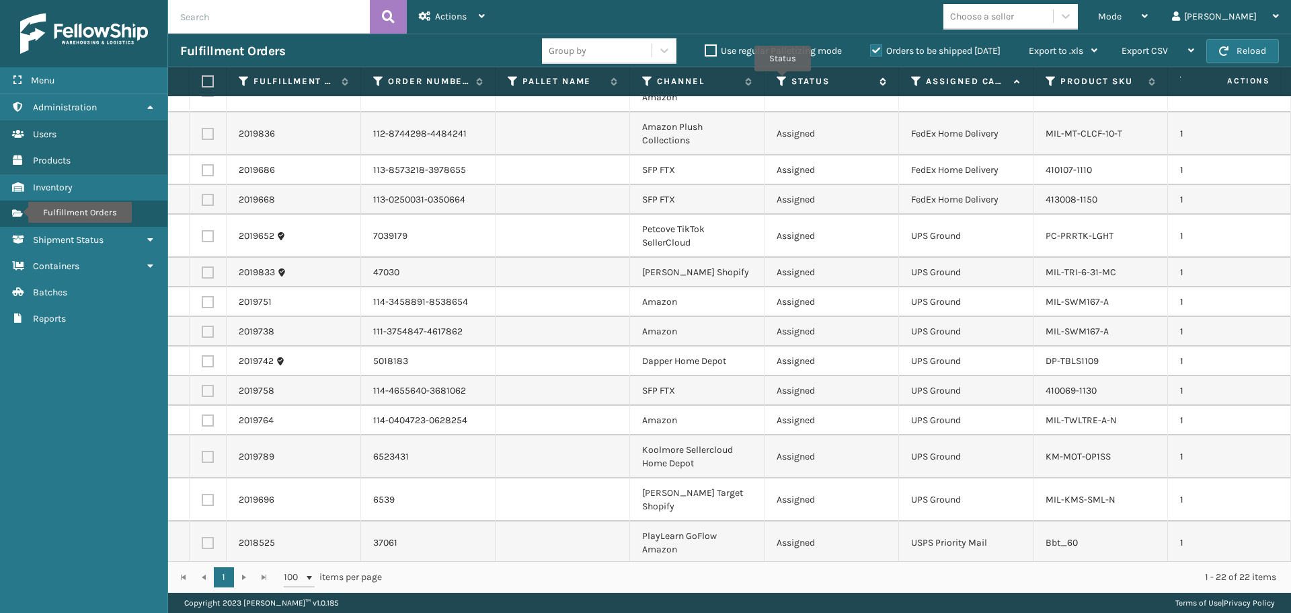
click at [783, 81] on icon at bounding box center [782, 81] width 11 height 12
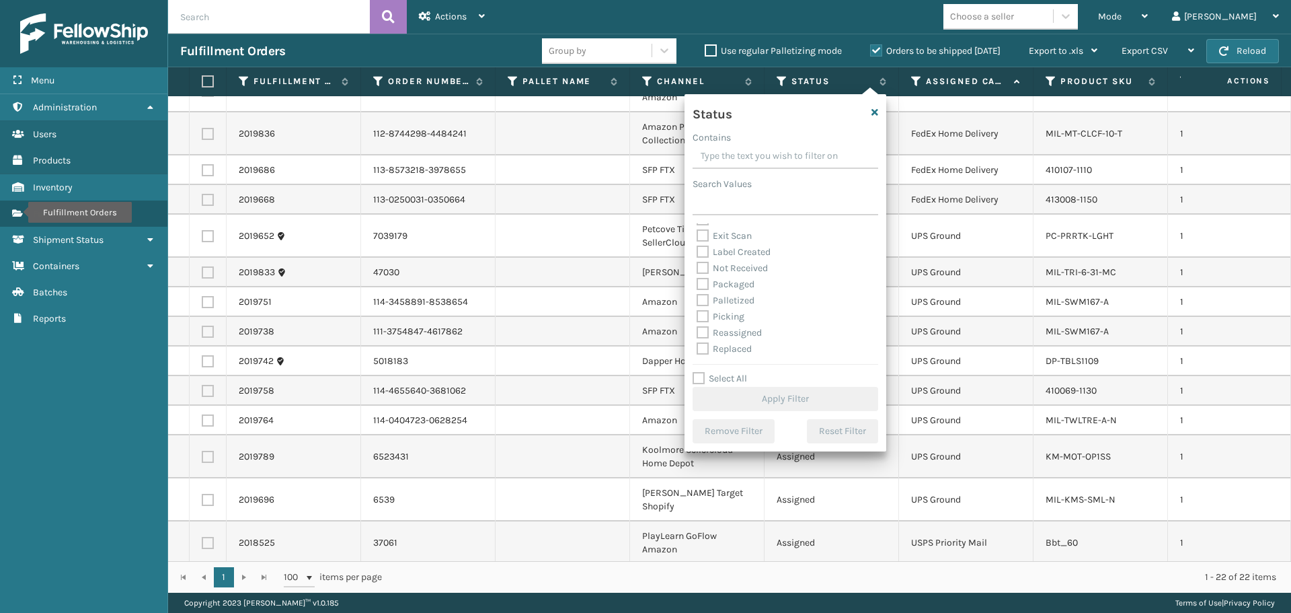
scroll to position [67, 0]
drag, startPoint x: 983, startPoint y: 106, endPoint x: 1032, endPoint y: 91, distance: 51.3
click at [983, 106] on td "FedEx Home Delivery" at bounding box center [966, 90] width 135 height 43
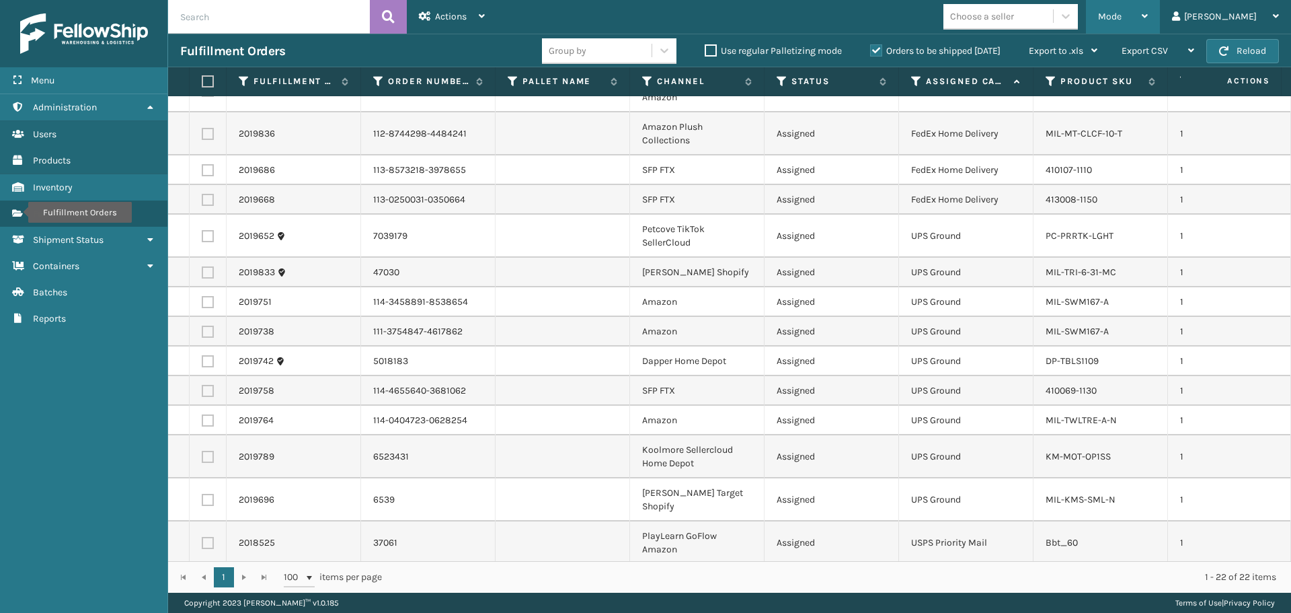
click at [1145, 13] on div "Mode Regular Mode Picking Mode Labeling Mode Exit Scan Mode" at bounding box center [1123, 17] width 74 height 34
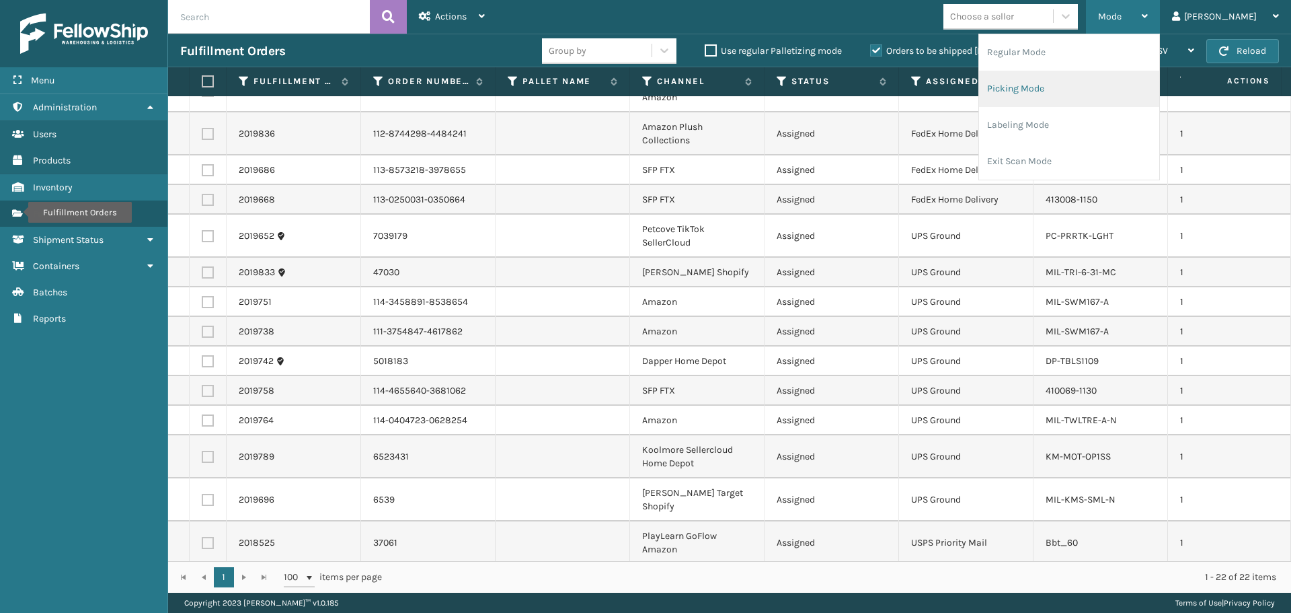
click at [1102, 90] on li "Picking Mode" at bounding box center [1069, 89] width 180 height 36
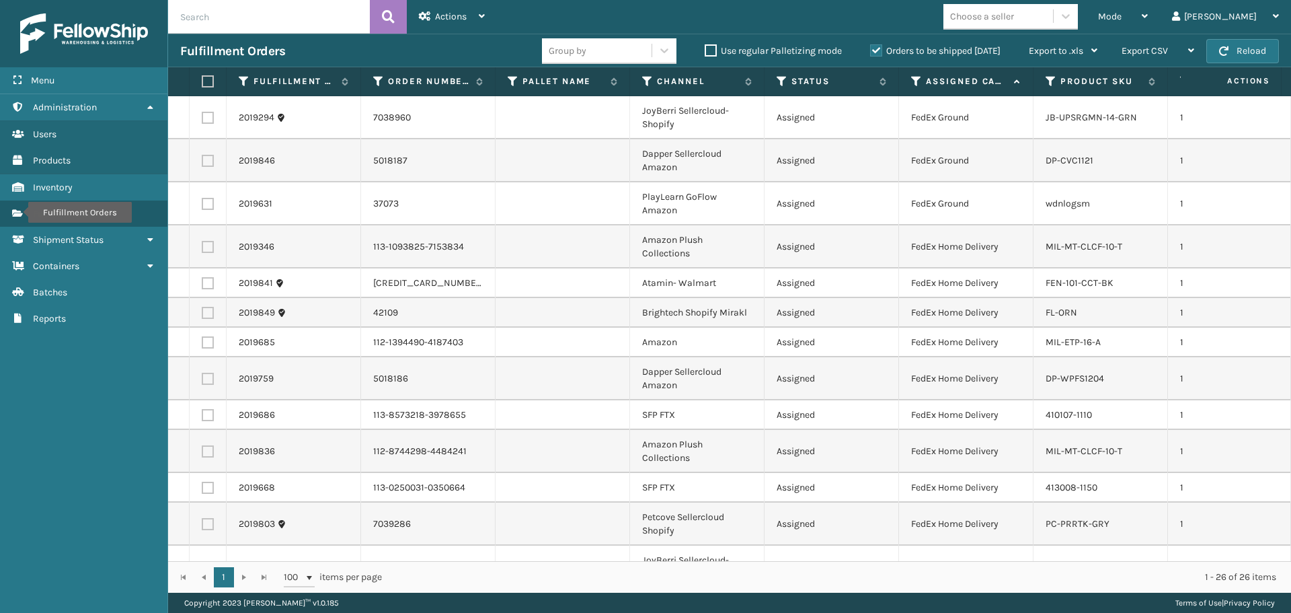
click at [839, 282] on td "Assigned" at bounding box center [832, 283] width 135 height 30
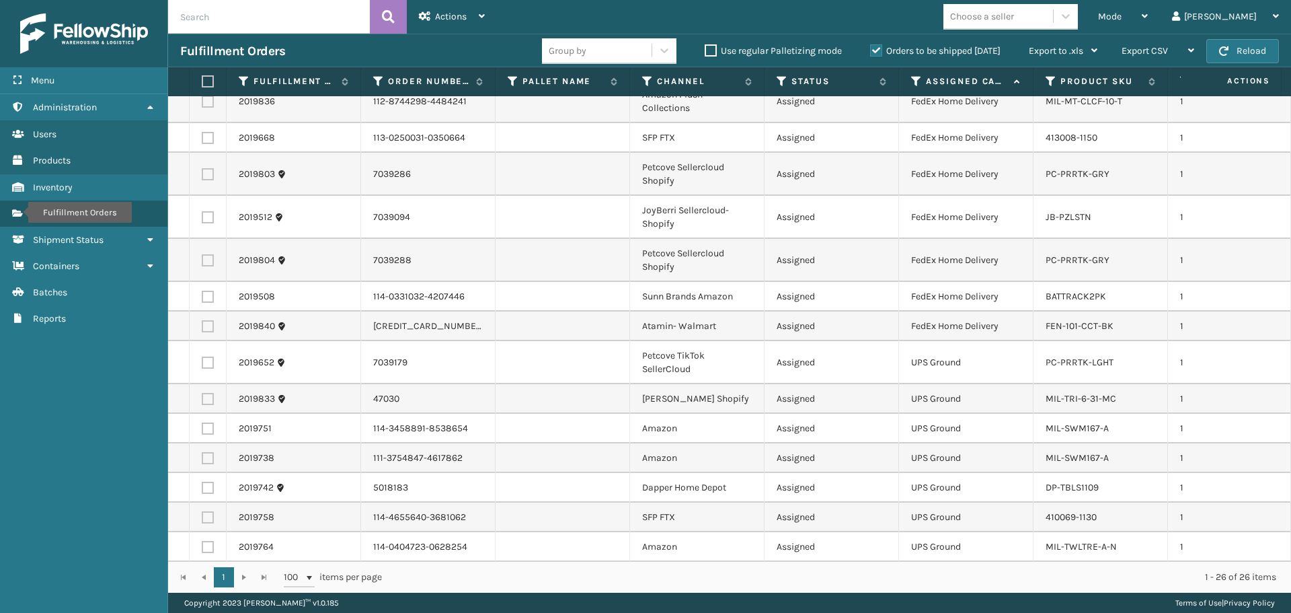
scroll to position [476, 0]
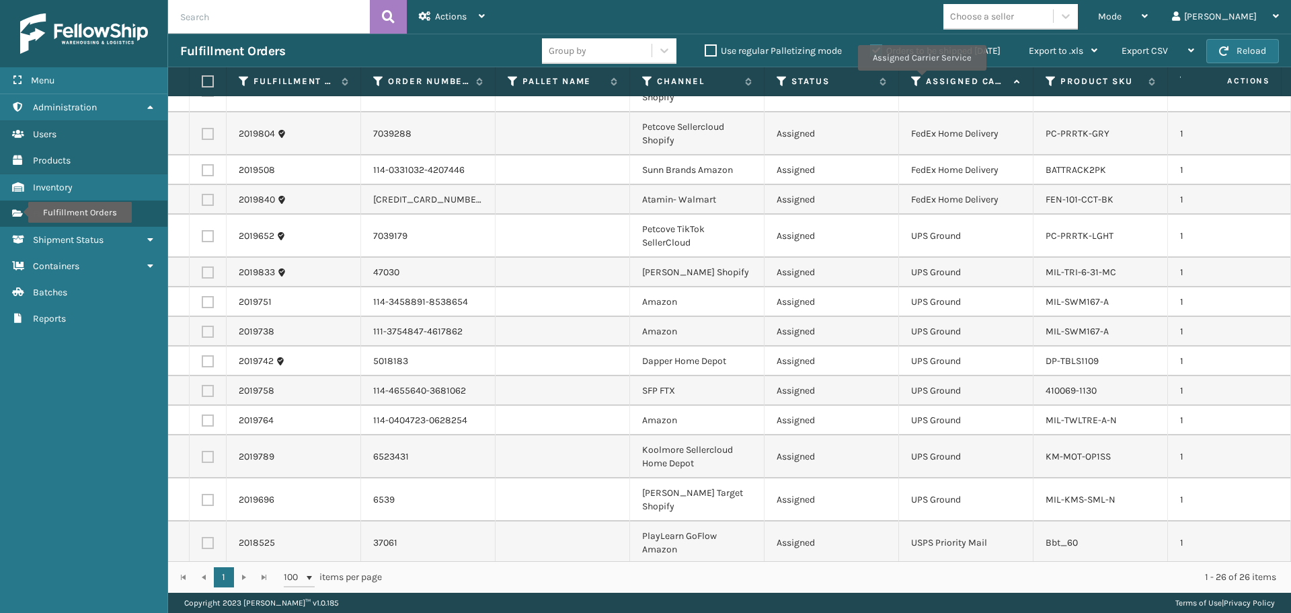
click at [921, 80] on icon at bounding box center [916, 81] width 11 height 12
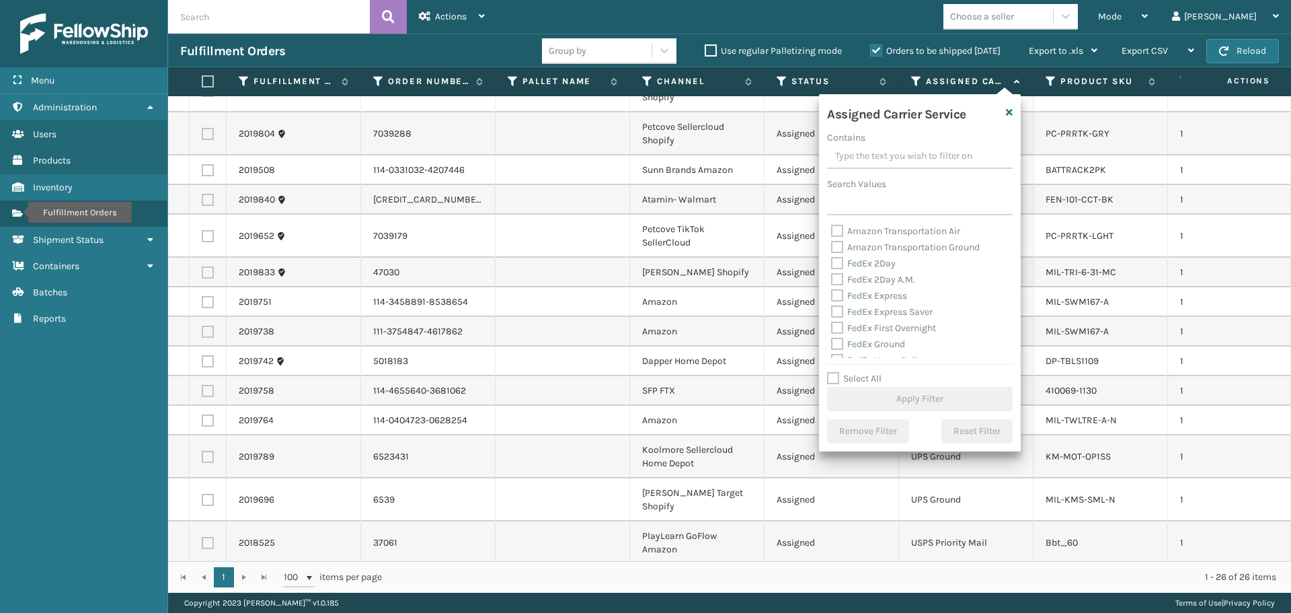
click at [886, 265] on label "FedEx 2Day" at bounding box center [863, 263] width 65 height 11
click at [832, 264] on input "FedEx 2Day" at bounding box center [831, 260] width 1 height 9
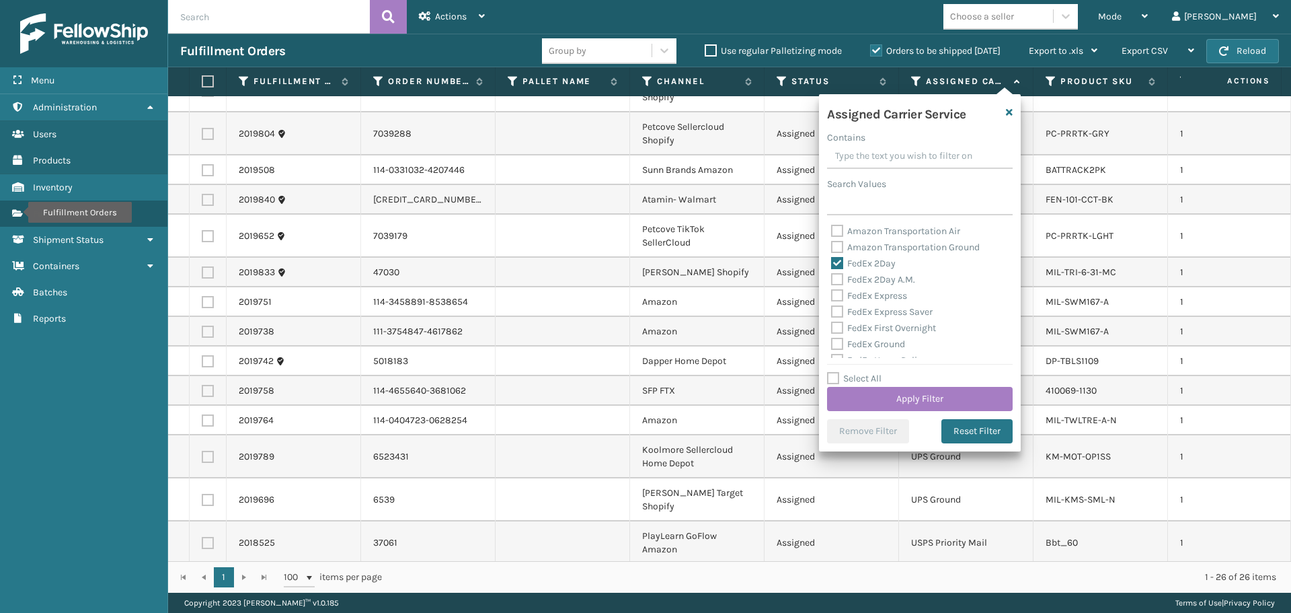
click at [893, 284] on label "FedEx 2Day A.M." at bounding box center [873, 279] width 84 height 11
click at [832, 280] on input "FedEx 2Day A.M." at bounding box center [831, 276] width 1 height 9
click at [889, 294] on label "FedEx Express" at bounding box center [869, 295] width 76 height 11
click at [832, 294] on input "FedEx Express" at bounding box center [831, 292] width 1 height 9
click at [889, 311] on label "FedEx Express Saver" at bounding box center [882, 311] width 102 height 11
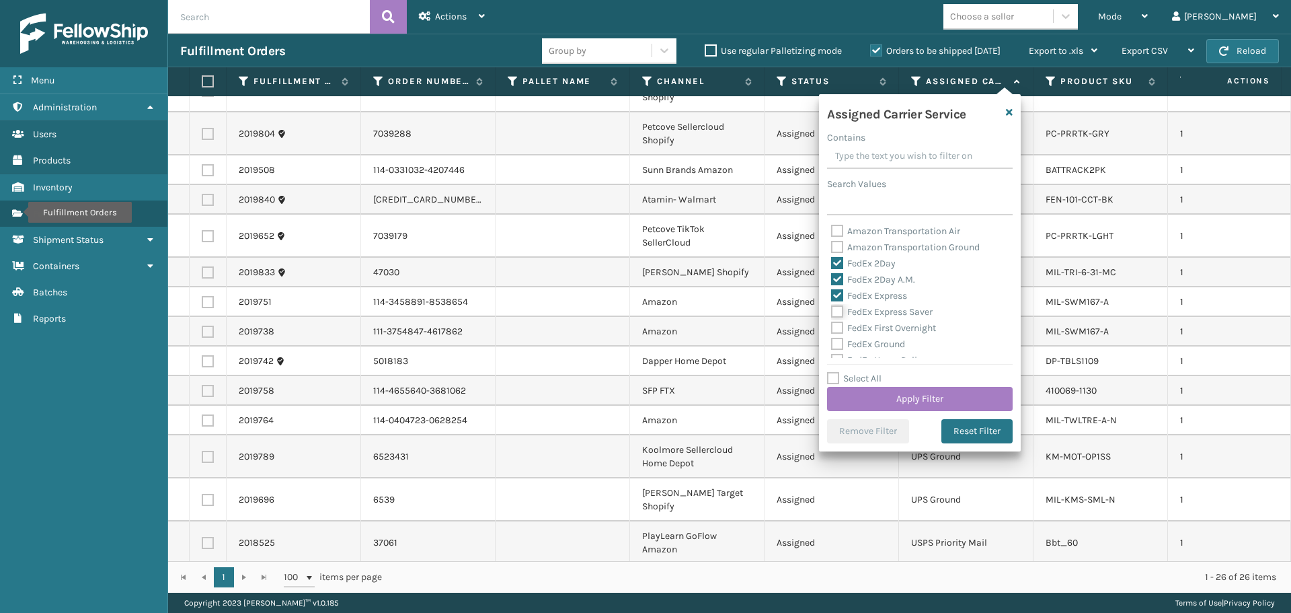
click at [832, 311] on input "FedEx Express Saver" at bounding box center [831, 308] width 1 height 9
click at [890, 326] on label "FedEx First Overnight" at bounding box center [883, 327] width 105 height 11
click at [832, 326] on input "FedEx First Overnight" at bounding box center [831, 324] width 1 height 9
click at [892, 342] on label "FedEx Ground" at bounding box center [868, 343] width 74 height 11
click at [832, 342] on input "FedEx Ground" at bounding box center [831, 340] width 1 height 9
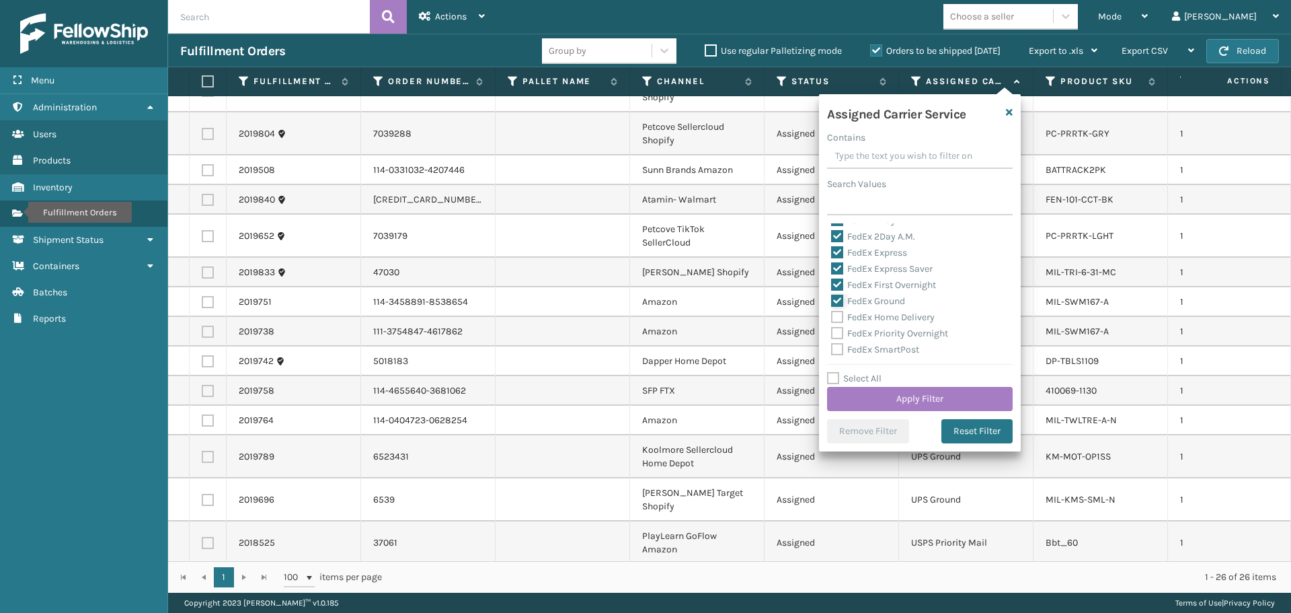
scroll to position [67, 0]
click at [873, 293] on label "FedEx Home Delivery" at bounding box center [883, 292] width 104 height 11
click at [832, 293] on input "FedEx Home Delivery" at bounding box center [831, 289] width 1 height 9
click at [874, 307] on label "FedEx Priority Overnight" at bounding box center [889, 308] width 117 height 11
click at [832, 307] on input "FedEx Priority Overnight" at bounding box center [831, 305] width 1 height 9
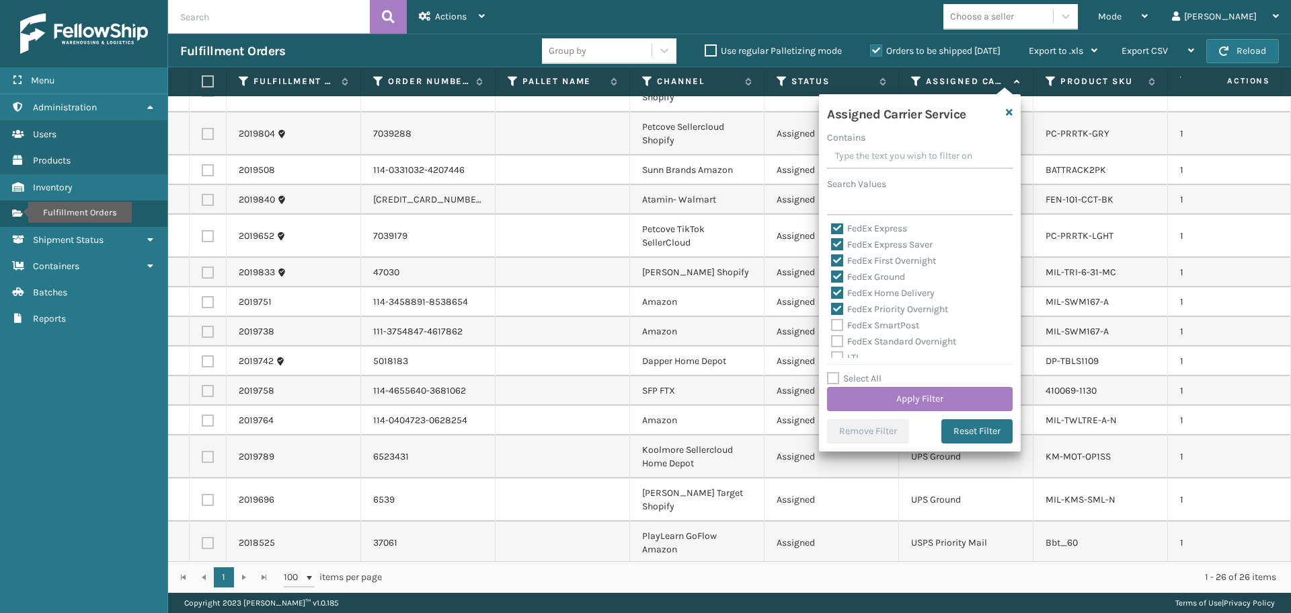
click at [871, 329] on label "FedEx SmartPost" at bounding box center [875, 324] width 88 height 11
click at [832, 326] on input "FedEx SmartPost" at bounding box center [831, 321] width 1 height 9
click at [872, 345] on label "FedEx Standard Overnight" at bounding box center [893, 341] width 125 height 11
click at [832, 342] on input "FedEx Standard Overnight" at bounding box center [831, 338] width 1 height 9
click at [898, 393] on button "Apply Filter" at bounding box center [920, 399] width 186 height 24
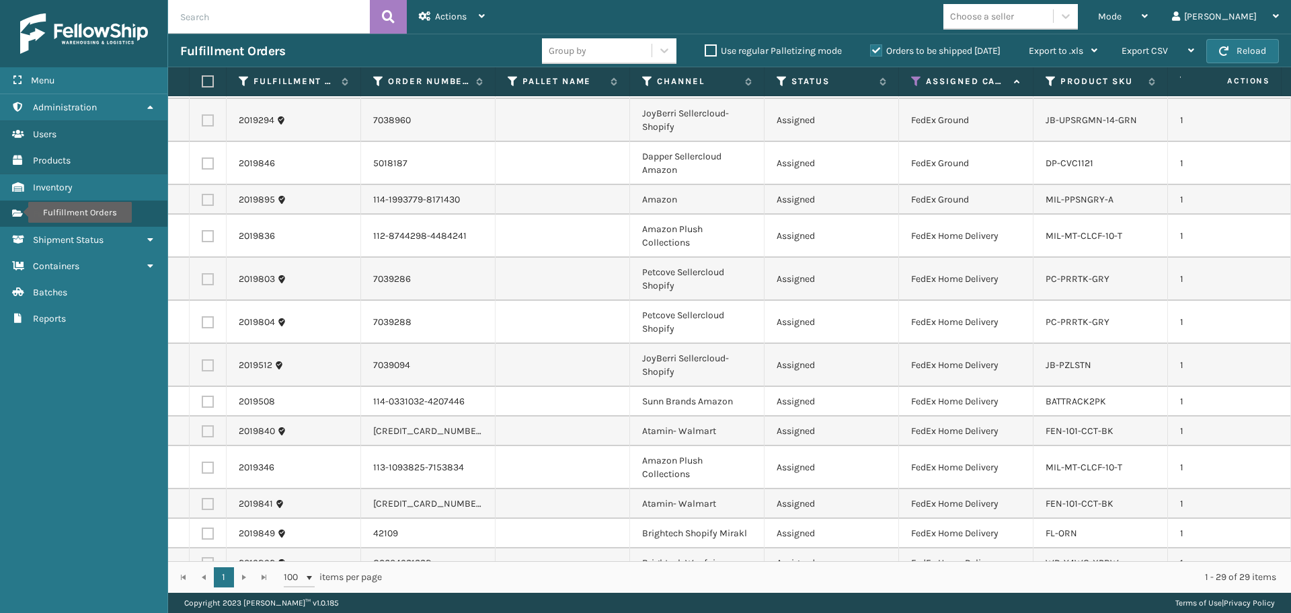
scroll to position [0, 0]
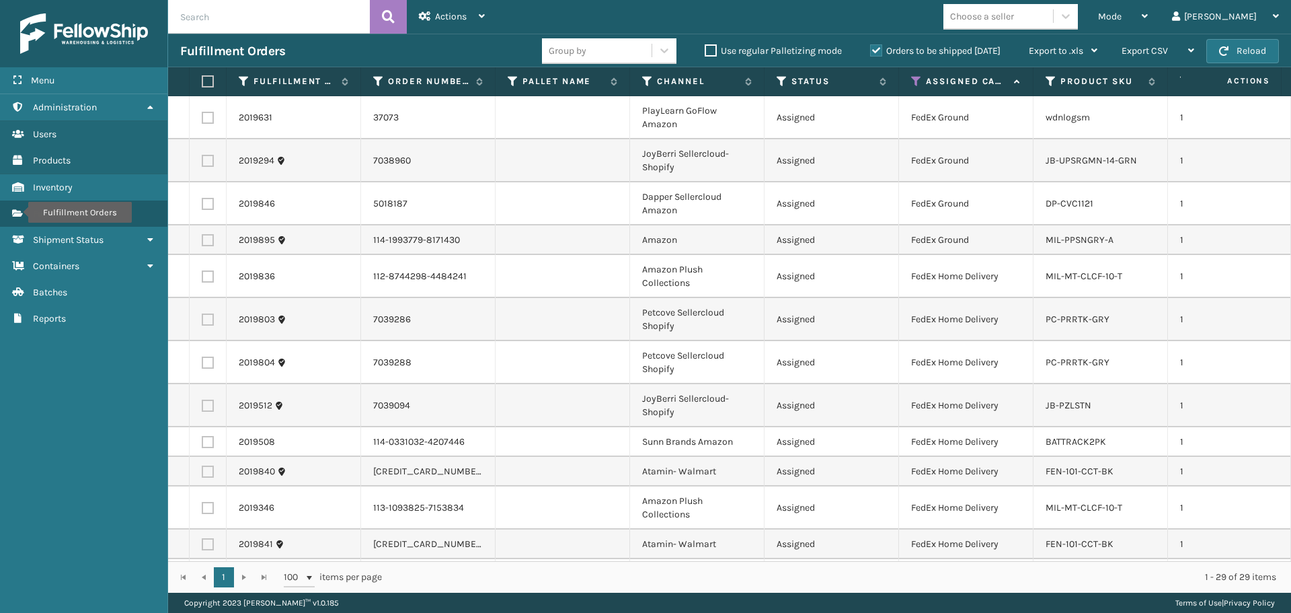
click at [1051, 24] on div "Choose a seller" at bounding box center [999, 16] width 110 height 22
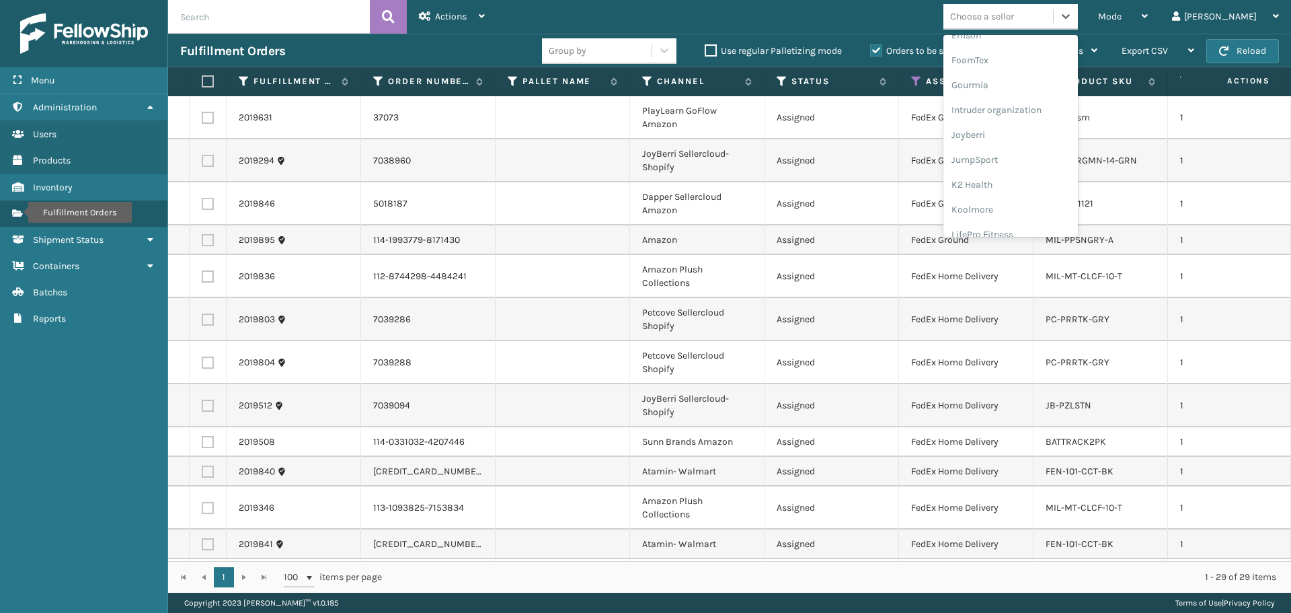
scroll to position [426, 0]
click at [1058, 219] on div "[PERSON_NAME] Brands" at bounding box center [1011, 221] width 135 height 25
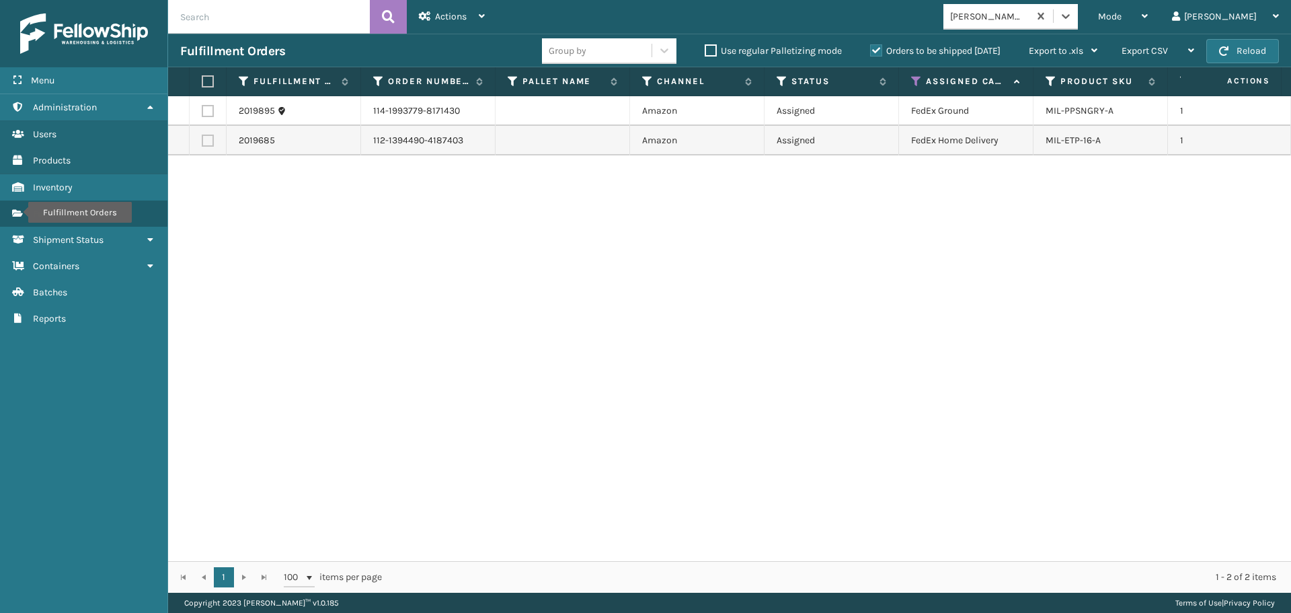
drag, startPoint x: 1047, startPoint y: 7, endPoint x: 1047, endPoint y: 14, distance: 7.4
click at [1029, 7] on div "[PERSON_NAME] Brands" at bounding box center [986, 16] width 85 height 22
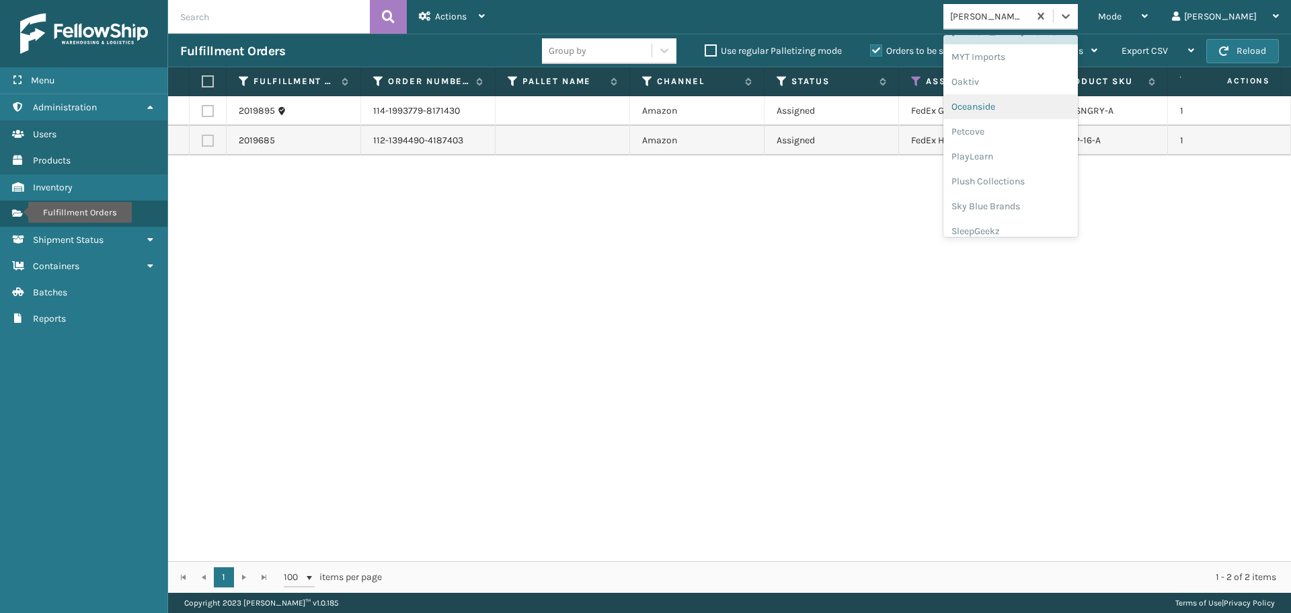
scroll to position [628, 0]
click at [1043, 169] on div "Plush Collections" at bounding box center [1011, 169] width 135 height 25
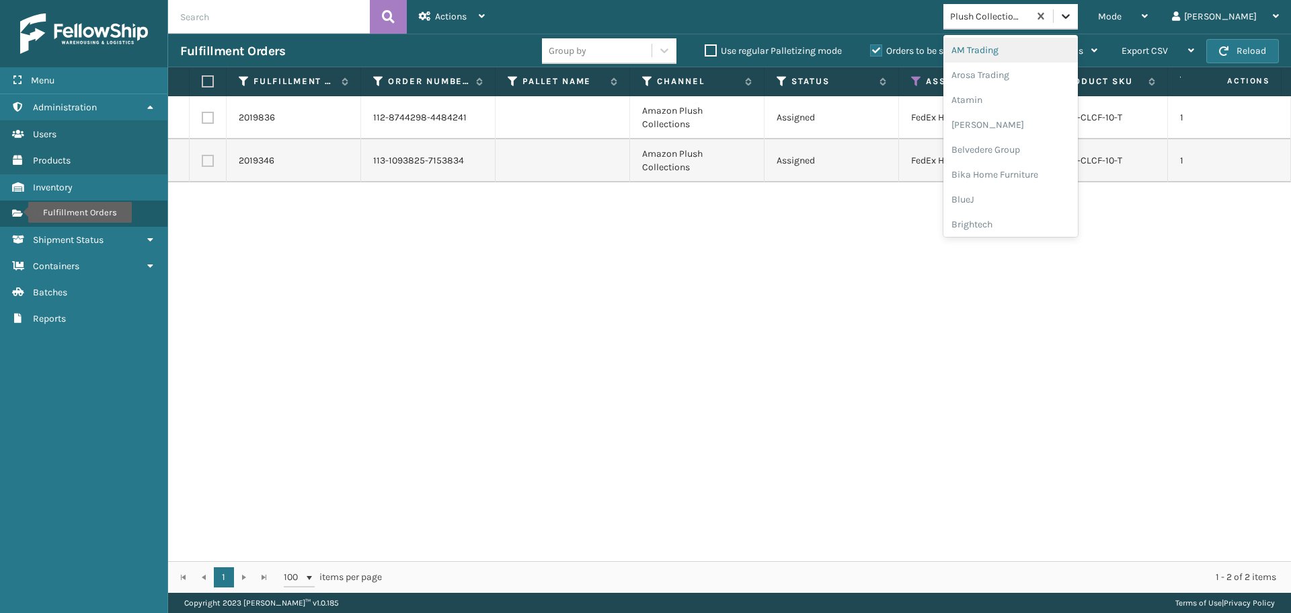
click at [1078, 16] on div at bounding box center [1066, 16] width 24 height 24
click at [1030, 192] on div "SleepGeekz" at bounding box center [1011, 196] width 135 height 25
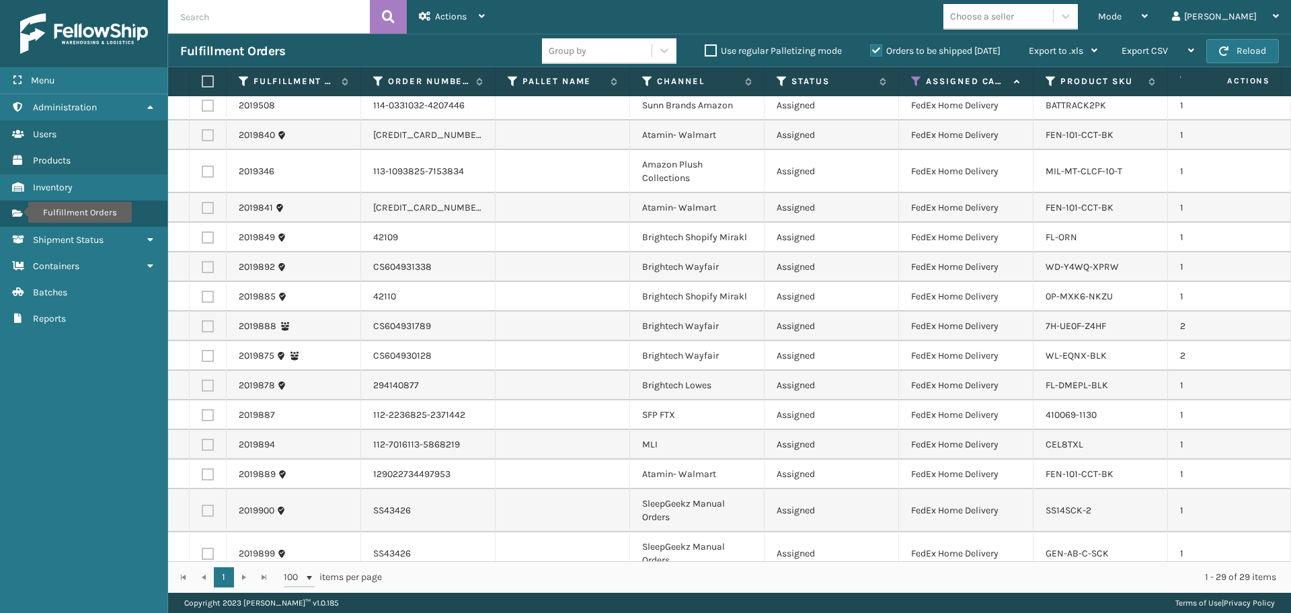
scroll to position [471, 0]
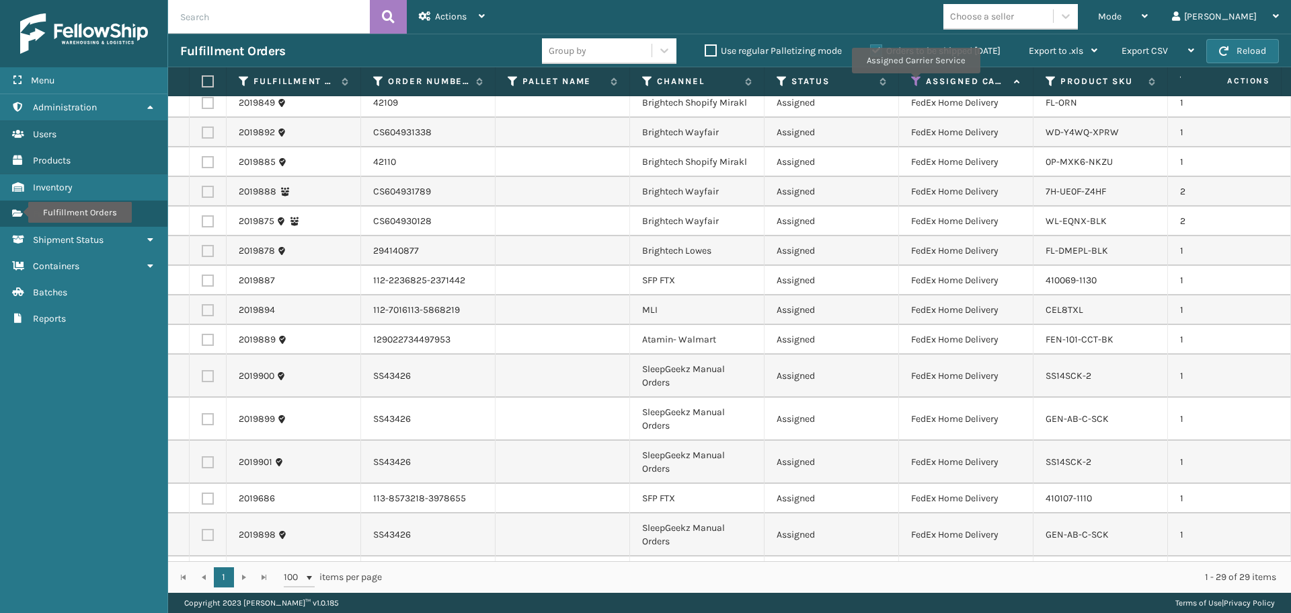
click at [915, 83] on icon at bounding box center [916, 81] width 11 height 12
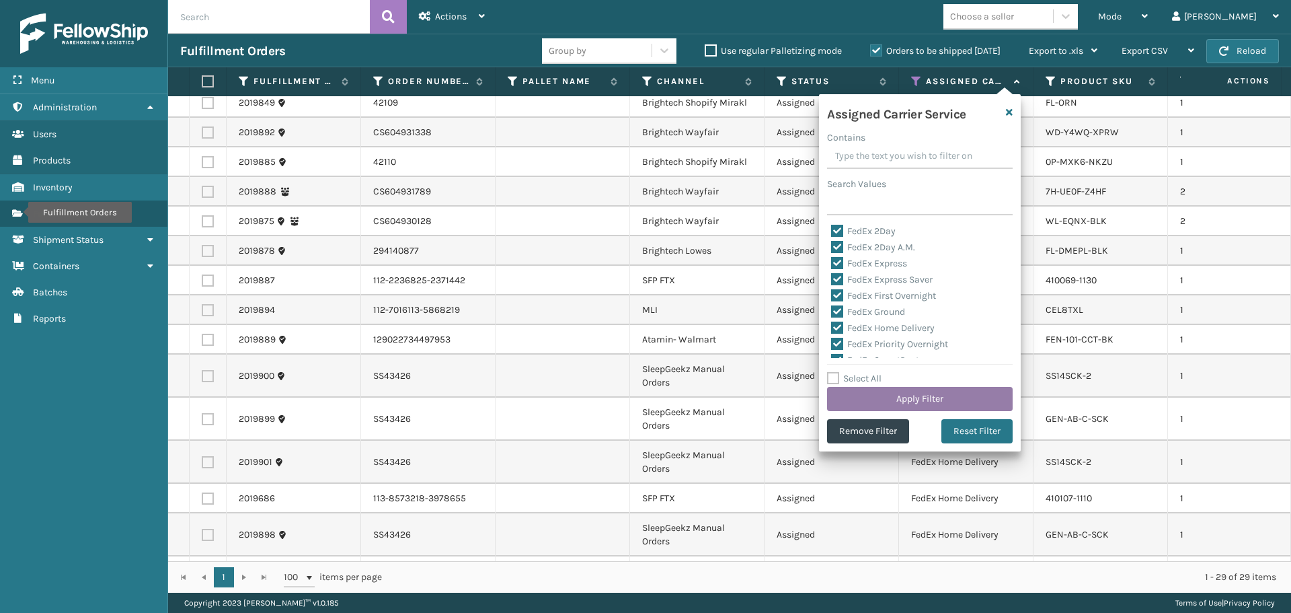
click at [906, 392] on button "Apply Filter" at bounding box center [920, 399] width 186 height 24
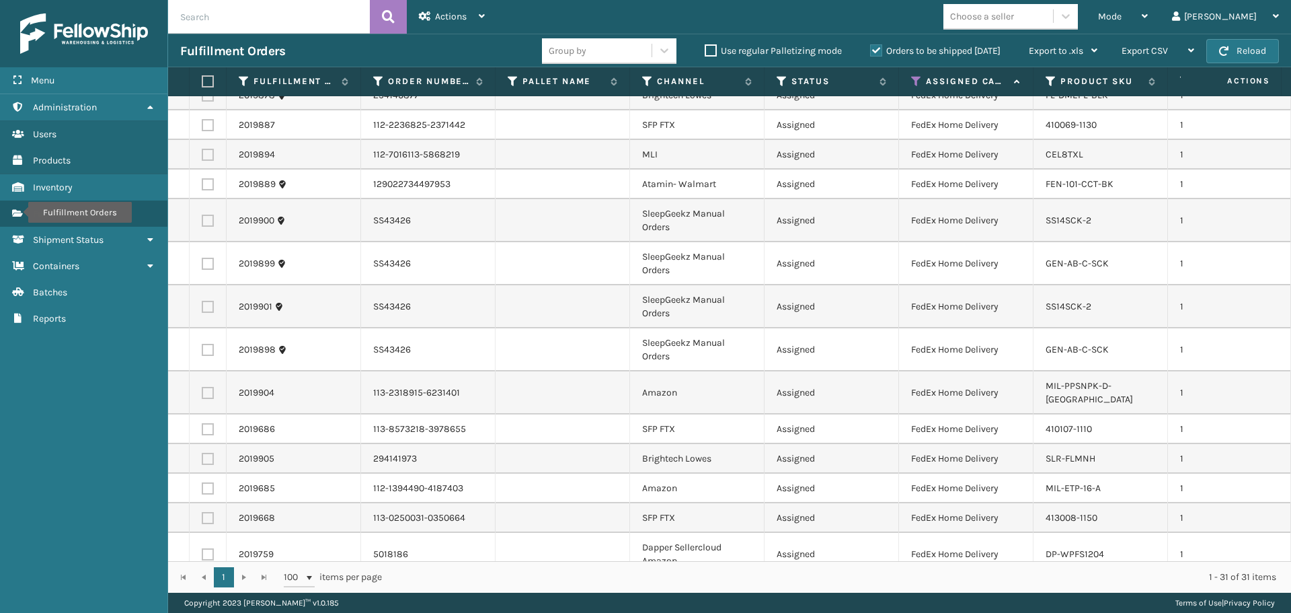
scroll to position [638, 0]
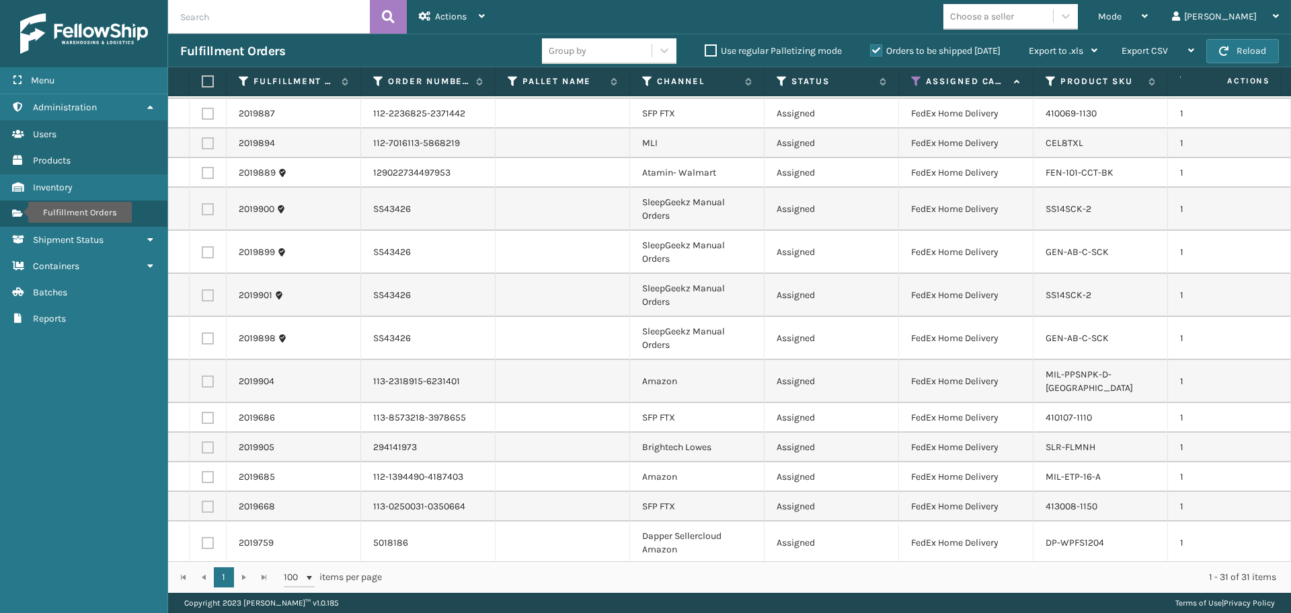
click at [202, 85] on label at bounding box center [206, 81] width 8 height 12
click at [202, 85] on input "checkbox" at bounding box center [202, 81] width 1 height 9
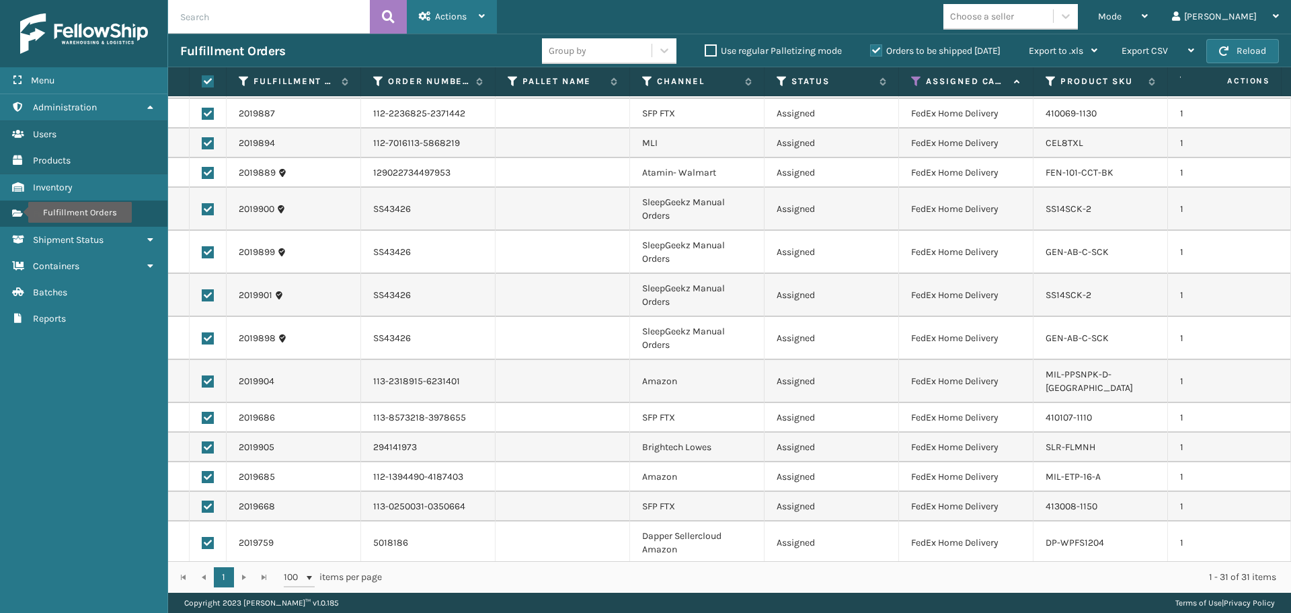
click at [449, 20] on span "Actions" at bounding box center [451, 16] width 32 height 11
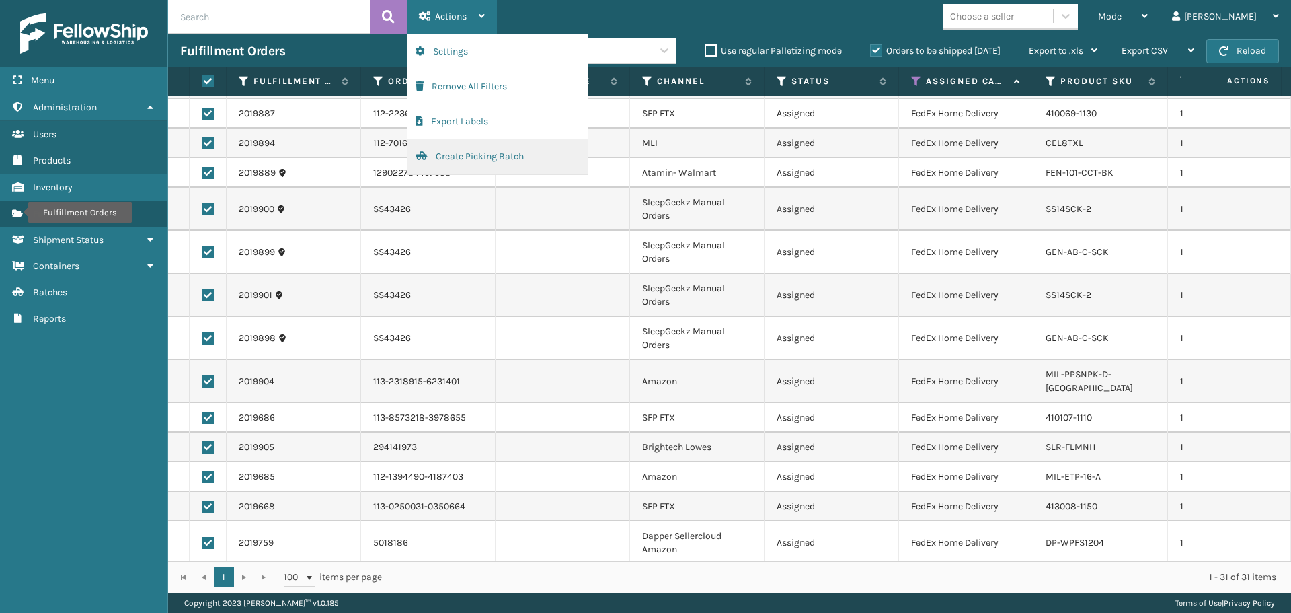
click at [469, 165] on button "Create Picking Batch" at bounding box center [498, 156] width 180 height 35
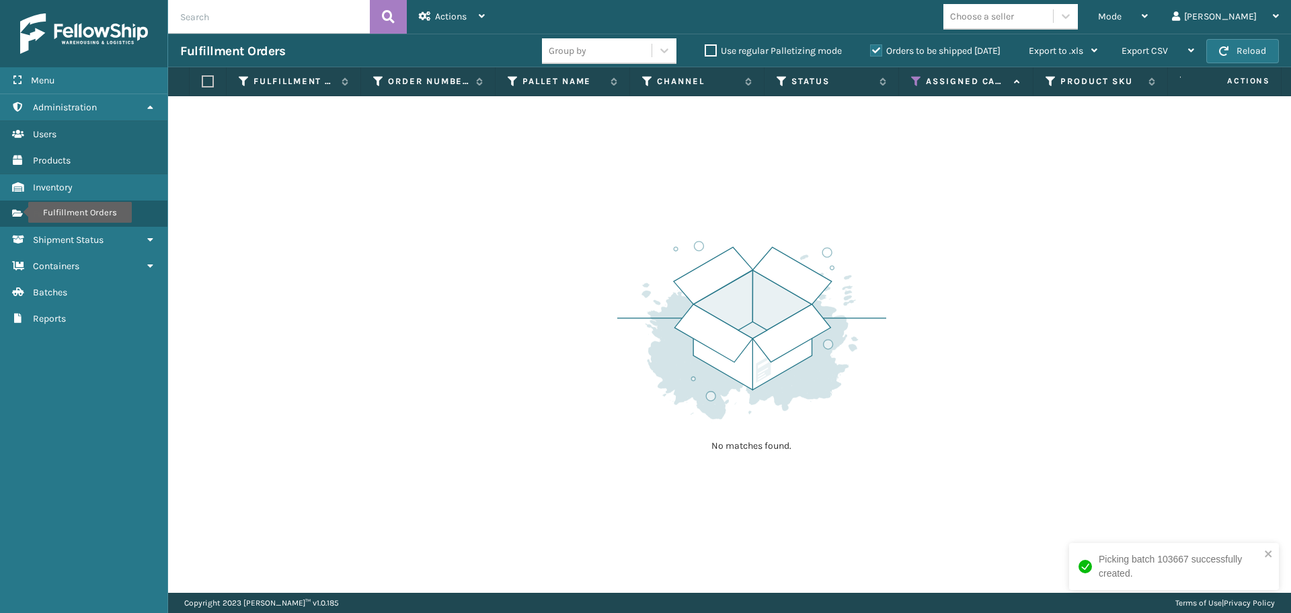
click at [921, 82] on div "Assigned Carrier Service" at bounding box center [966, 81] width 110 height 12
click at [917, 77] on icon at bounding box center [916, 81] width 11 height 12
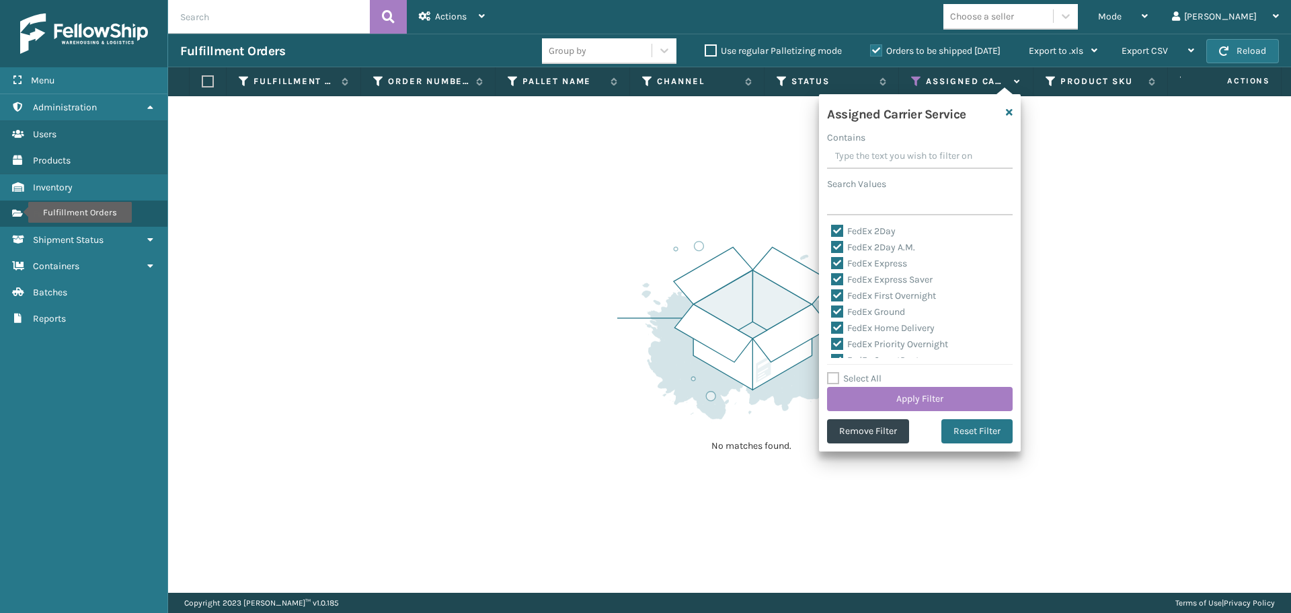
click at [853, 378] on label "Select All" at bounding box center [854, 378] width 54 height 11
click at [853, 372] on input "Select All" at bounding box center [928, 371] width 202 height 1
click at [853, 378] on label "Select All" at bounding box center [854, 378] width 54 height 11
click at [853, 372] on input "Select All" at bounding box center [928, 371] width 202 height 1
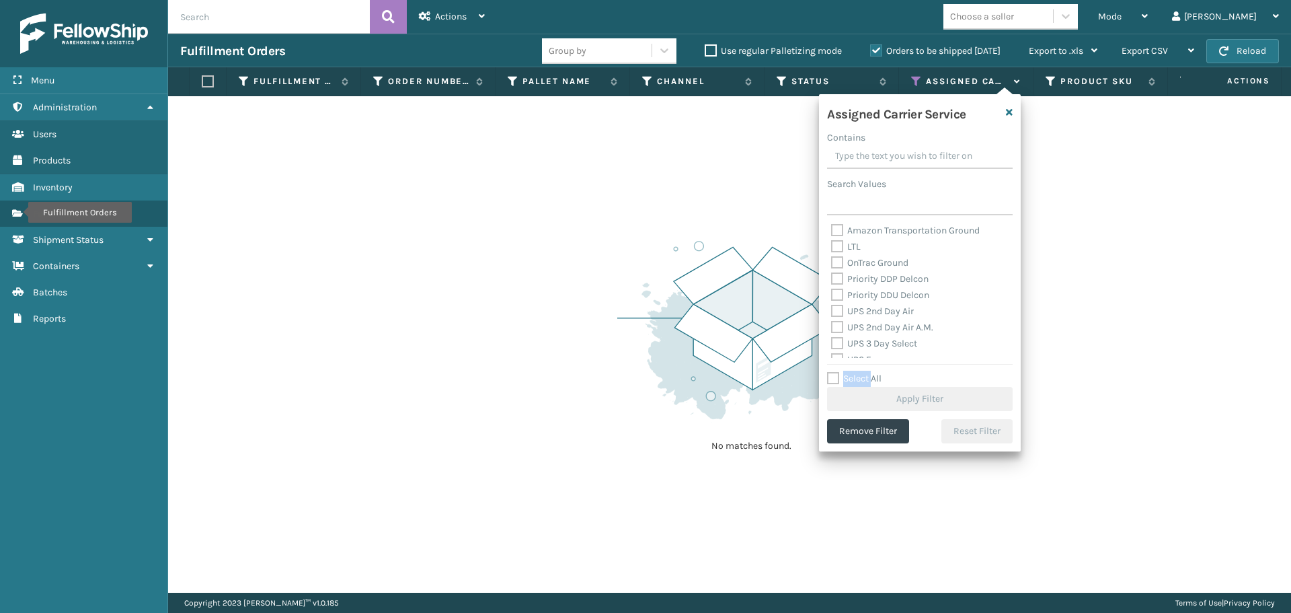
scroll to position [202, 0]
click at [858, 291] on label "UPS 2nd Day Air" at bounding box center [872, 287] width 83 height 11
click at [832, 289] on input "UPS 2nd Day Air" at bounding box center [831, 284] width 1 height 9
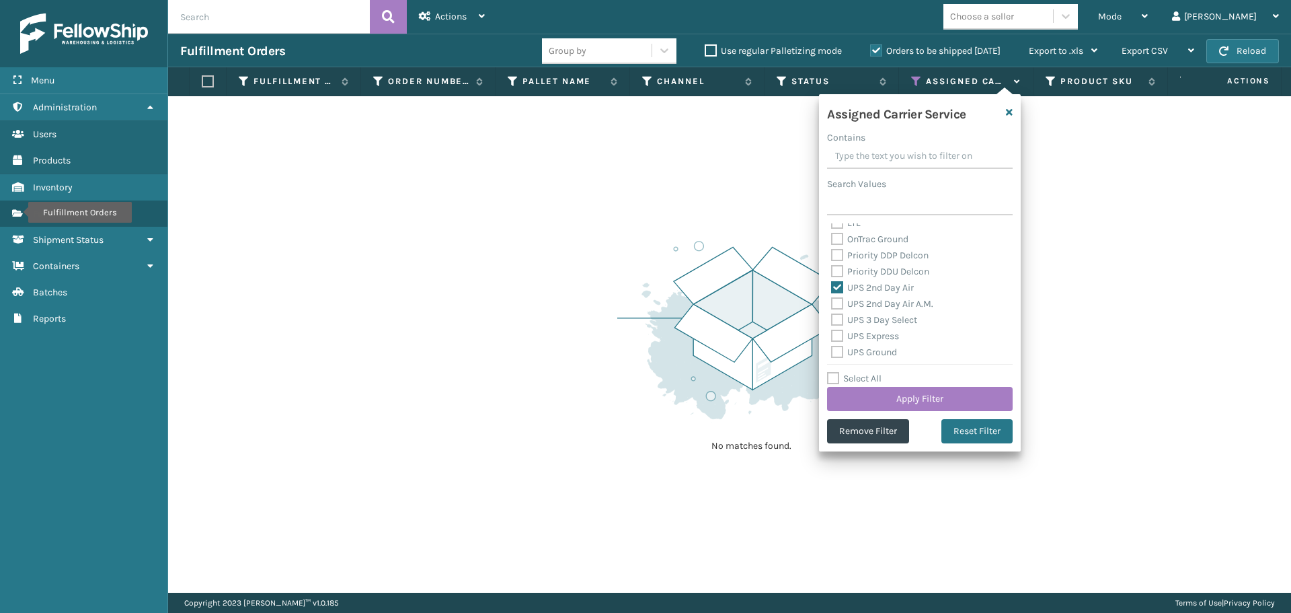
click at [862, 311] on div "UPS 2nd Day Air A.M." at bounding box center [920, 304] width 178 height 16
click at [868, 330] on div "UPS Express" at bounding box center [920, 336] width 178 height 16
click at [866, 305] on label "UPS 2nd Day Air A.M." at bounding box center [882, 303] width 102 height 11
click at [866, 324] on label "UPS 3 Day Select" at bounding box center [874, 319] width 86 height 11
click at [832, 321] on input "UPS 3 Day Select" at bounding box center [831, 316] width 1 height 9
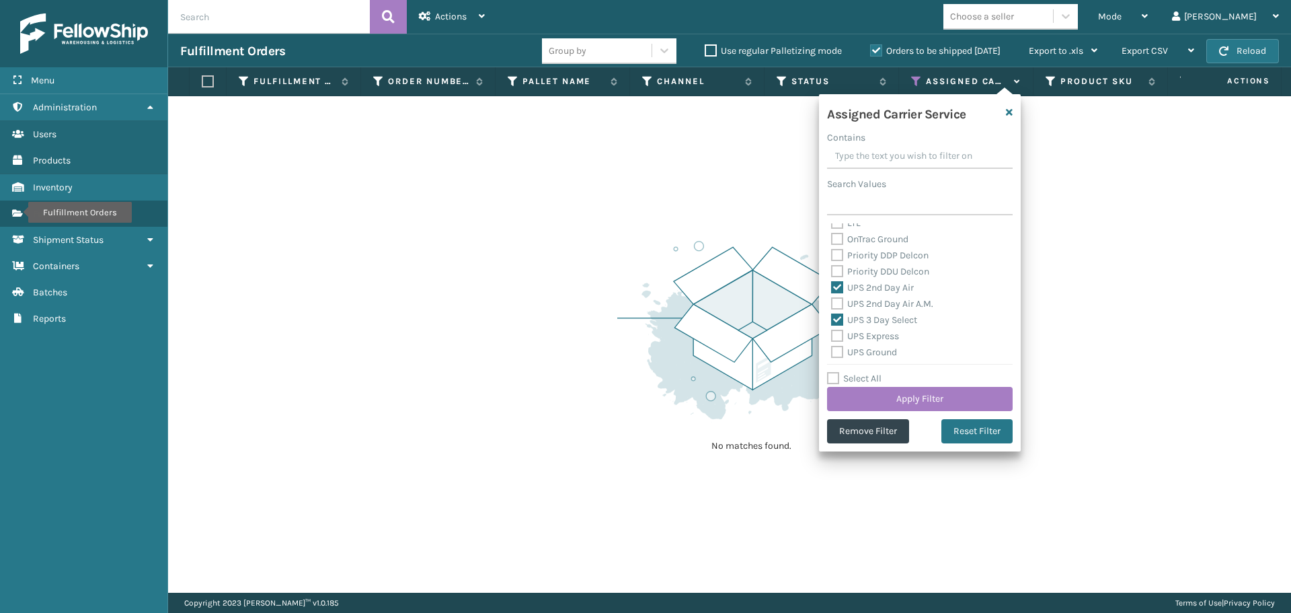
click at [868, 339] on label "UPS Express" at bounding box center [865, 335] width 68 height 11
click at [832, 337] on input "UPS Express" at bounding box center [831, 332] width 1 height 9
click at [869, 309] on div "UPS 2nd Day Air A.M." at bounding box center [920, 304] width 178 height 16
click at [866, 306] on label "UPS 2nd Day Air A.M." at bounding box center [882, 303] width 102 height 11
click at [832, 305] on input "UPS 2nd Day Air A.M." at bounding box center [831, 300] width 1 height 9
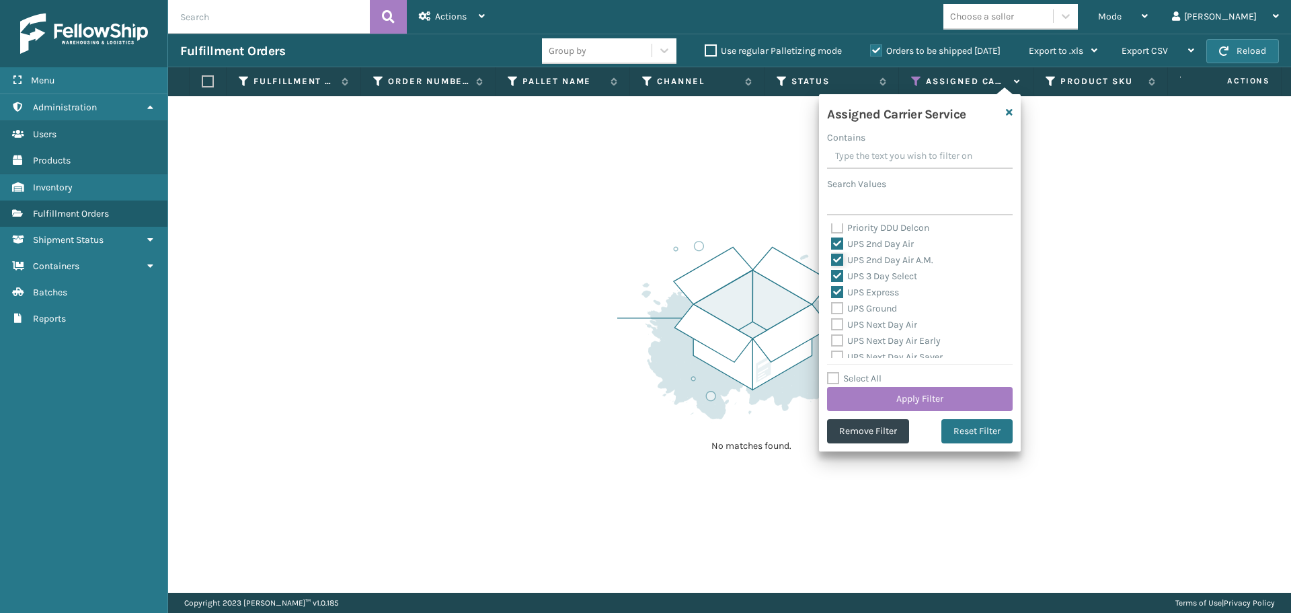
scroll to position [269, 0]
click at [852, 286] on label "UPS Ground" at bounding box center [864, 284] width 66 height 11
click at [832, 286] on input "UPS Ground" at bounding box center [831, 281] width 1 height 9
click at [900, 303] on label "UPS Next Day Air" at bounding box center [874, 300] width 86 height 11
click at [832, 302] on input "UPS Next Day Air" at bounding box center [831, 297] width 1 height 9
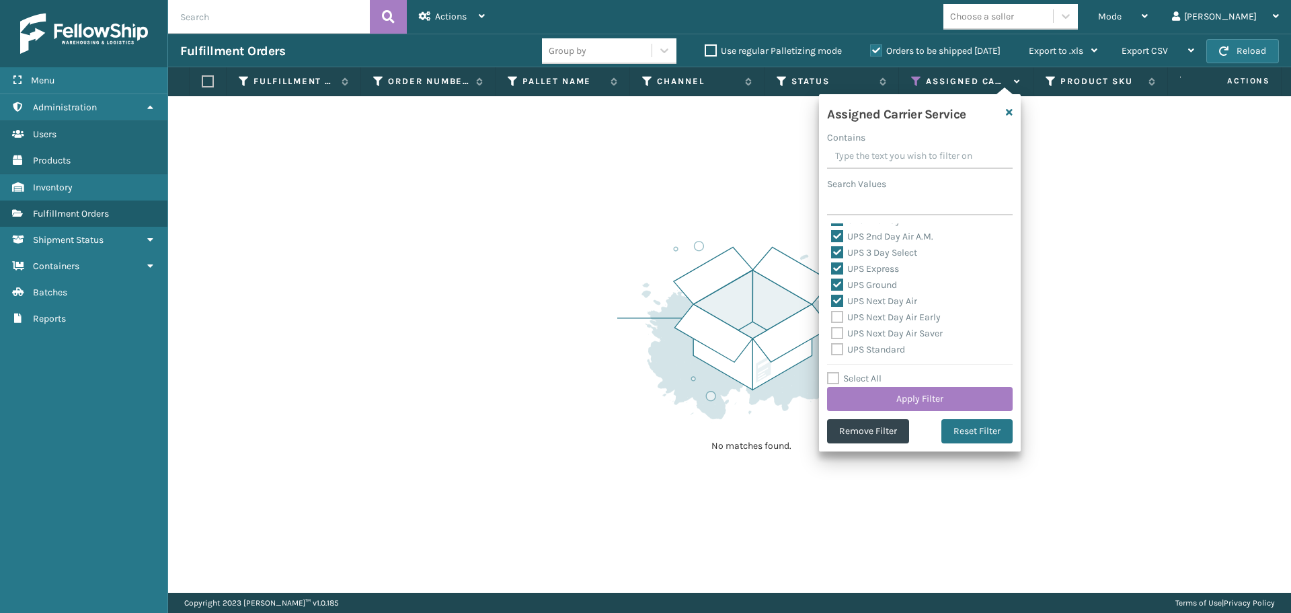
click at [899, 324] on div "UPS Next Day Air Early" at bounding box center [920, 317] width 178 height 16
click at [897, 340] on div "UPS Next Day Air Saver" at bounding box center [920, 334] width 178 height 16
click at [886, 336] on label "UPS Next Day Air Saver" at bounding box center [887, 333] width 112 height 11
click at [832, 334] on input "UPS Next Day Air Saver" at bounding box center [831, 330] width 1 height 9
click at [886, 317] on label "UPS Next Day Air Early" at bounding box center [886, 316] width 110 height 11
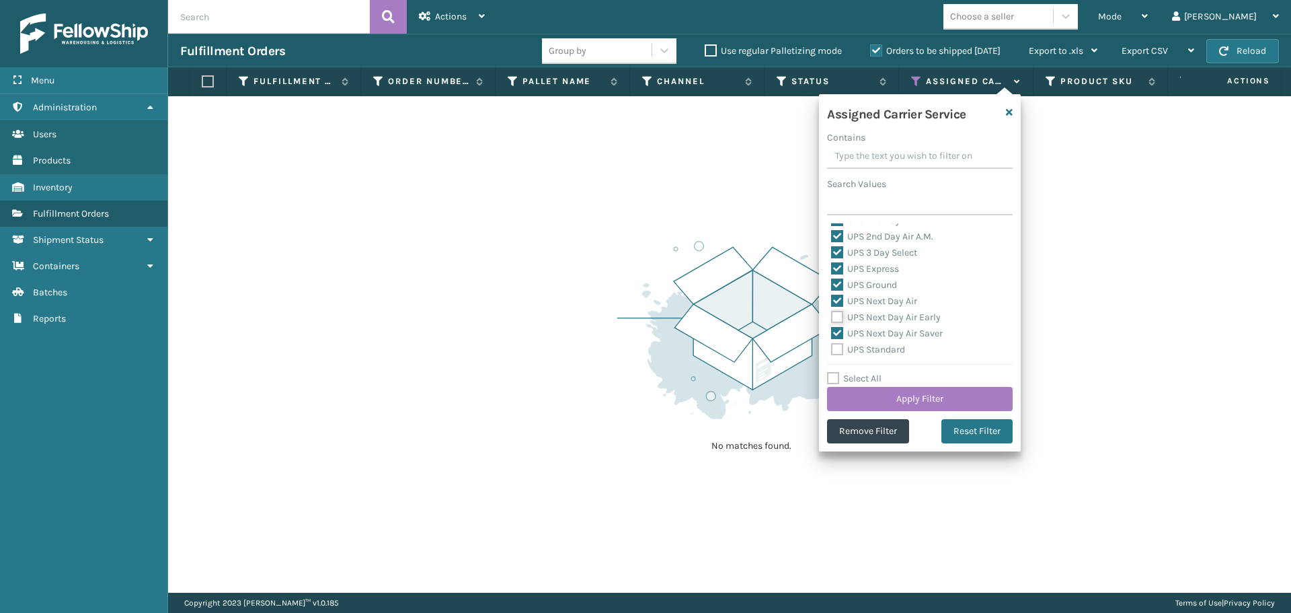
click at [832, 317] on input "UPS Next Day Air Early" at bounding box center [831, 313] width 1 height 9
click at [885, 353] on label "UPS Standard" at bounding box center [868, 349] width 74 height 11
click at [832, 350] on input "UPS Standard" at bounding box center [831, 346] width 1 height 9
click at [861, 301] on label "UPS SurePost 1LB or Greater" at bounding box center [897, 298] width 132 height 11
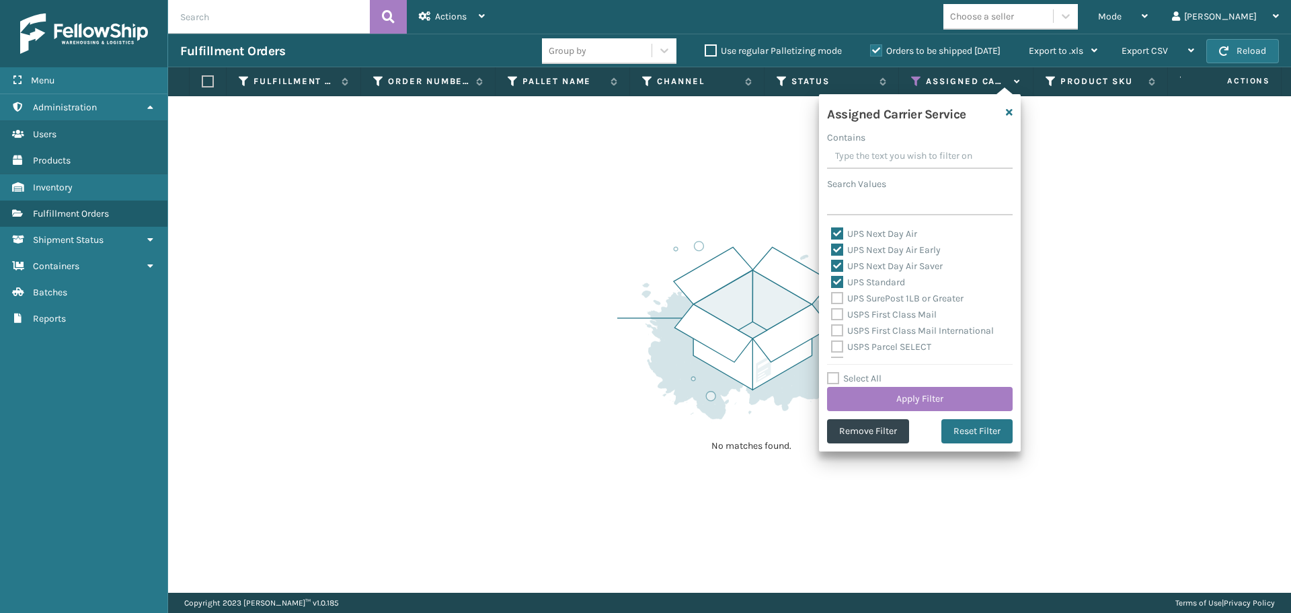
click at [832, 299] on input "UPS SurePost 1LB or Greater" at bounding box center [831, 295] width 1 height 9
click at [863, 315] on label "USPS First Class Mail" at bounding box center [884, 314] width 106 height 11
click at [832, 315] on input "USPS First Class Mail" at bounding box center [831, 311] width 1 height 9
click at [905, 402] on button "Apply Filter" at bounding box center [920, 399] width 186 height 24
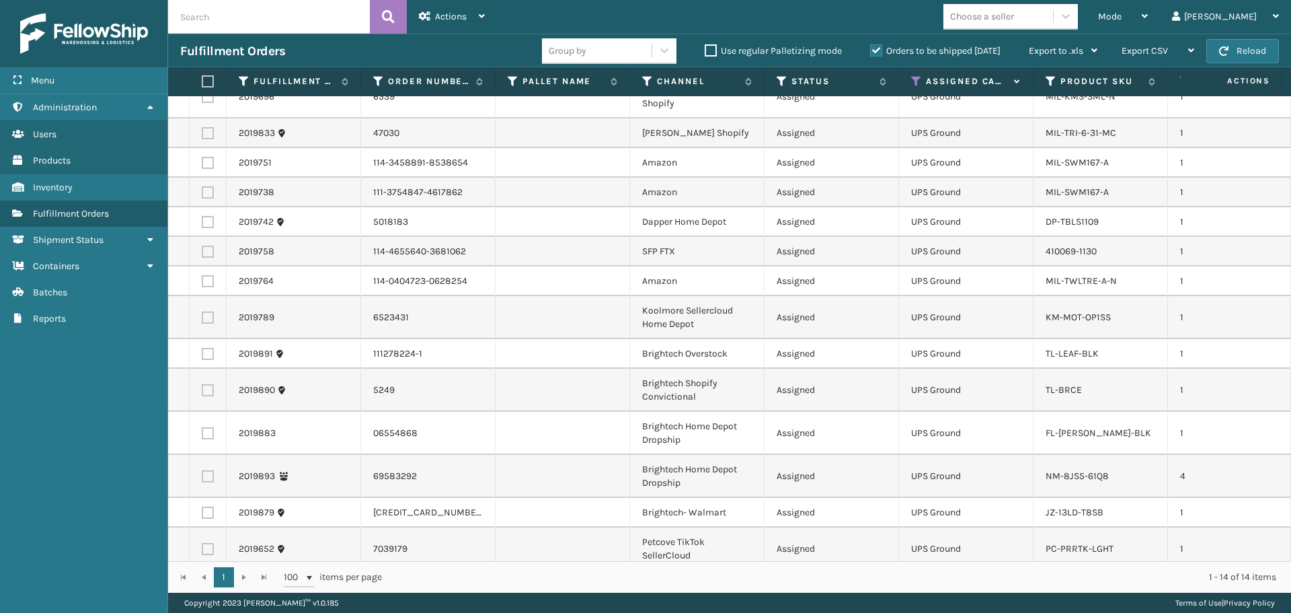
scroll to position [27, 0]
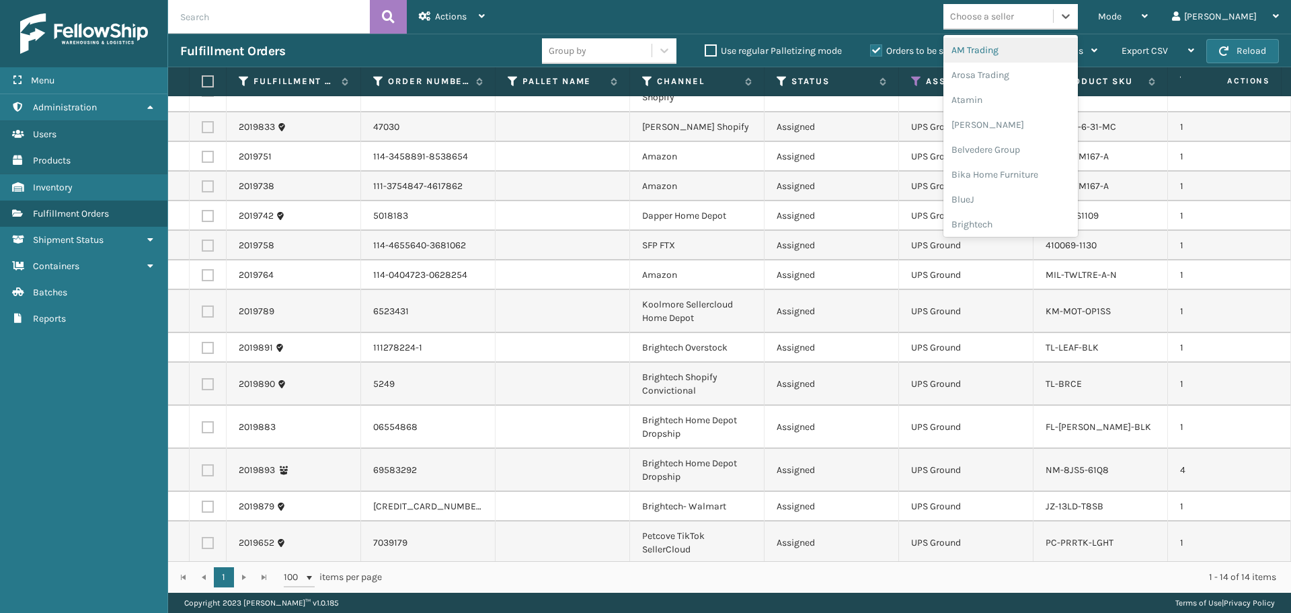
click at [1024, 27] on div "Choose a seller" at bounding box center [999, 16] width 110 height 22
click at [1032, 225] on div "Brightech" at bounding box center [1011, 224] width 135 height 25
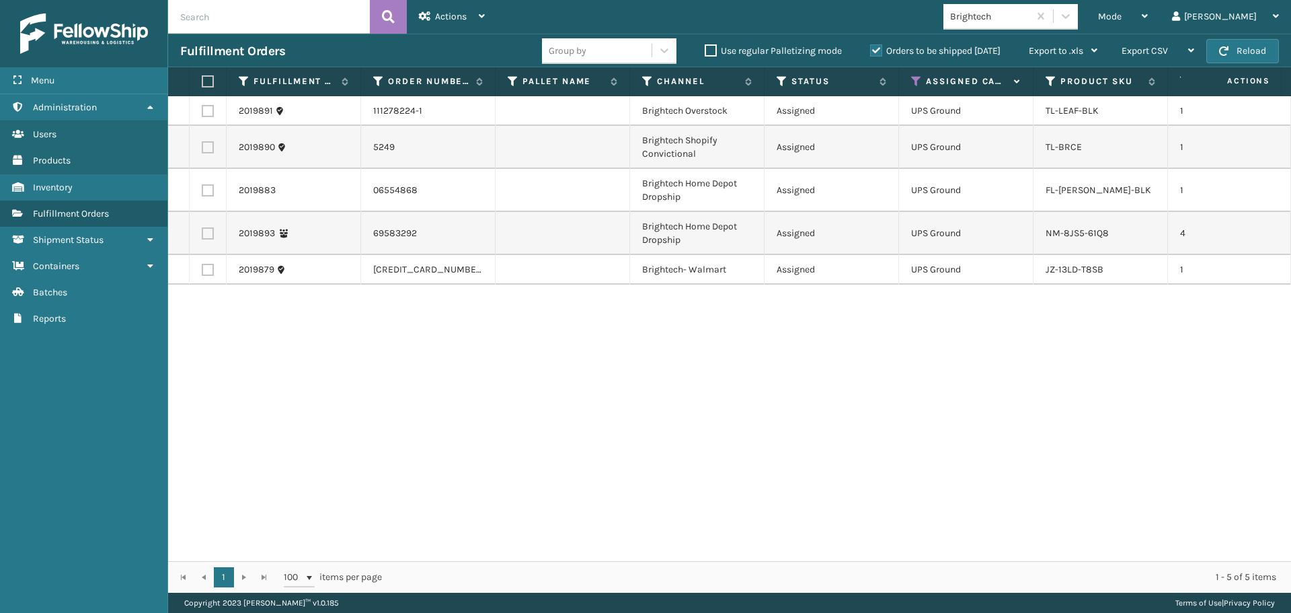
click at [205, 80] on label at bounding box center [206, 81] width 8 height 12
click at [202, 80] on input "checkbox" at bounding box center [202, 81] width 1 height 9
click at [443, 25] on div "Actions" at bounding box center [452, 17] width 66 height 34
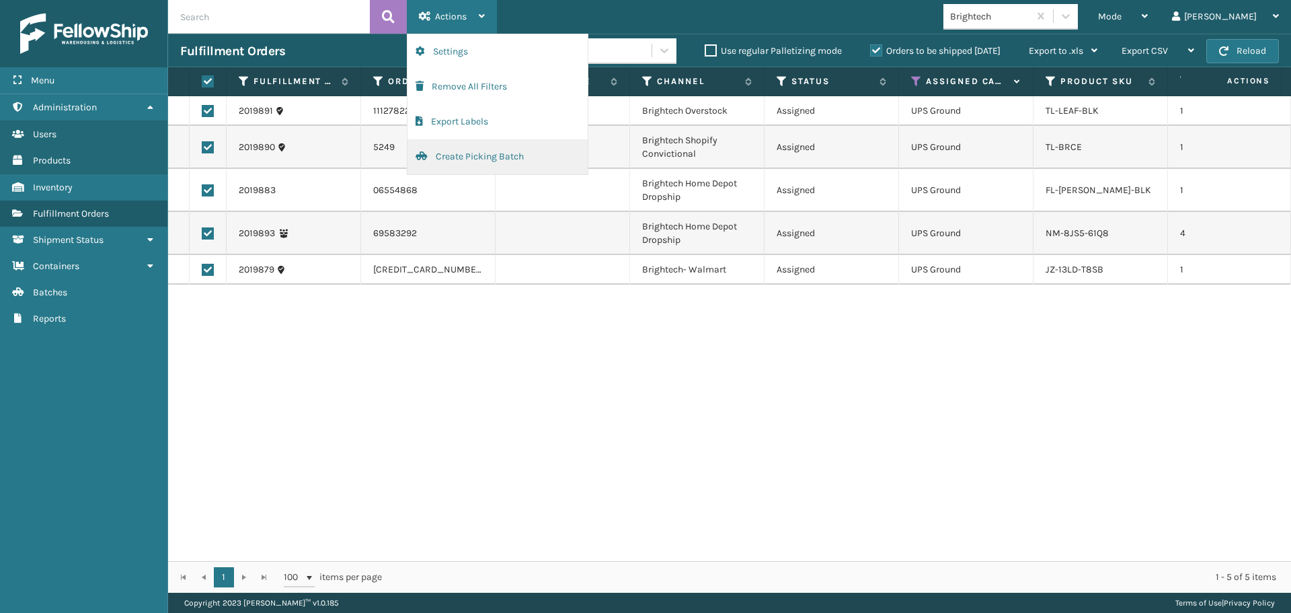
click at [458, 167] on button "Create Picking Batch" at bounding box center [498, 156] width 180 height 35
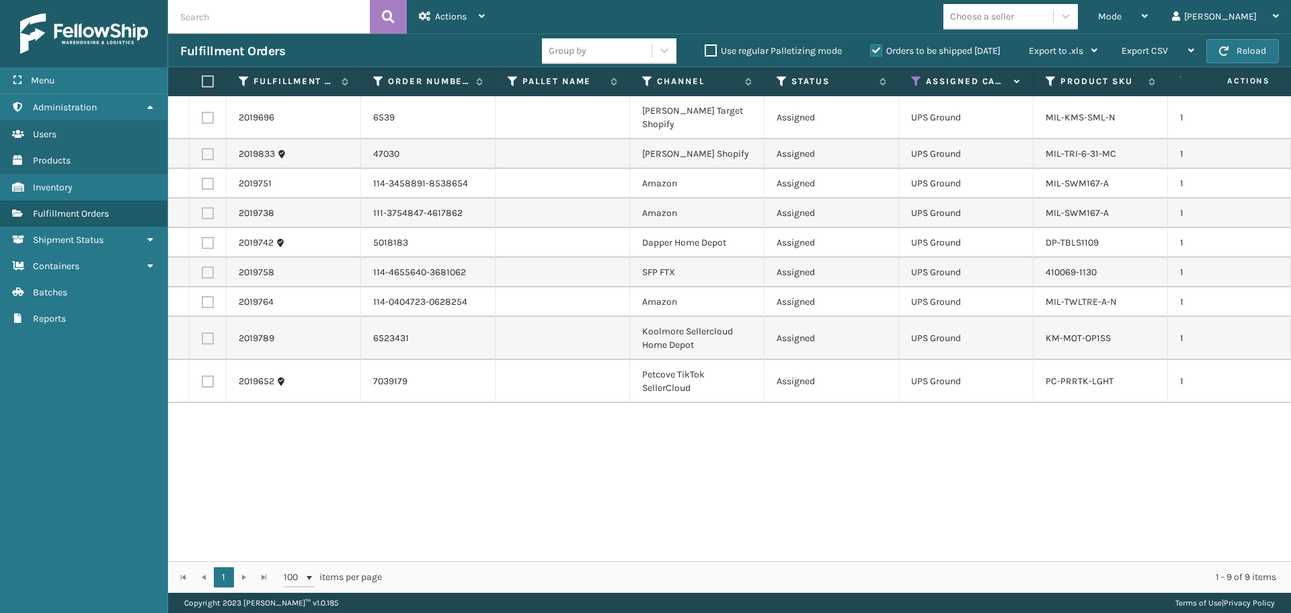
click at [209, 81] on label at bounding box center [206, 81] width 8 height 12
click at [202, 81] on input "checkbox" at bounding box center [202, 81] width 1 height 9
click at [446, 9] on div "Actions" at bounding box center [452, 17] width 66 height 34
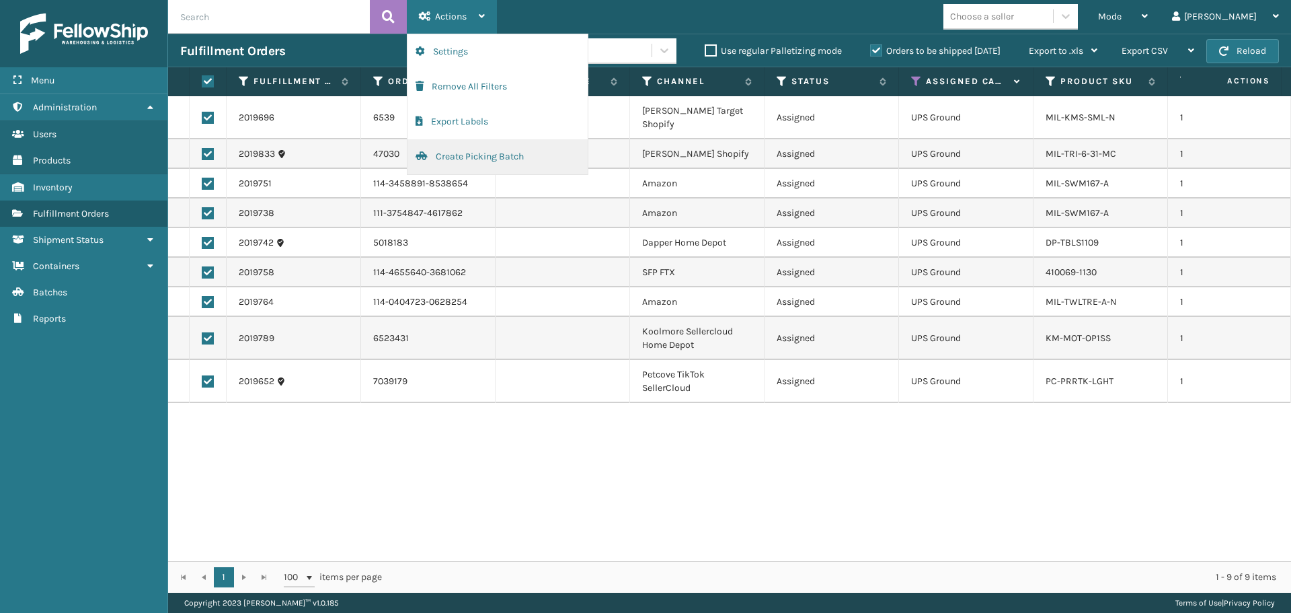
click at [486, 166] on button "Create Picking Batch" at bounding box center [498, 156] width 180 height 35
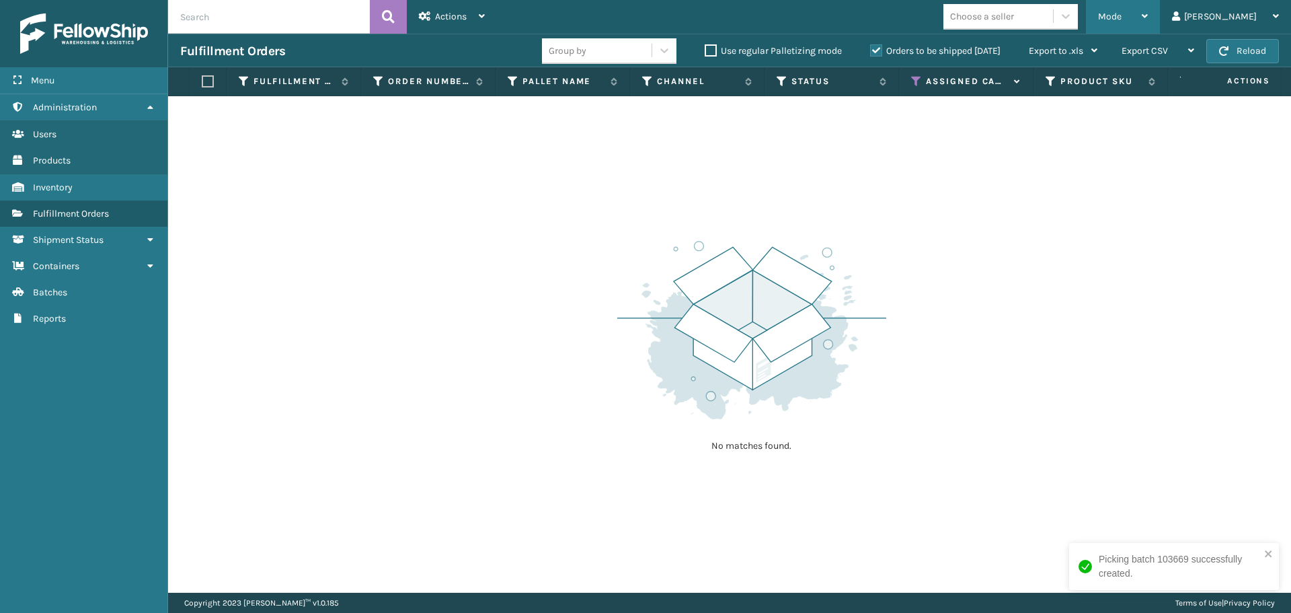
drag, startPoint x: 1174, startPoint y: 5, endPoint x: 1172, endPoint y: 15, distance: 9.8
click at [1148, 5] on div "Mode" at bounding box center [1123, 17] width 50 height 34
drag, startPoint x: 919, startPoint y: 74, endPoint x: 918, endPoint y: 81, distance: 6.8
click at [918, 75] on th "Assigned Carrier Service" at bounding box center [966, 81] width 135 height 29
click at [921, 77] on icon at bounding box center [916, 81] width 11 height 12
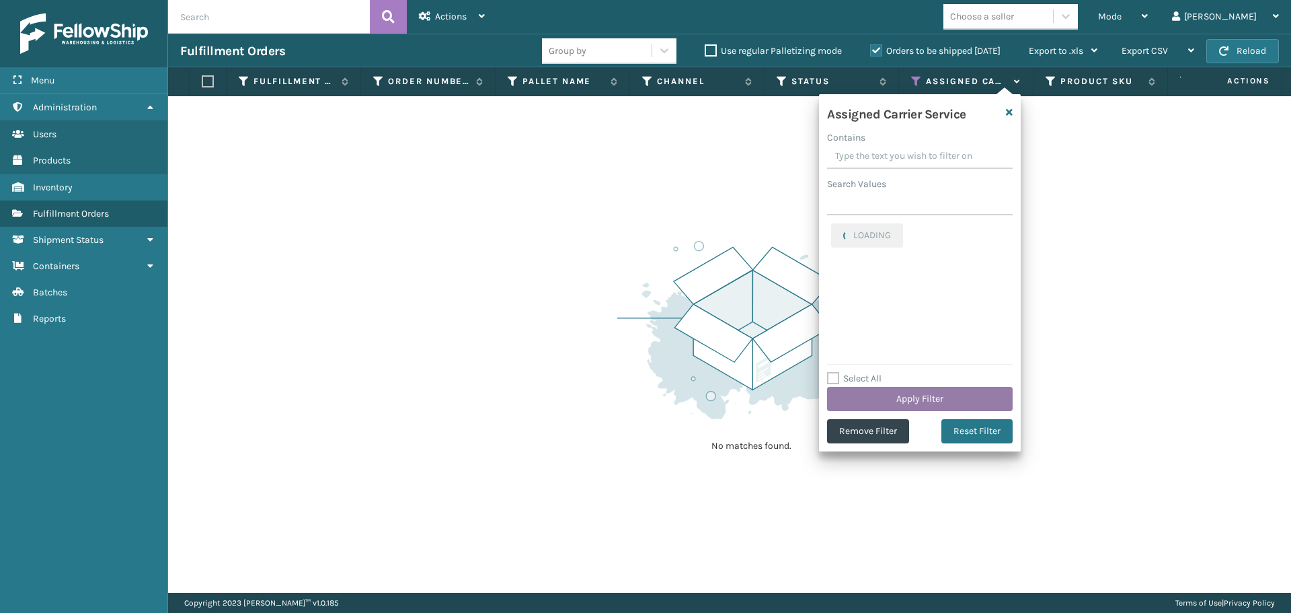
click at [958, 395] on button "Apply Filter" at bounding box center [920, 399] width 186 height 24
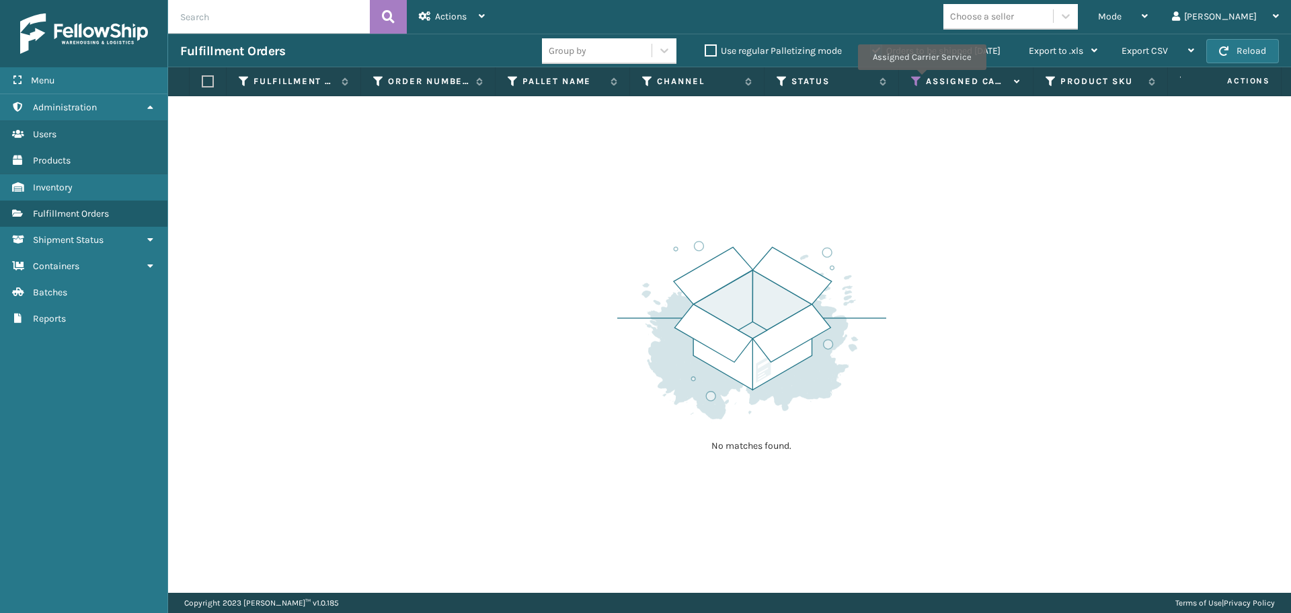
click at [921, 79] on icon at bounding box center [916, 81] width 11 height 12
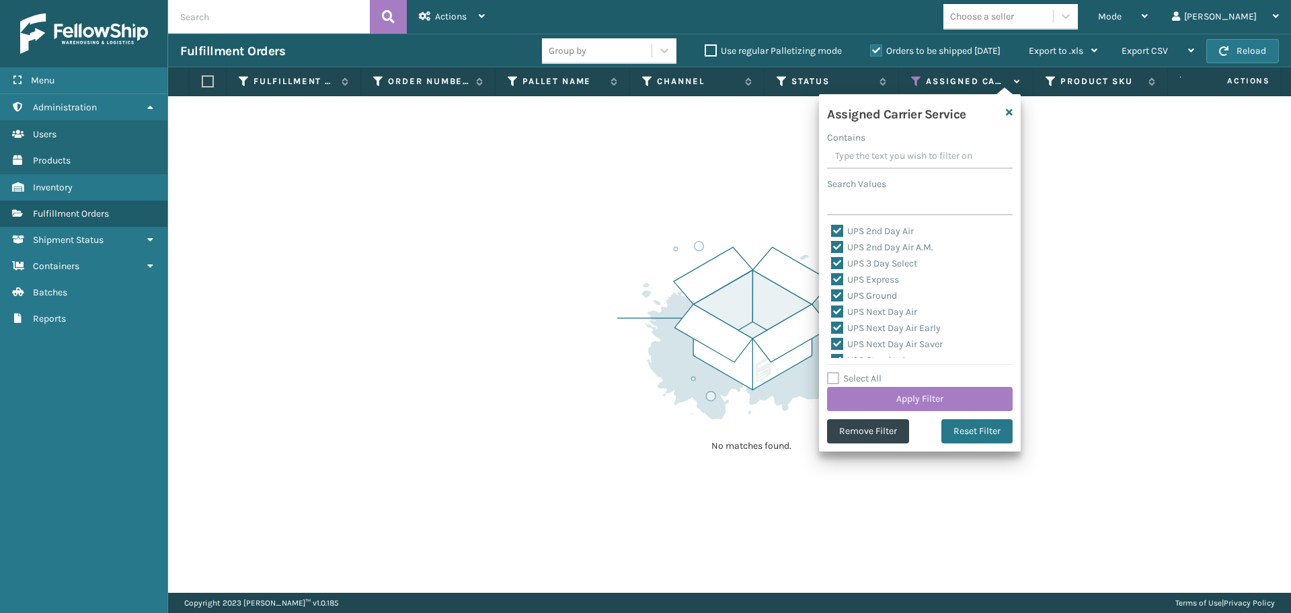
click at [851, 374] on label "Select All" at bounding box center [854, 378] width 54 height 11
click at [851, 372] on input "Select All" at bounding box center [928, 371] width 202 height 1
click at [851, 330] on label "LTL" at bounding box center [846, 333] width 30 height 11
click at [832, 330] on input "LTL" at bounding box center [831, 330] width 1 height 9
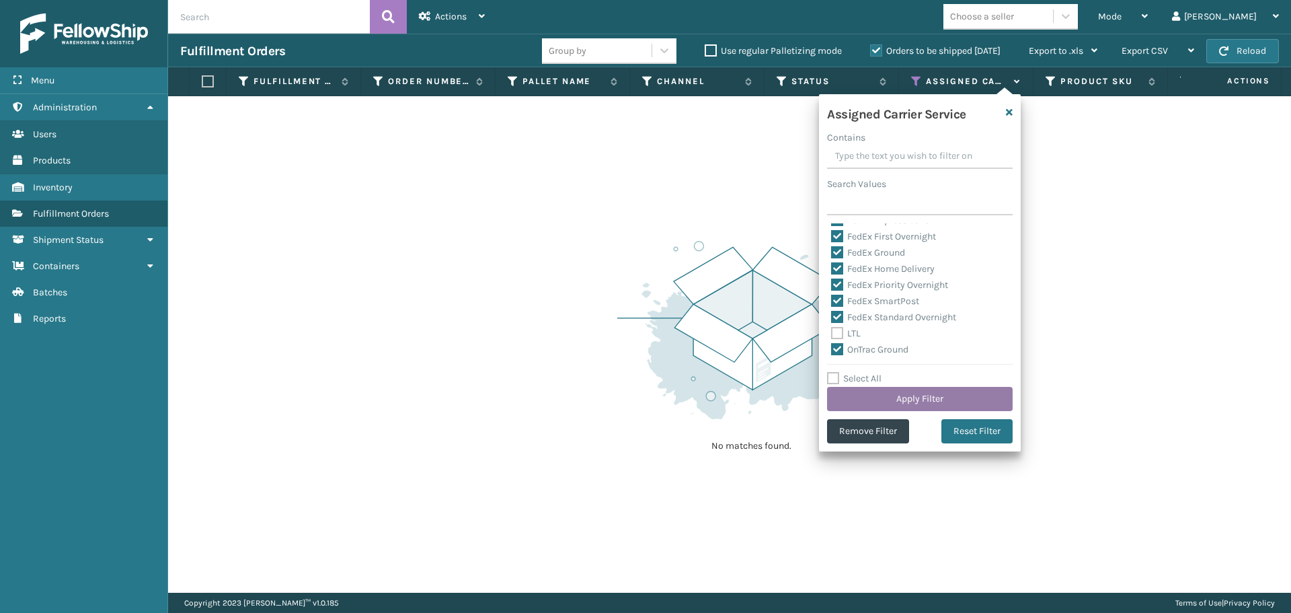
click at [918, 400] on button "Apply Filter" at bounding box center [920, 399] width 186 height 24
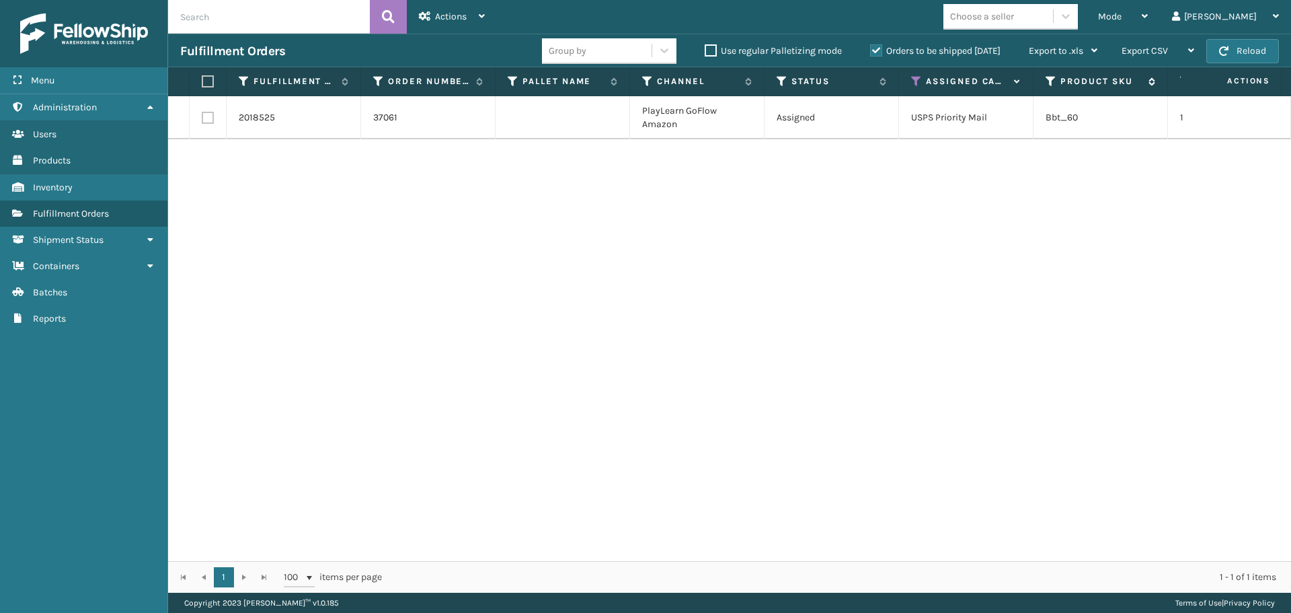
click at [1122, 17] on span "Mode" at bounding box center [1110, 16] width 24 height 11
click at [915, 83] on icon at bounding box center [916, 81] width 11 height 12
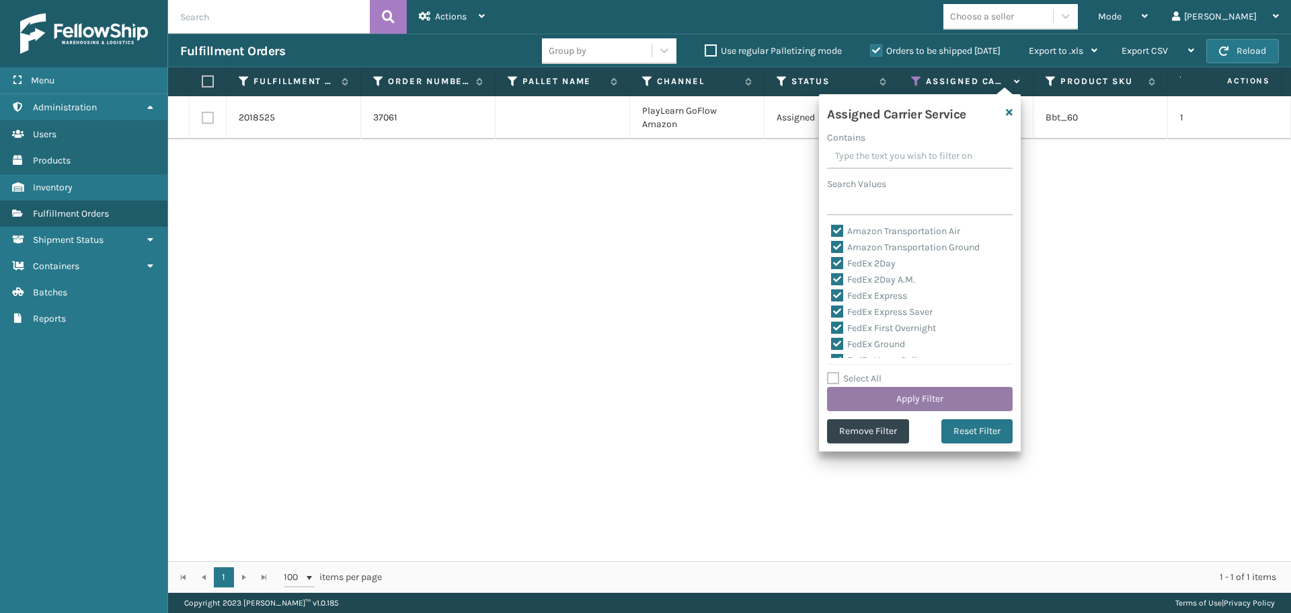
click at [901, 401] on button "Apply Filter" at bounding box center [920, 399] width 186 height 24
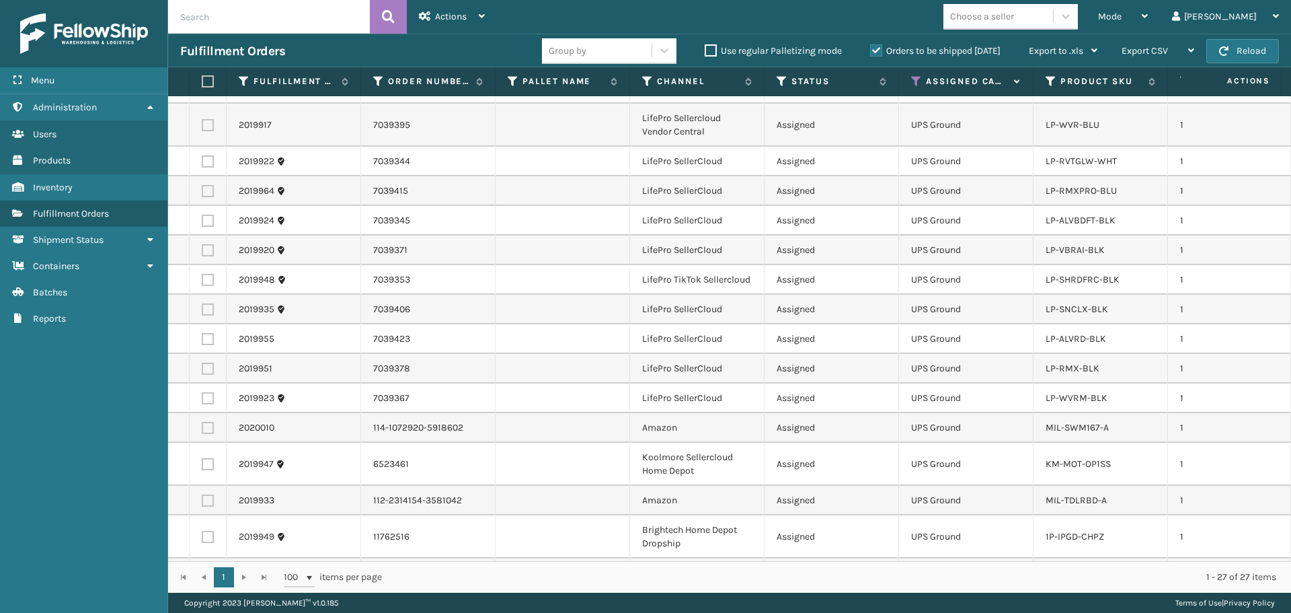
scroll to position [0, 0]
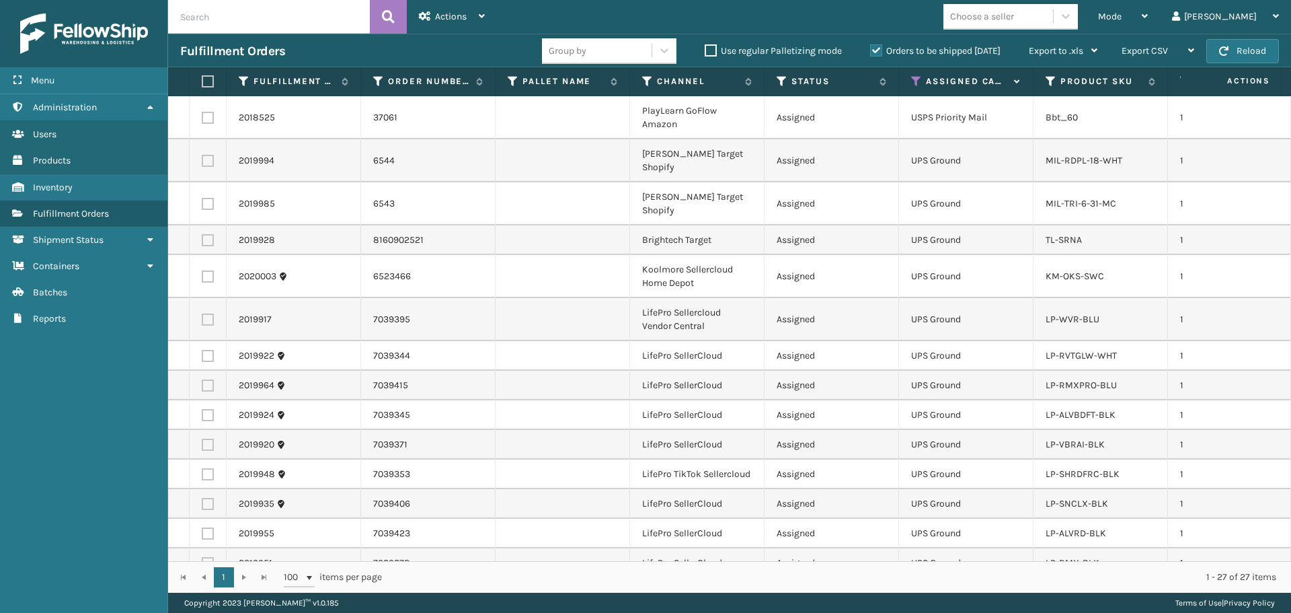
click at [1014, 13] on div "Choose a seller" at bounding box center [982, 16] width 64 height 14
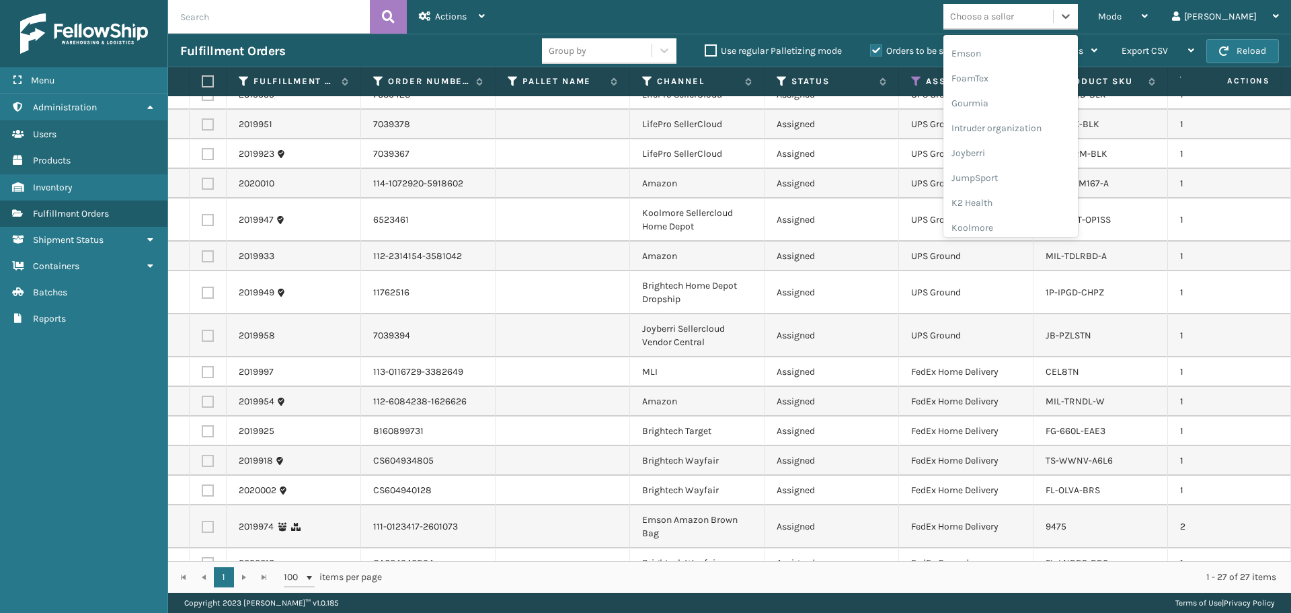
scroll to position [404, 0]
click at [1047, 157] on div "LifeStyle" at bounding box center [1011, 169] width 135 height 25
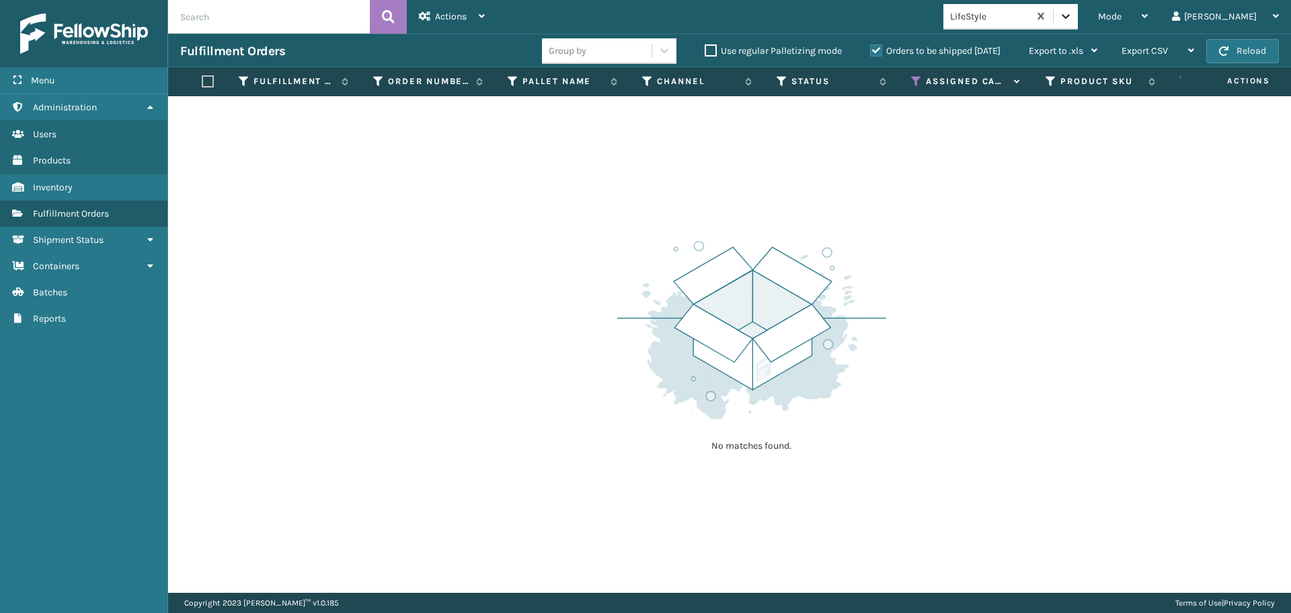
click at [1073, 22] on icon at bounding box center [1065, 15] width 13 height 13
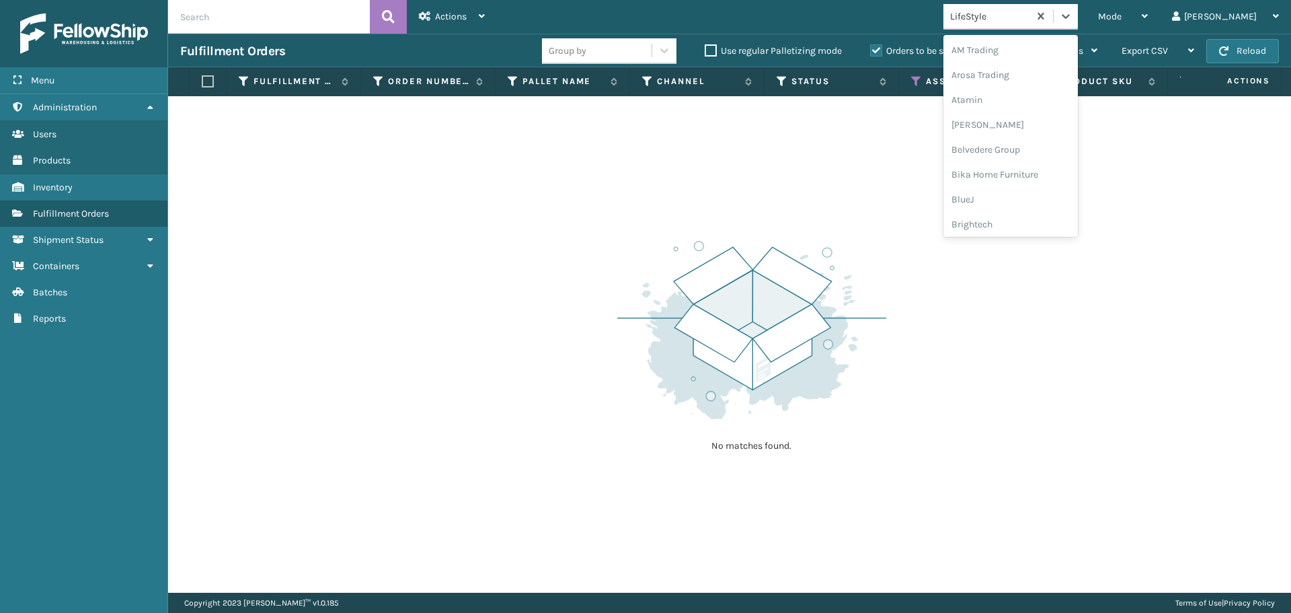
scroll to position [356, 0]
click at [1053, 192] on div "LifePro Fitness" at bounding box center [1011, 191] width 135 height 25
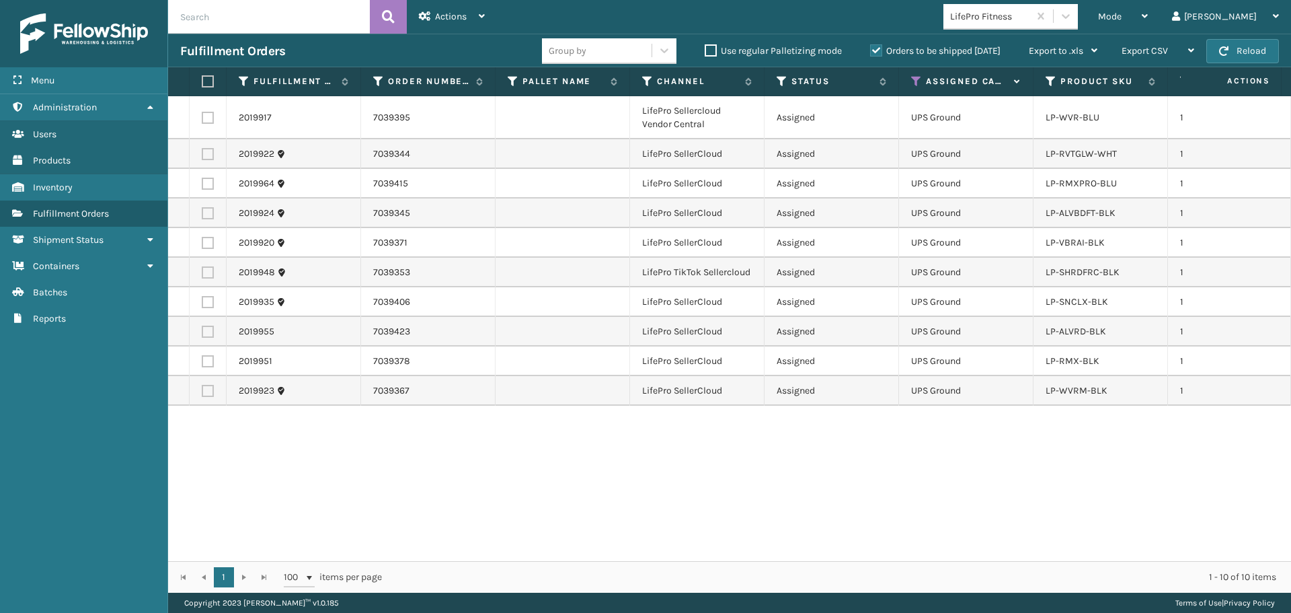
click at [200, 79] on th at bounding box center [208, 81] width 37 height 29
click at [210, 80] on label at bounding box center [206, 81] width 8 height 12
click at [202, 80] on input "checkbox" at bounding box center [202, 81] width 1 height 9
click at [479, 20] on icon at bounding box center [482, 15] width 6 height 9
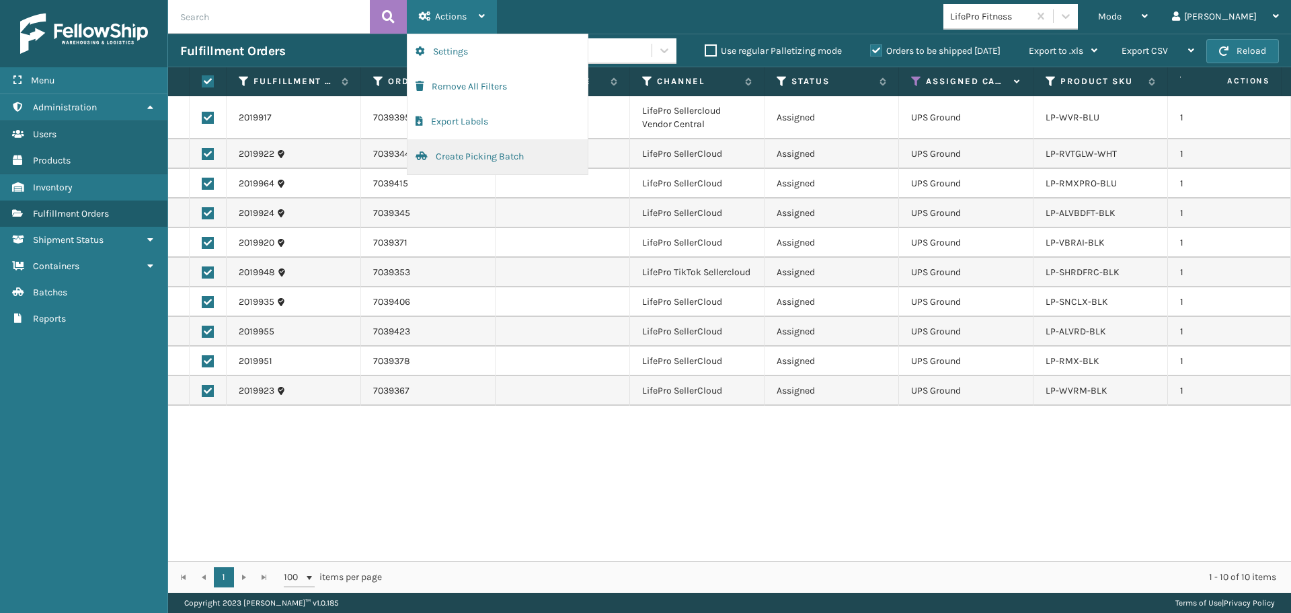
click at [513, 167] on button "Create Picking Batch" at bounding box center [498, 156] width 180 height 35
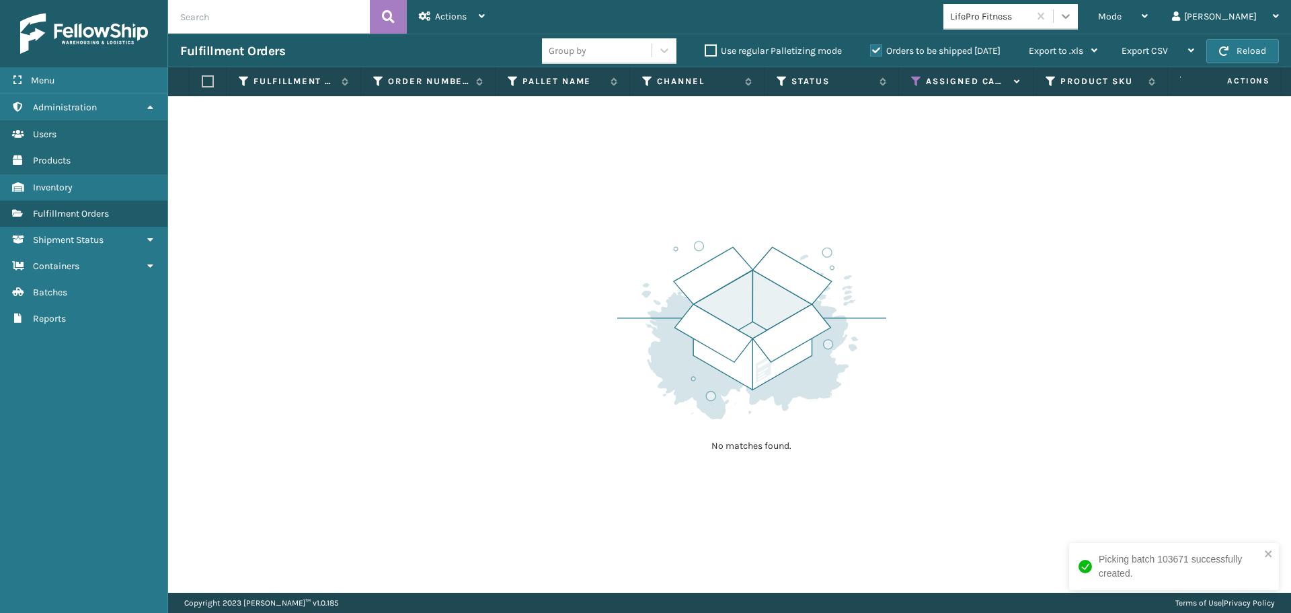
click at [1073, 18] on icon at bounding box center [1065, 15] width 13 height 13
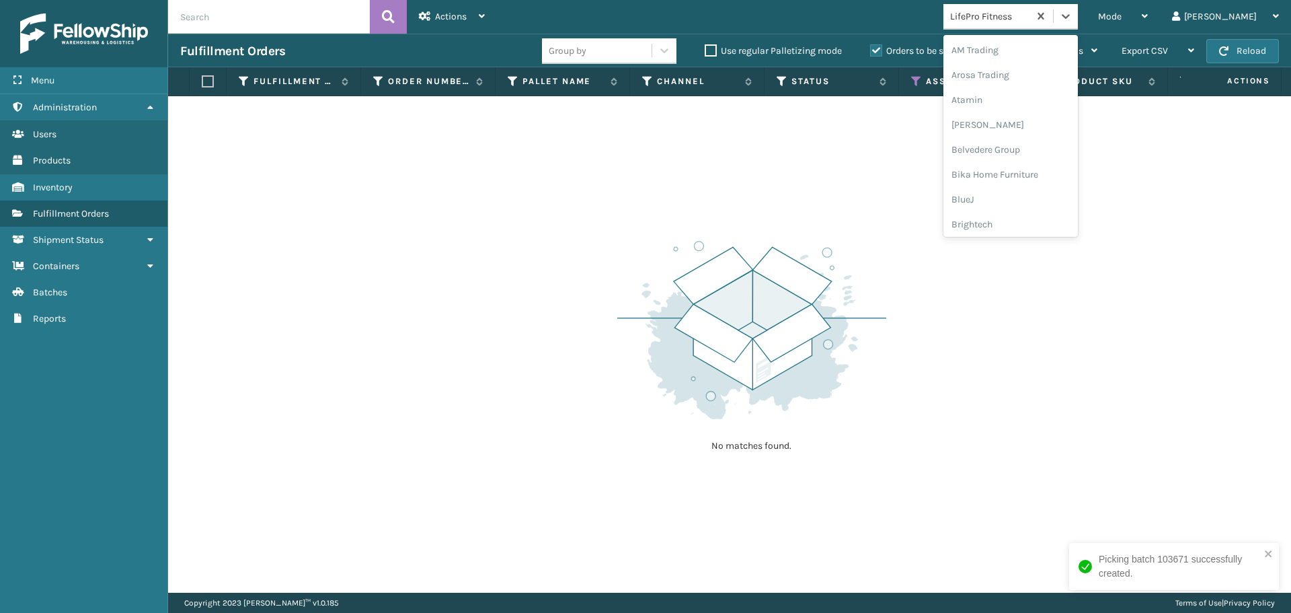
scroll to position [426, 0]
click at [1042, 225] on div "[PERSON_NAME] Brands" at bounding box center [1011, 221] width 135 height 25
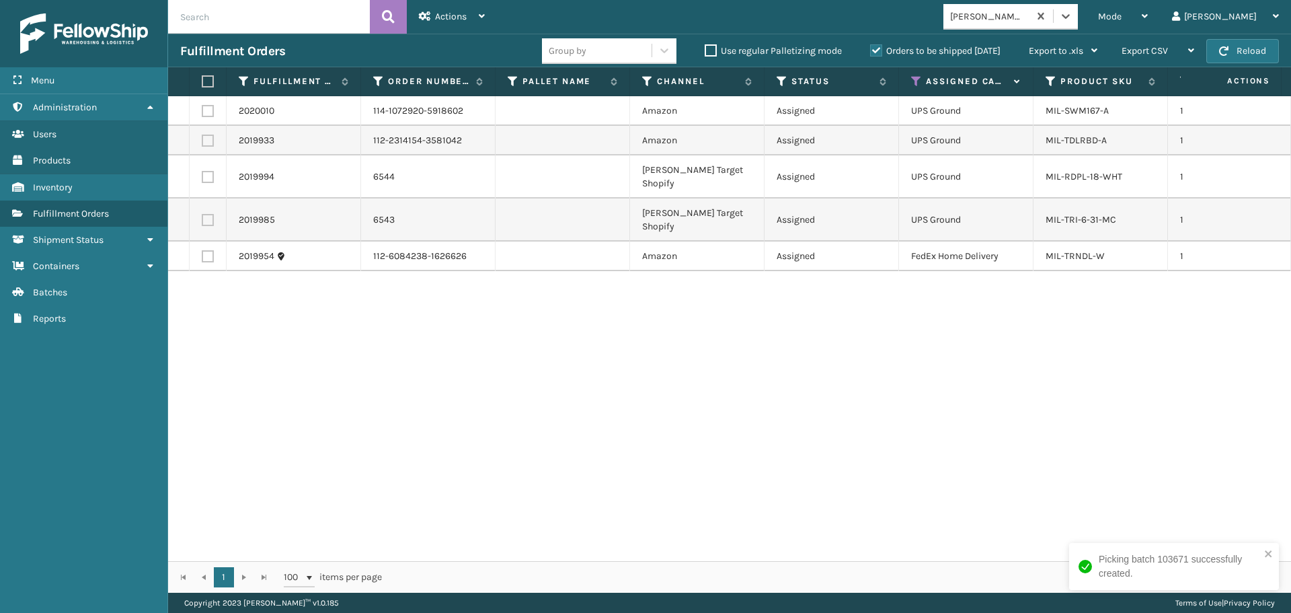
click at [210, 80] on label at bounding box center [206, 81] width 8 height 12
click at [202, 80] on input "checkbox" at bounding box center [202, 81] width 1 height 9
click at [206, 250] on label at bounding box center [208, 256] width 12 height 12
click at [202, 250] on input "checkbox" at bounding box center [202, 254] width 1 height 9
drag, startPoint x: 421, startPoint y: 13, endPoint x: 427, endPoint y: 24, distance: 12.3
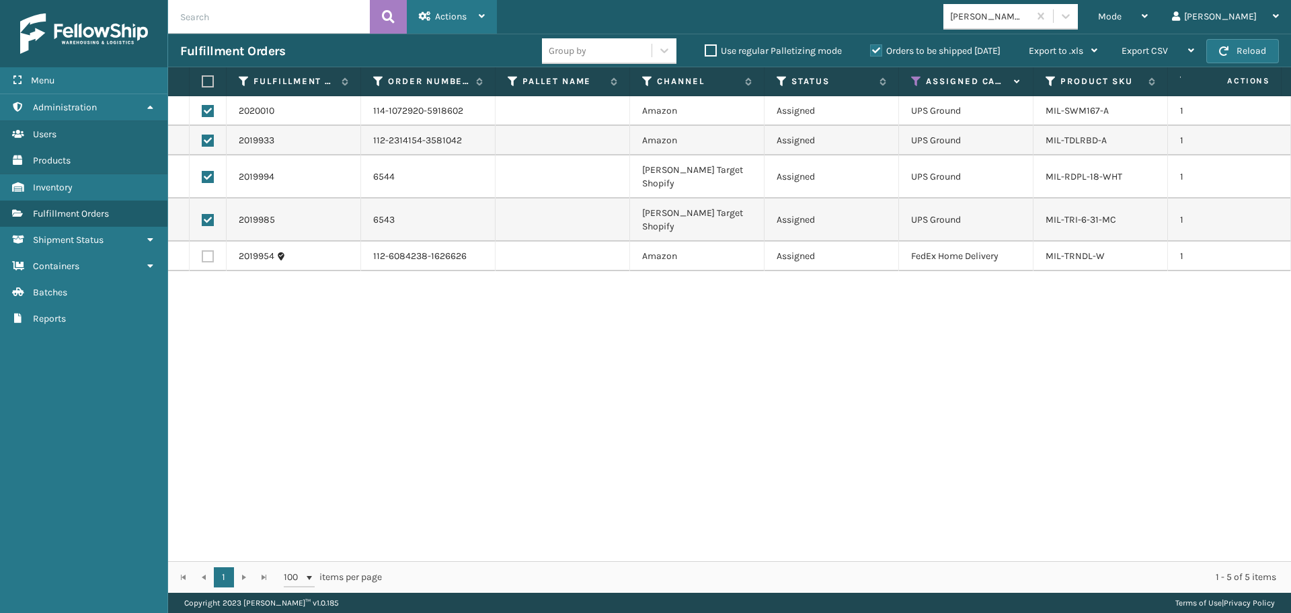
click at [422, 13] on icon at bounding box center [425, 15] width 12 height 9
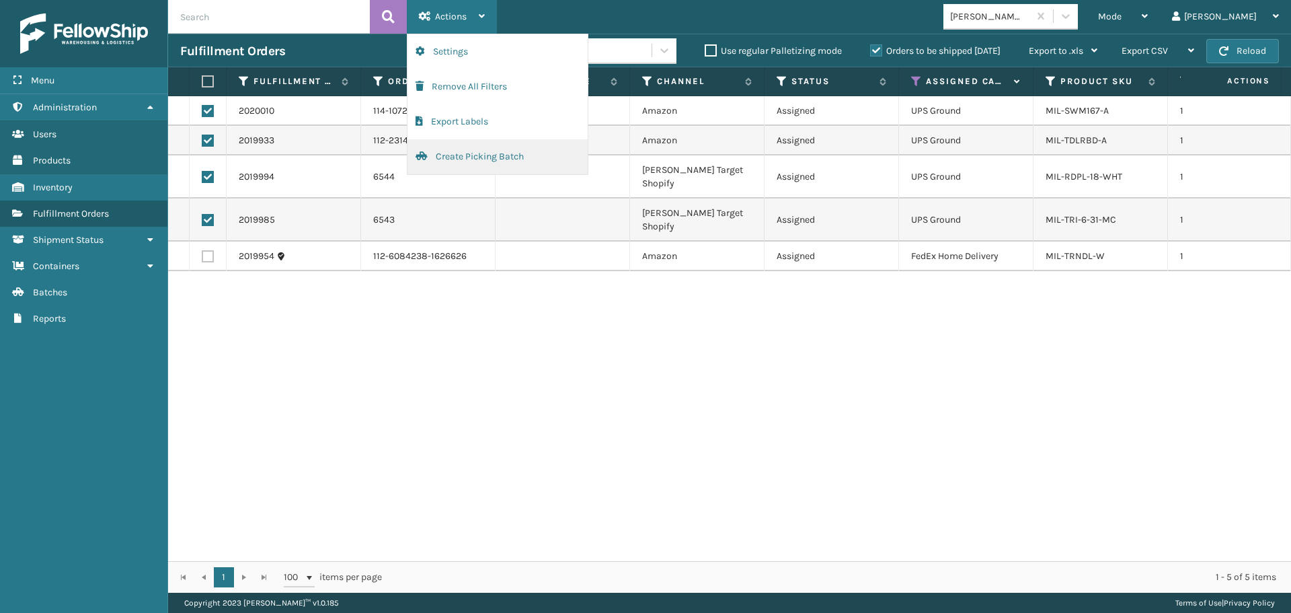
click at [486, 155] on button "Create Picking Batch" at bounding box center [498, 156] width 180 height 35
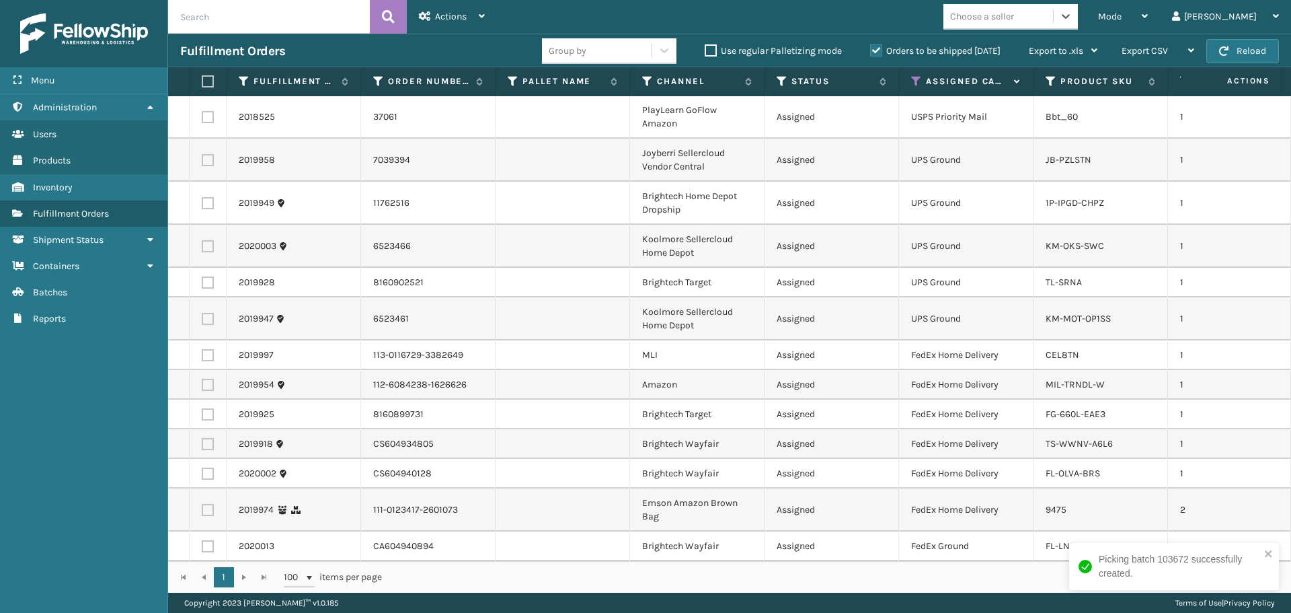
scroll to position [0, 0]
click at [206, 321] on label at bounding box center [208, 319] width 12 height 12
click at [202, 321] on input "checkbox" at bounding box center [202, 317] width 1 height 9
click at [205, 288] on label at bounding box center [208, 283] width 12 height 12
click at [202, 286] on input "checkbox" at bounding box center [202, 281] width 1 height 9
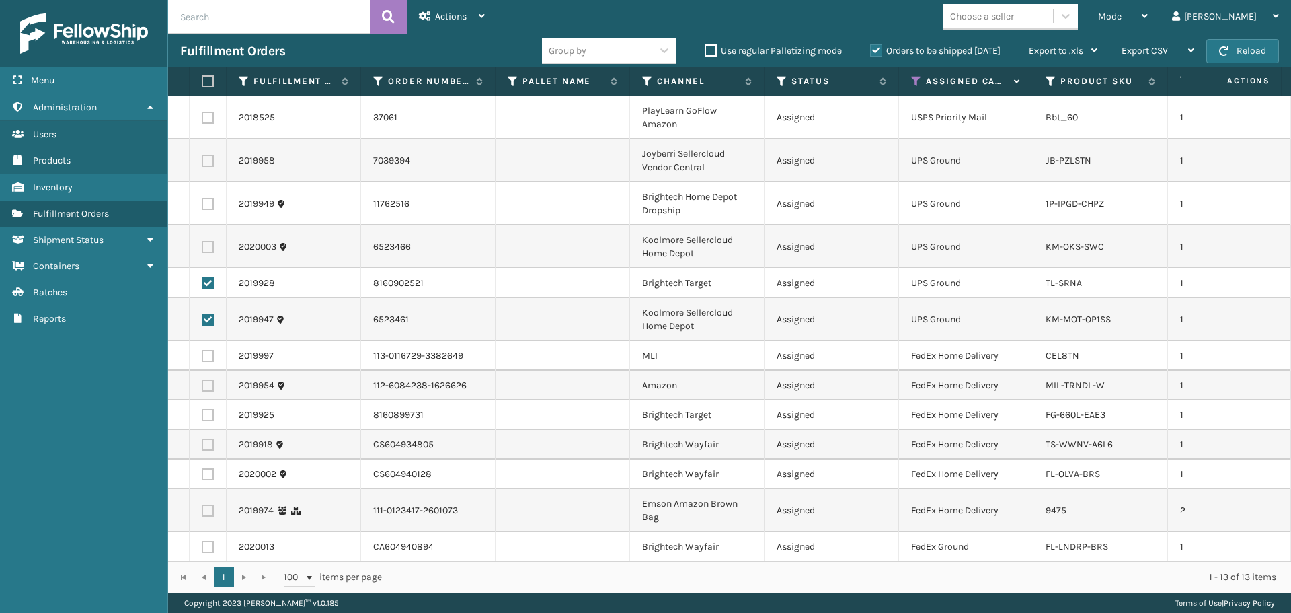
drag, startPoint x: 211, startPoint y: 248, endPoint x: 206, endPoint y: 239, distance: 10.2
click at [208, 245] on label at bounding box center [208, 247] width 12 height 12
click at [202, 245] on input "checkbox" at bounding box center [202, 245] width 1 height 9
click at [204, 203] on label at bounding box center [208, 204] width 12 height 12
click at [202, 203] on input "checkbox" at bounding box center [202, 202] width 1 height 9
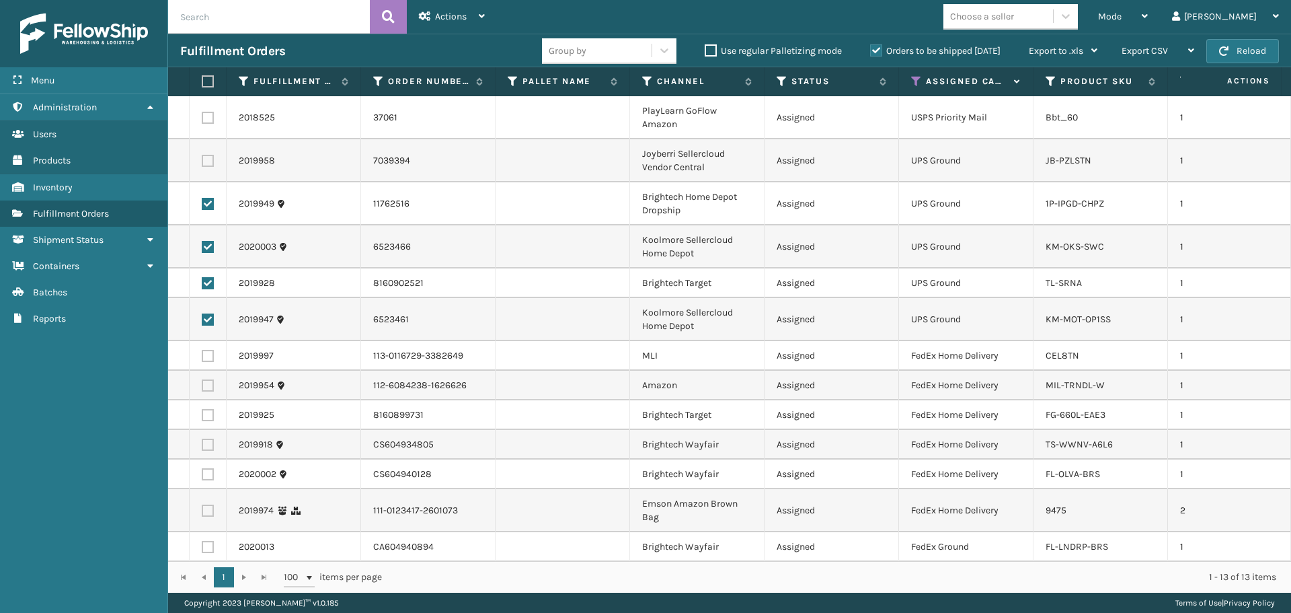
drag, startPoint x: 212, startPoint y: 171, endPoint x: 200, endPoint y: 147, distance: 26.5
click at [211, 171] on td at bounding box center [208, 160] width 37 height 43
click at [215, 163] on td at bounding box center [208, 160] width 37 height 43
click at [210, 116] on label at bounding box center [208, 118] width 12 height 12
click at [202, 116] on input "checkbox" at bounding box center [202, 116] width 1 height 9
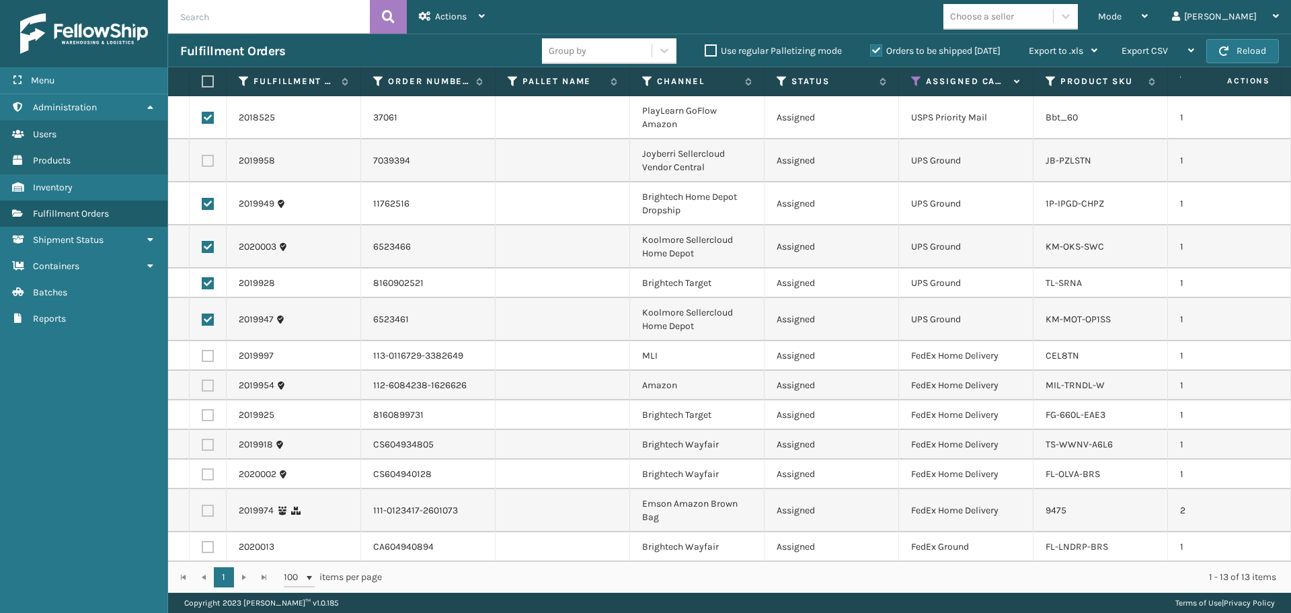
click at [208, 159] on label at bounding box center [208, 161] width 12 height 12
click at [202, 159] on input "checkbox" at bounding box center [202, 159] width 1 height 9
click at [442, 19] on span "Actions" at bounding box center [451, 16] width 32 height 11
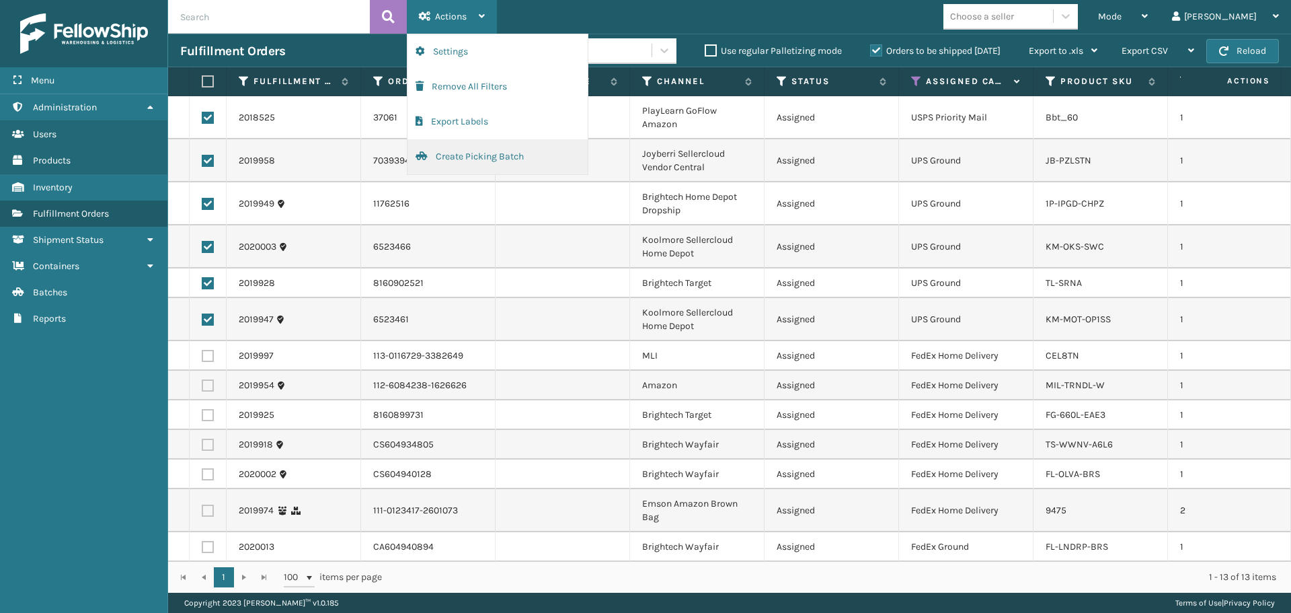
click at [466, 152] on button "Create Picking Batch" at bounding box center [498, 156] width 180 height 35
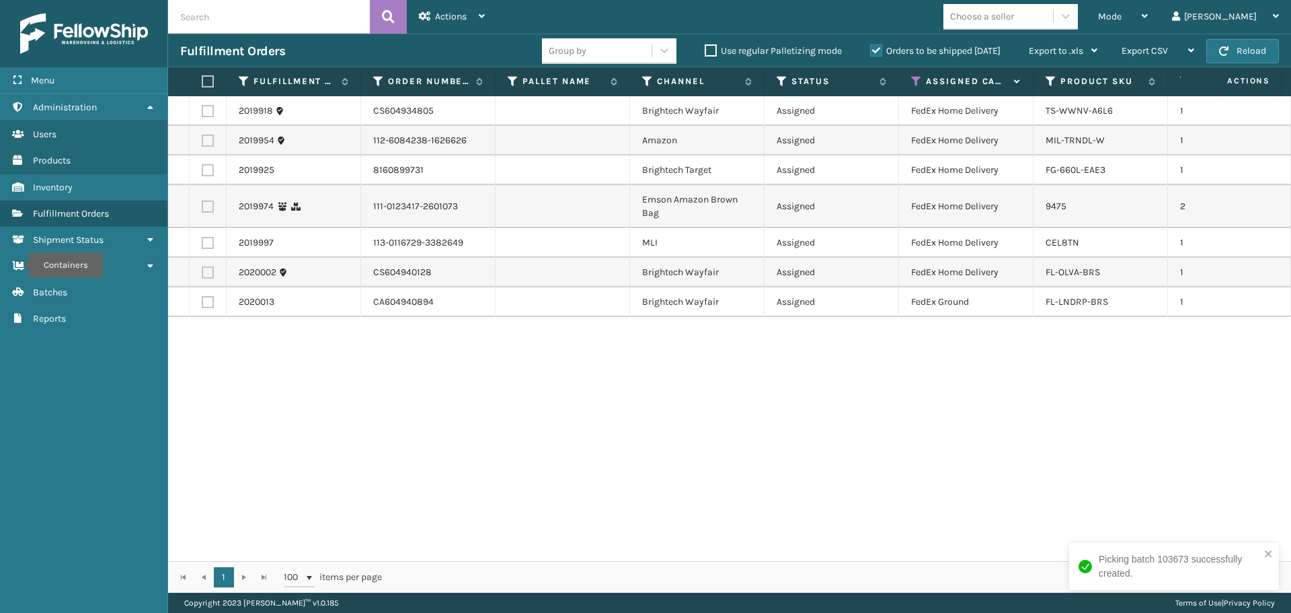
click at [913, 79] on icon at bounding box center [916, 81] width 11 height 12
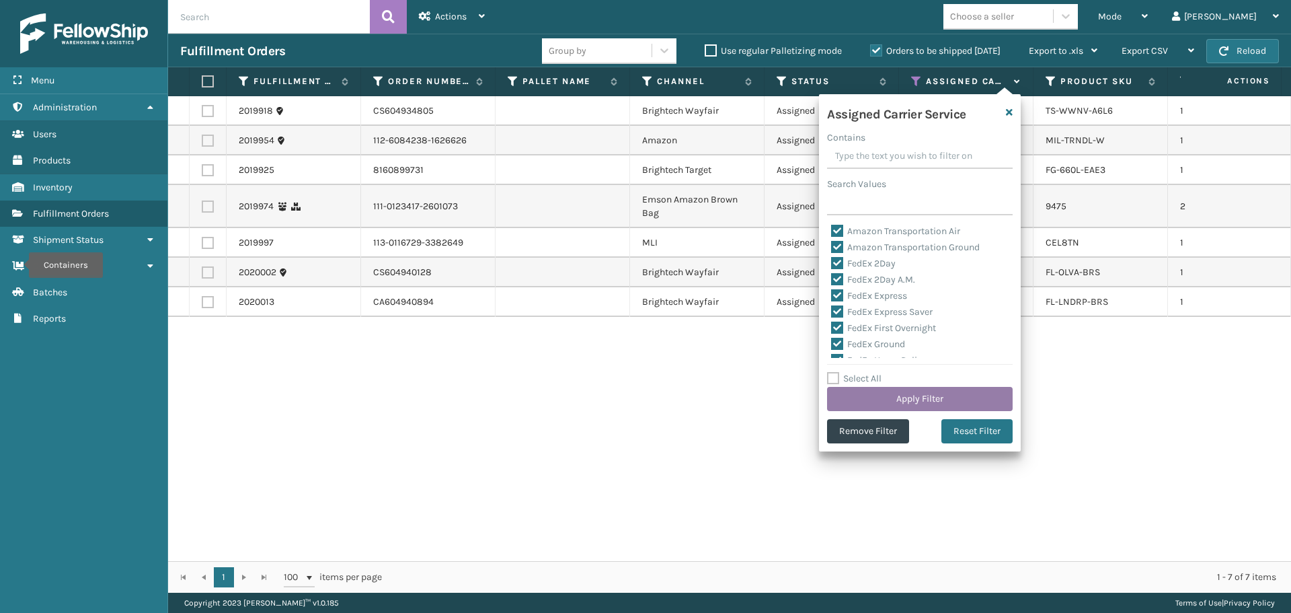
click at [942, 395] on button "Apply Filter" at bounding box center [920, 399] width 186 height 24
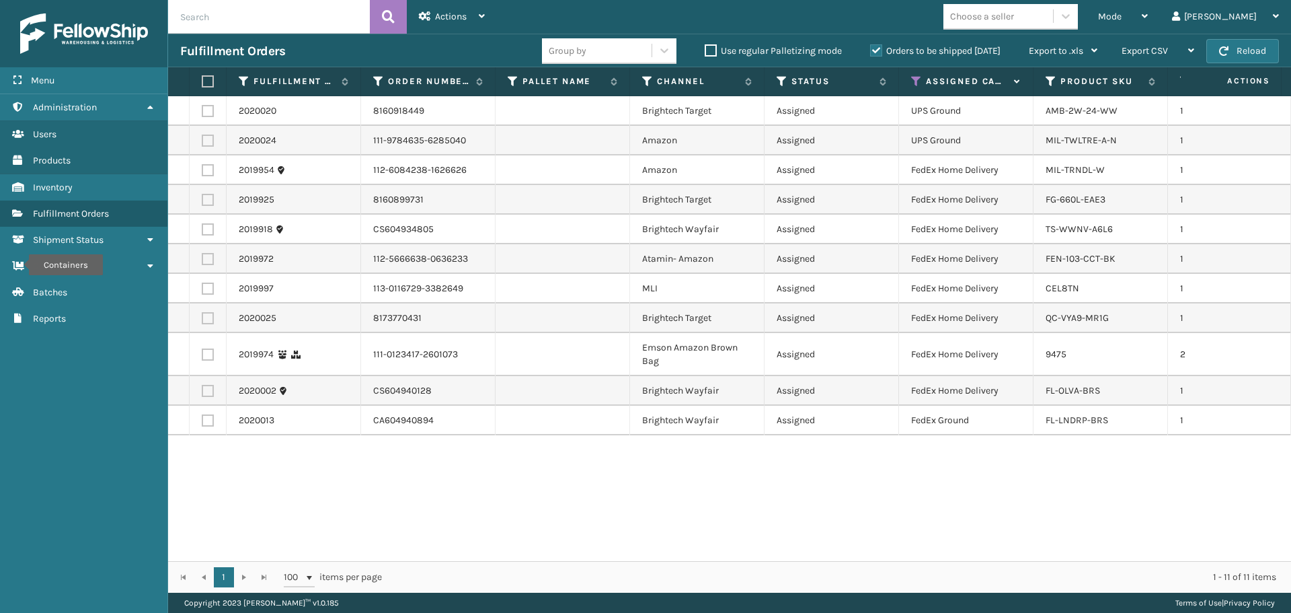
drag, startPoint x: 649, startPoint y: 449, endPoint x: 593, endPoint y: 391, distance: 80.9
click at [642, 440] on div "2020020 8160918449 Brightech Target Assigned UPS Ground AMB-2W-24-WW 1 Fellowsh…" at bounding box center [729, 328] width 1123 height 465
click at [918, 82] on icon at bounding box center [916, 81] width 11 height 12
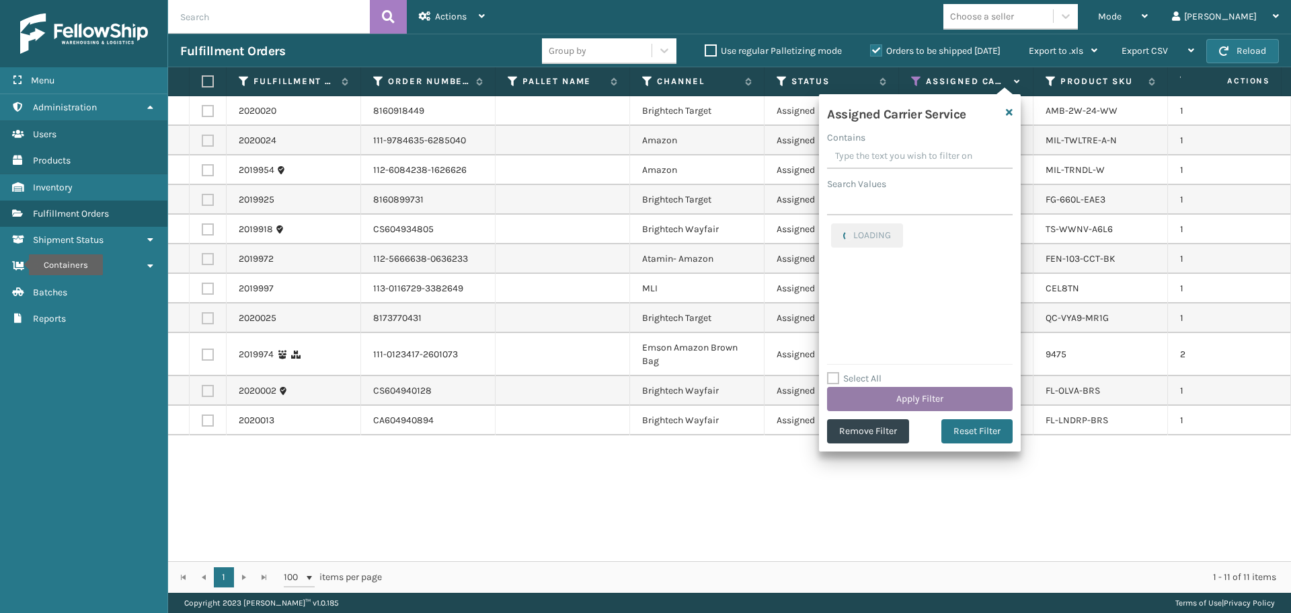
click at [935, 397] on button "Apply Filter" at bounding box center [920, 399] width 186 height 24
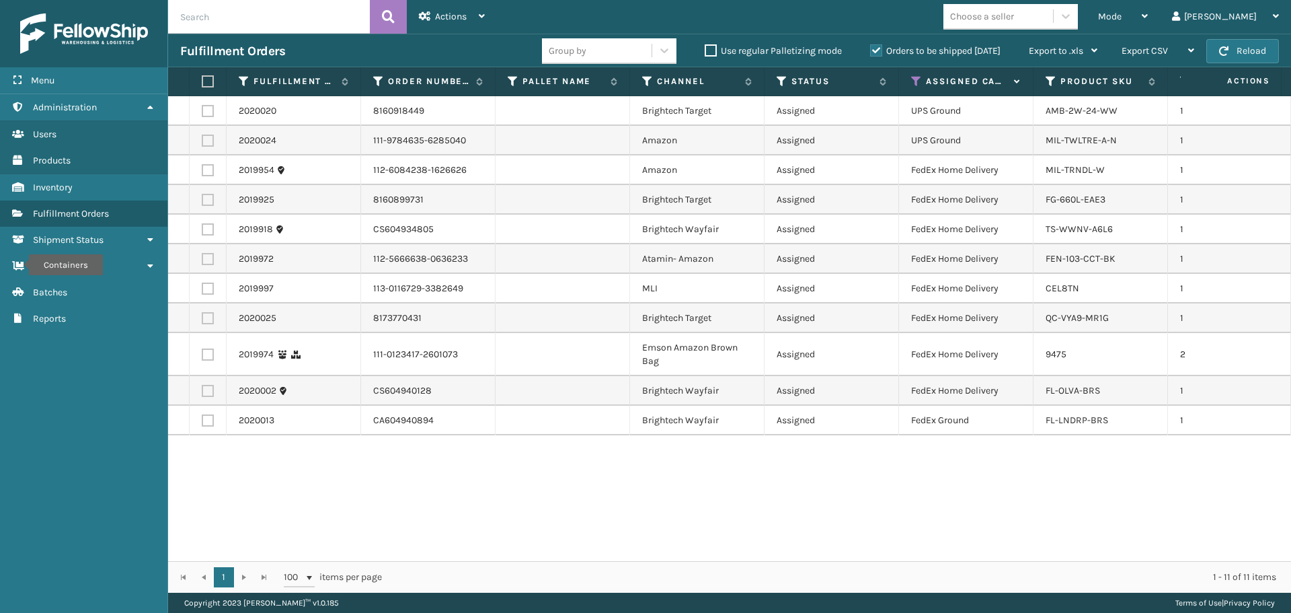
click at [208, 79] on label at bounding box center [206, 81] width 8 height 12
click at [202, 79] on input "checkbox" at bounding box center [202, 81] width 1 height 9
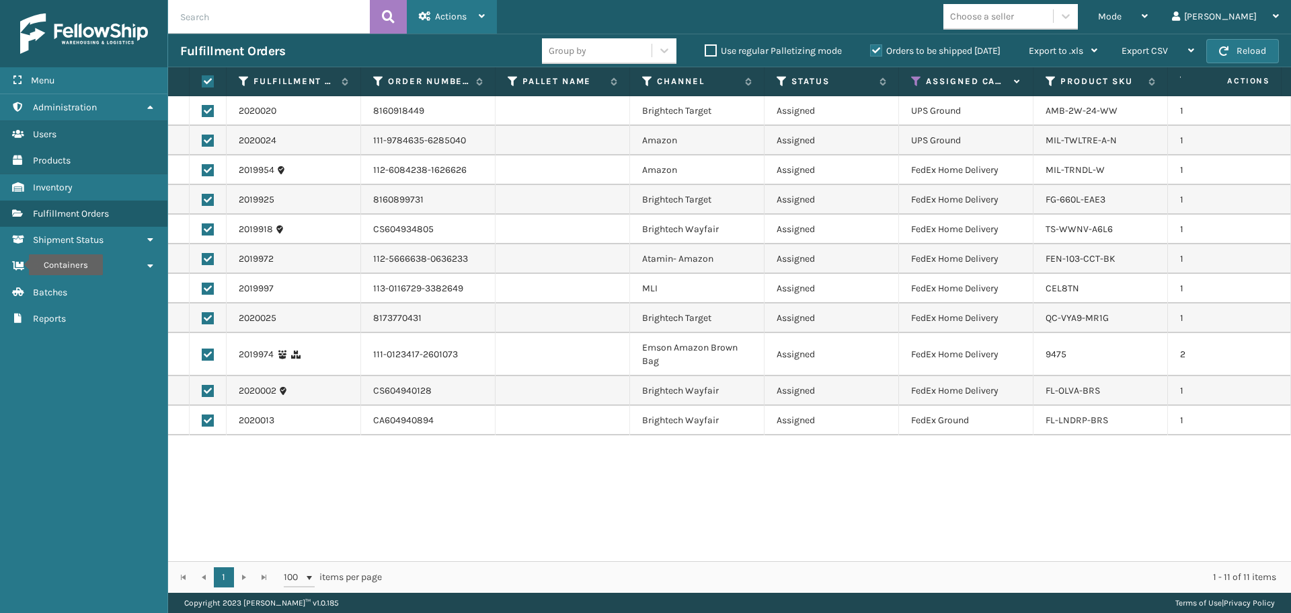
click at [471, 11] on div "Actions" at bounding box center [452, 17] width 66 height 34
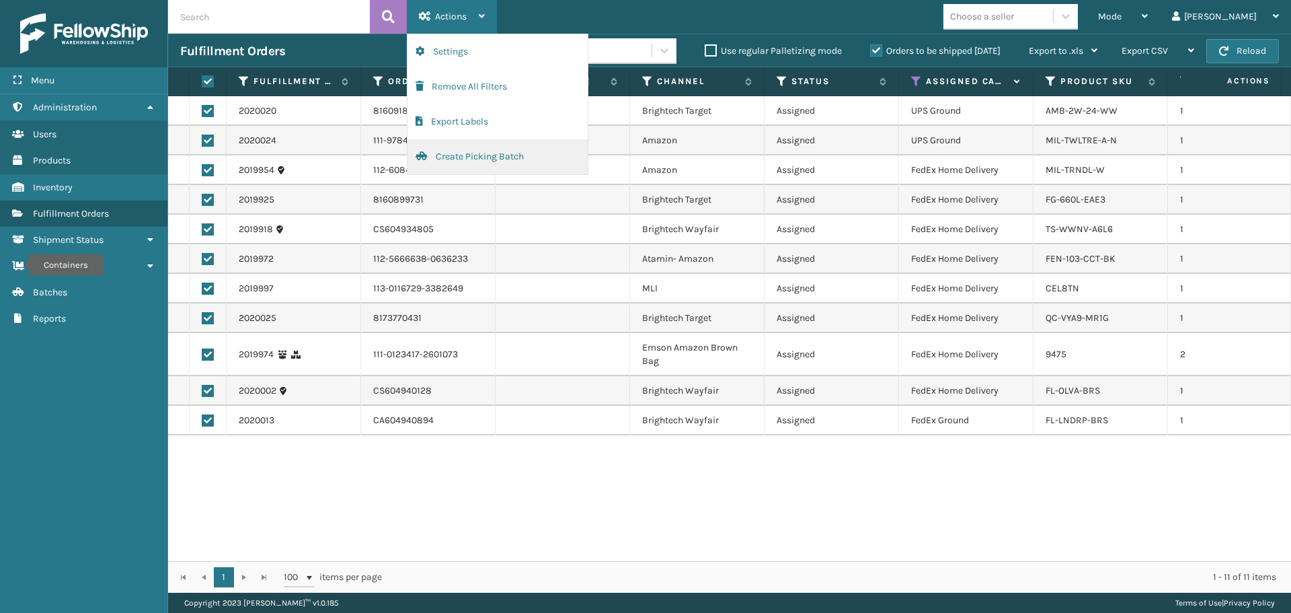
click at [487, 158] on button "Create Picking Batch" at bounding box center [498, 156] width 180 height 35
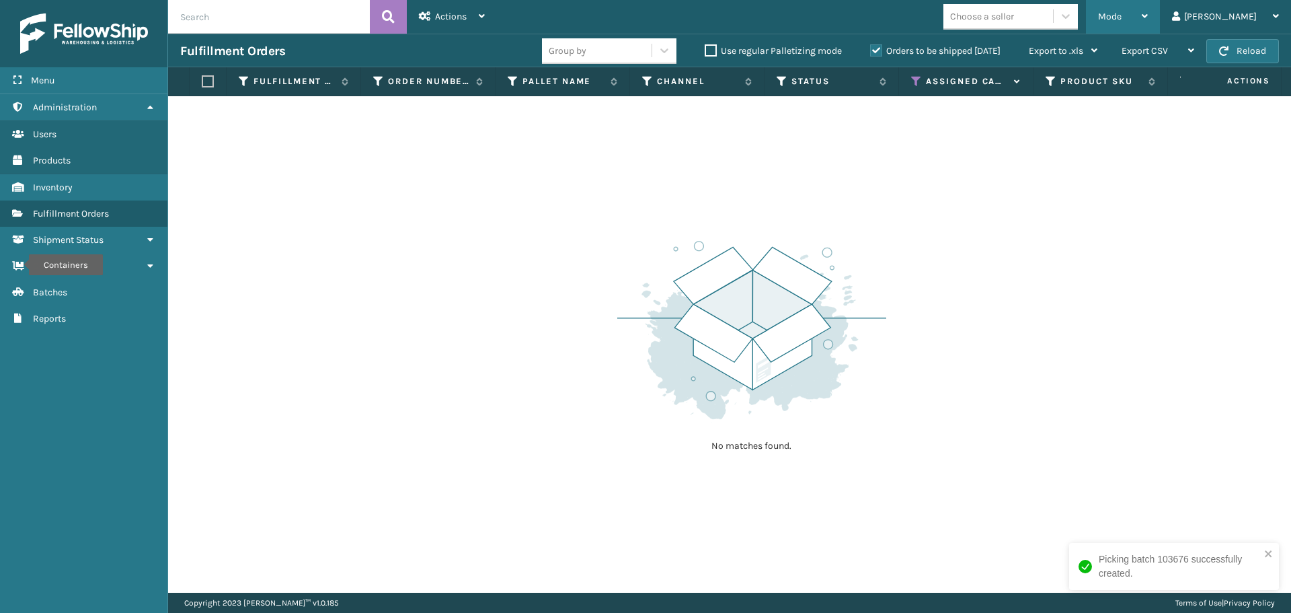
click at [1122, 12] on span "Mode" at bounding box center [1110, 16] width 24 height 11
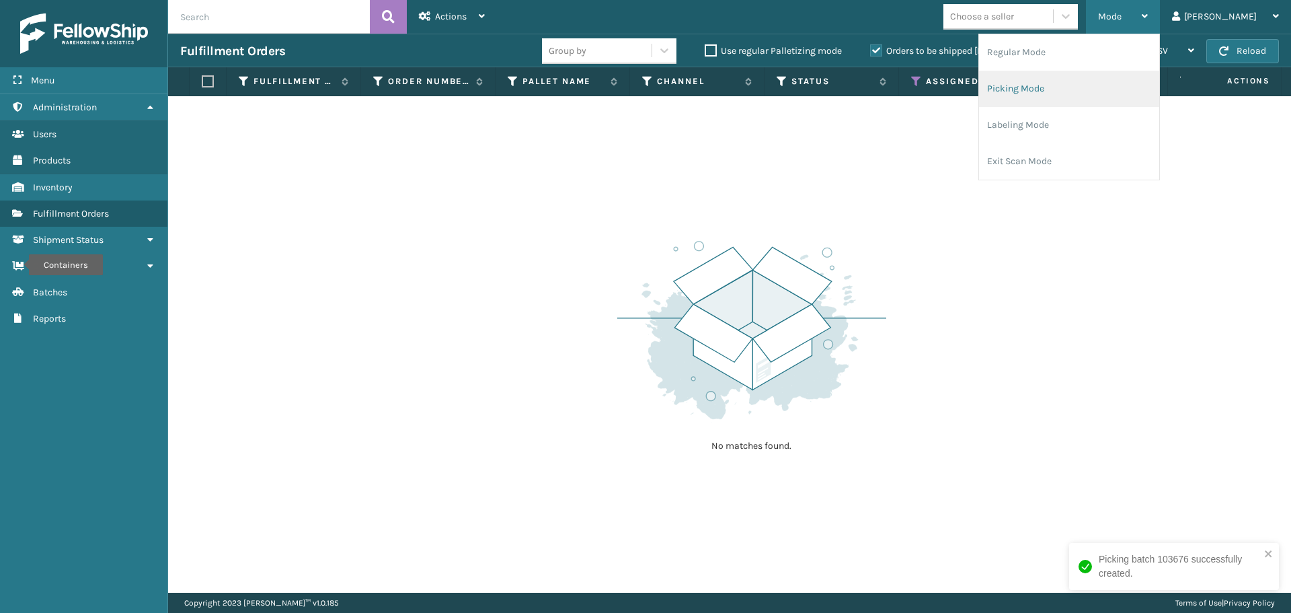
click at [1050, 88] on li "Picking Mode" at bounding box center [1069, 89] width 180 height 36
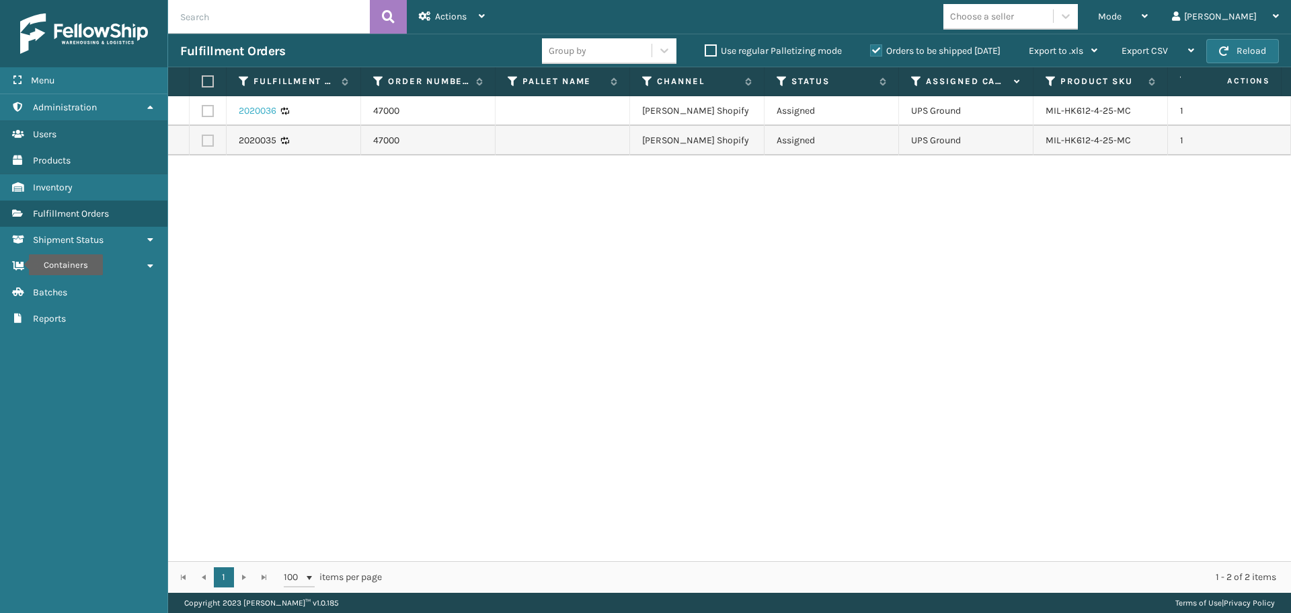
click at [252, 112] on link "2020036" at bounding box center [258, 110] width 38 height 13
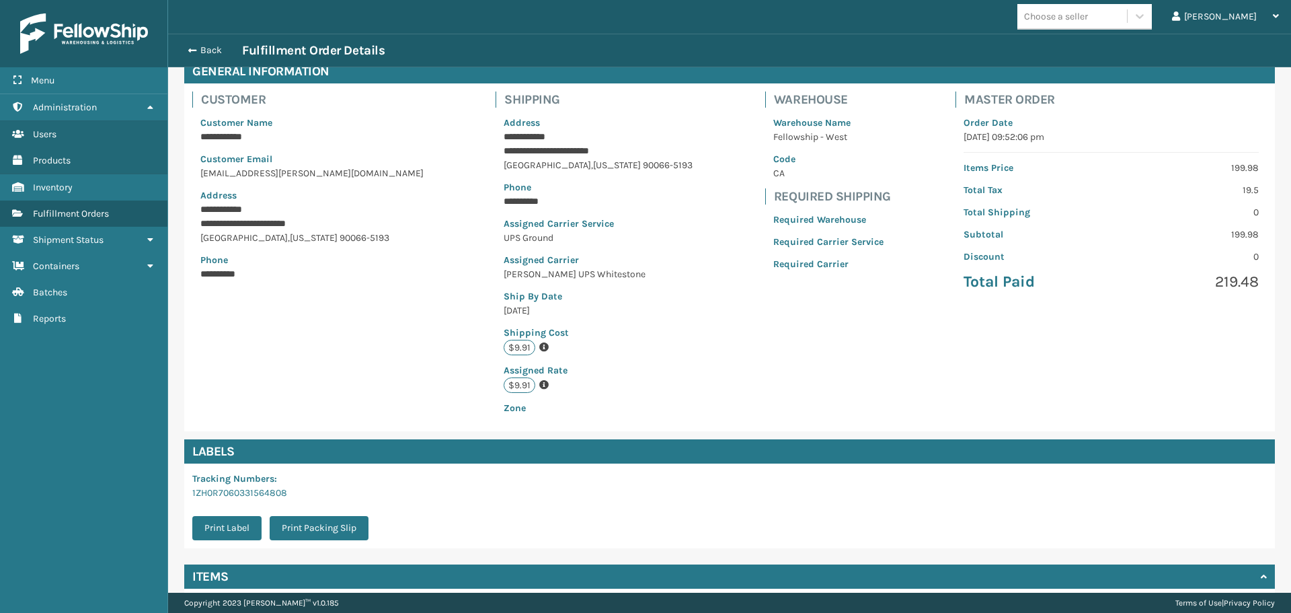
scroll to position [182, 0]
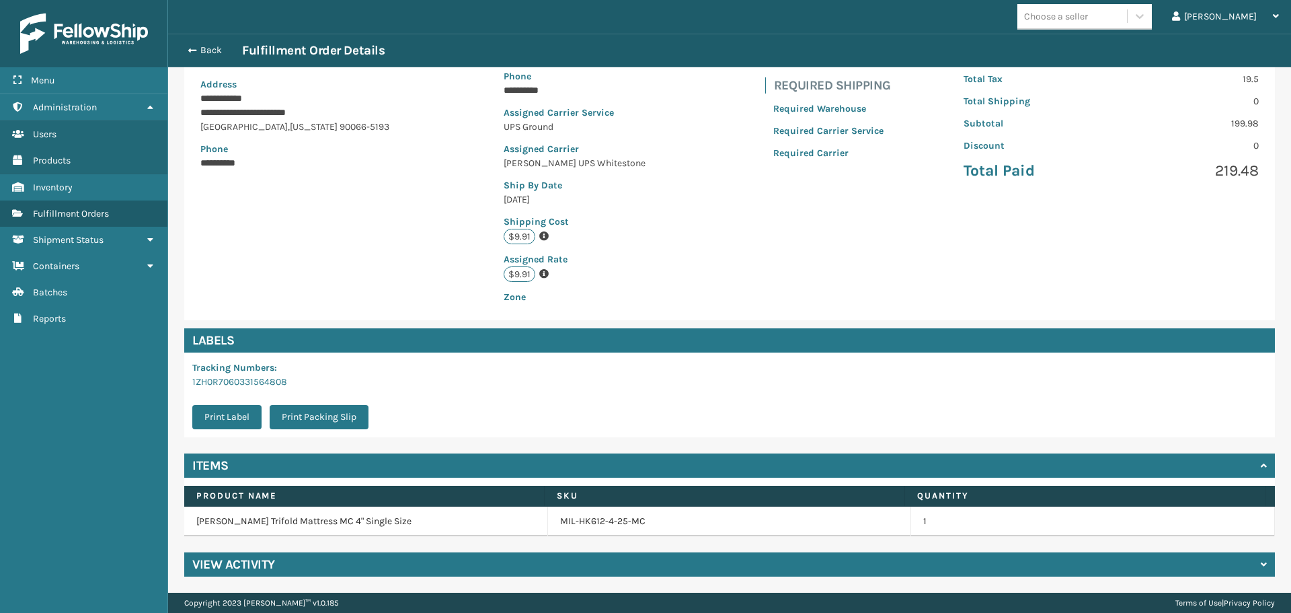
drag, startPoint x: 613, startPoint y: 555, endPoint x: 611, endPoint y: 545, distance: 10.3
click at [613, 549] on div "**********" at bounding box center [729, 262] width 1123 height 660
click at [597, 559] on div "View Activity" at bounding box center [729, 564] width 1091 height 24
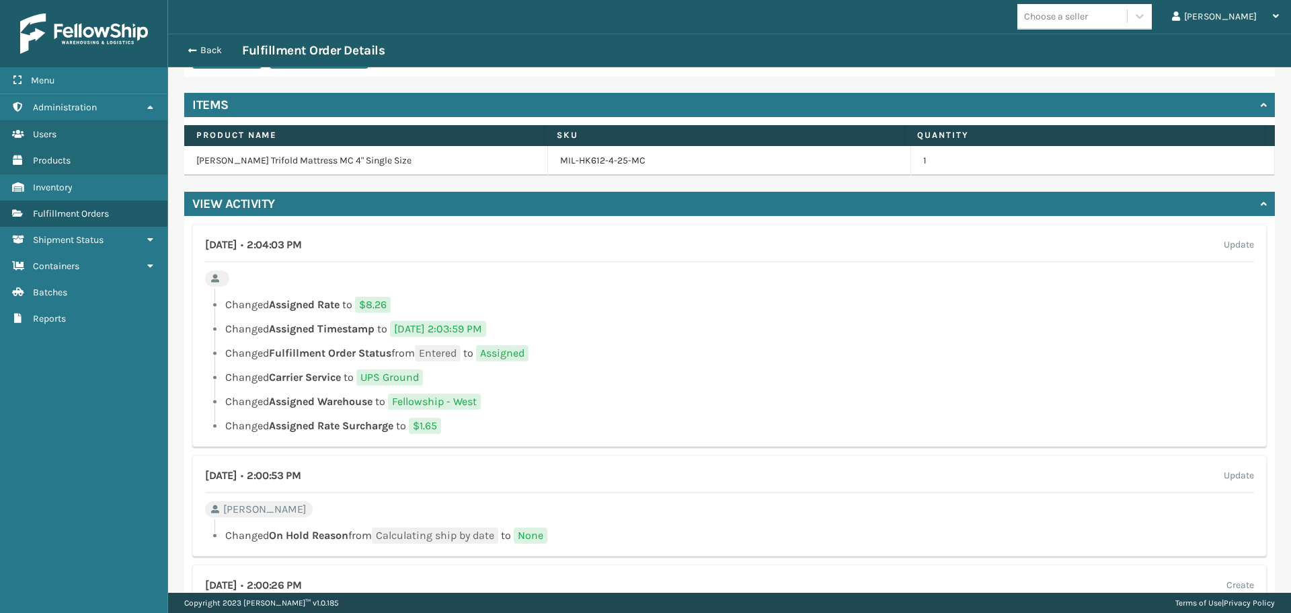
scroll to position [506, 0]
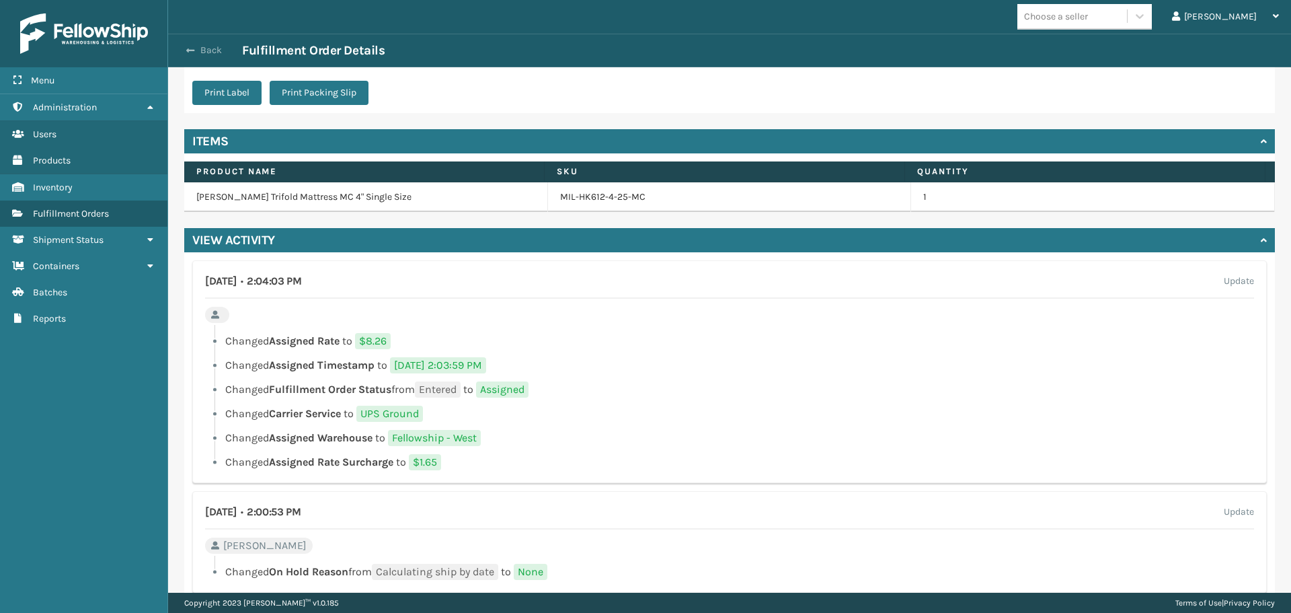
click at [216, 46] on button "Back" at bounding box center [211, 50] width 62 height 12
